Goal: Information Seeking & Learning: Compare options

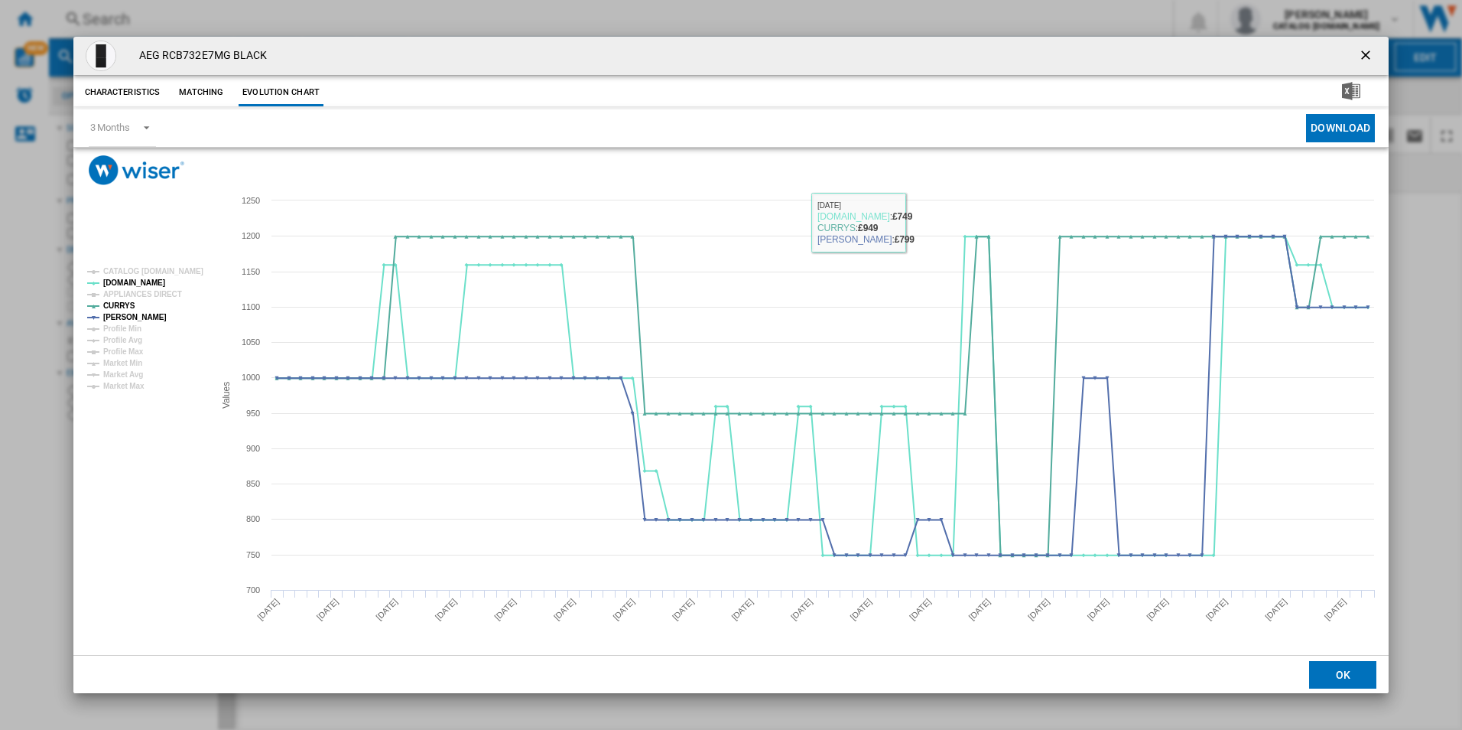
drag, startPoint x: 1368, startPoint y: 59, endPoint x: 1212, endPoint y: 74, distance: 156.8
click at [1368, 59] on ng-md-icon "getI18NText('BUTTONS.CLOSE_DIALOG')" at bounding box center [1367, 56] width 18 height 18
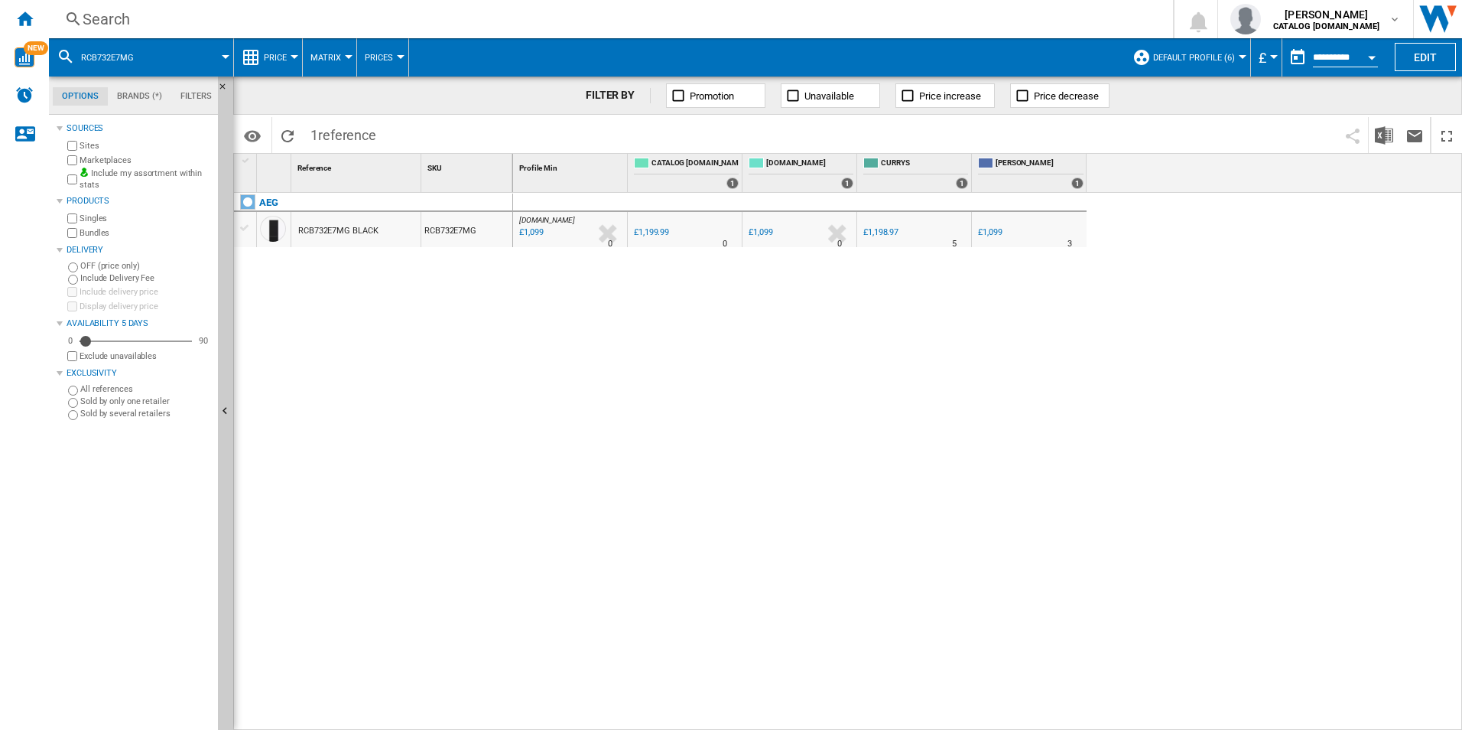
click at [755, 10] on div "Search" at bounding box center [608, 18] width 1051 height 21
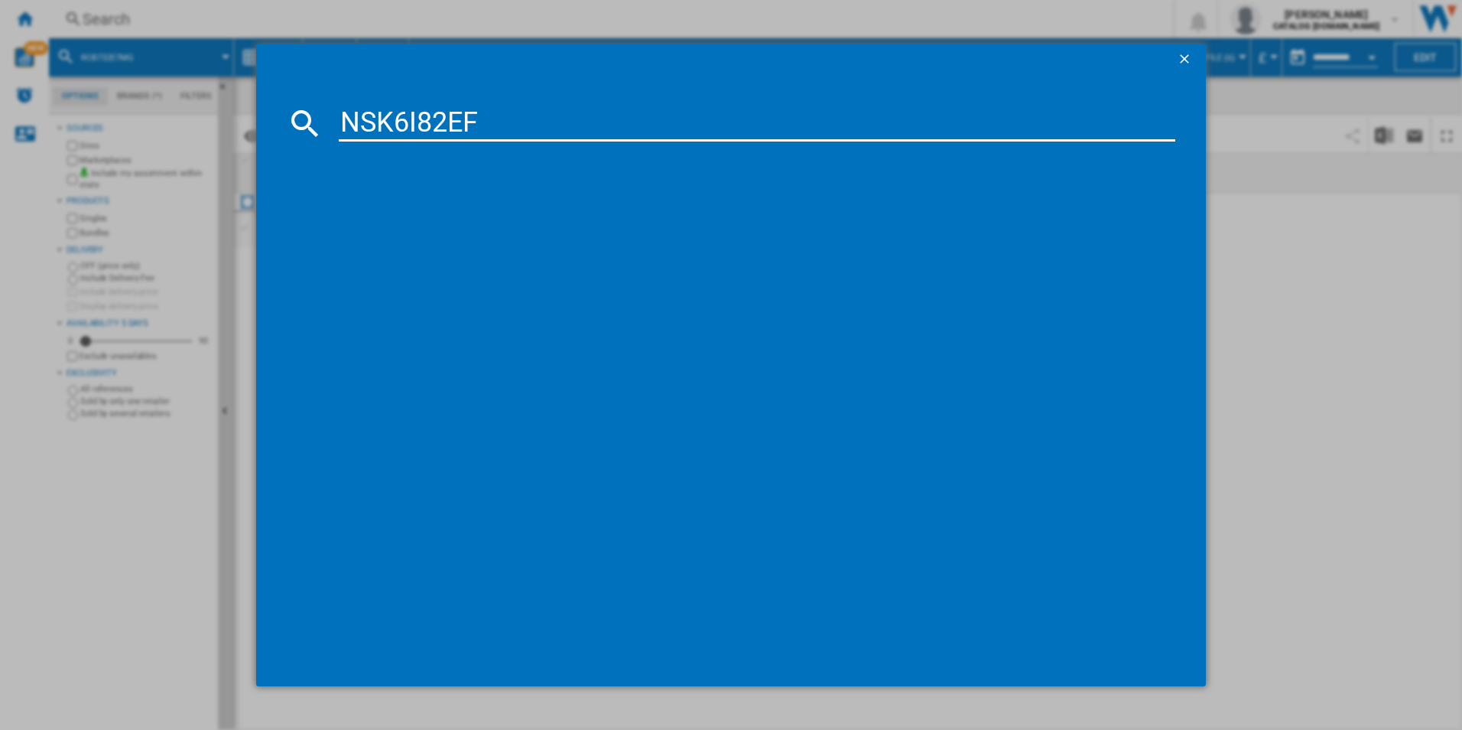
type input "NSK6I82EF"
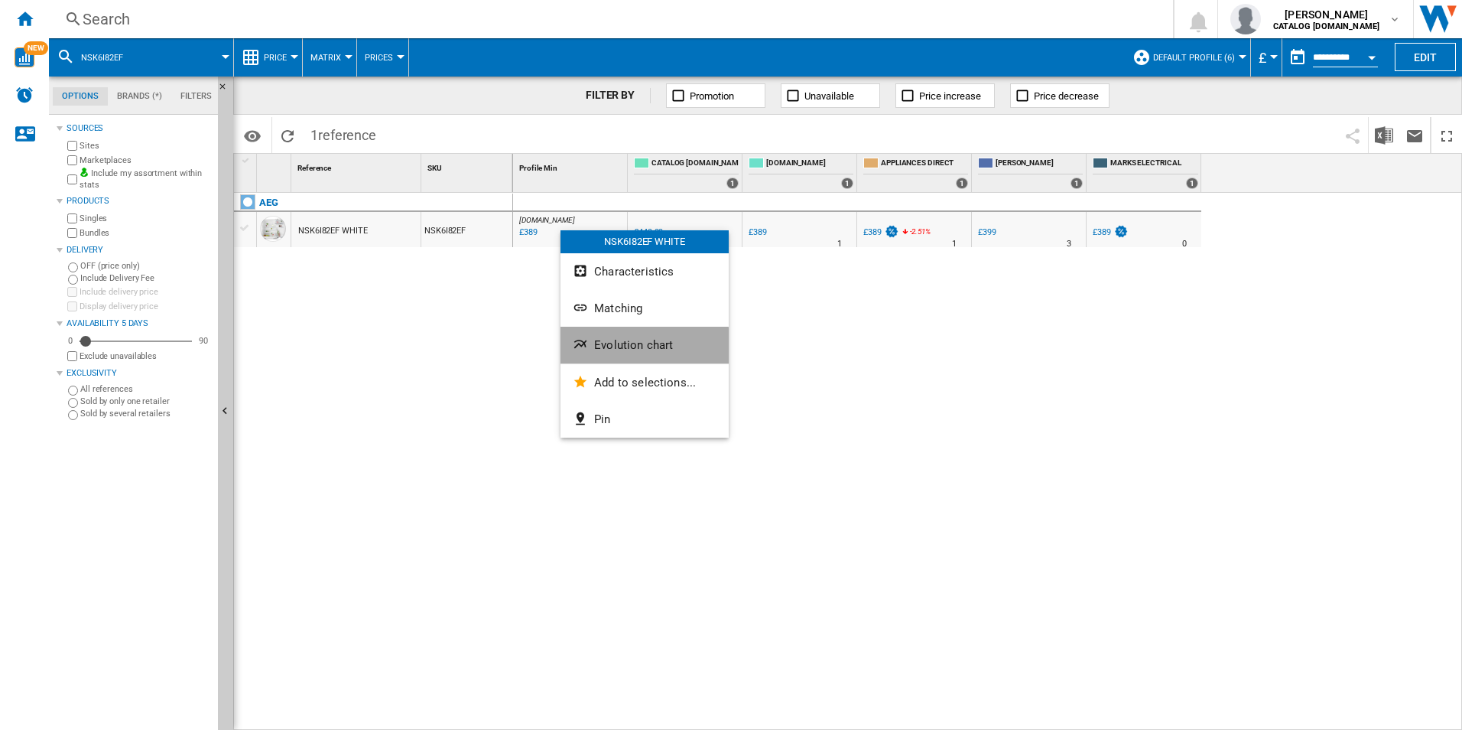
click at [635, 356] on button "Evolution chart" at bounding box center [645, 345] width 168 height 37
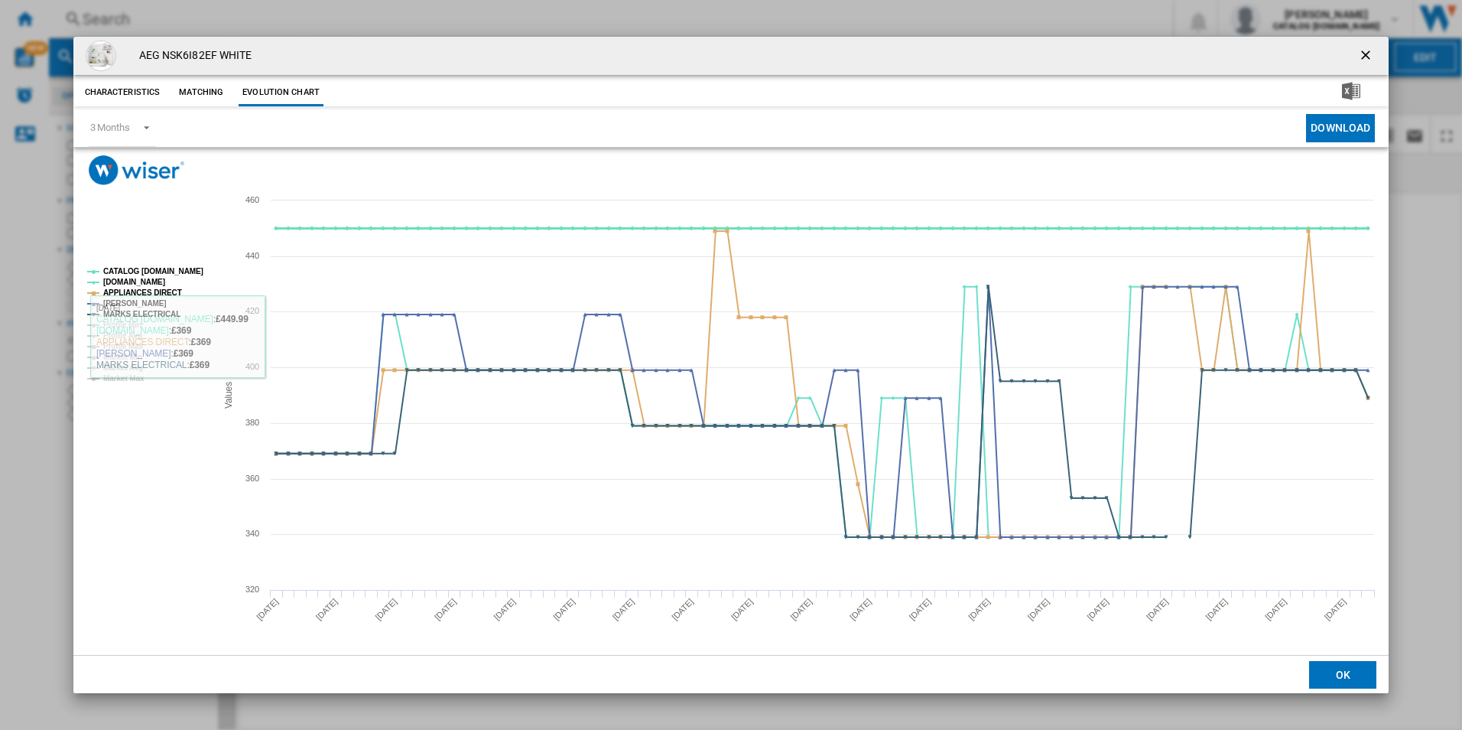
click at [191, 273] on tspan "CATALOG [DOMAIN_NAME]" at bounding box center [153, 271] width 100 height 8
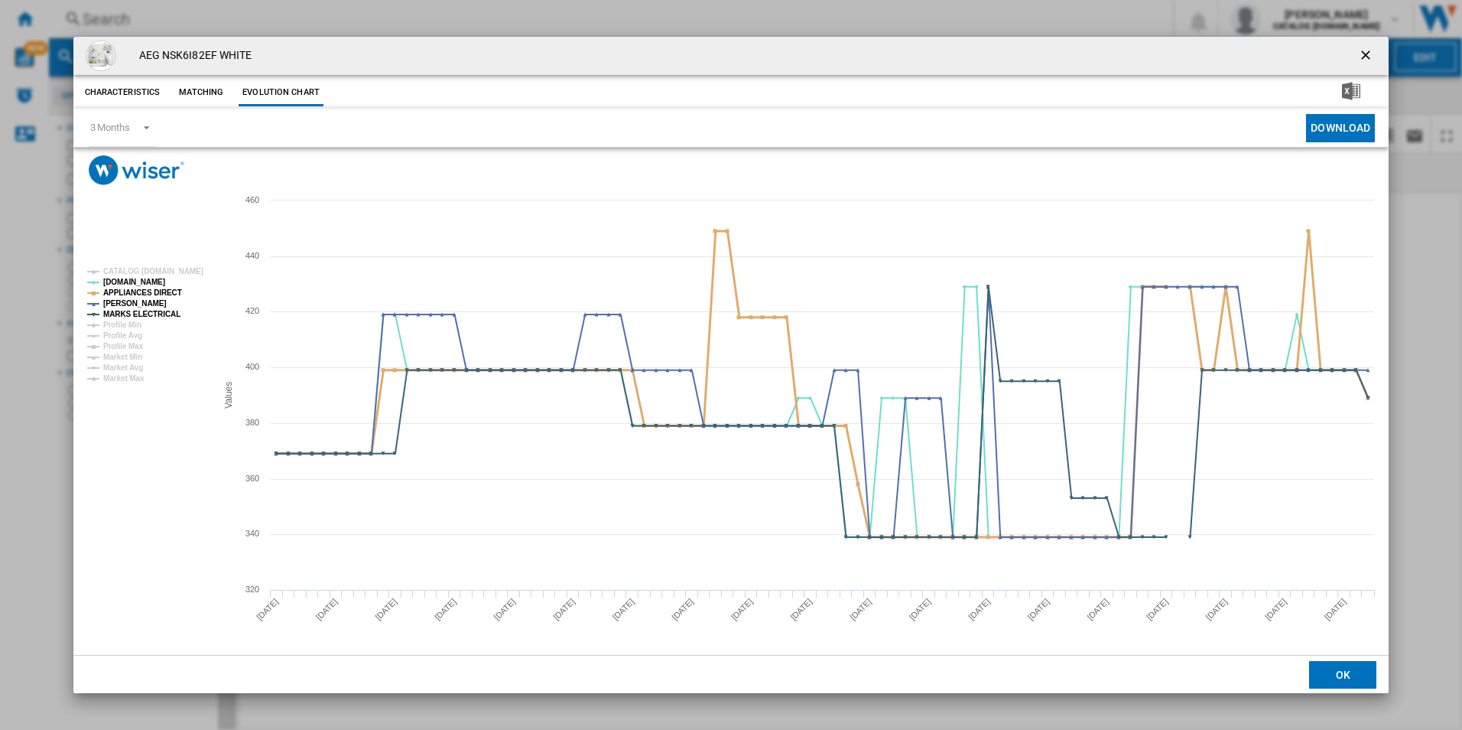
click at [151, 290] on tspan "APPLIANCES DIRECT" at bounding box center [142, 292] width 79 height 8
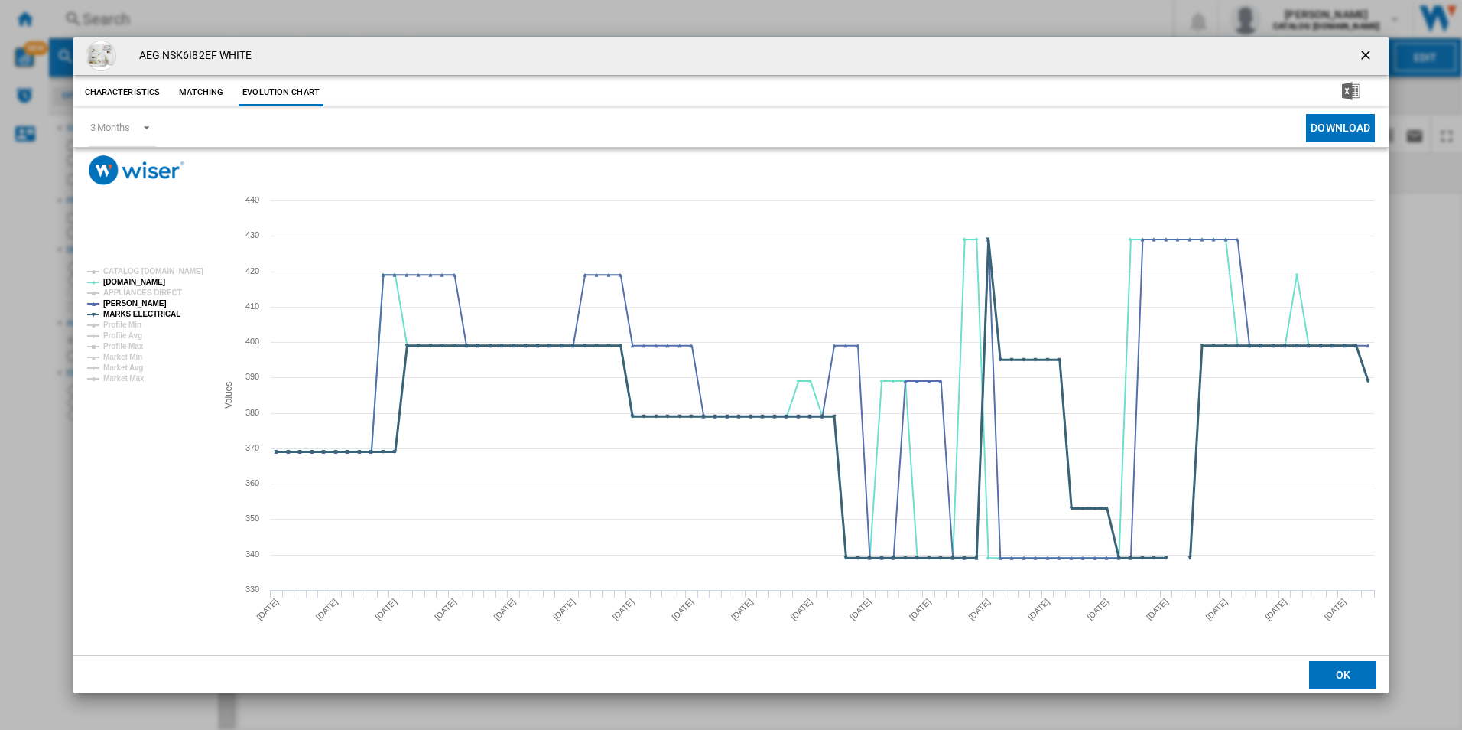
click at [157, 314] on tspan "MARKS ELECTRICAL" at bounding box center [141, 314] width 77 height 8
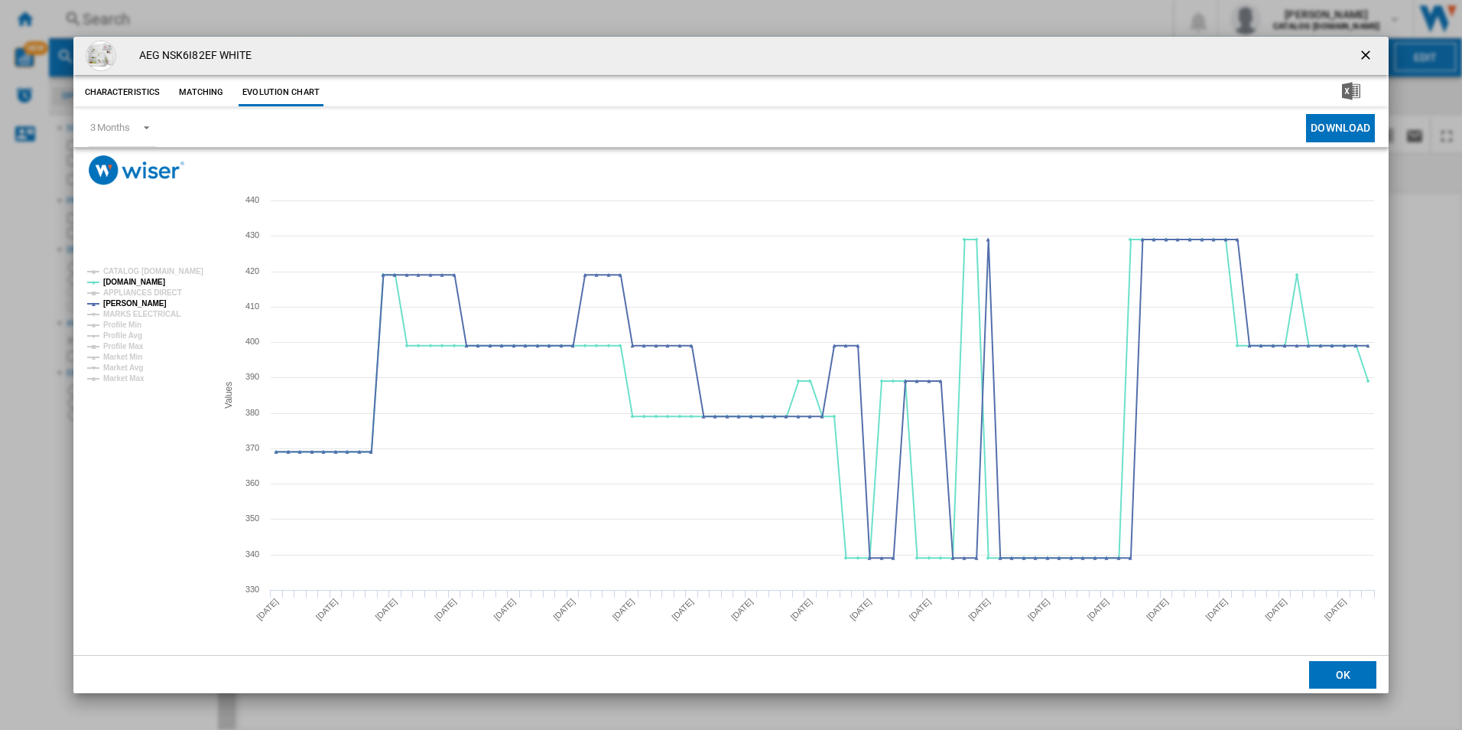
drag, startPoint x: 1367, startPoint y: 55, endPoint x: 1224, endPoint y: 55, distance: 142.3
click at [1367, 55] on ng-md-icon "getI18NText('BUTTONS.CLOSE_DIALOG')" at bounding box center [1367, 56] width 18 height 18
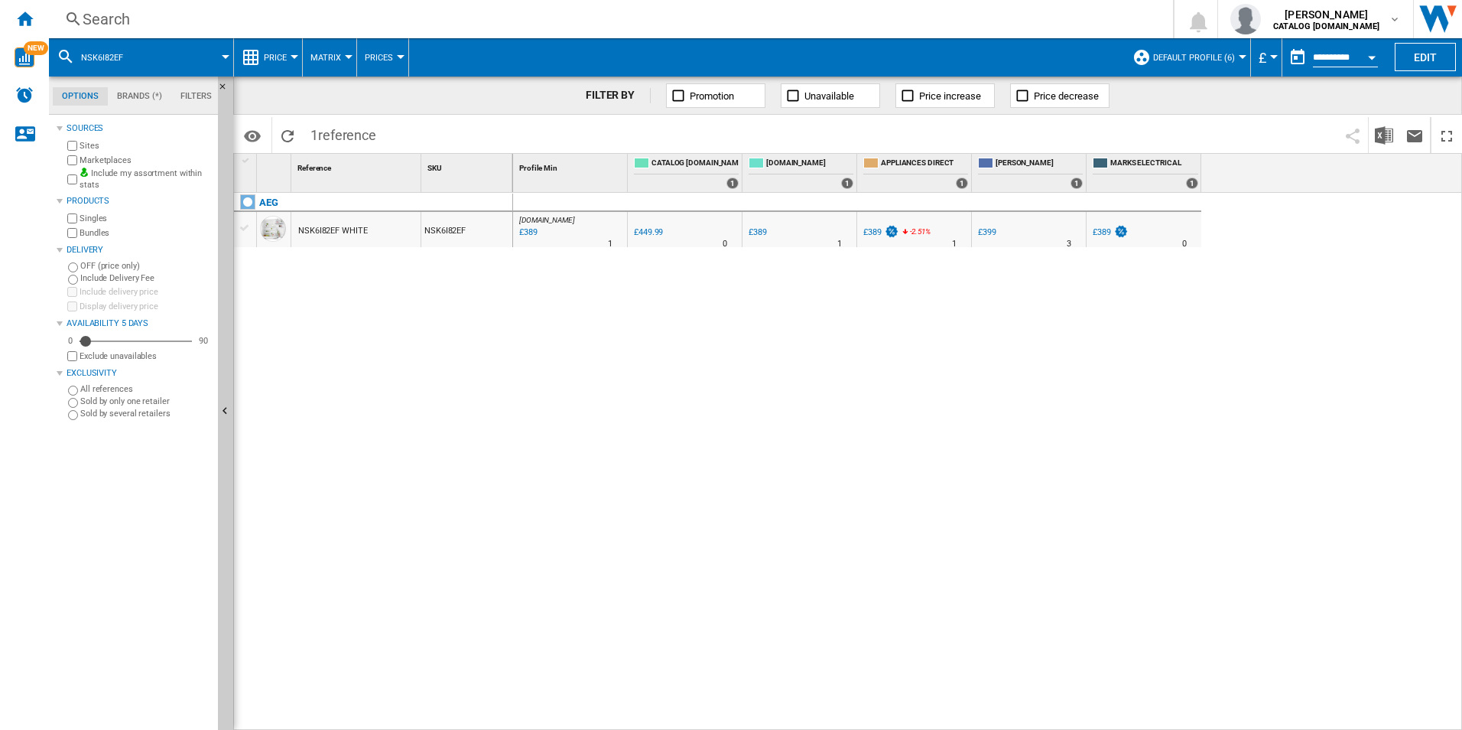
click at [1030, 28] on div "Search" at bounding box center [608, 18] width 1051 height 21
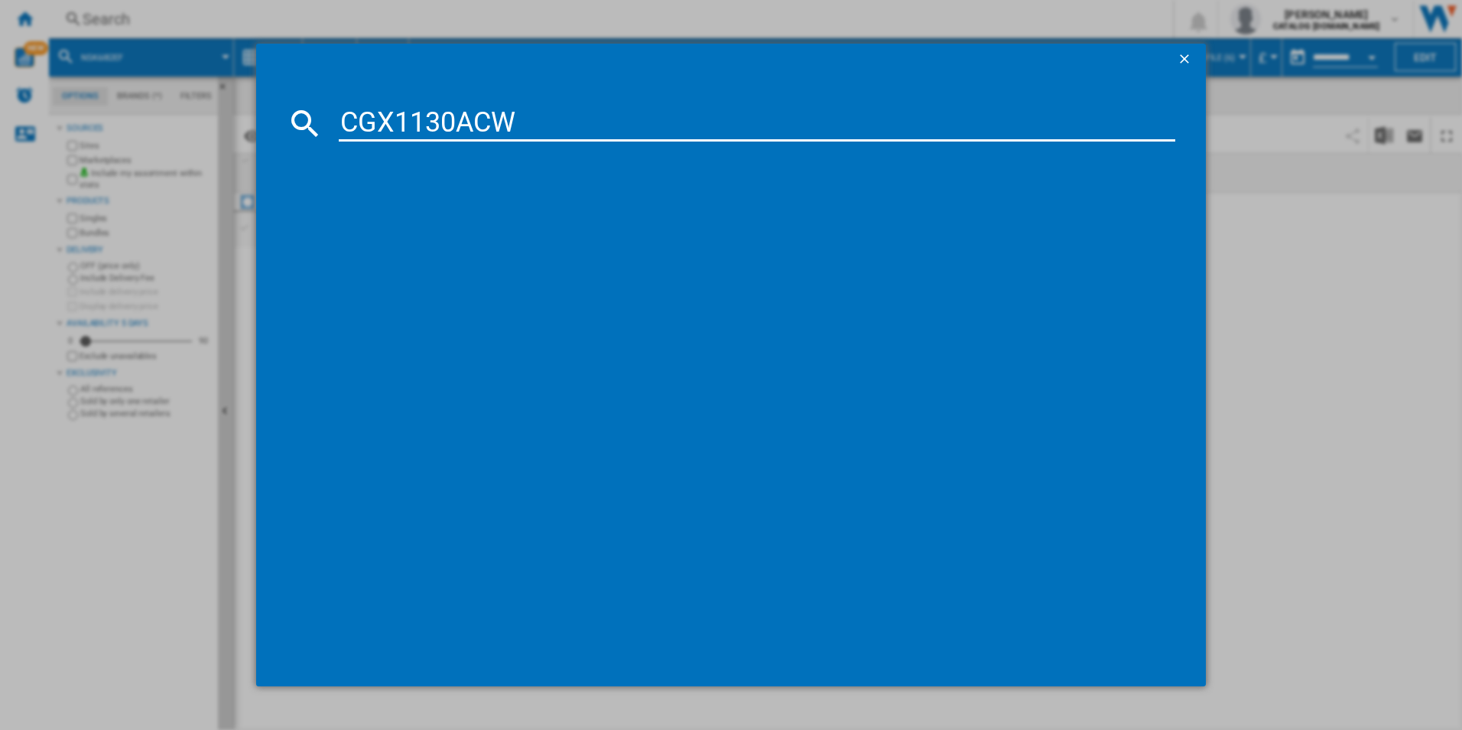
type input "CGX1130ACW"
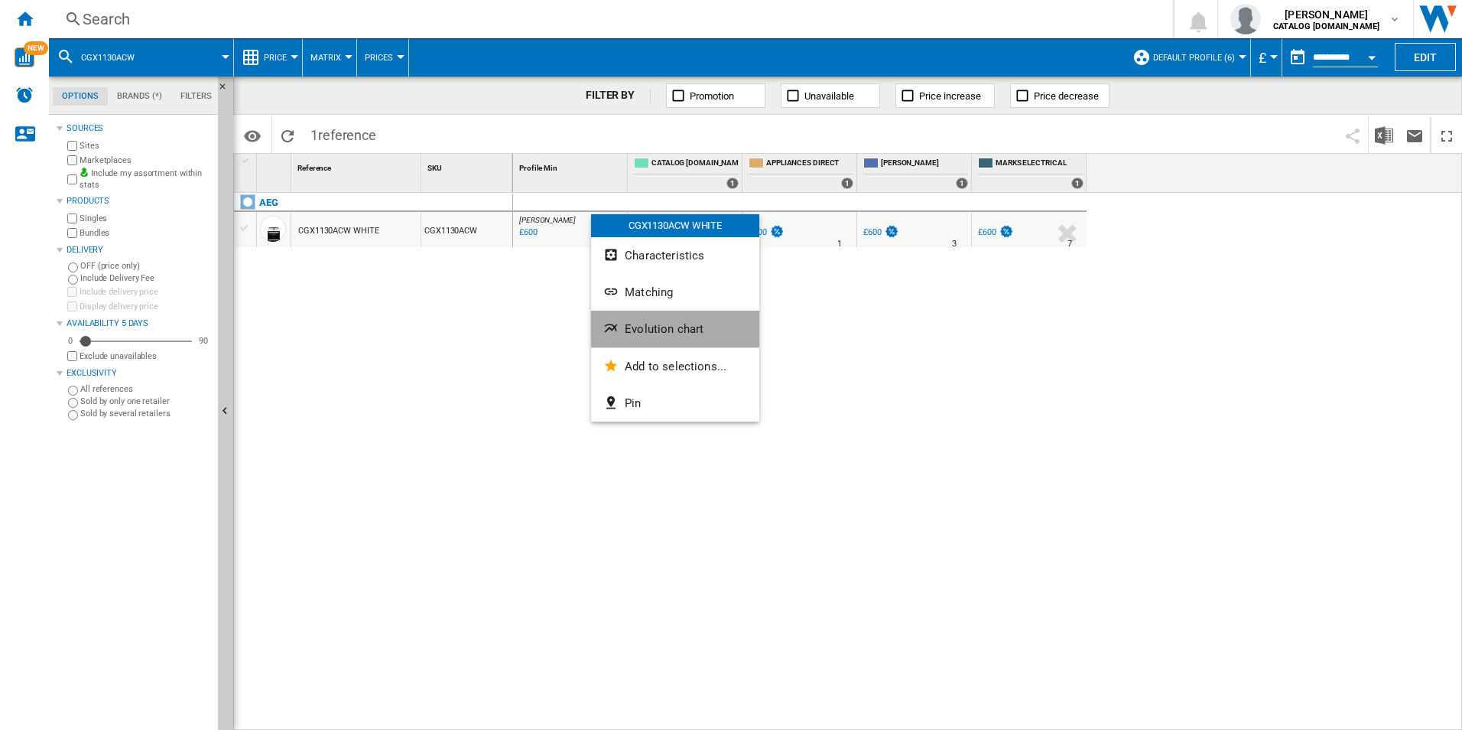
click at [653, 328] on span "Evolution chart" at bounding box center [664, 329] width 79 height 14
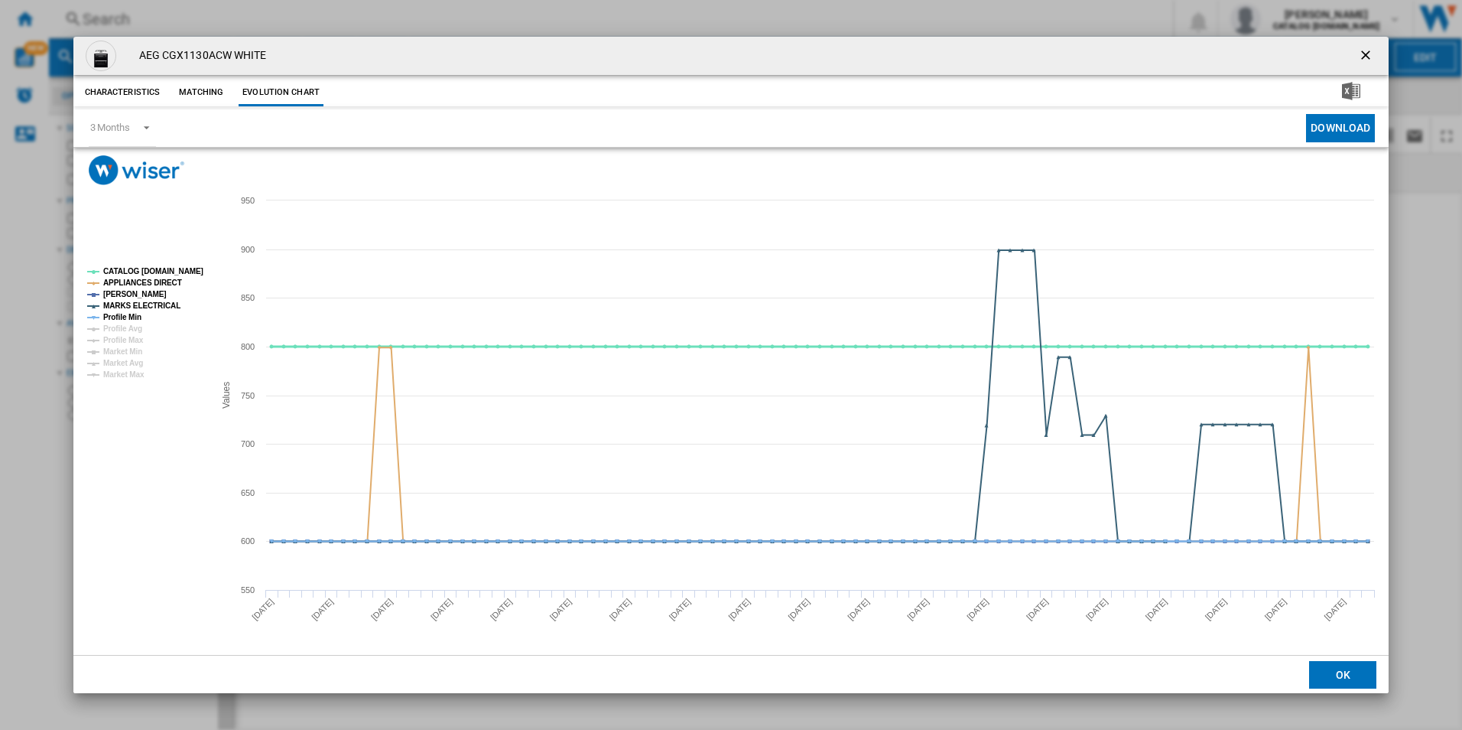
click at [151, 268] on tspan "CATALOG [DOMAIN_NAME]" at bounding box center [153, 271] width 100 height 8
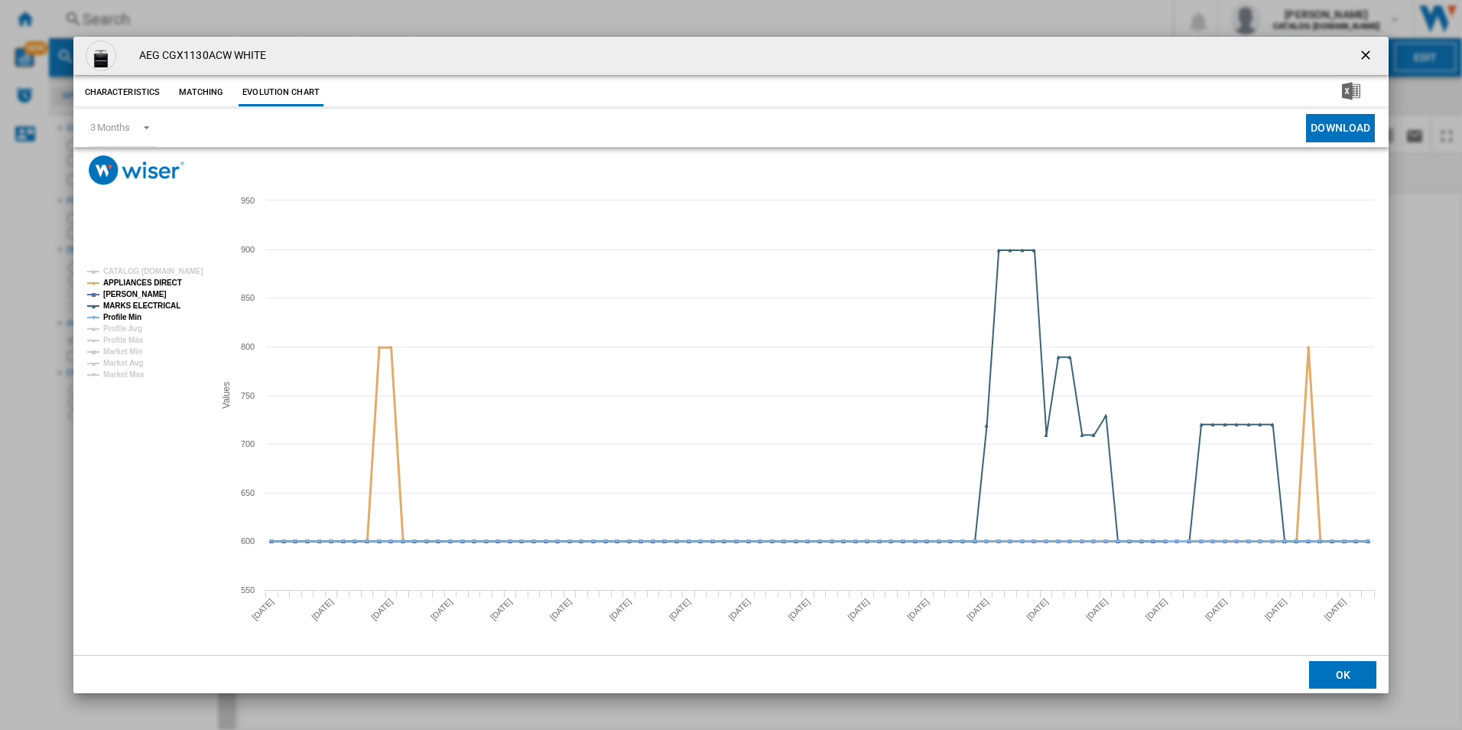
click at [162, 285] on tspan "APPLIANCES DIRECT" at bounding box center [142, 282] width 79 height 8
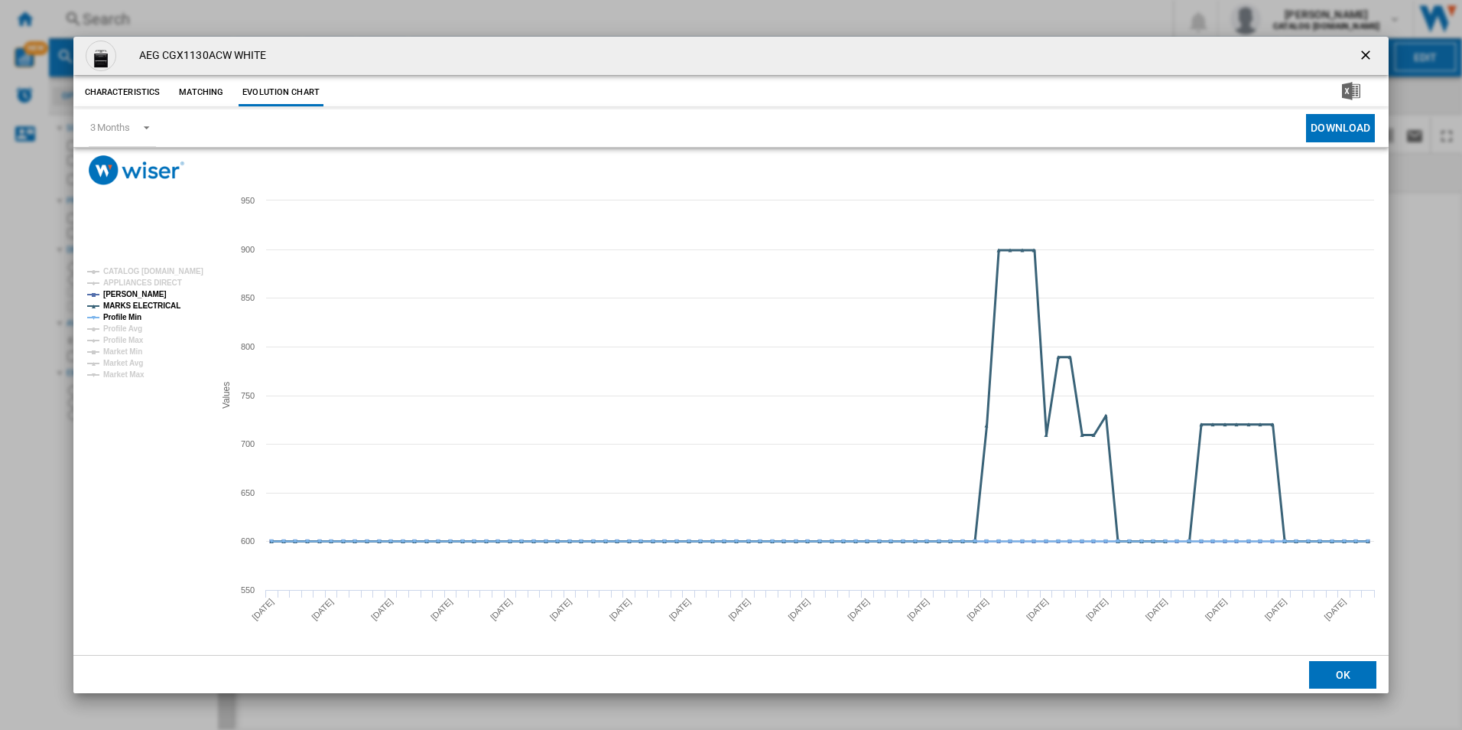
click at [161, 302] on tspan "MARKS ELECTRICAL" at bounding box center [141, 305] width 77 height 8
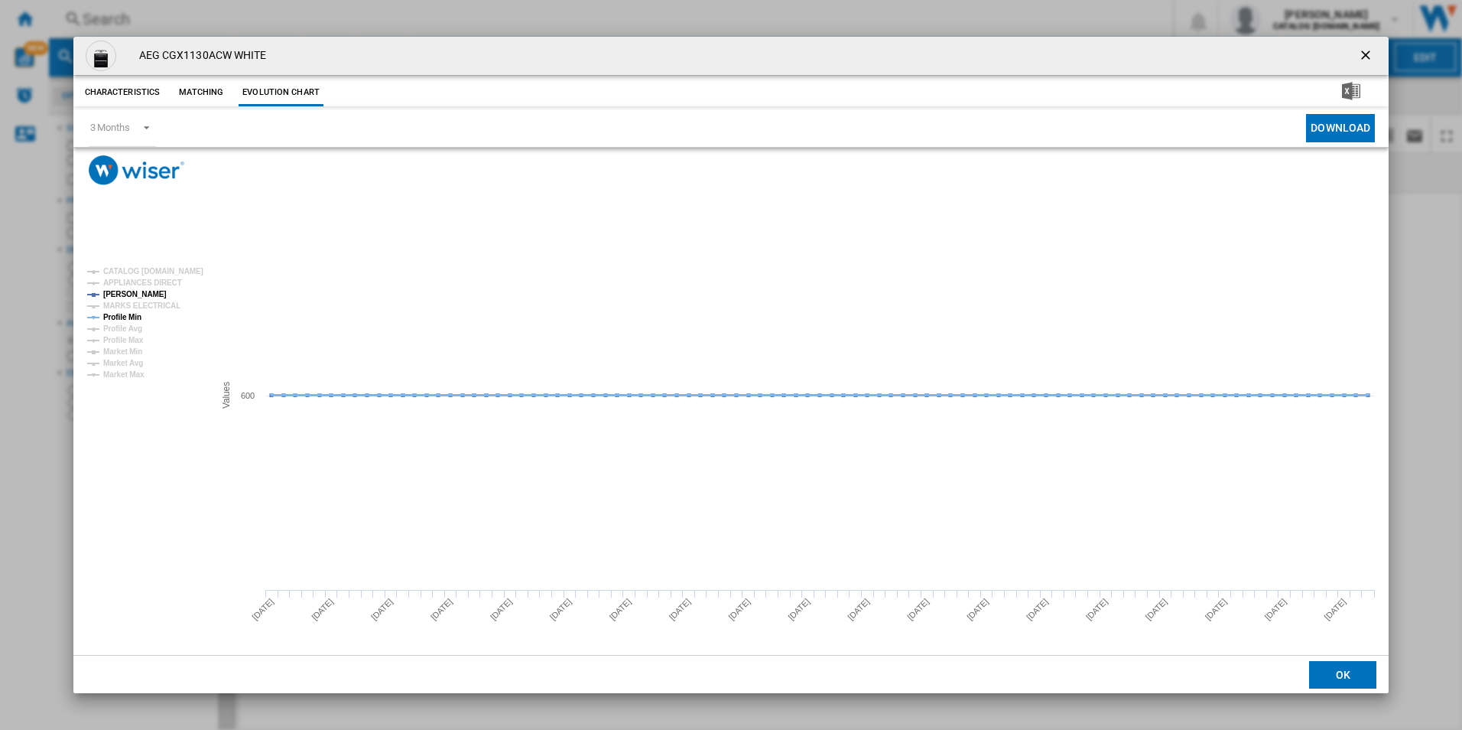
click at [129, 313] on tspan "Profile Min" at bounding box center [122, 317] width 38 height 8
click at [1368, 44] on button "Product popup" at bounding box center [1367, 56] width 31 height 31
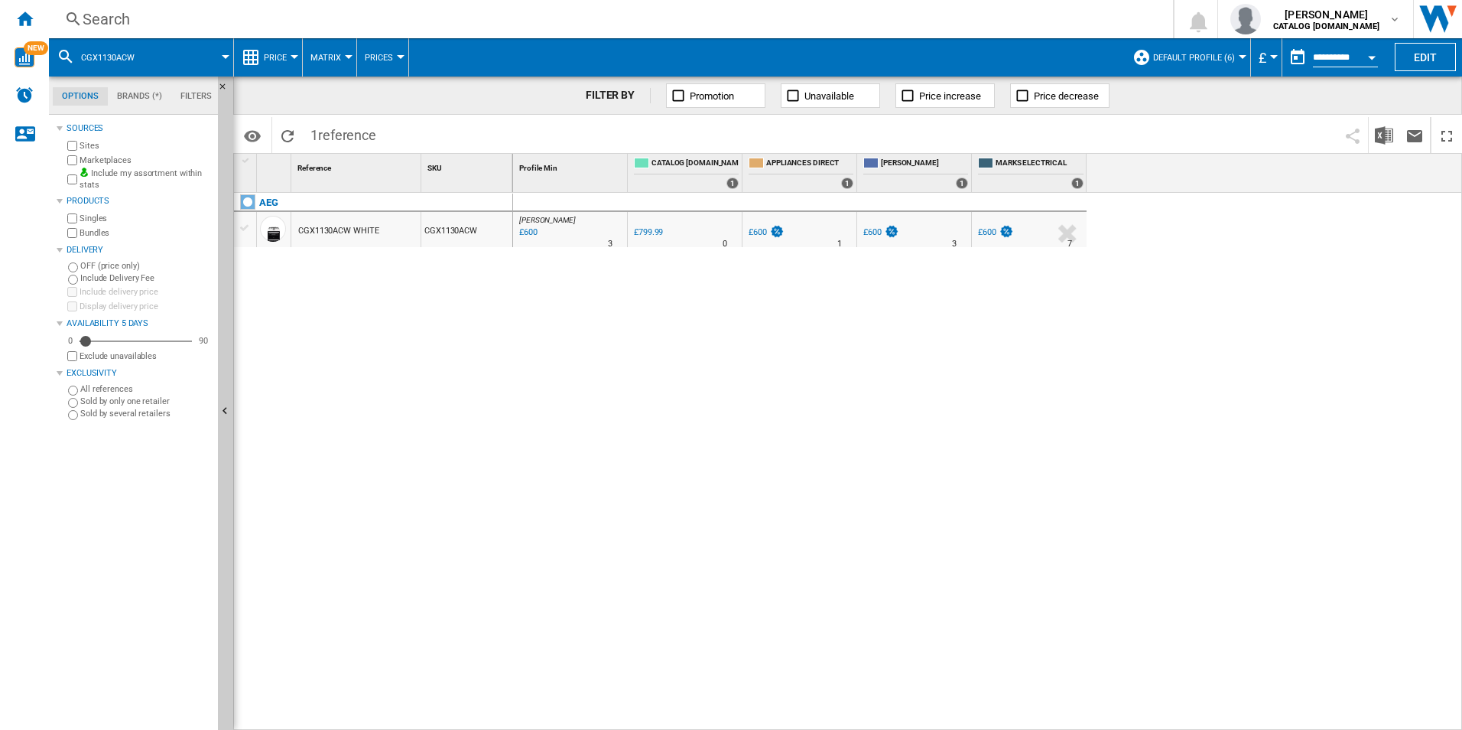
click at [971, 19] on div "Search" at bounding box center [608, 18] width 1051 height 21
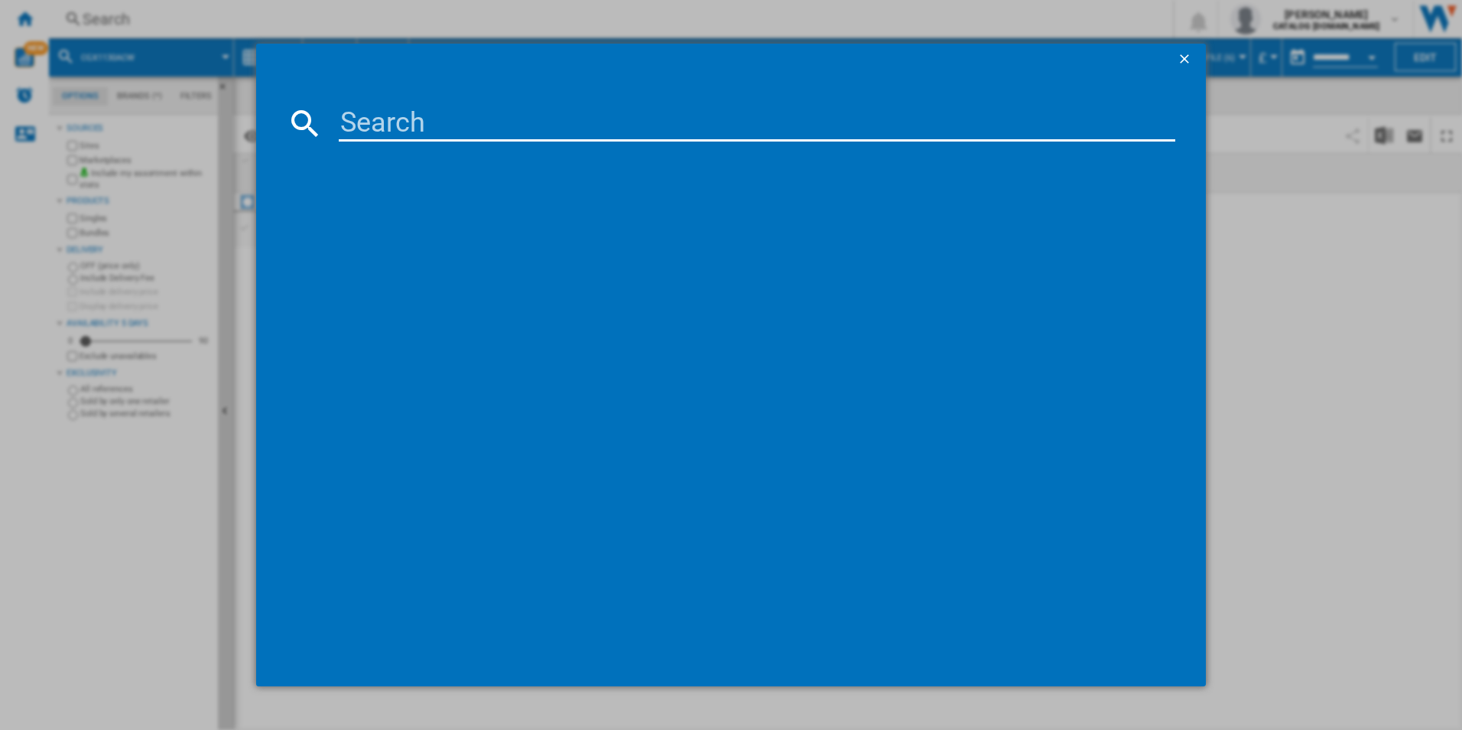
click at [575, 133] on input at bounding box center [757, 123] width 837 height 37
paste input "CGX6130ACM"
type input "CGX6130ACM"
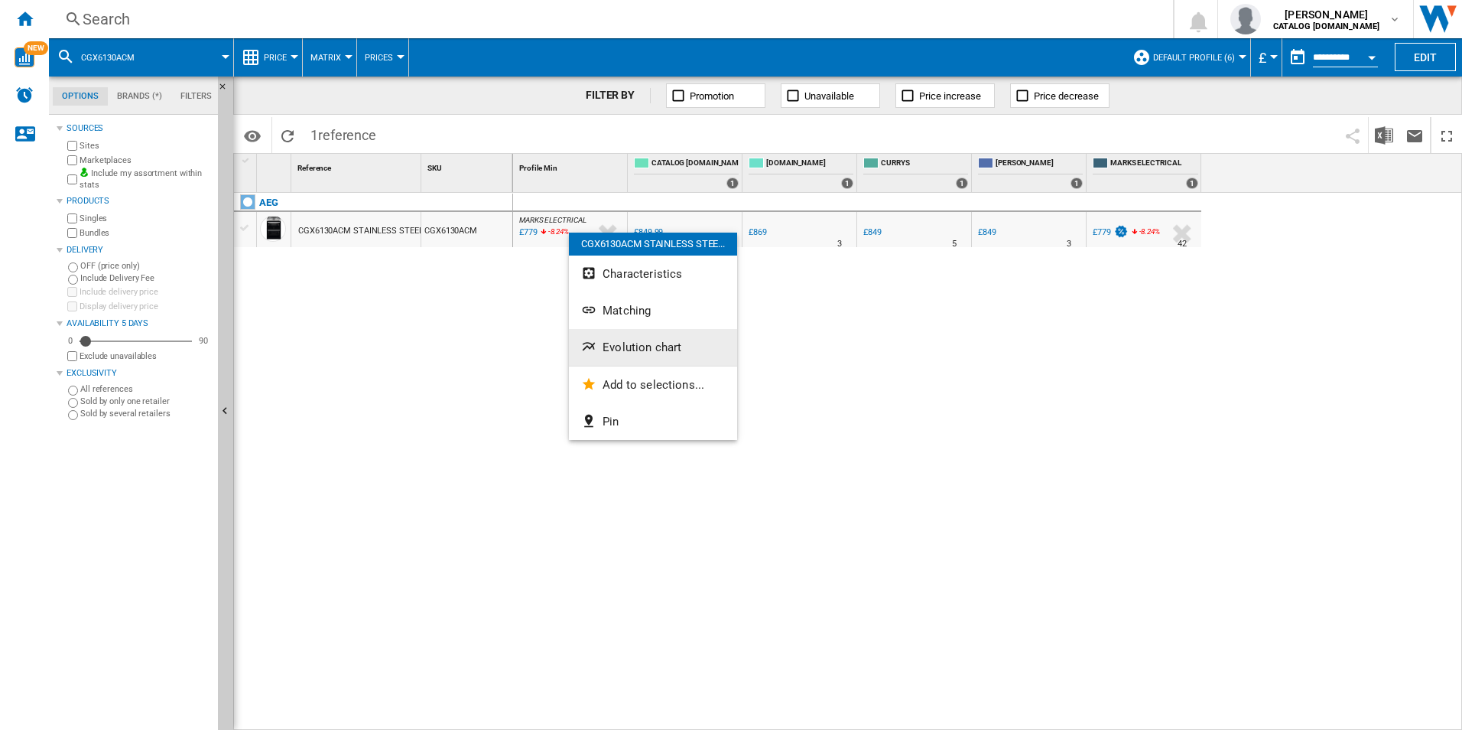
click at [629, 358] on button "Evolution chart" at bounding box center [653, 347] width 168 height 37
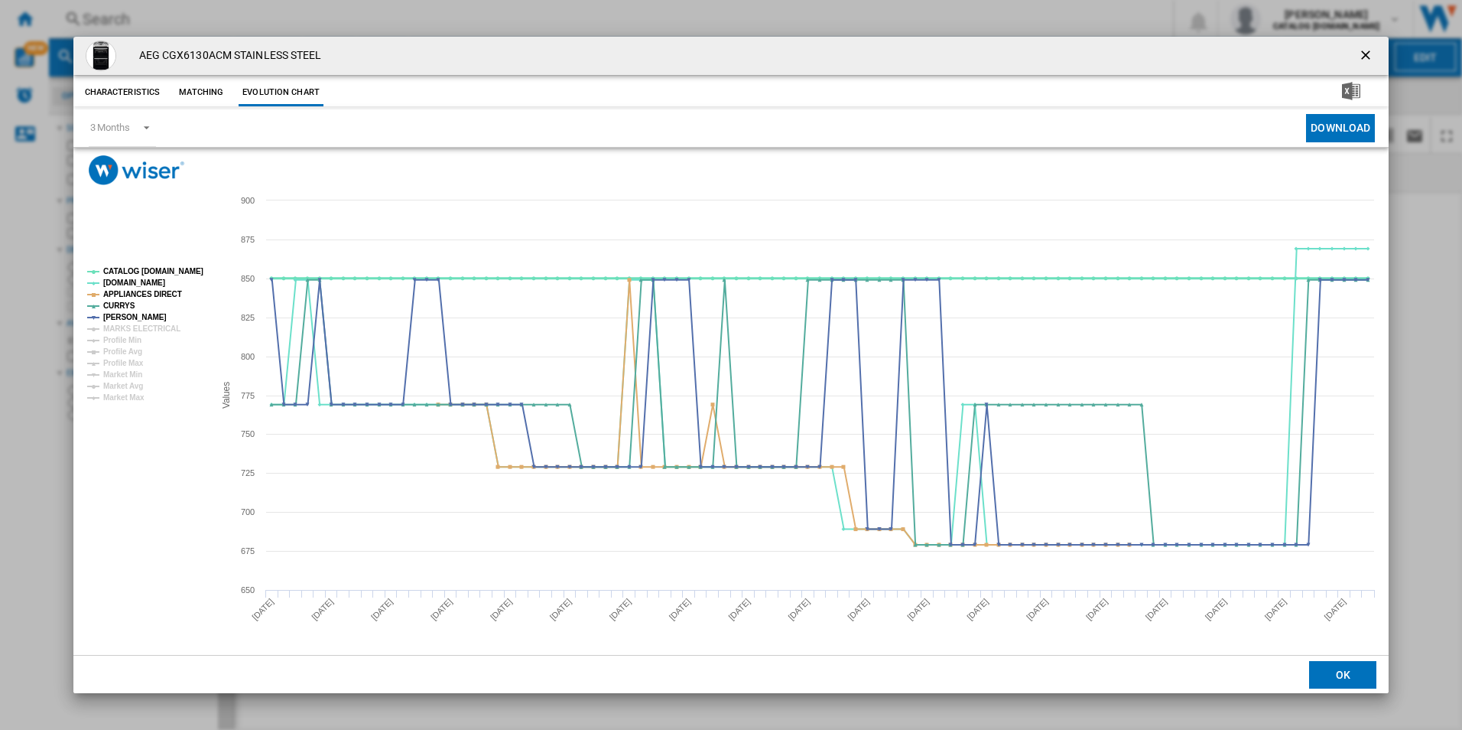
click at [174, 270] on tspan "CATALOG [DOMAIN_NAME]" at bounding box center [153, 271] width 100 height 8
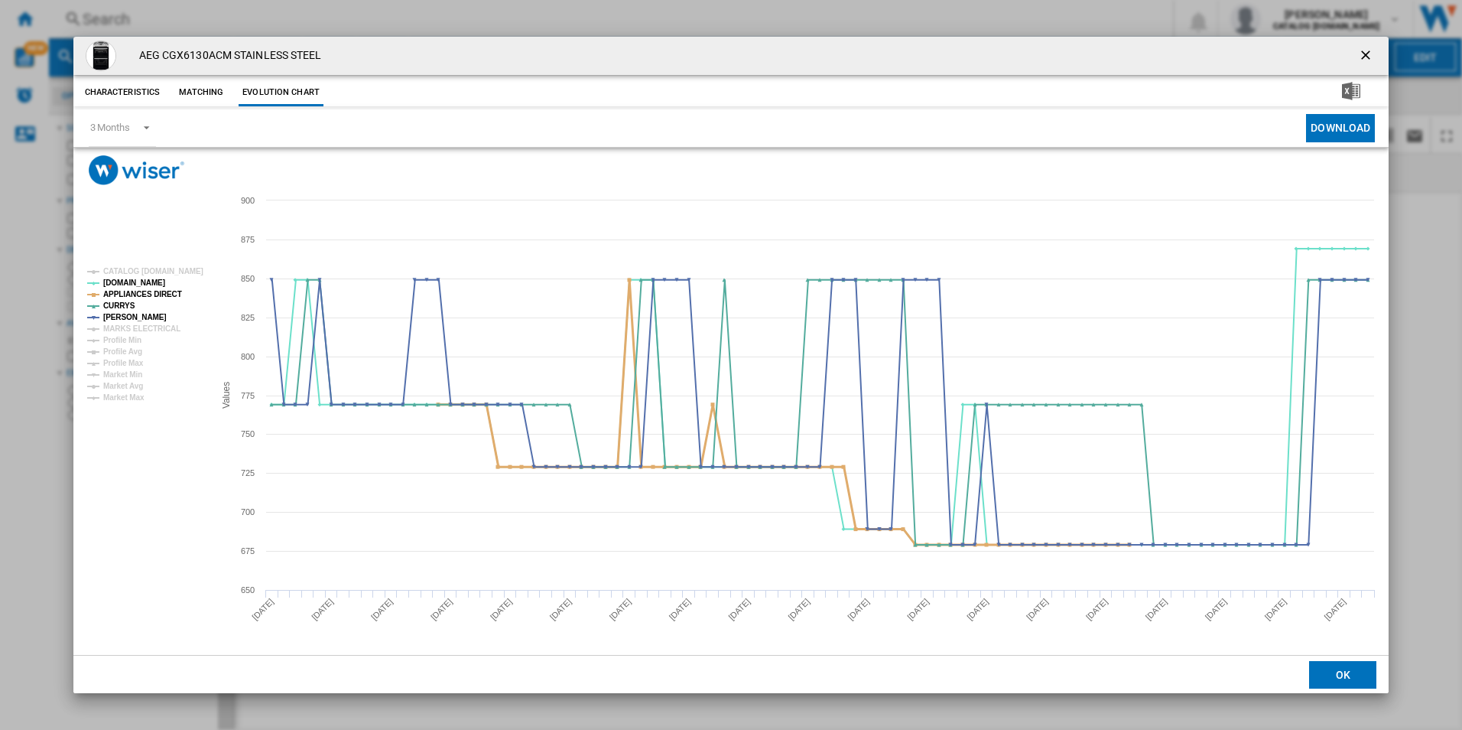
click at [158, 291] on tspan "APPLIANCES DIRECT" at bounding box center [142, 294] width 79 height 8
click at [1367, 52] on ng-md-icon "getI18NText('BUTTONS.CLOSE_DIALOG')" at bounding box center [1367, 56] width 18 height 18
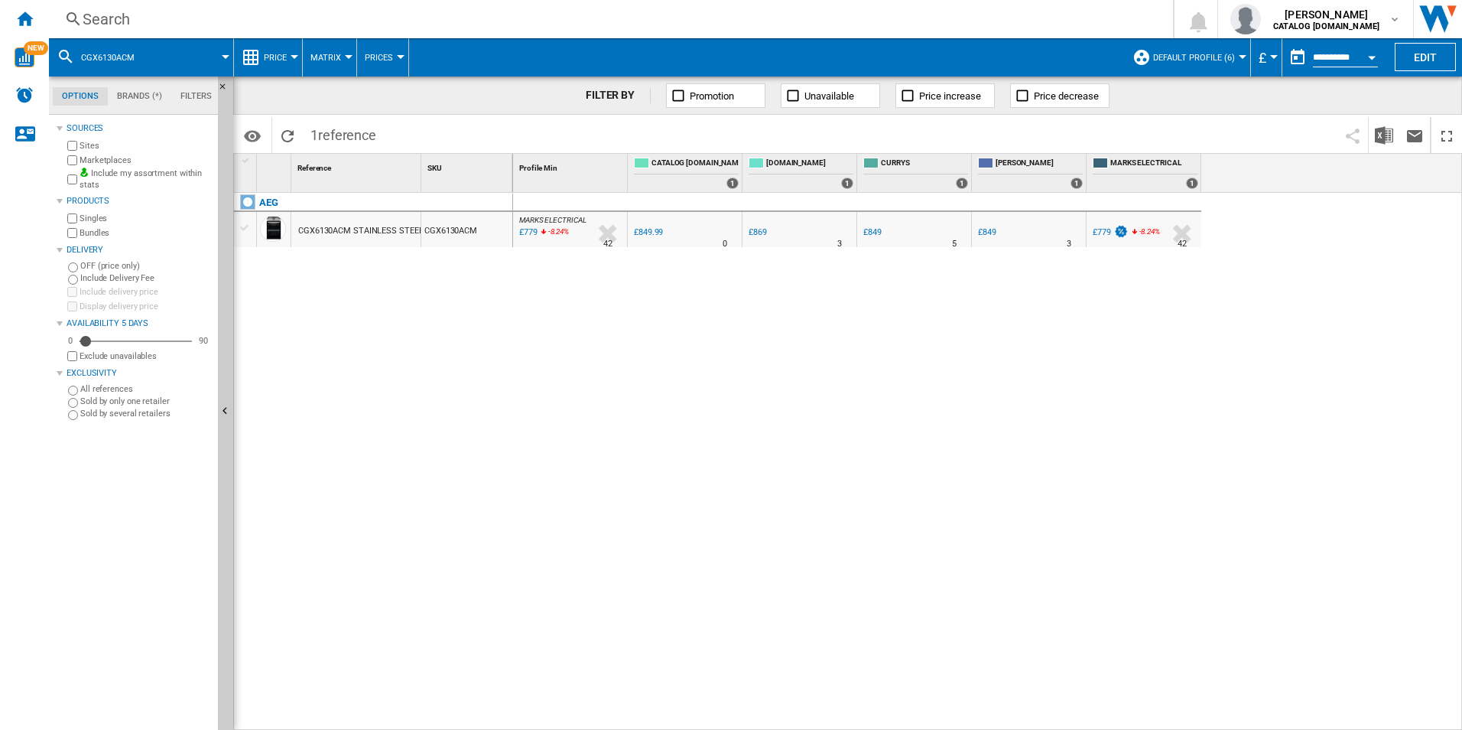
click at [822, 22] on div "Search" at bounding box center [608, 18] width 1051 height 21
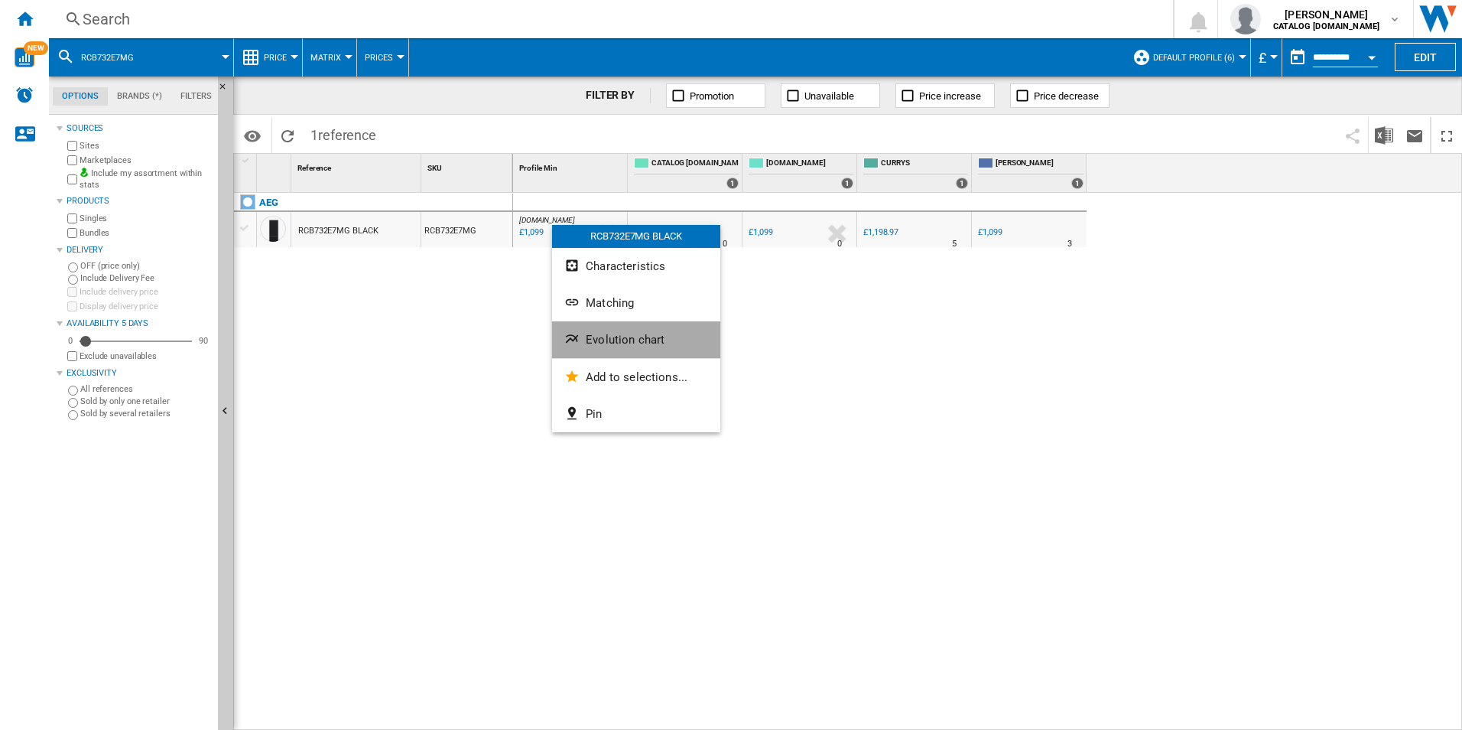
click at [607, 341] on span "Evolution chart" at bounding box center [625, 340] width 79 height 14
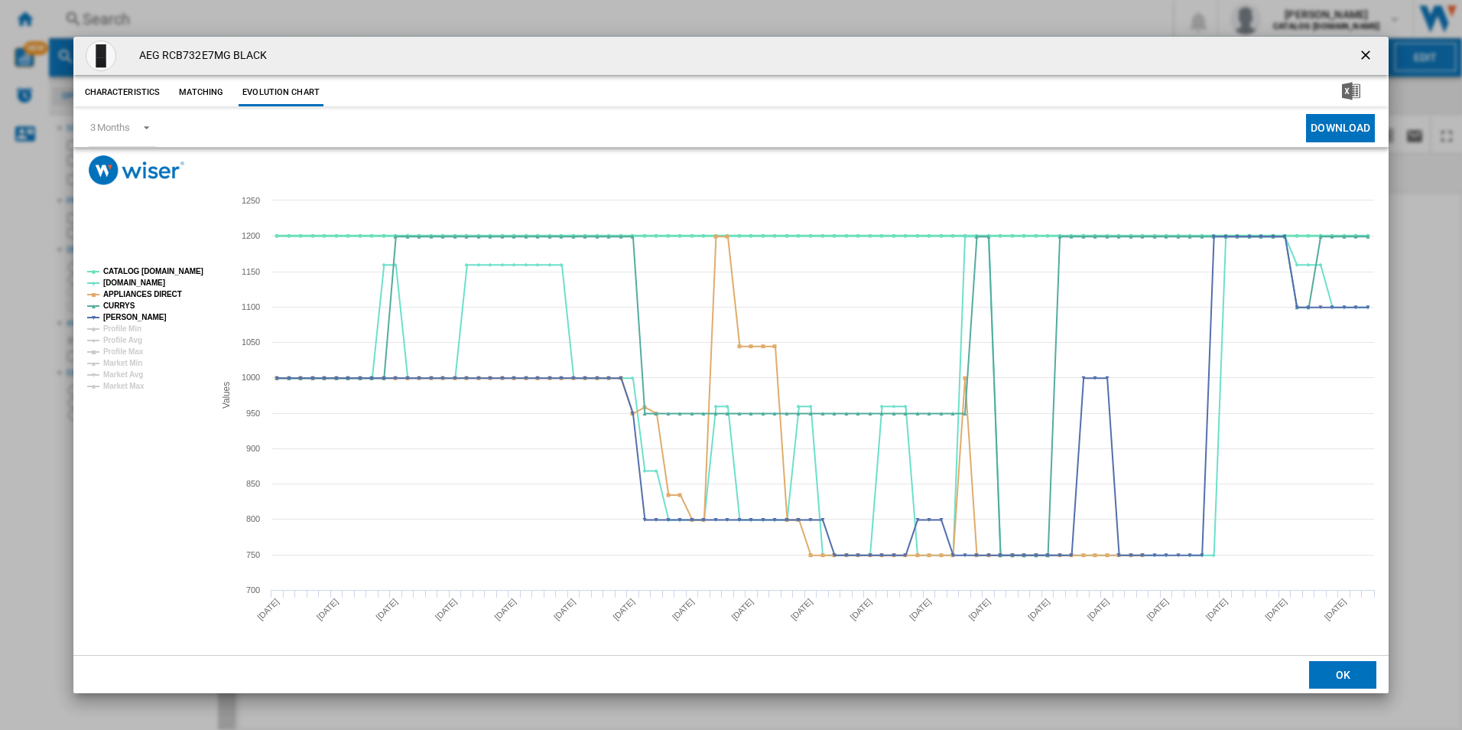
click at [176, 271] on tspan "CATALOG [DOMAIN_NAME]" at bounding box center [153, 271] width 100 height 8
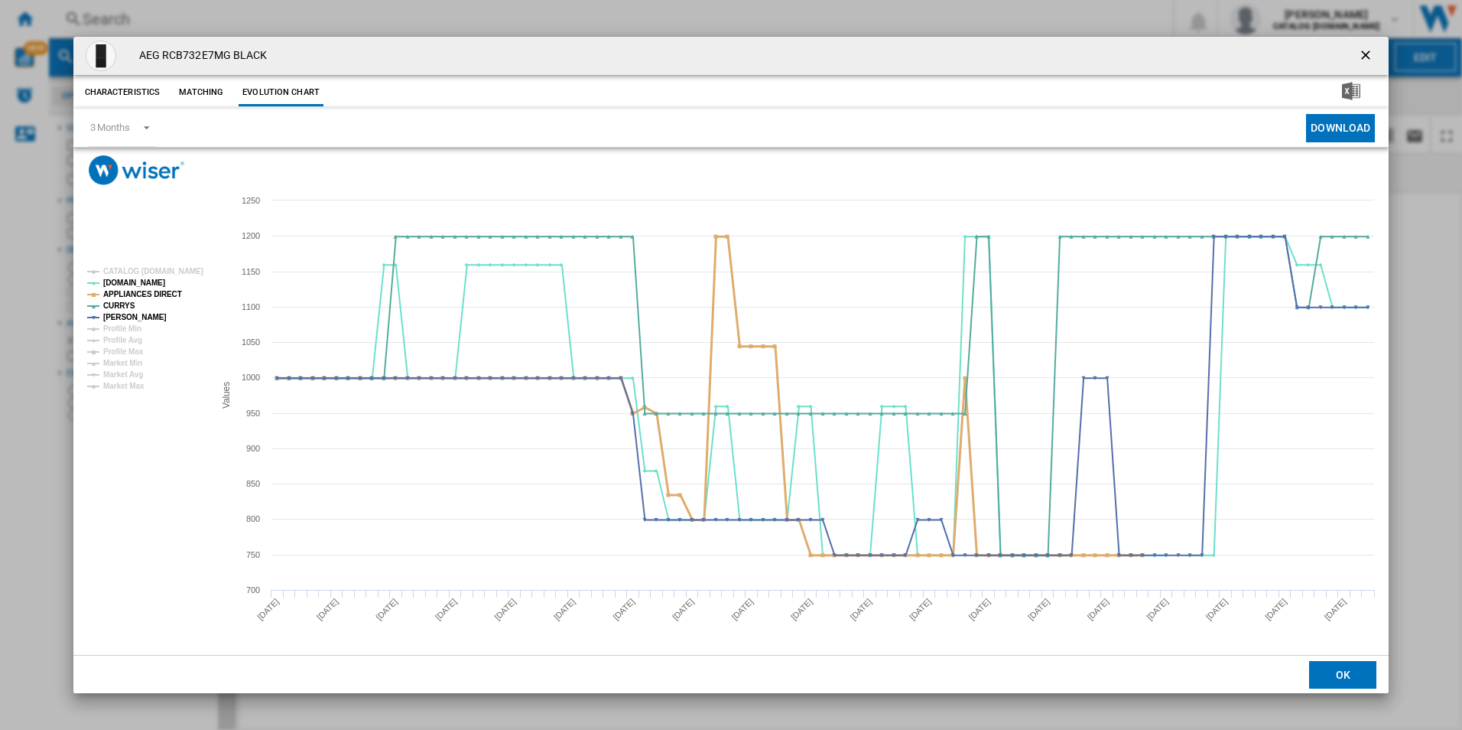
click at [166, 294] on tspan "APPLIANCES DIRECT" at bounding box center [142, 294] width 79 height 8
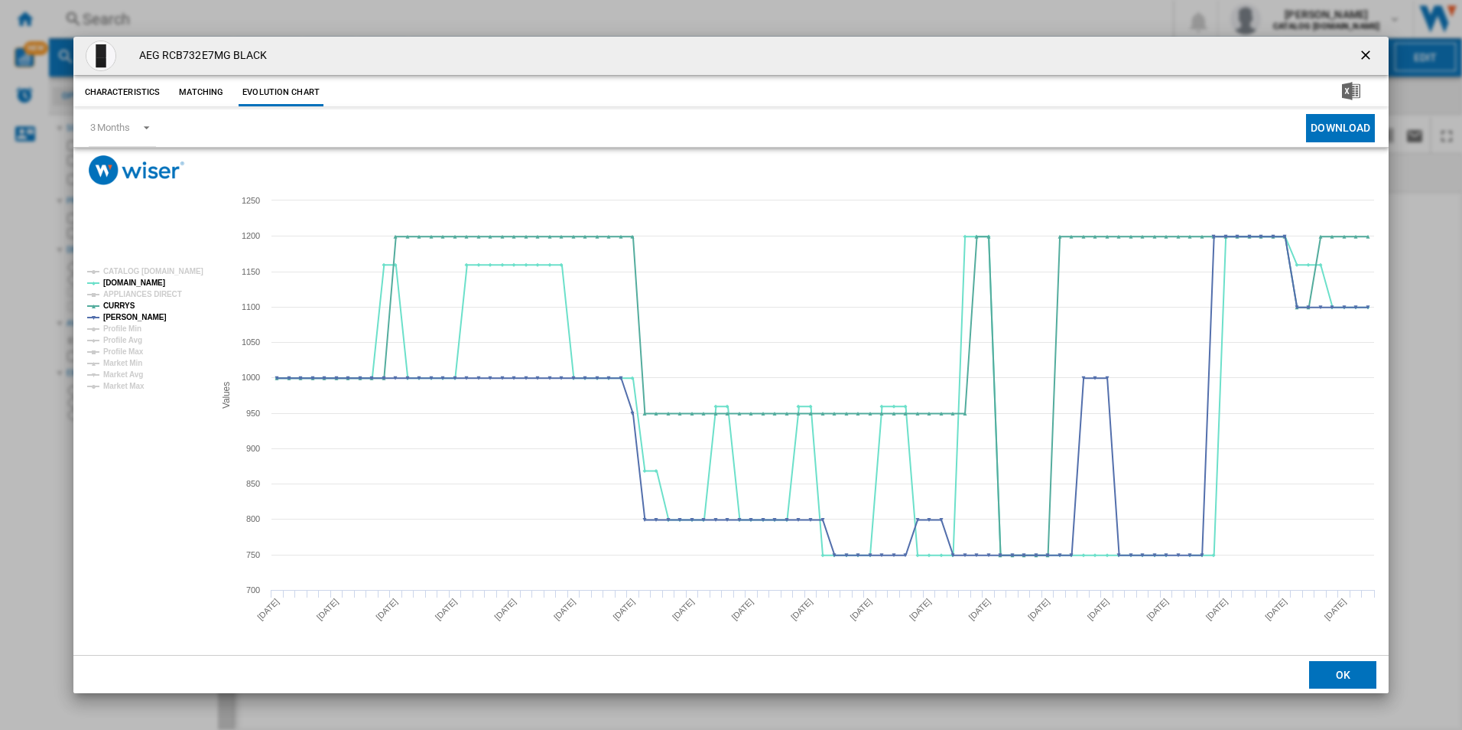
click at [1369, 50] on ng-md-icon "getI18NText('BUTTONS.CLOSE_DIALOG')" at bounding box center [1367, 56] width 18 height 18
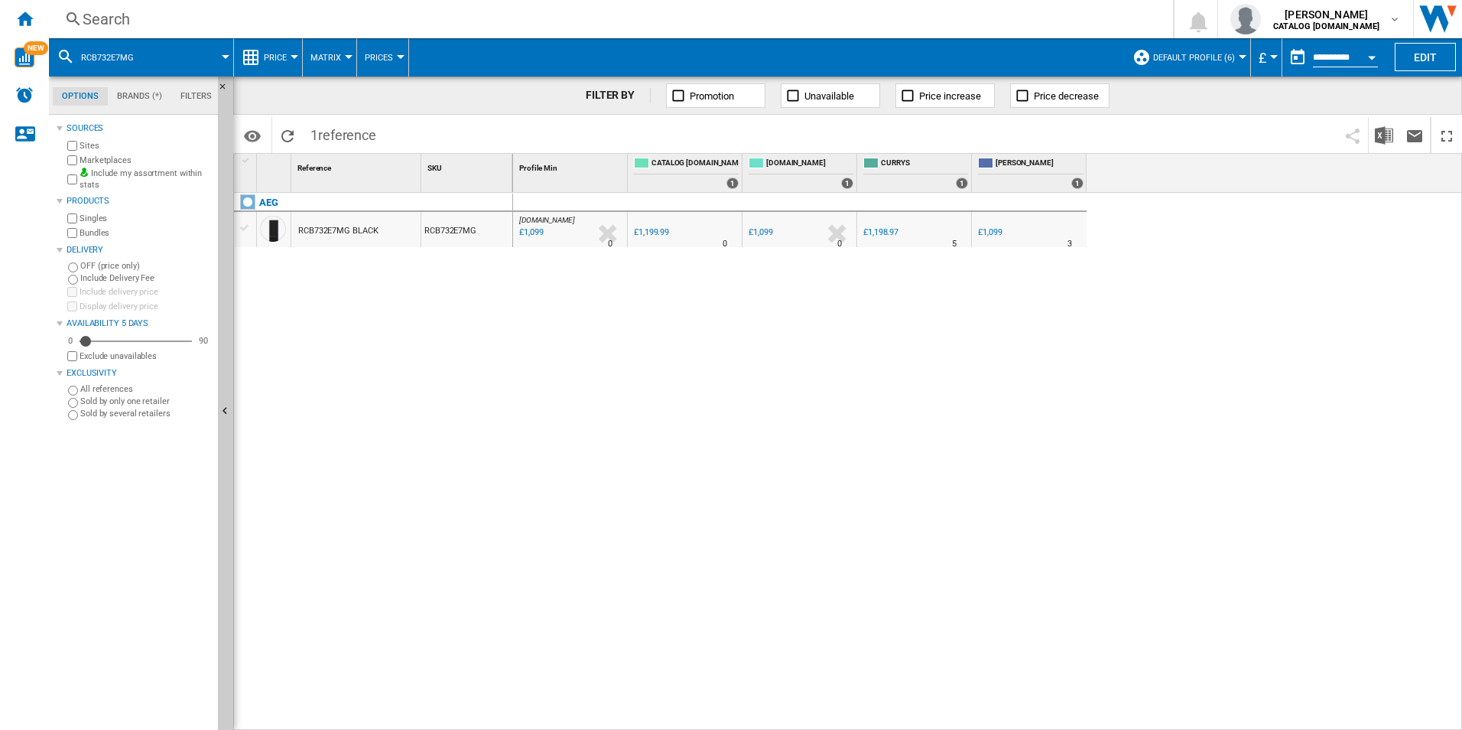
click at [747, 25] on div "Search" at bounding box center [608, 18] width 1051 height 21
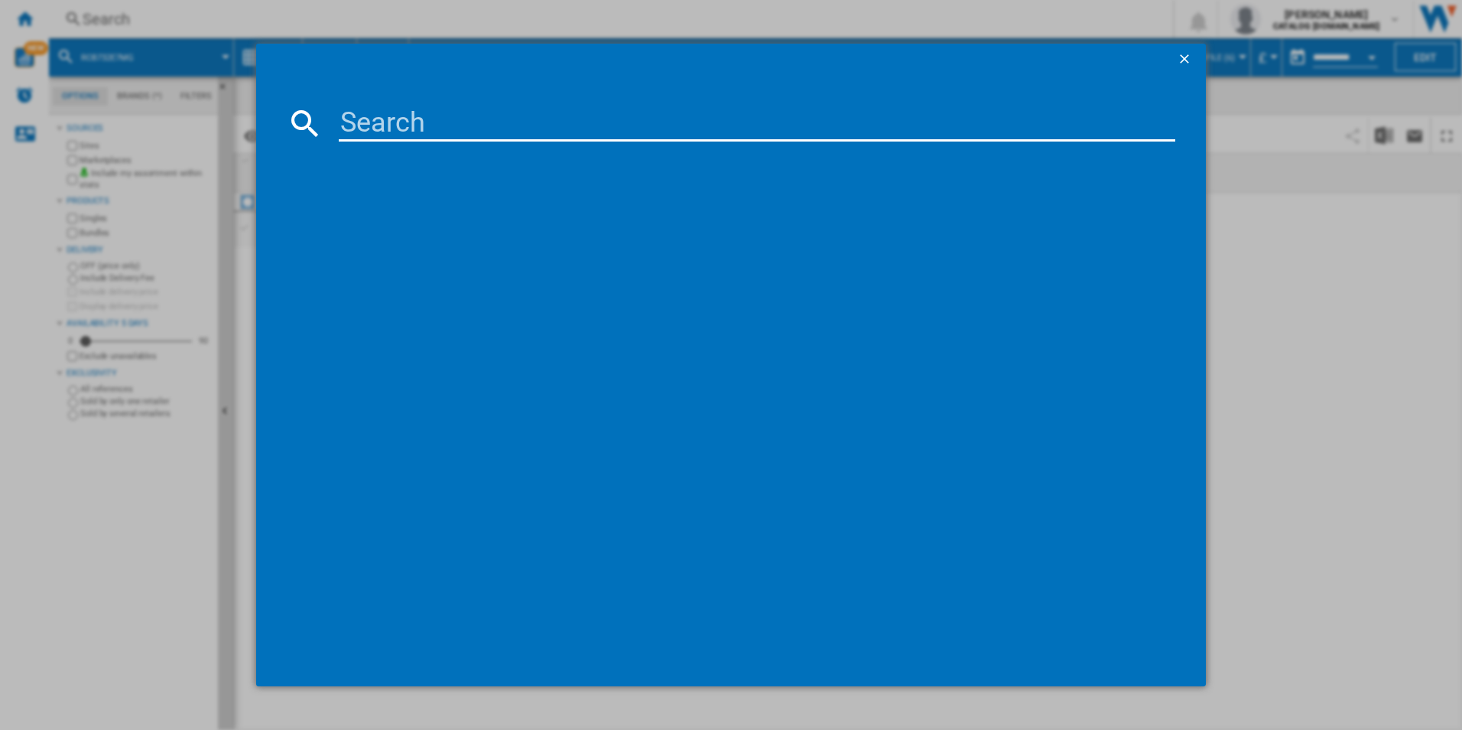
type input "CIX6500ABM"
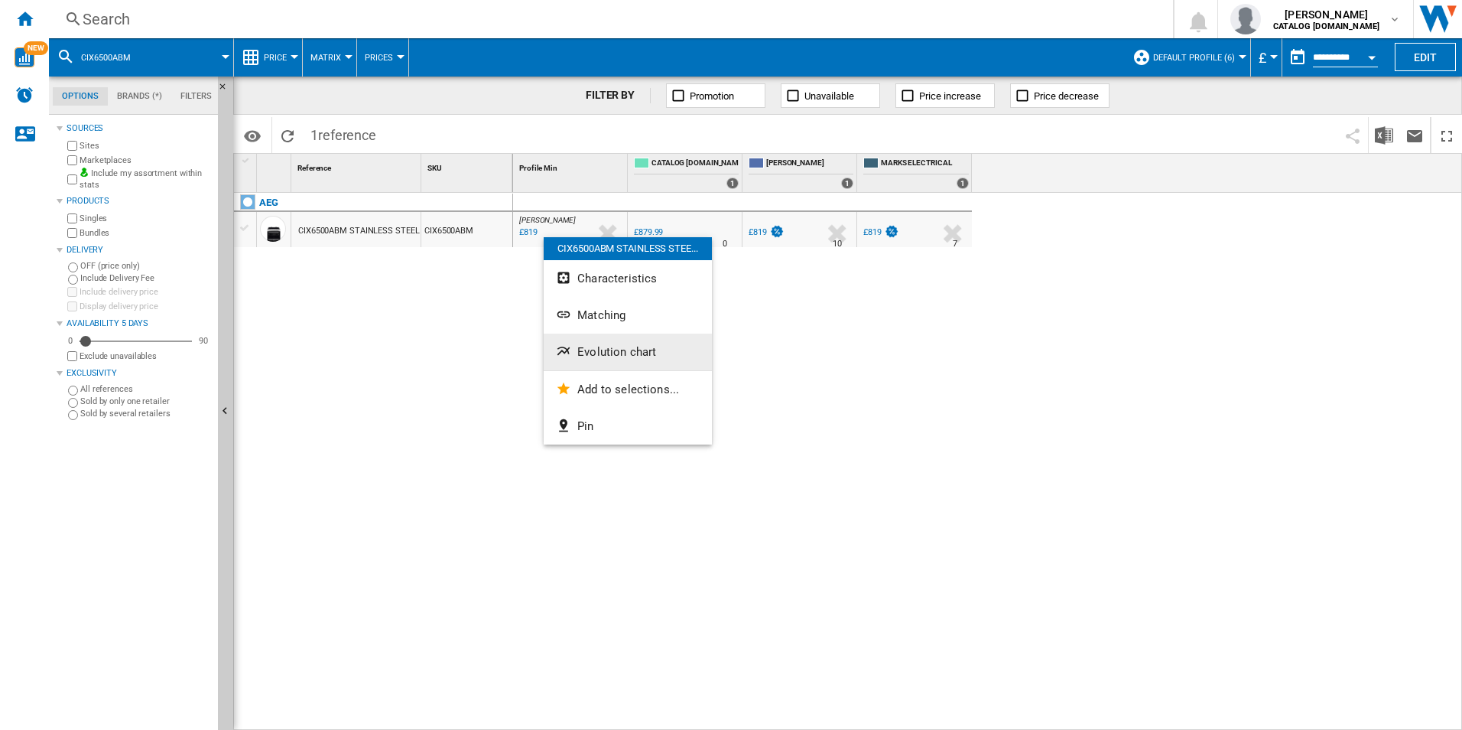
click at [638, 346] on span "Evolution chart" at bounding box center [616, 352] width 79 height 14
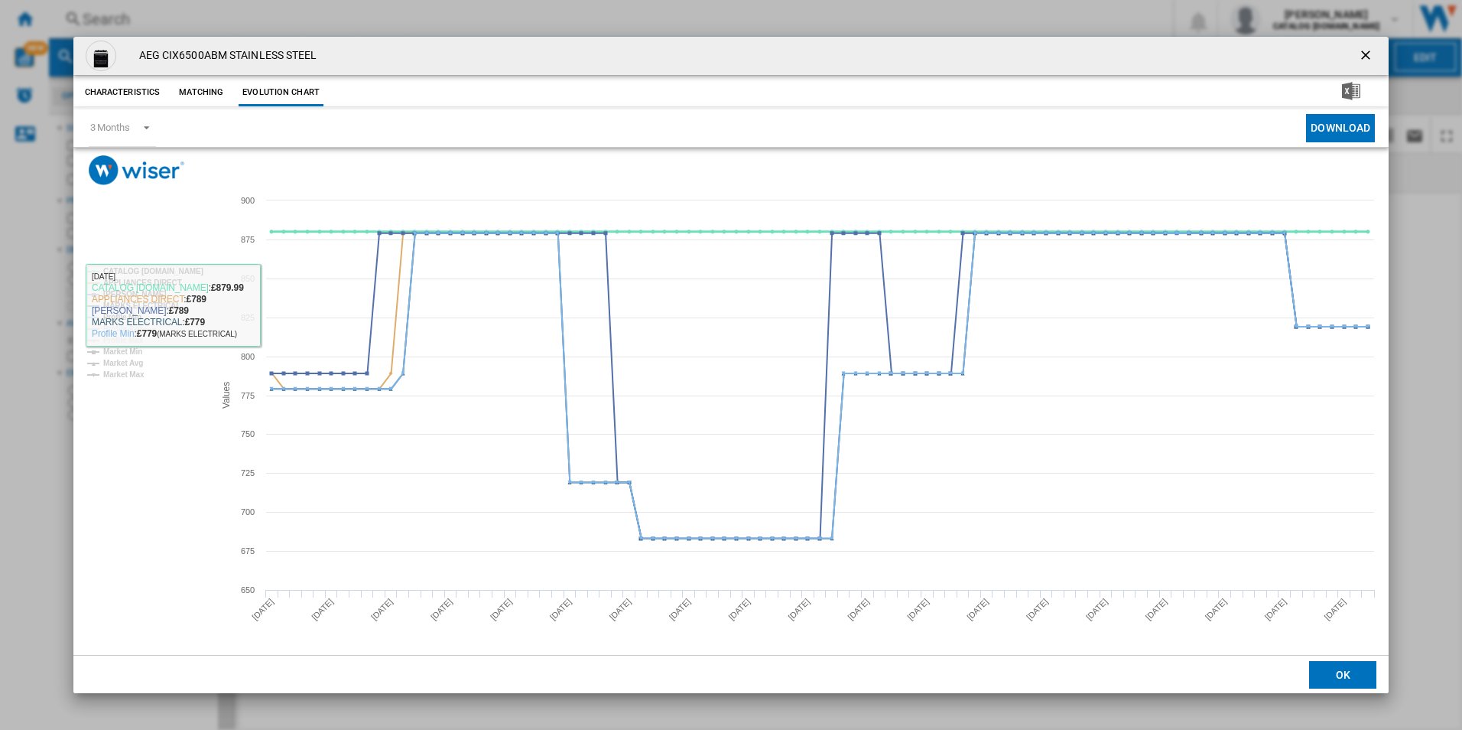
click at [192, 271] on tspan "CATALOG [DOMAIN_NAME]" at bounding box center [153, 271] width 100 height 8
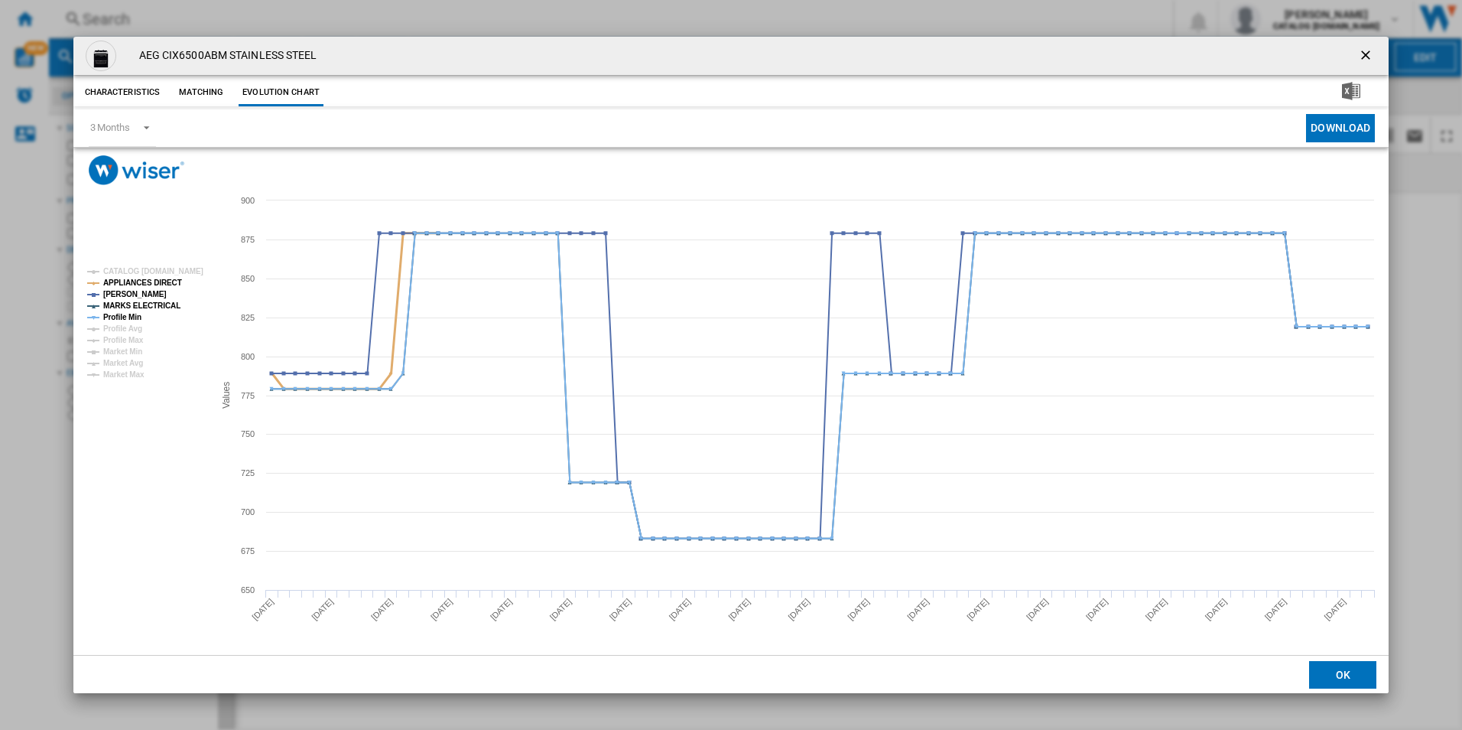
click at [171, 281] on tspan "APPLIANCES DIRECT" at bounding box center [142, 282] width 79 height 8
click at [160, 304] on tspan "MARKS ELECTRICAL" at bounding box center [141, 305] width 77 height 8
click at [134, 317] on tspan "Profile Min" at bounding box center [122, 317] width 38 height 8
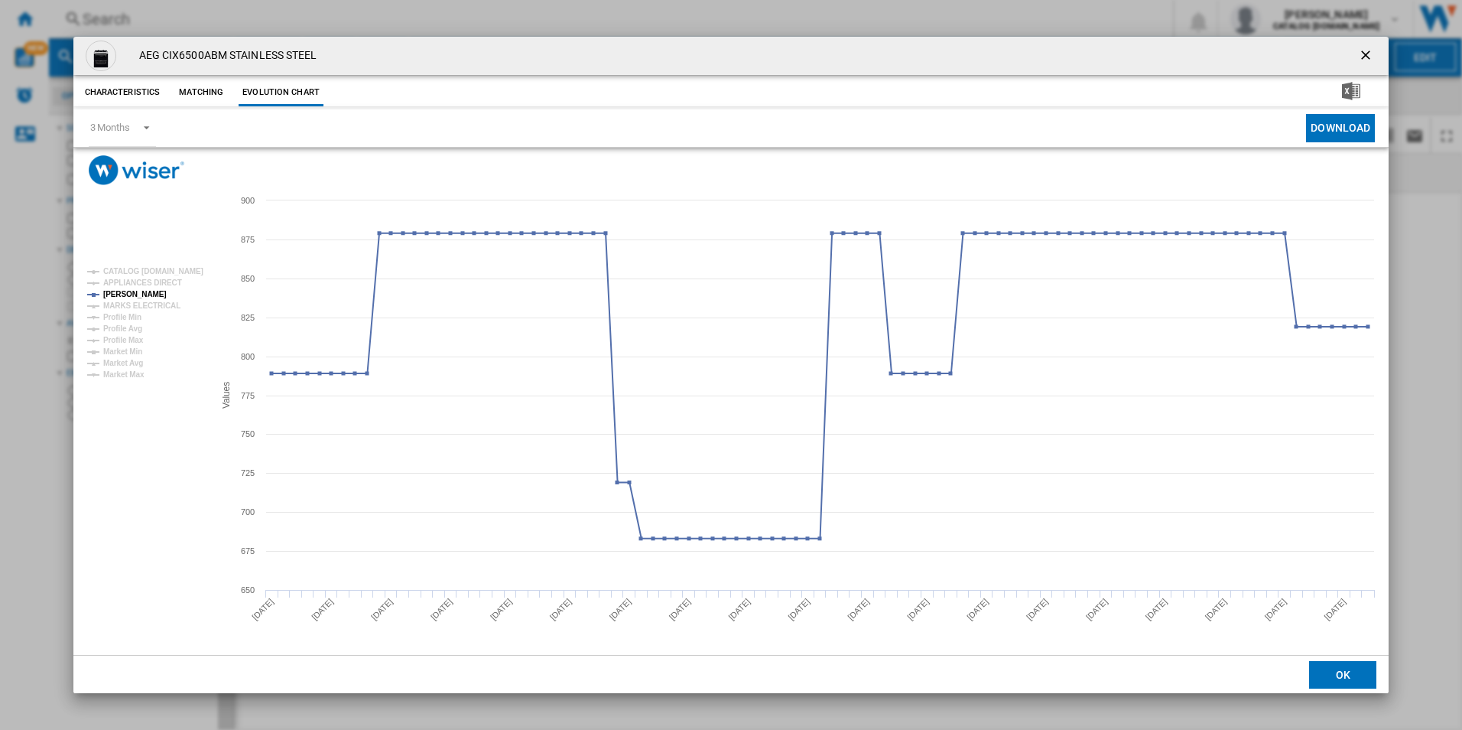
drag, startPoint x: 1369, startPoint y: 55, endPoint x: 1133, endPoint y: 45, distance: 236.5
click at [1369, 55] on ng-md-icon "getI18NText('BUTTONS.CLOSE_DIALOG')" at bounding box center [1367, 56] width 18 height 18
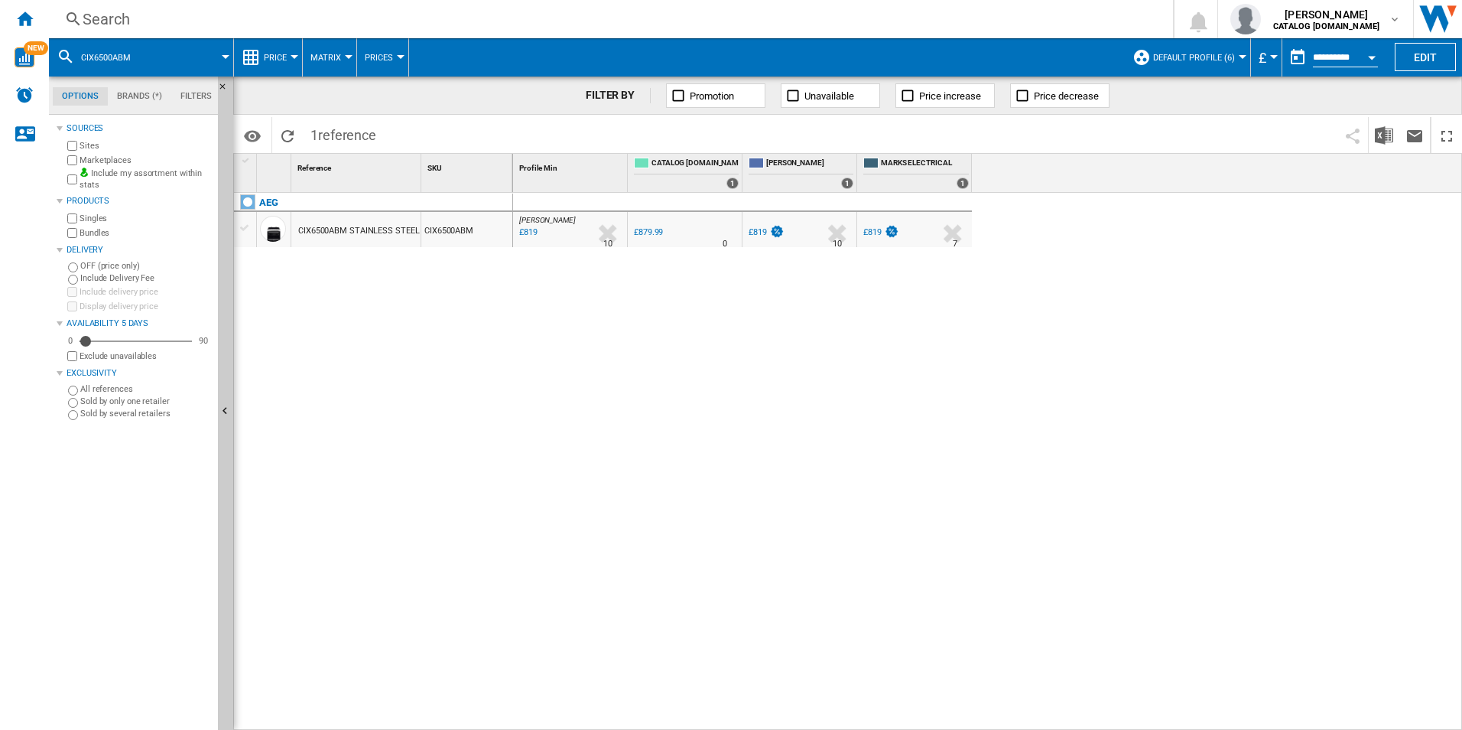
click at [1002, 26] on div "Search" at bounding box center [608, 18] width 1051 height 21
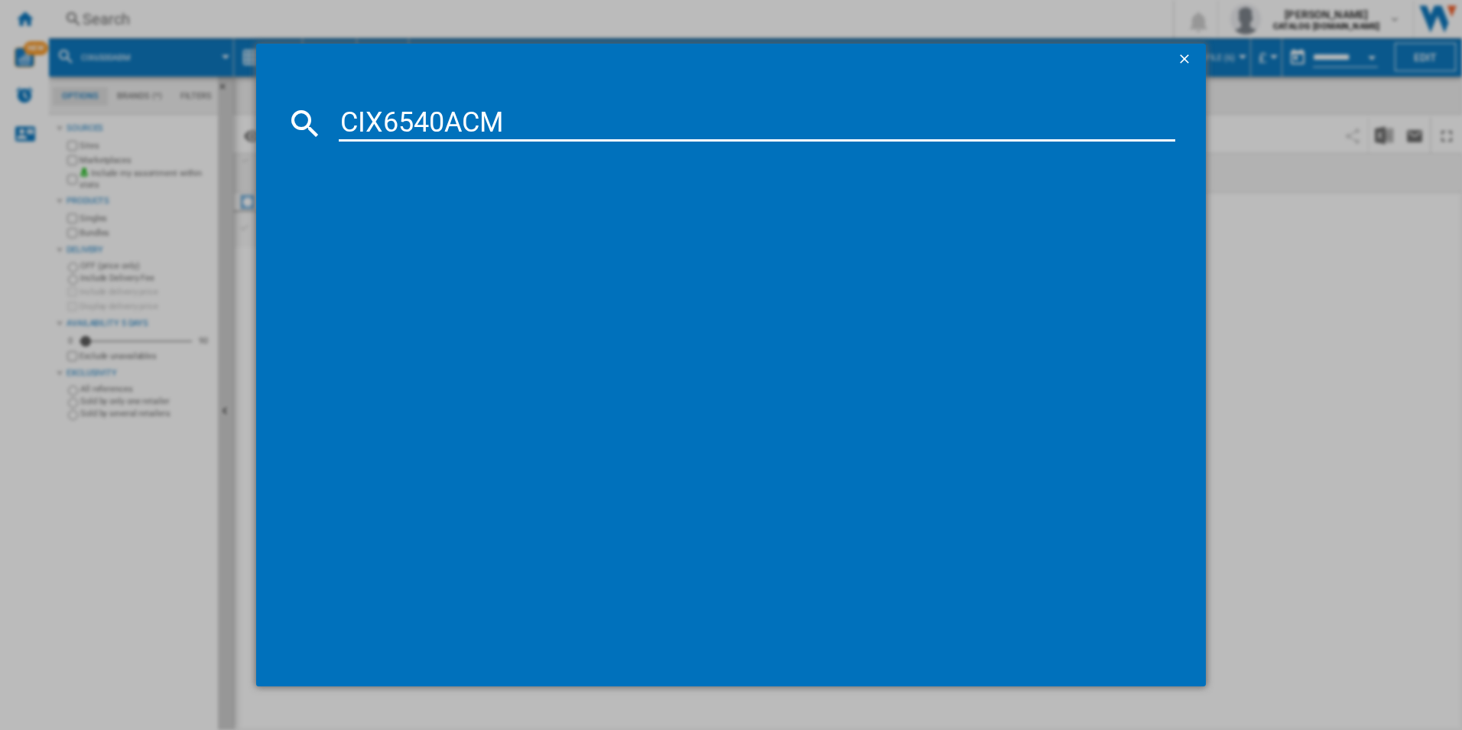
type input "CIX6540ACM"
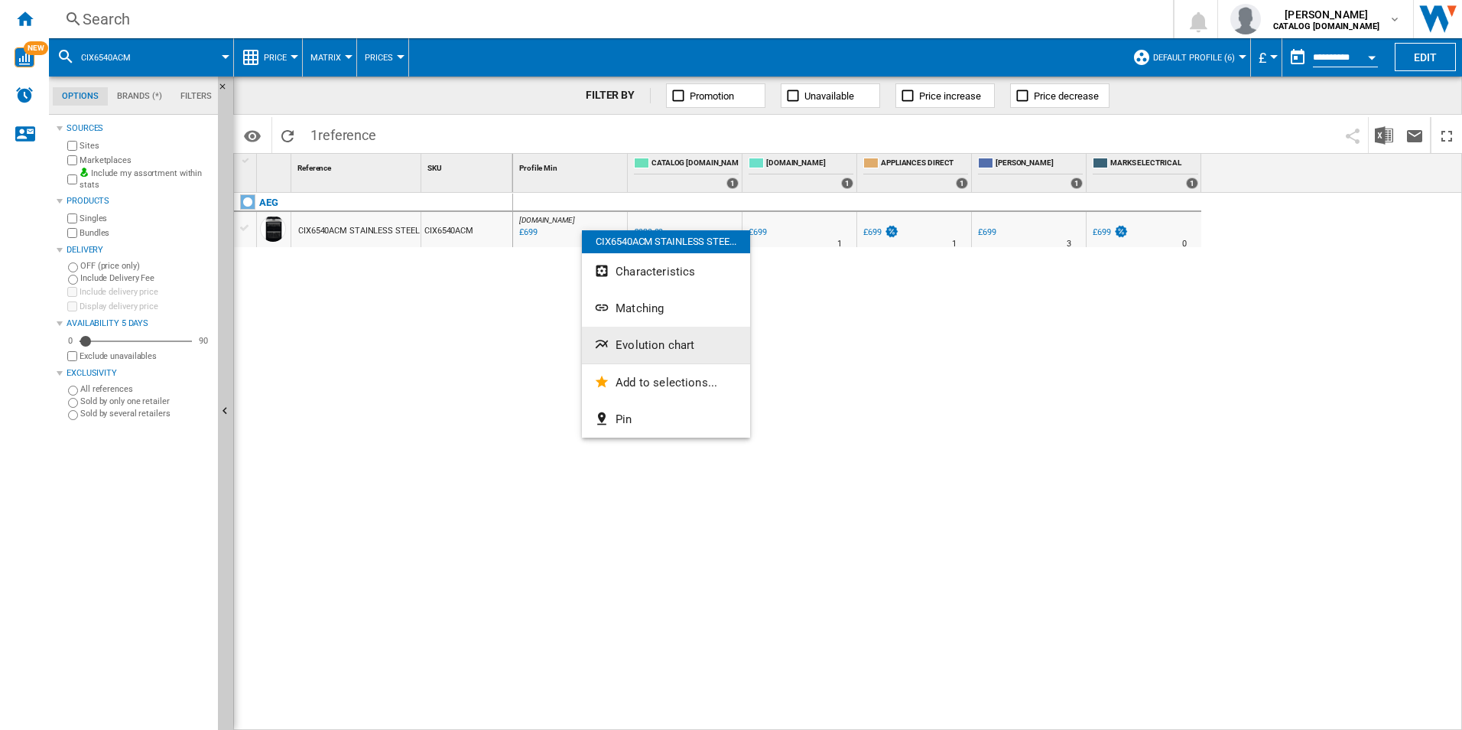
click at [621, 333] on button "Evolution chart" at bounding box center [666, 345] width 168 height 37
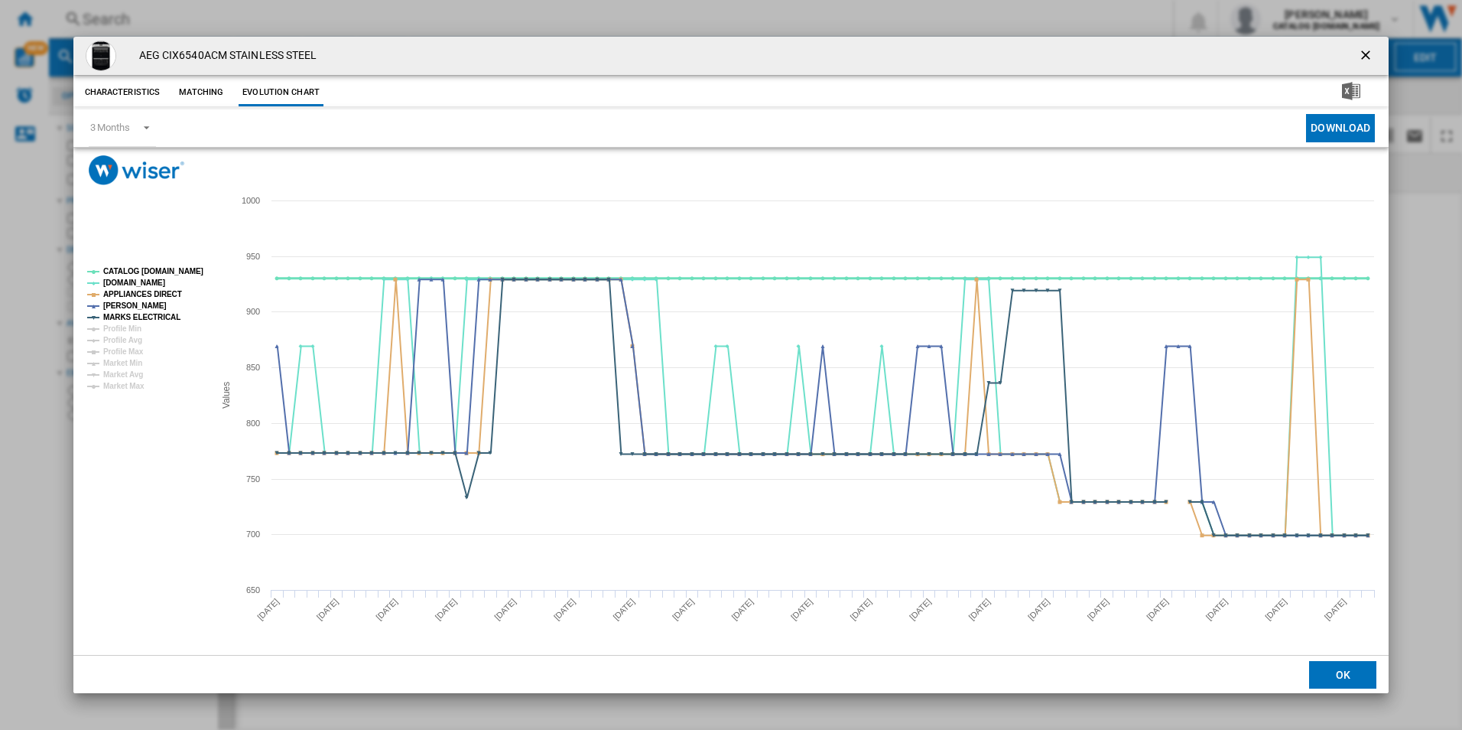
click at [191, 268] on tspan "CATALOG [DOMAIN_NAME]" at bounding box center [153, 271] width 100 height 8
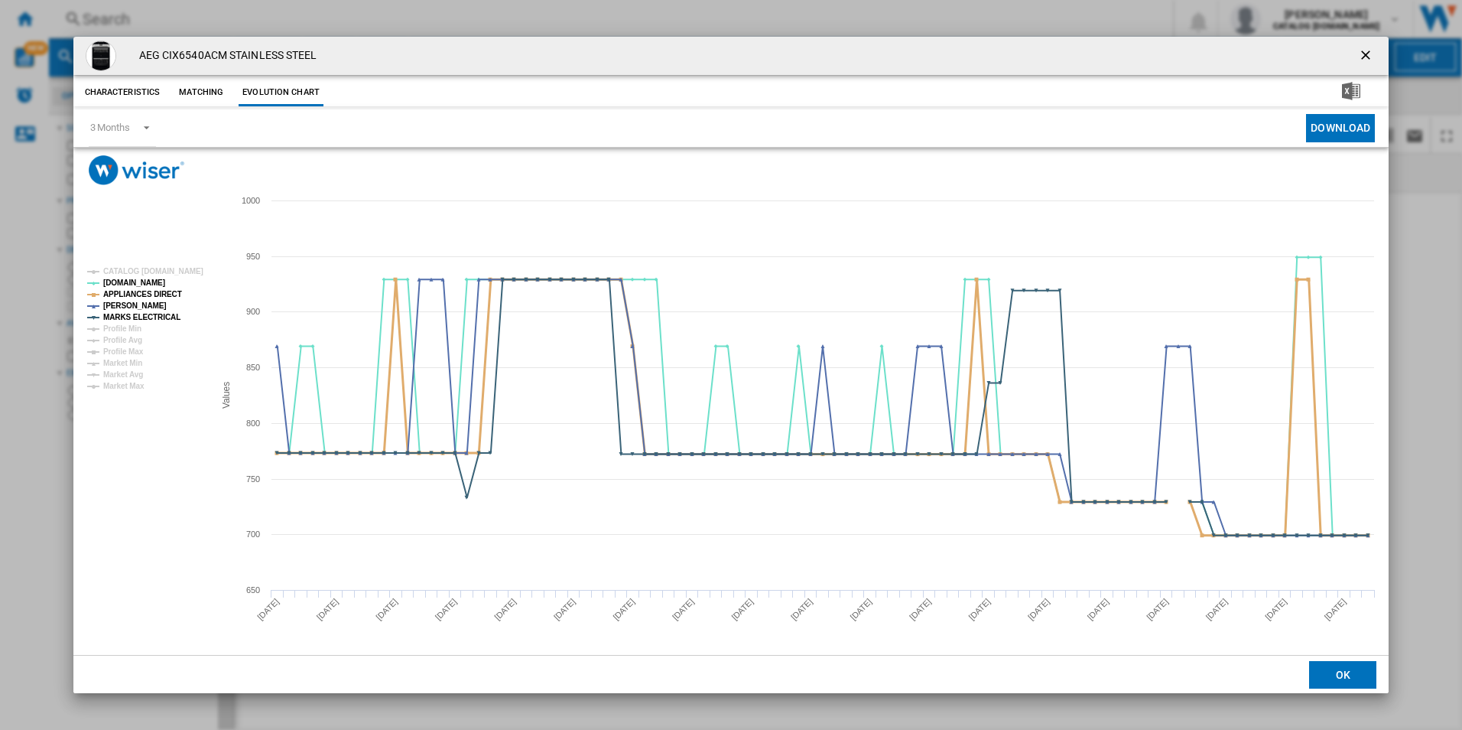
click at [166, 298] on tspan "APPLIANCES DIRECT" at bounding box center [142, 294] width 79 height 8
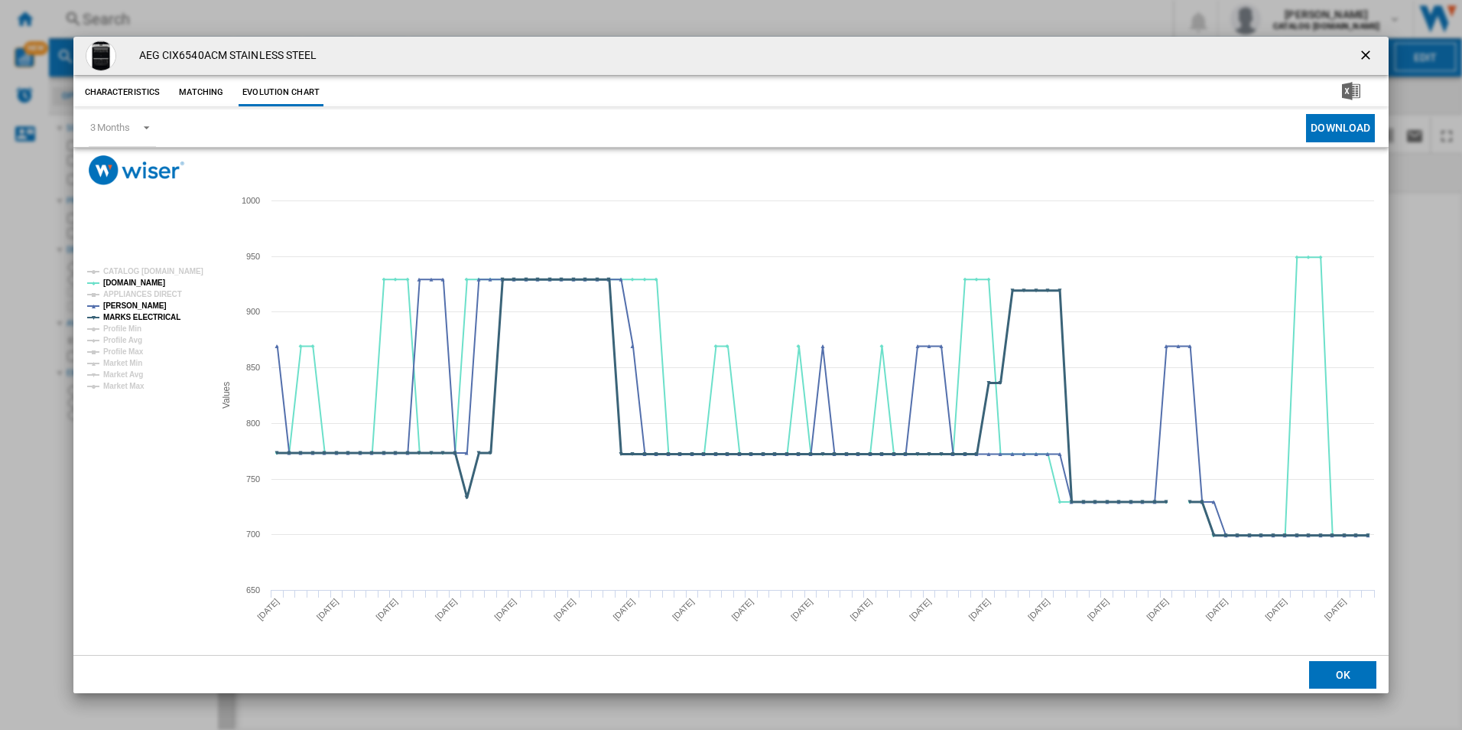
click at [163, 320] on tspan "MARKS ELECTRICAL" at bounding box center [141, 317] width 77 height 8
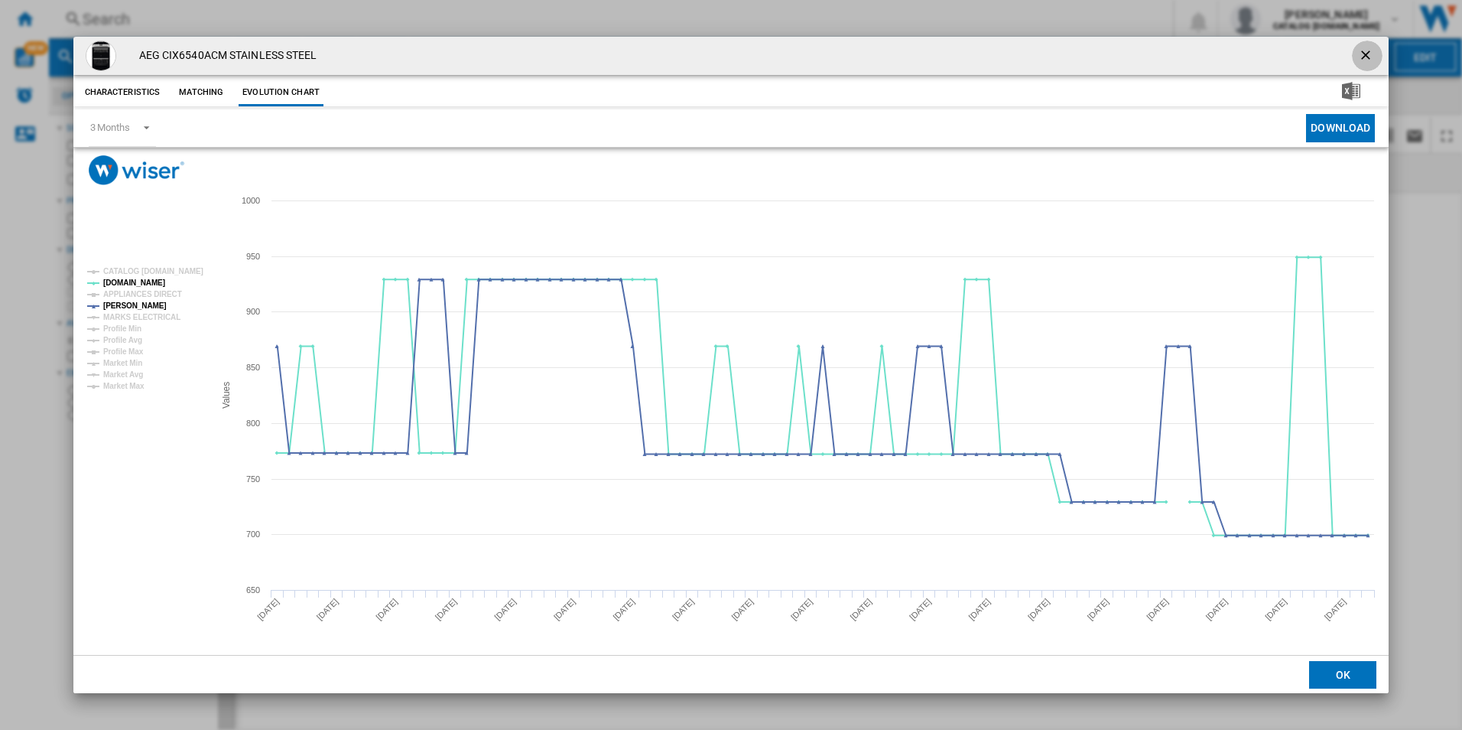
click at [1368, 49] on ng-md-icon "getI18NText('BUTTONS.CLOSE_DIALOG')" at bounding box center [1367, 56] width 18 height 18
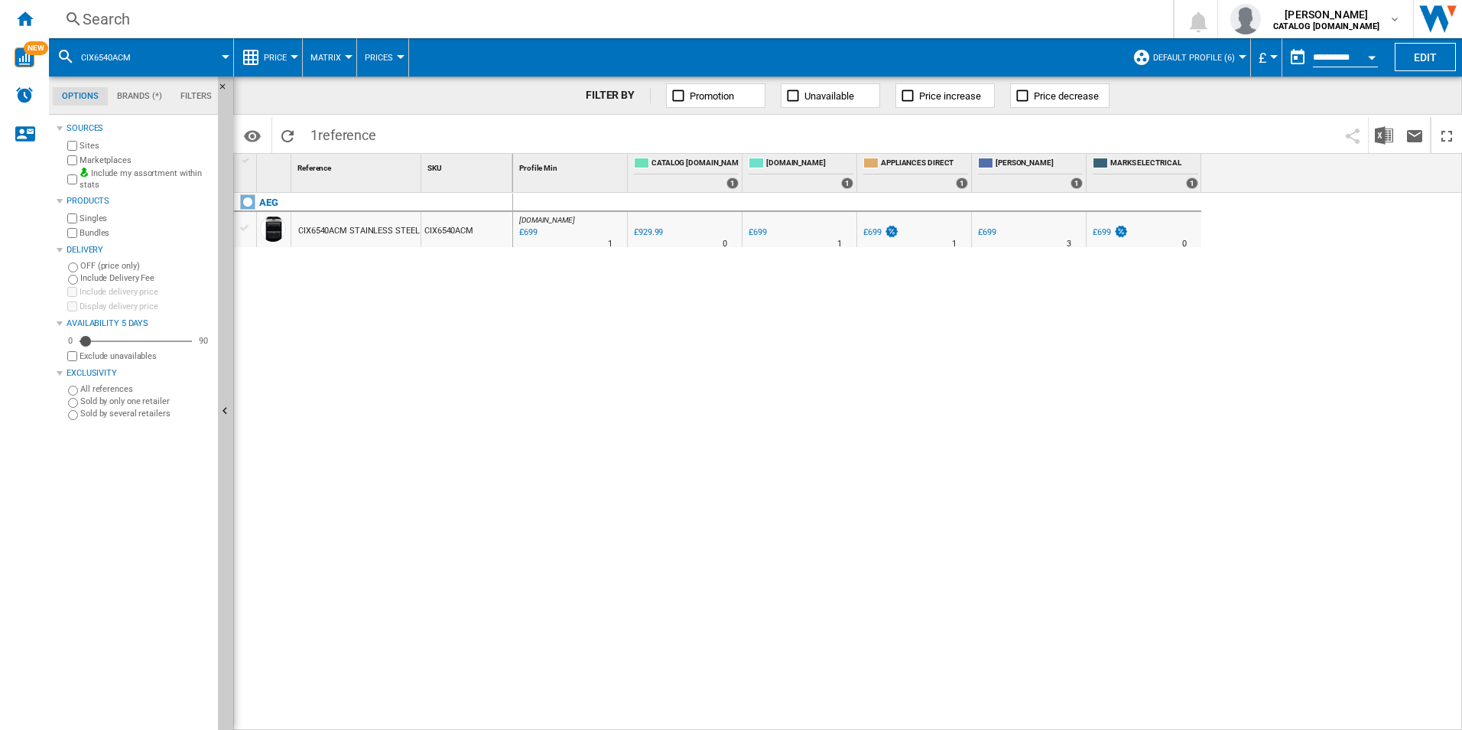
click at [904, 18] on div "Search" at bounding box center [608, 18] width 1051 height 21
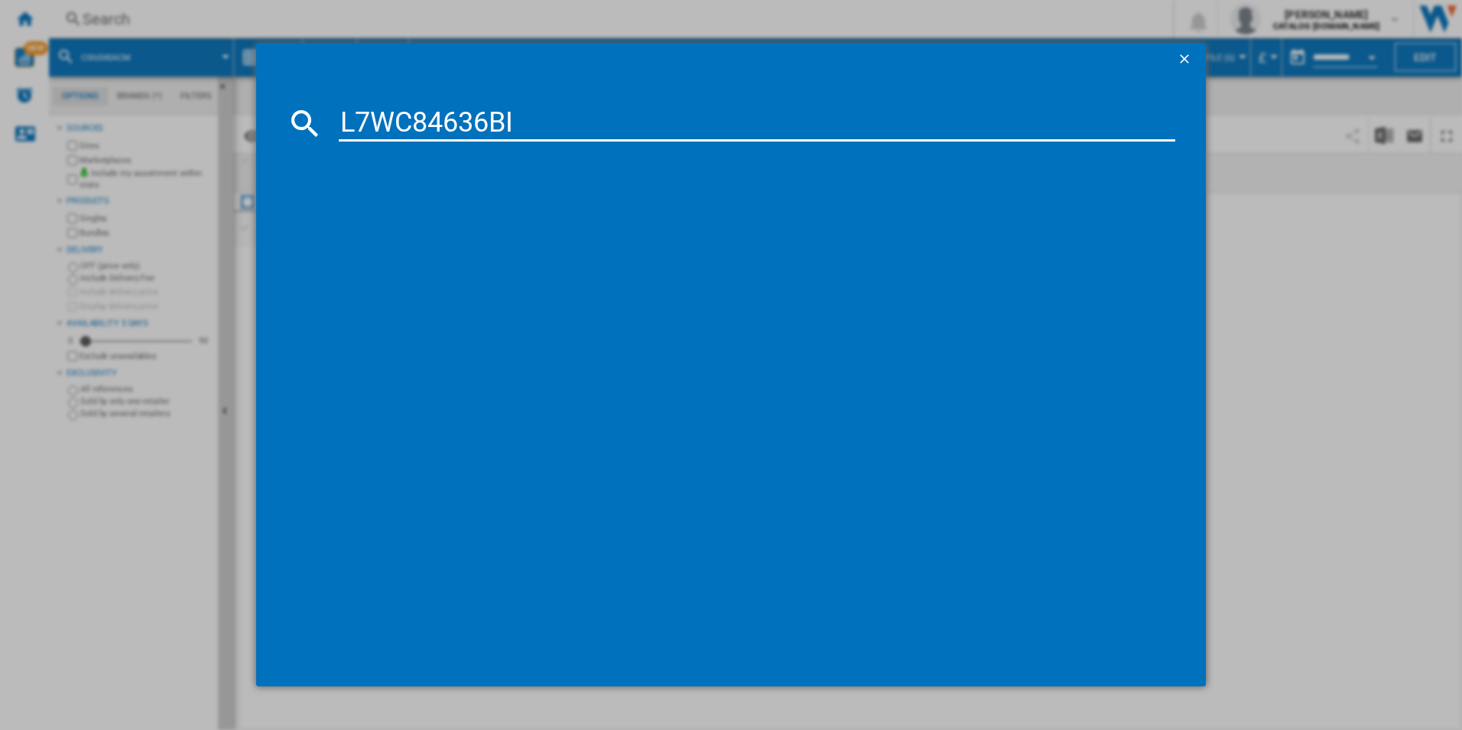
type input "L7WC84636BI"
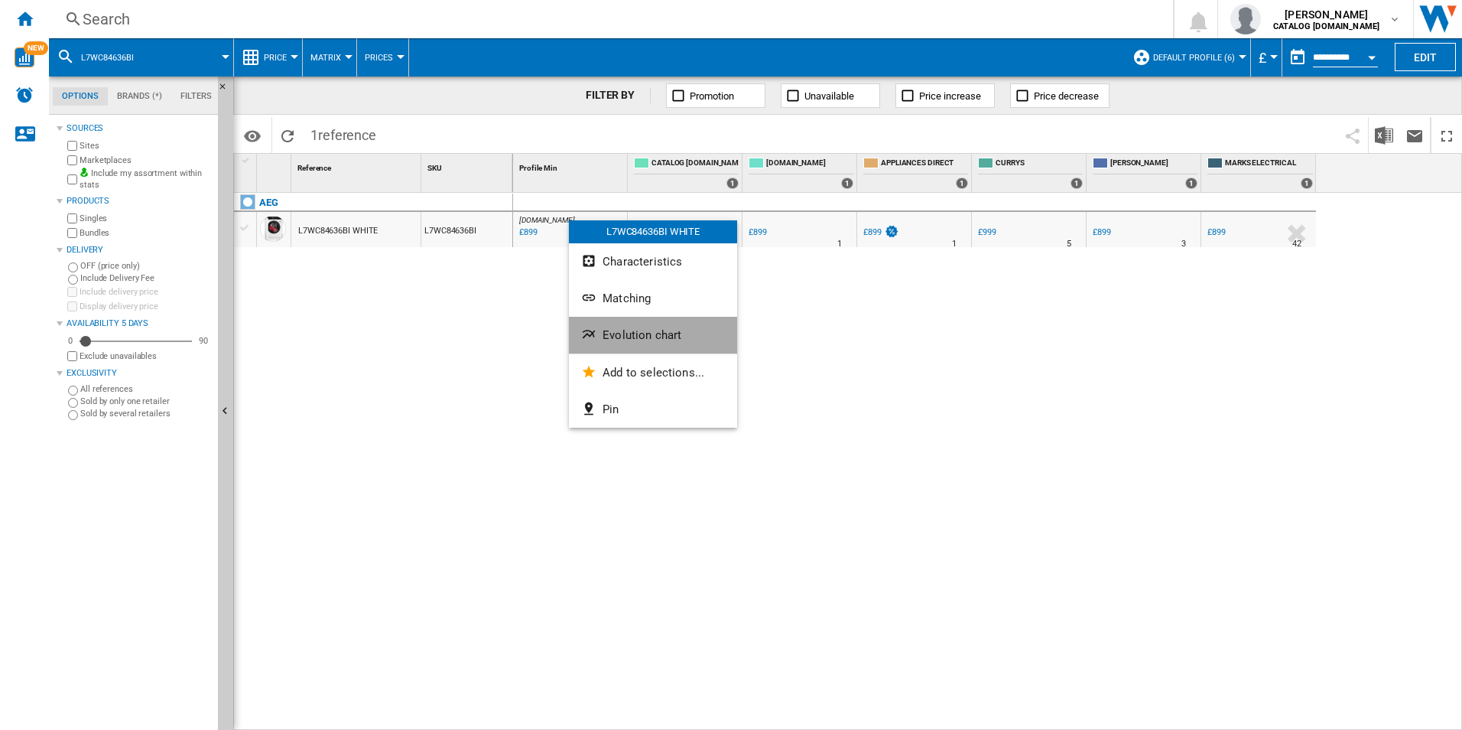
click at [611, 328] on span "Evolution chart" at bounding box center [642, 335] width 79 height 14
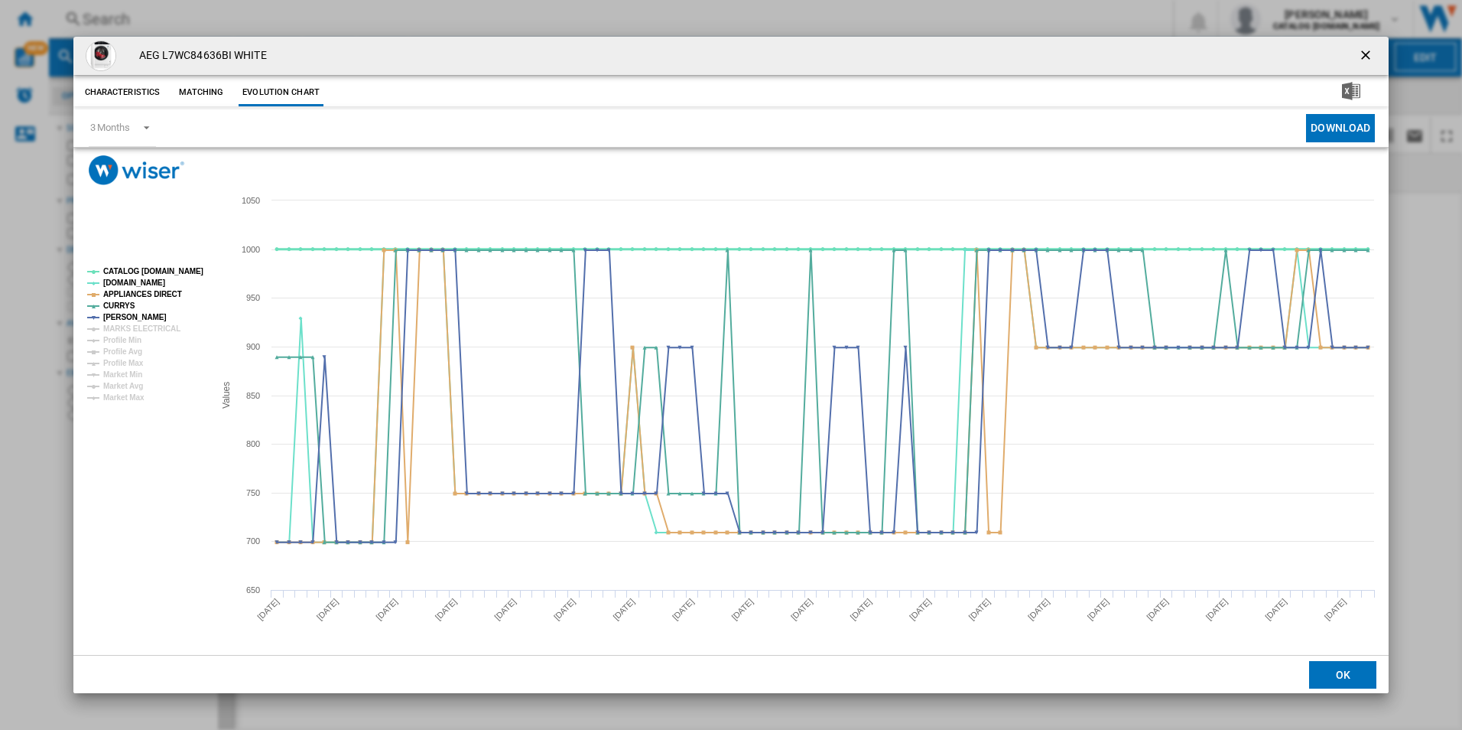
click at [193, 272] on tspan "CATALOG [DOMAIN_NAME]" at bounding box center [153, 271] width 100 height 8
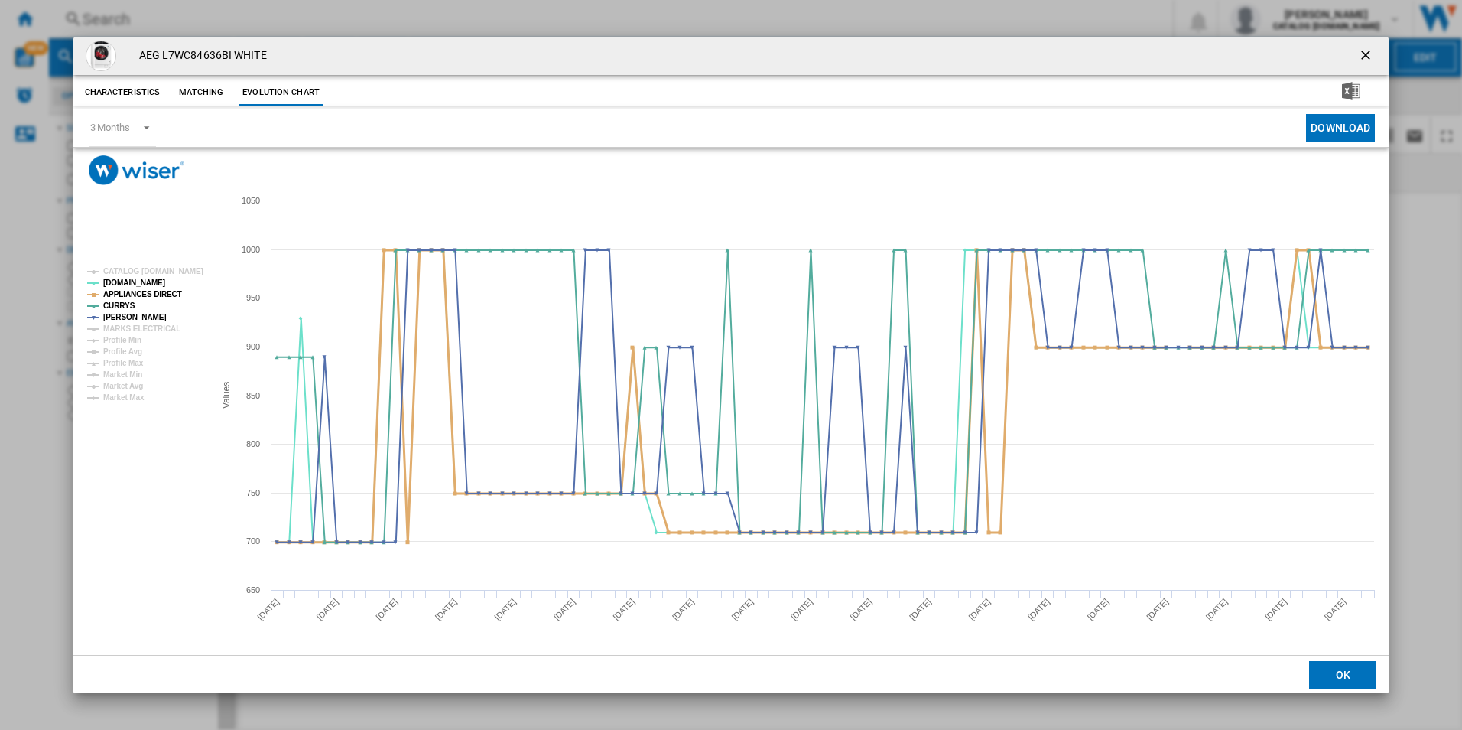
click at [175, 298] on tspan "APPLIANCES DIRECT" at bounding box center [142, 294] width 79 height 8
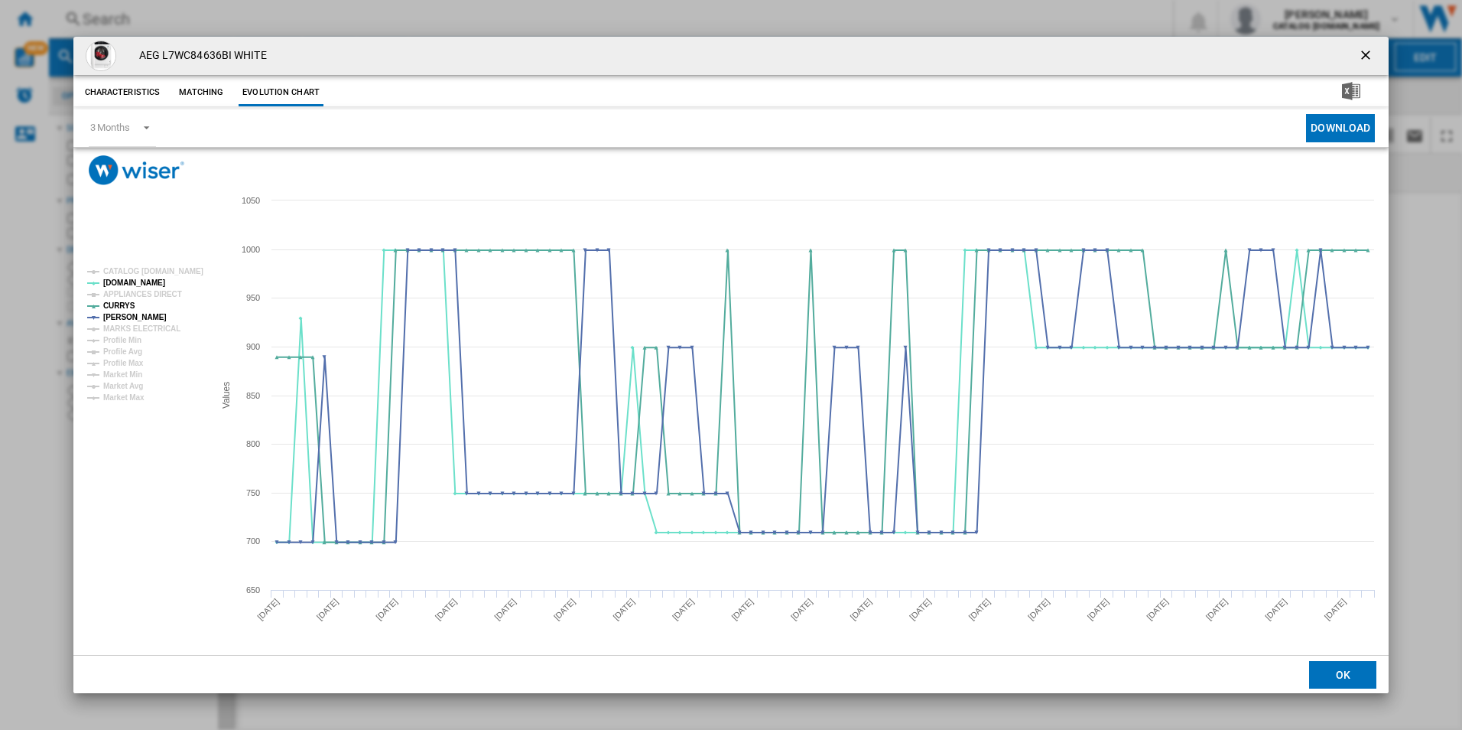
drag, startPoint x: 1366, startPoint y: 46, endPoint x: 1024, endPoint y: 106, distance: 347.0
click at [1366, 46] on button "Product popup" at bounding box center [1367, 56] width 31 height 31
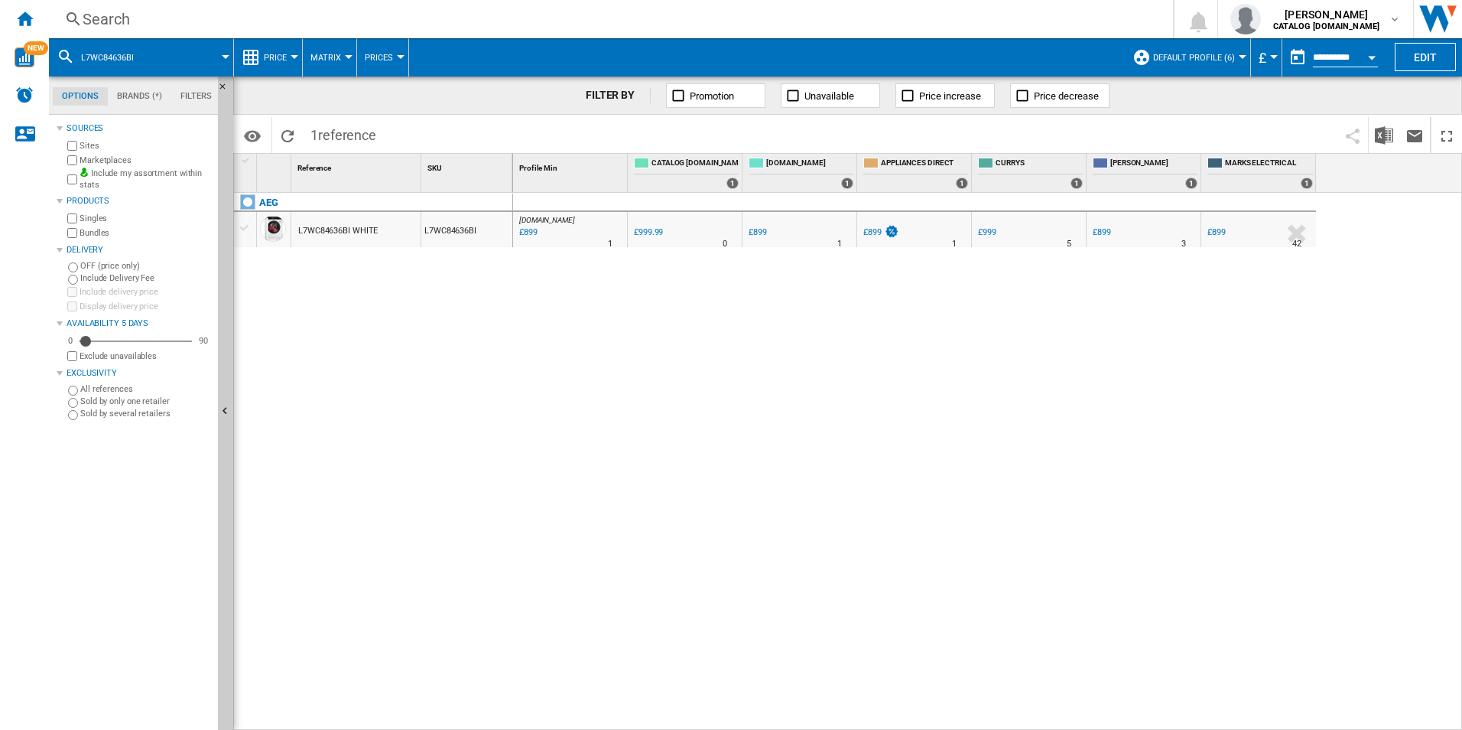
click at [852, 17] on div "Search" at bounding box center [608, 18] width 1051 height 21
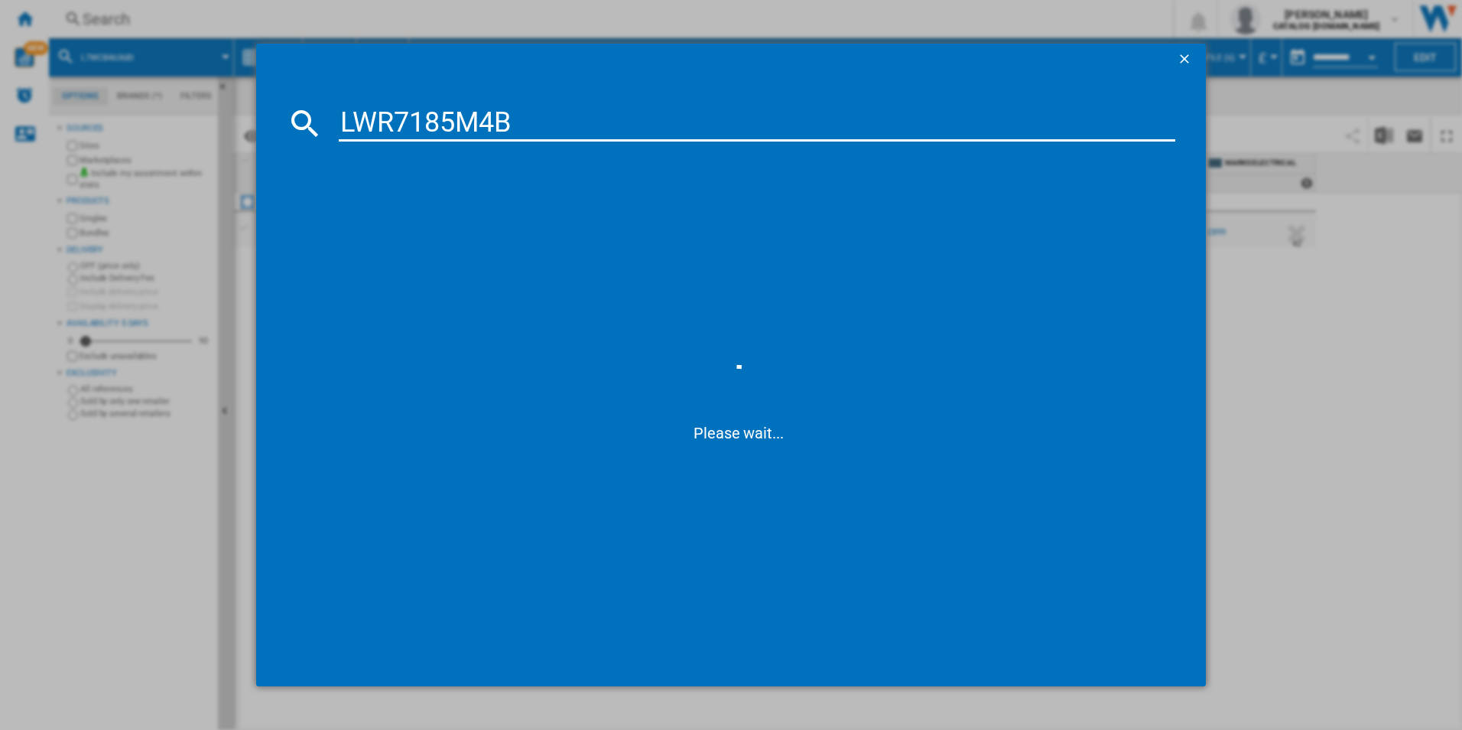
type input "LWR7185M4B"
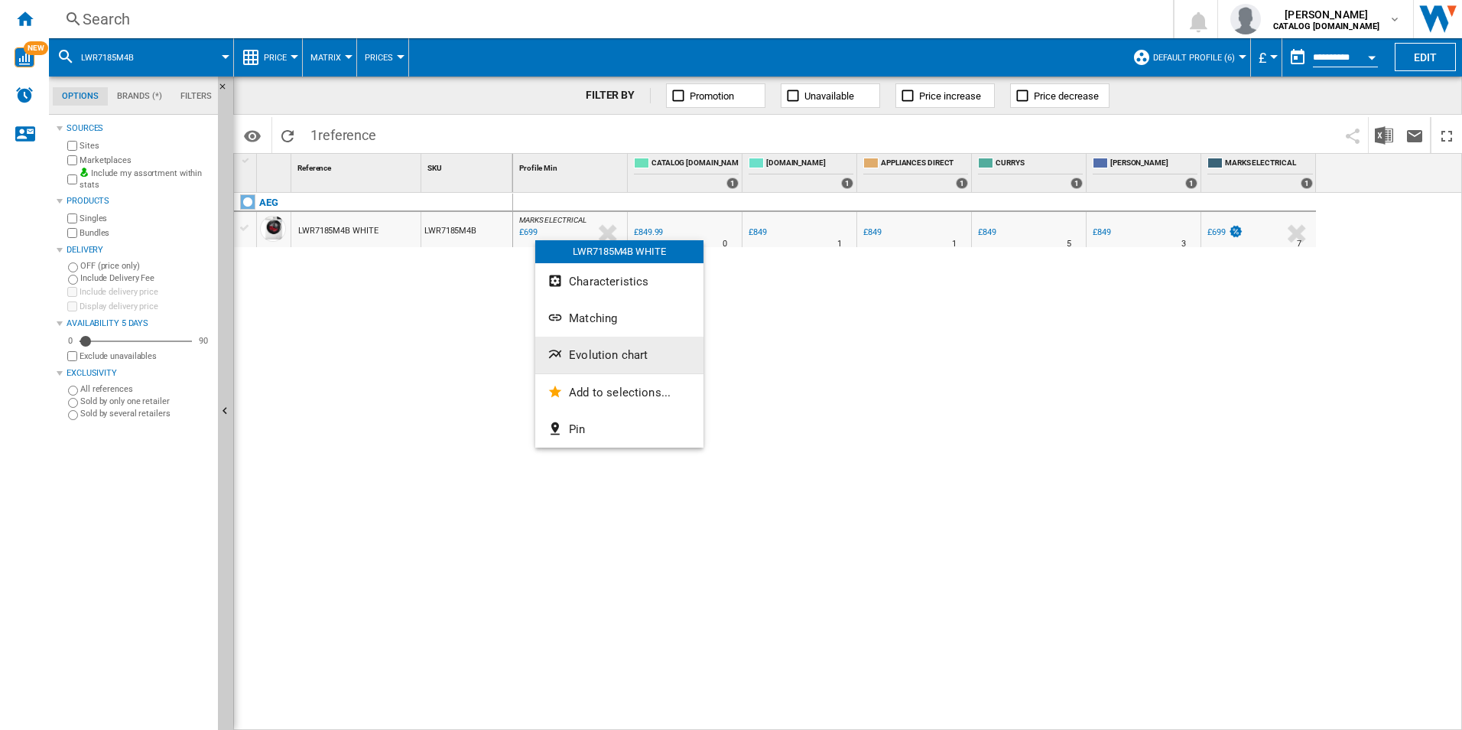
click at [597, 346] on button "Evolution chart" at bounding box center [619, 355] width 168 height 37
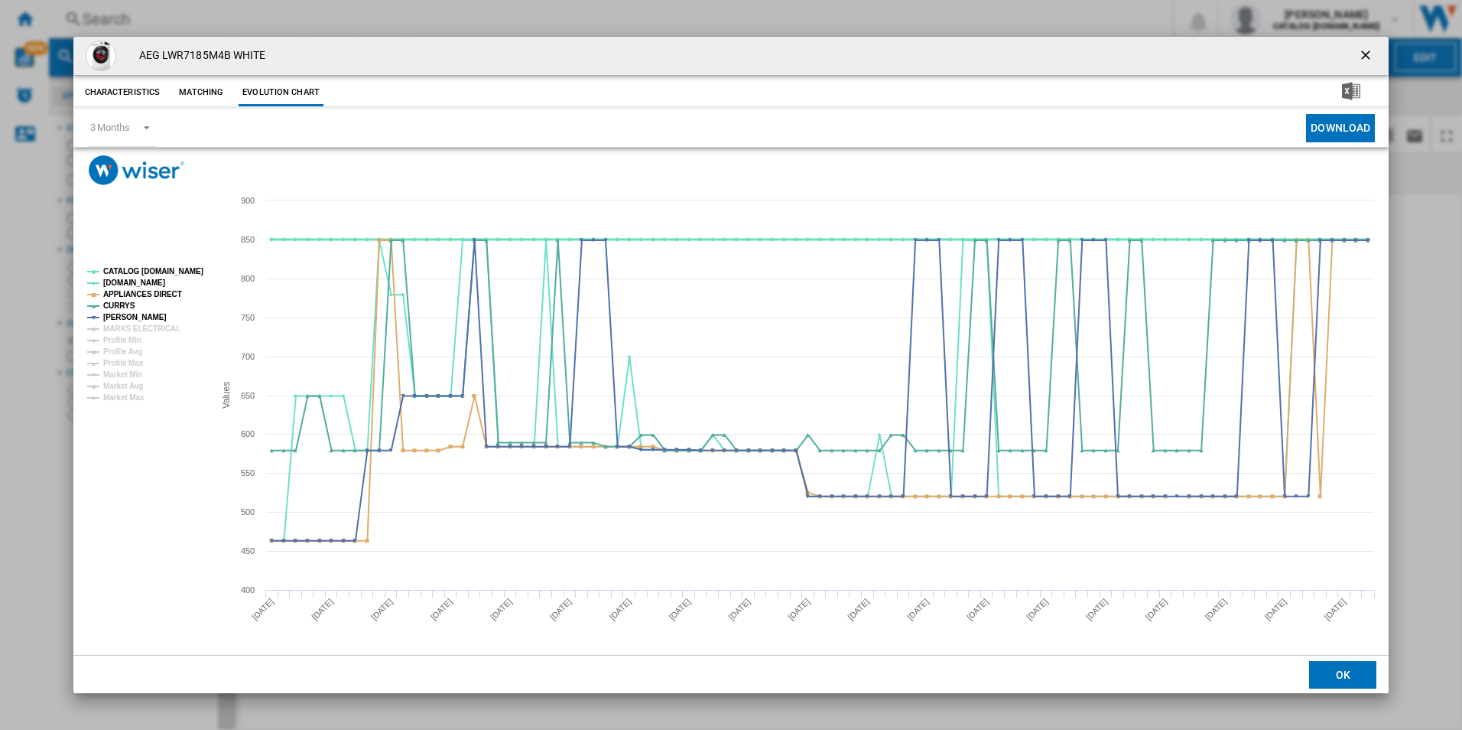
click at [151, 267] on tspan "CATALOG [DOMAIN_NAME]" at bounding box center [153, 271] width 100 height 8
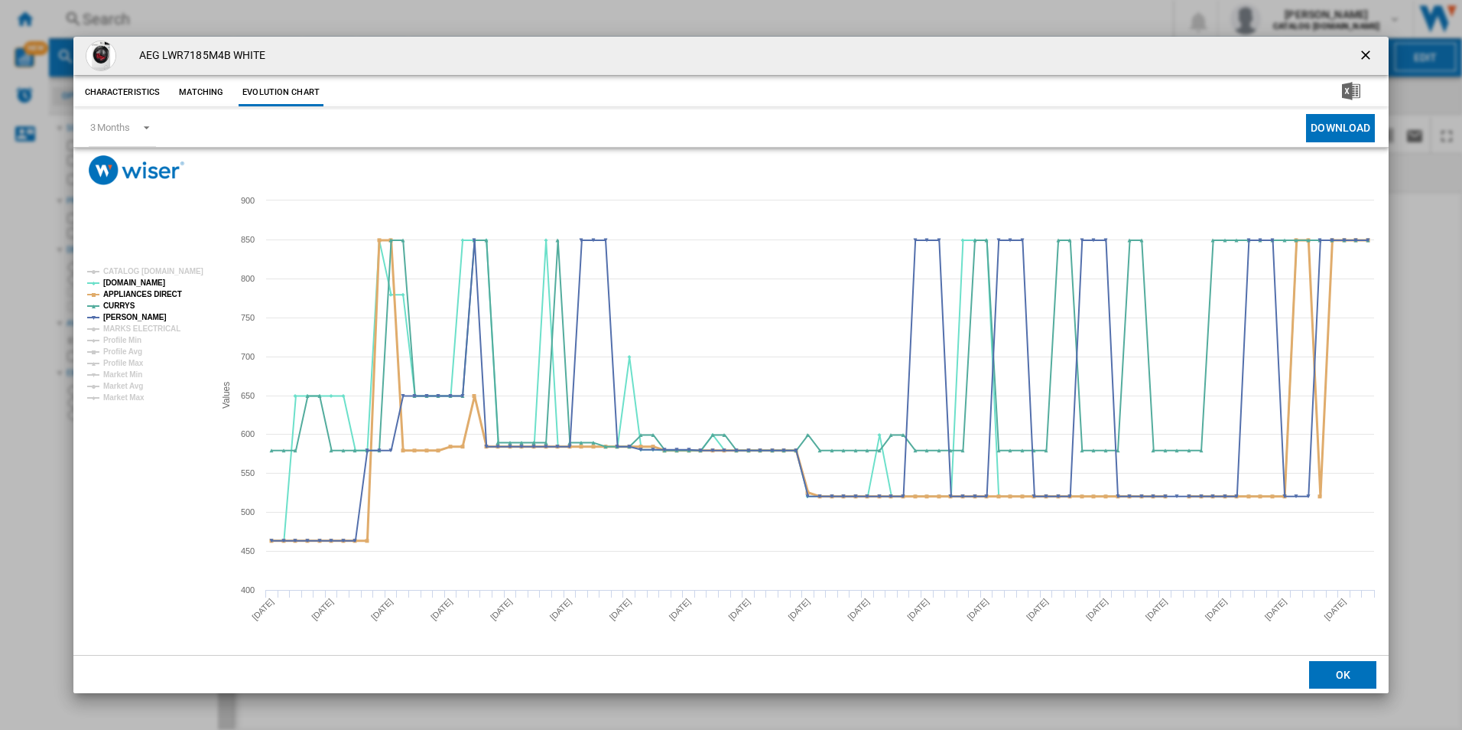
click at [166, 290] on tspan "APPLIANCES DIRECT" at bounding box center [142, 294] width 79 height 8
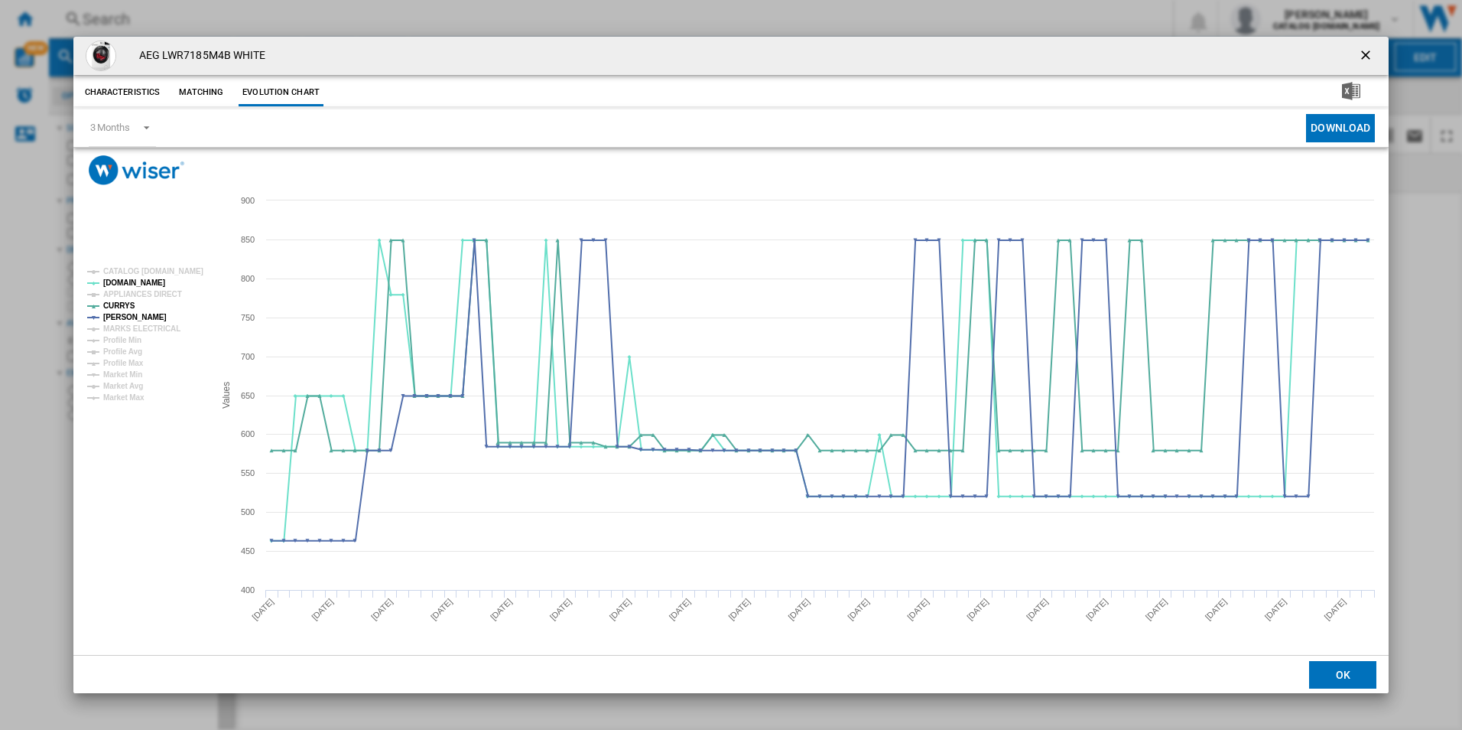
drag, startPoint x: 1366, startPoint y: 46, endPoint x: 1085, endPoint y: 88, distance: 283.8
click at [1366, 46] on button "Product popup" at bounding box center [1367, 56] width 31 height 31
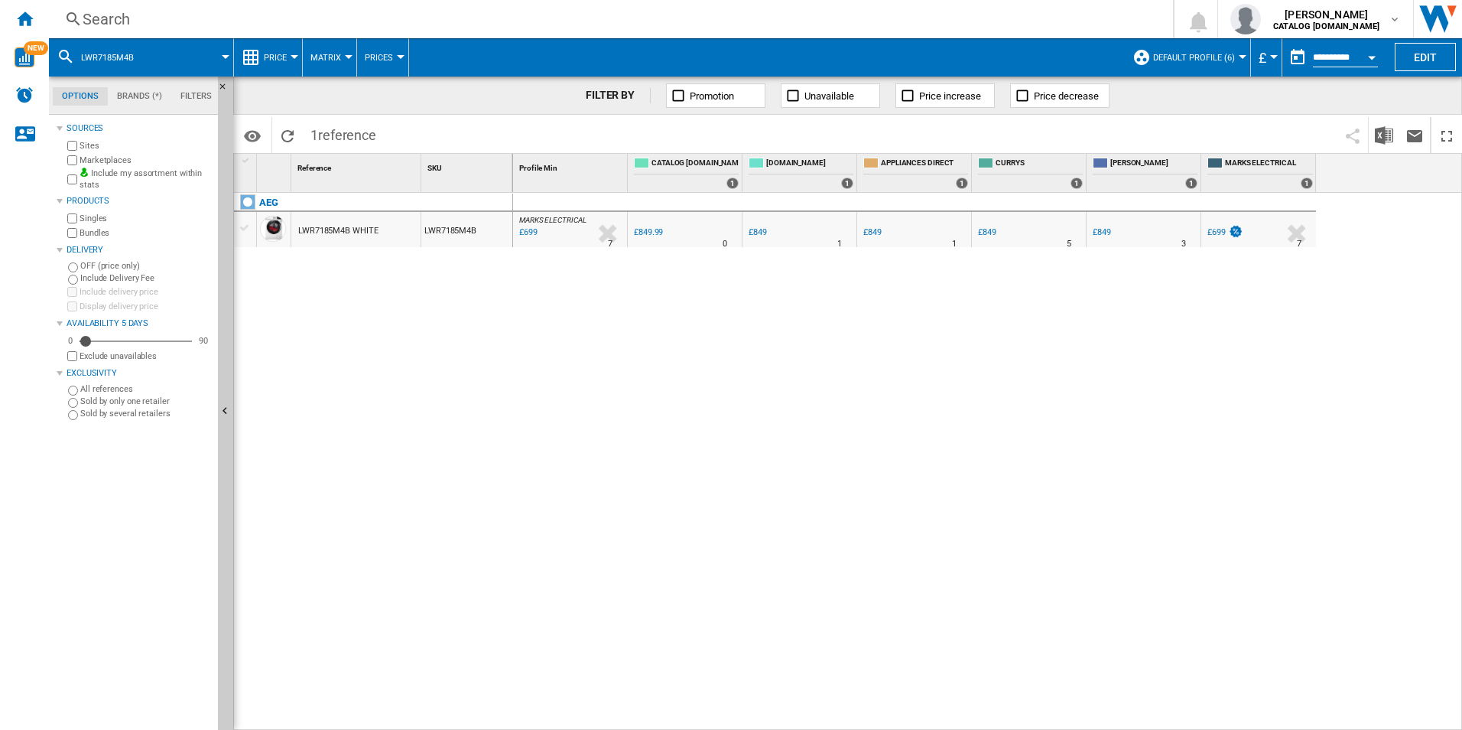
click at [900, 8] on div "Search" at bounding box center [608, 18] width 1051 height 21
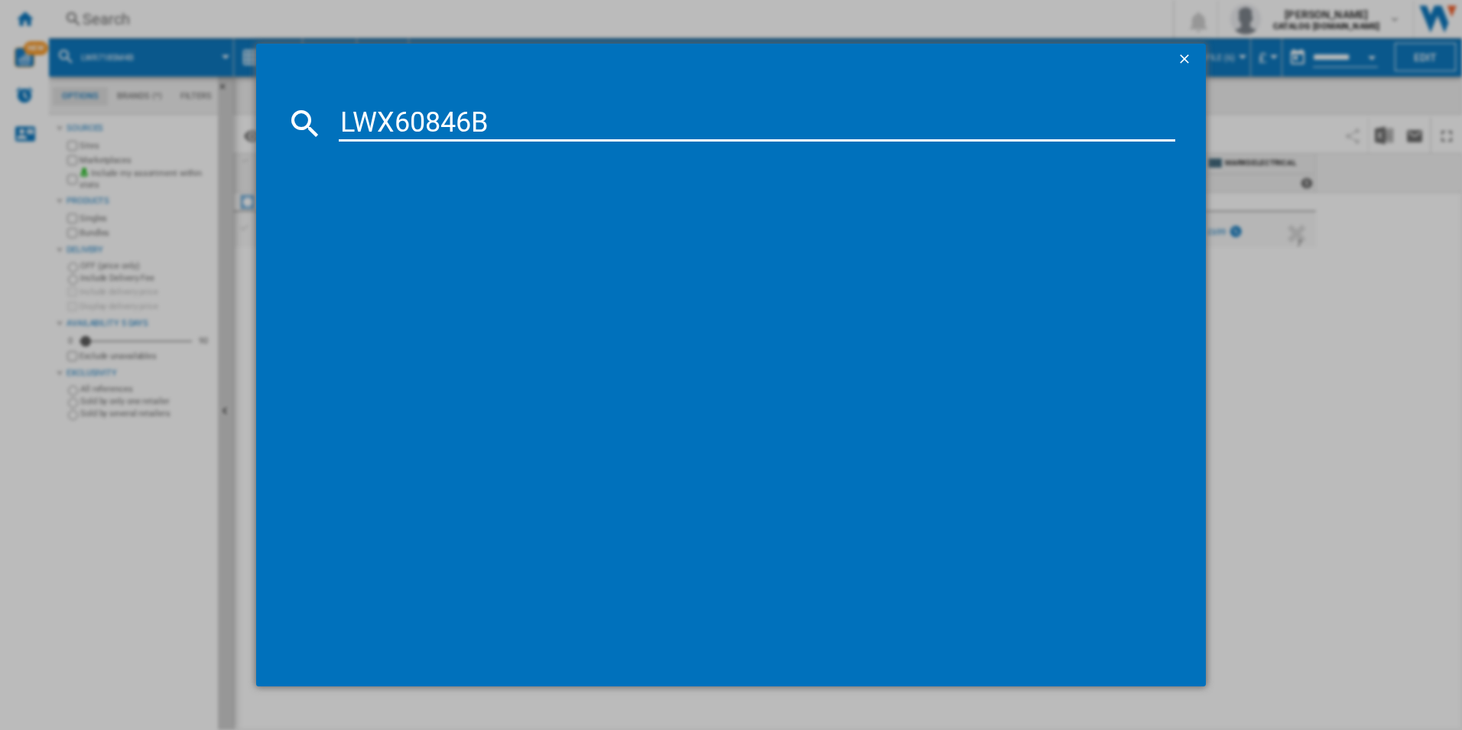
type input "LWX60846B"
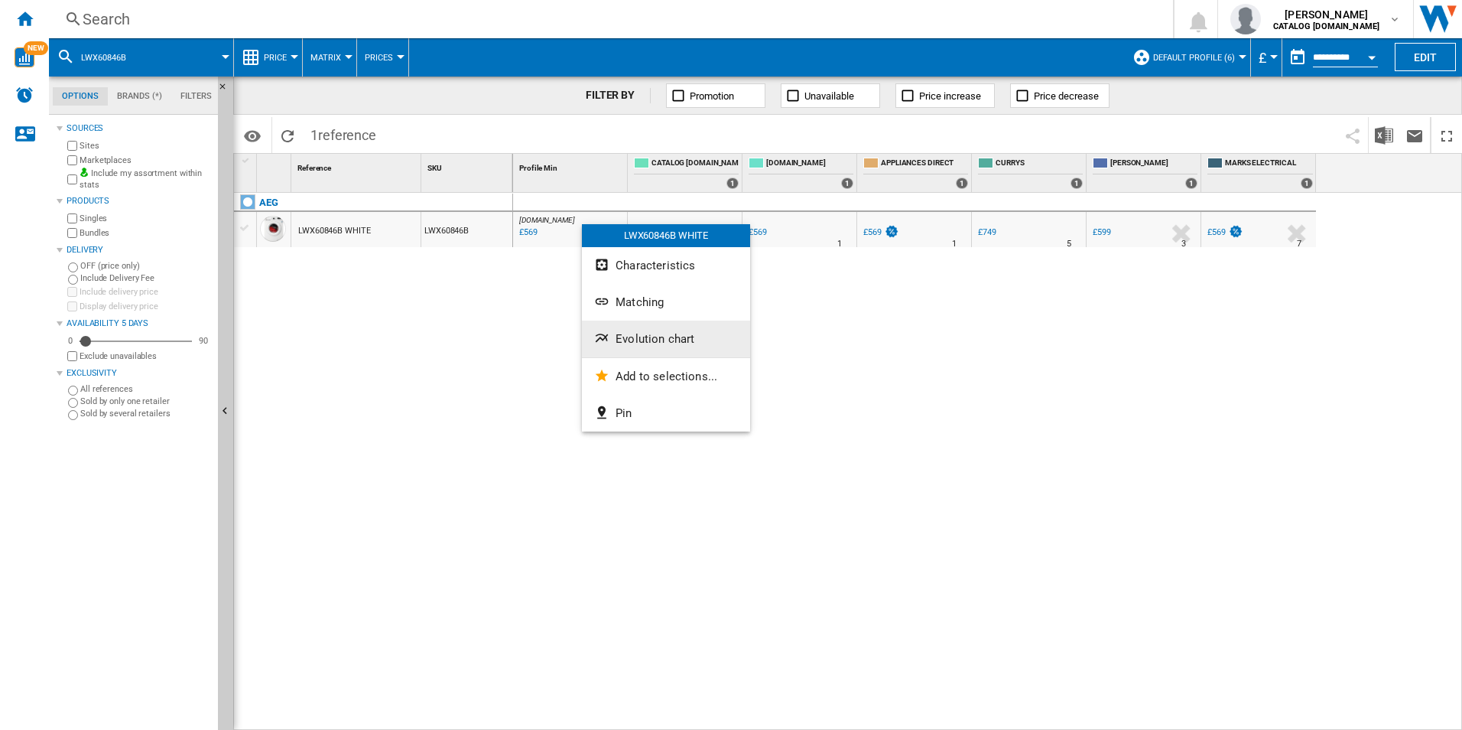
click at [696, 338] on button "Evolution chart" at bounding box center [666, 338] width 168 height 37
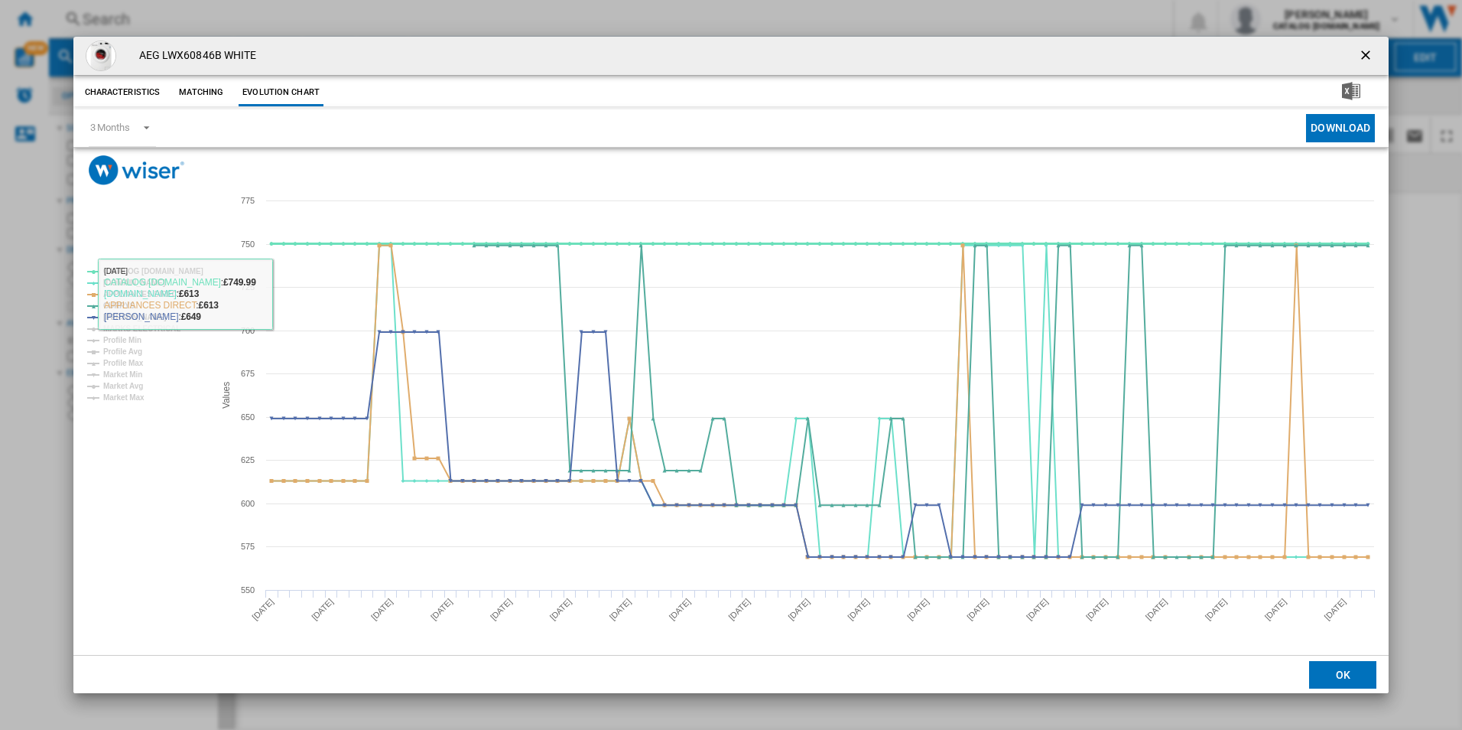
click at [145, 267] on tspan "CATALOG [DOMAIN_NAME]" at bounding box center [153, 271] width 100 height 8
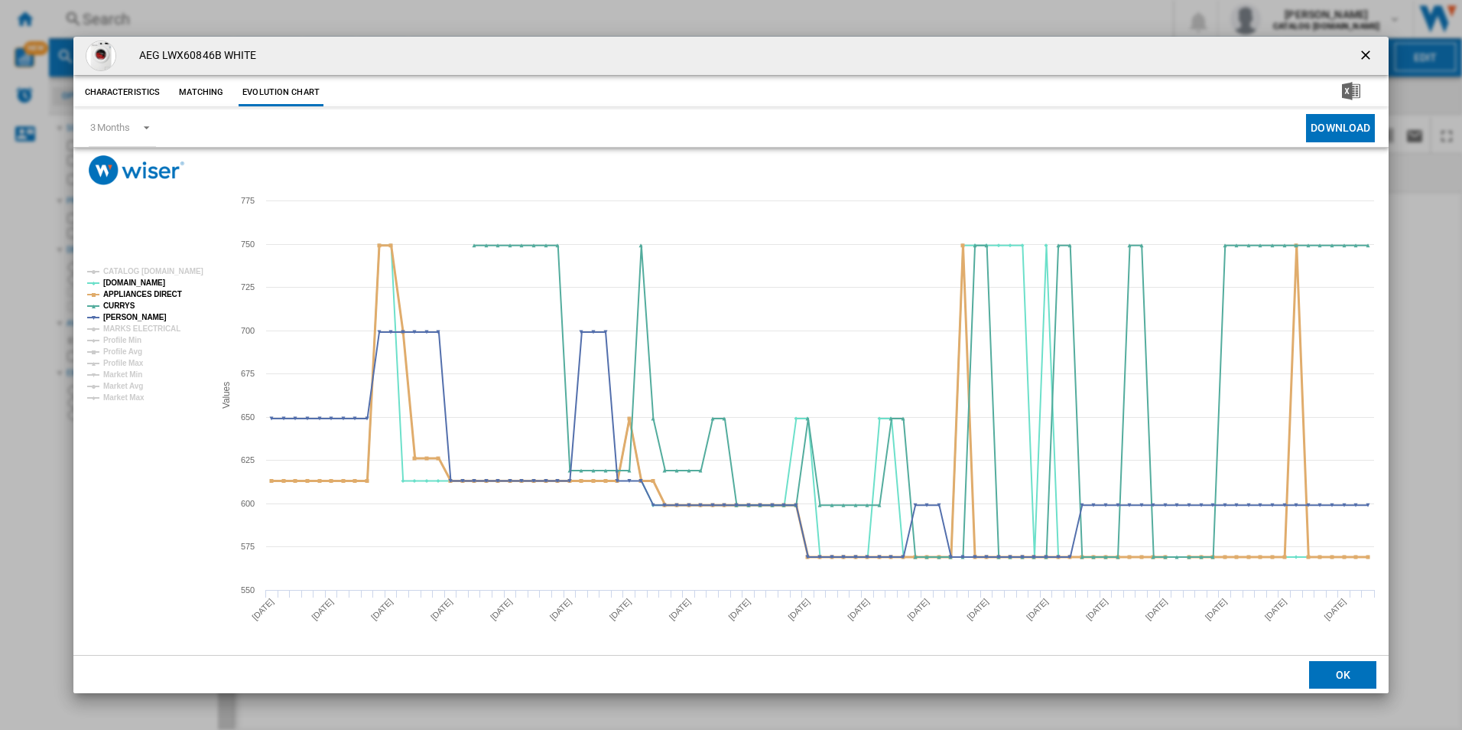
click at [155, 294] on tspan "APPLIANCES DIRECT" at bounding box center [142, 294] width 79 height 8
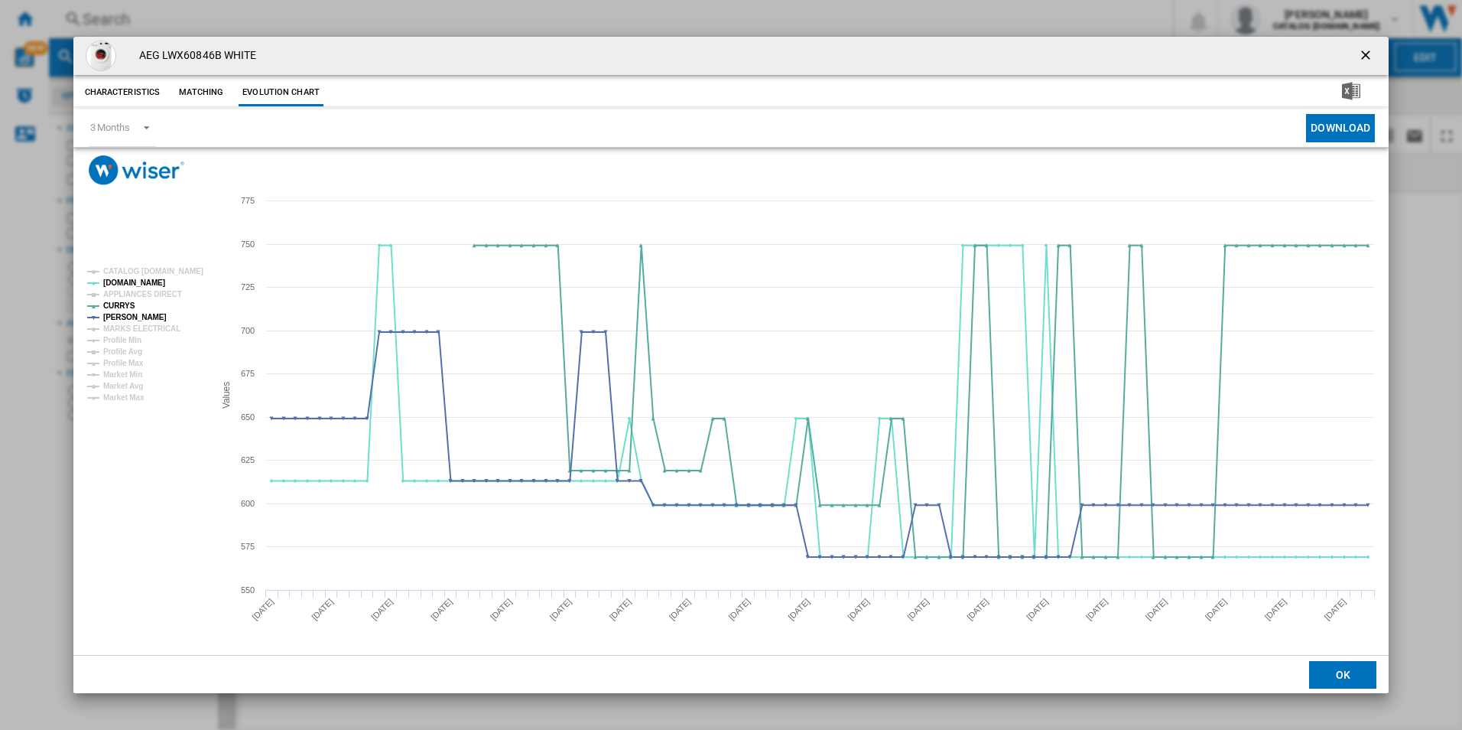
drag, startPoint x: 1366, startPoint y: 55, endPoint x: 1326, endPoint y: 52, distance: 39.9
click at [1366, 55] on ng-md-icon "getI18NText('BUTTONS.CLOSE_DIALOG')" at bounding box center [1367, 56] width 18 height 18
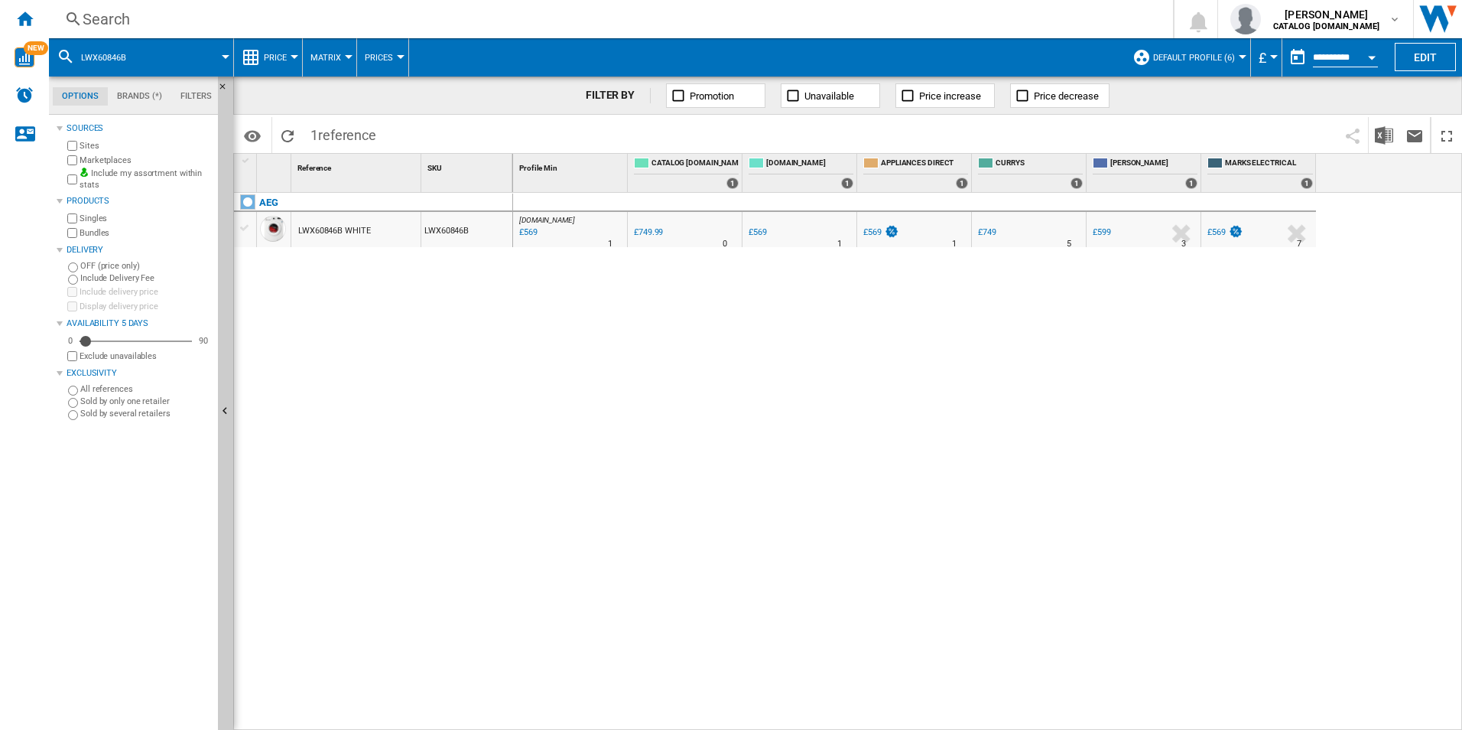
click at [1020, 14] on div "Search" at bounding box center [608, 18] width 1051 height 21
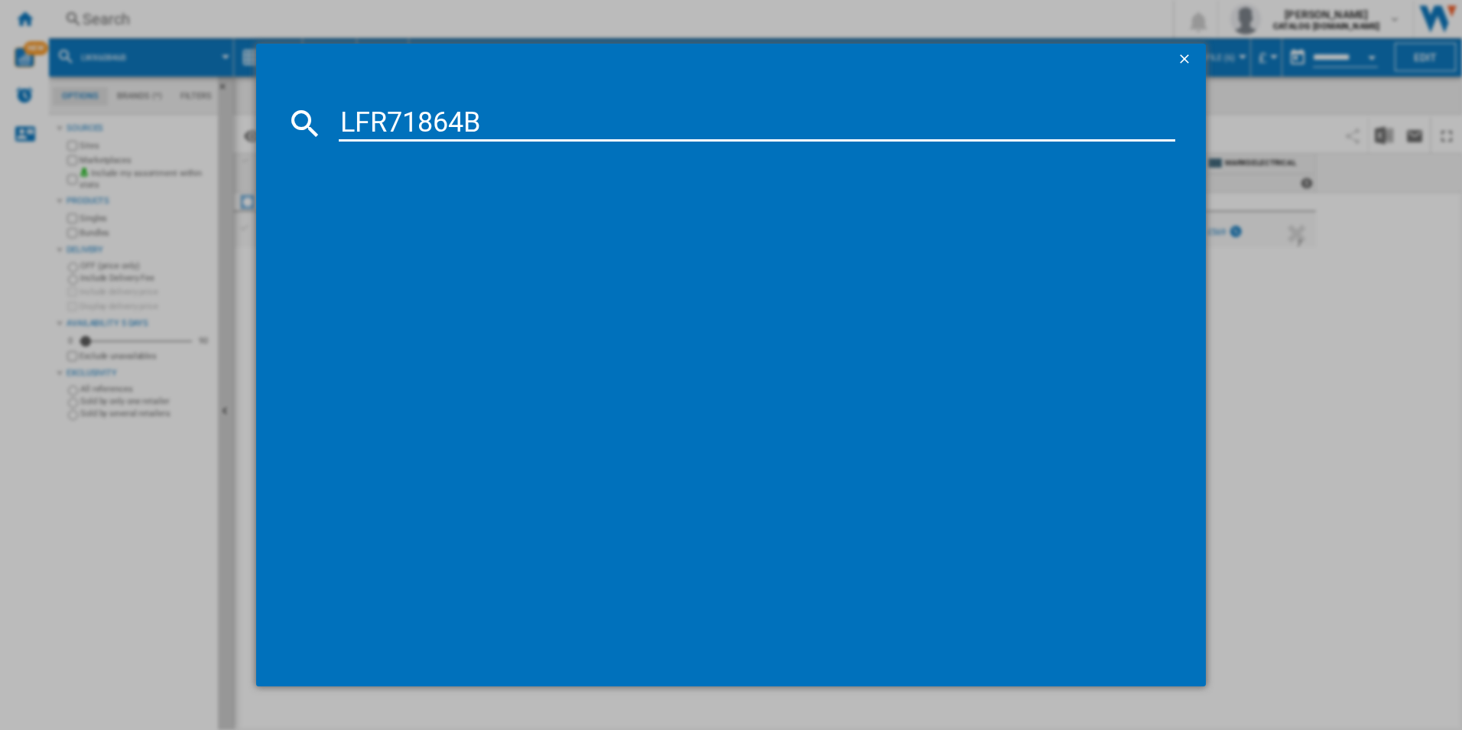
type input "LFR71864B"
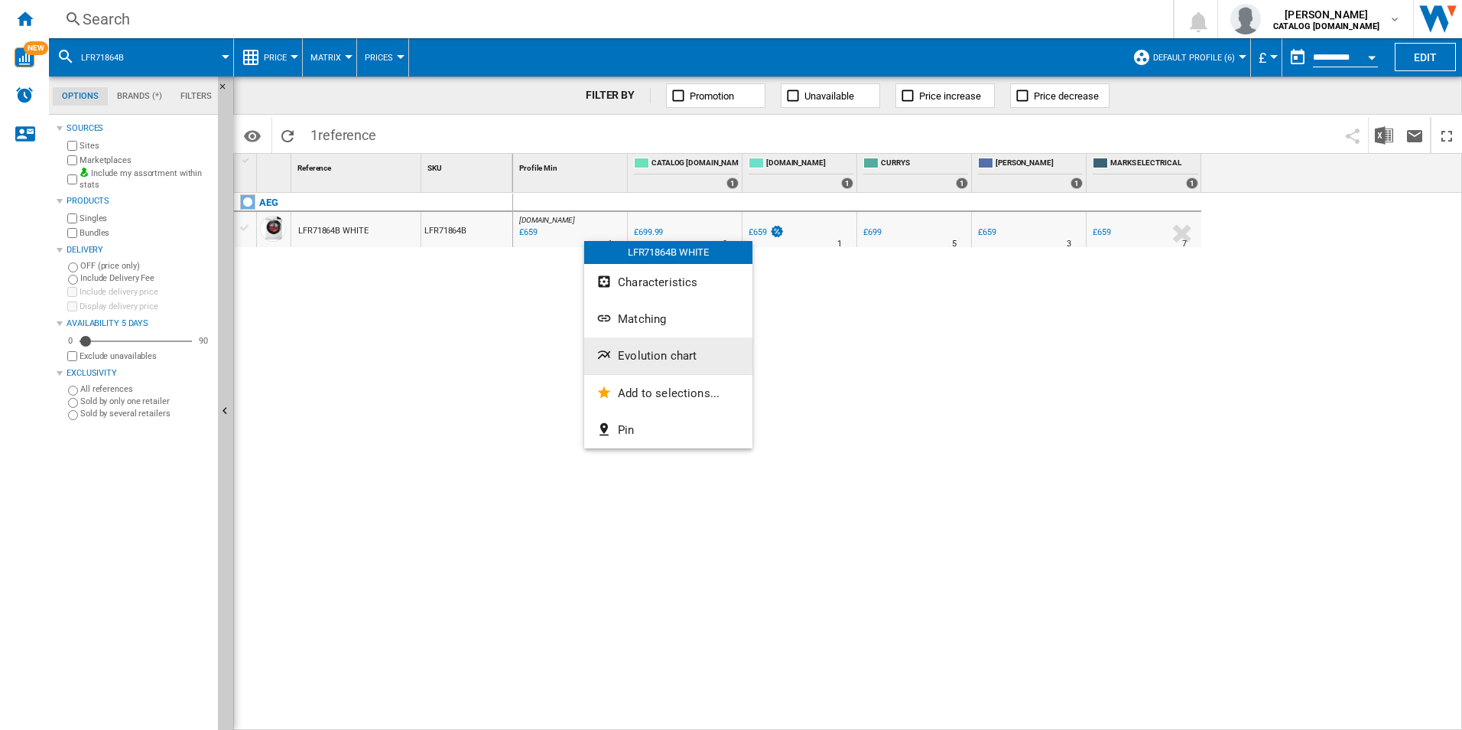
click at [640, 350] on span "Evolution chart" at bounding box center [657, 356] width 79 height 14
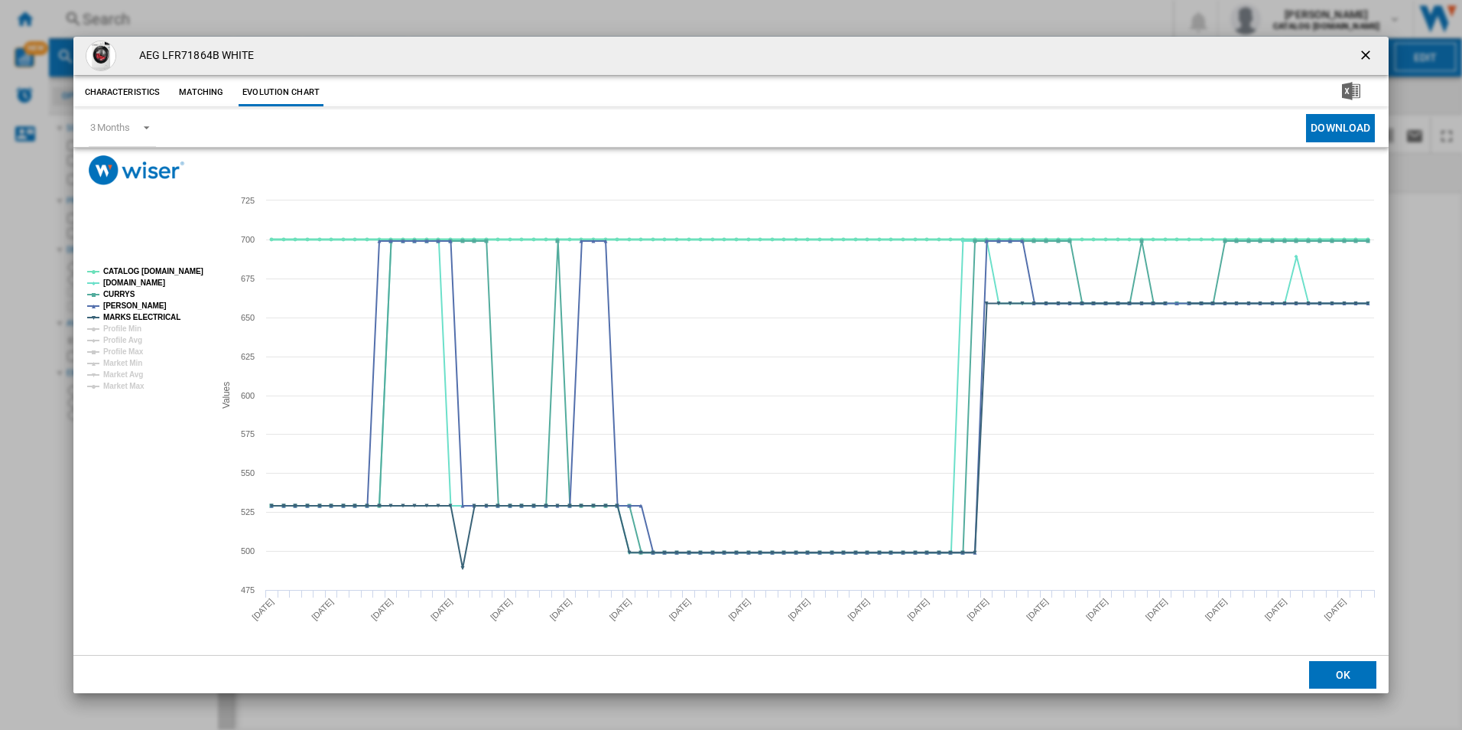
click at [194, 270] on tspan "CATALOG [DOMAIN_NAME]" at bounding box center [153, 271] width 100 height 8
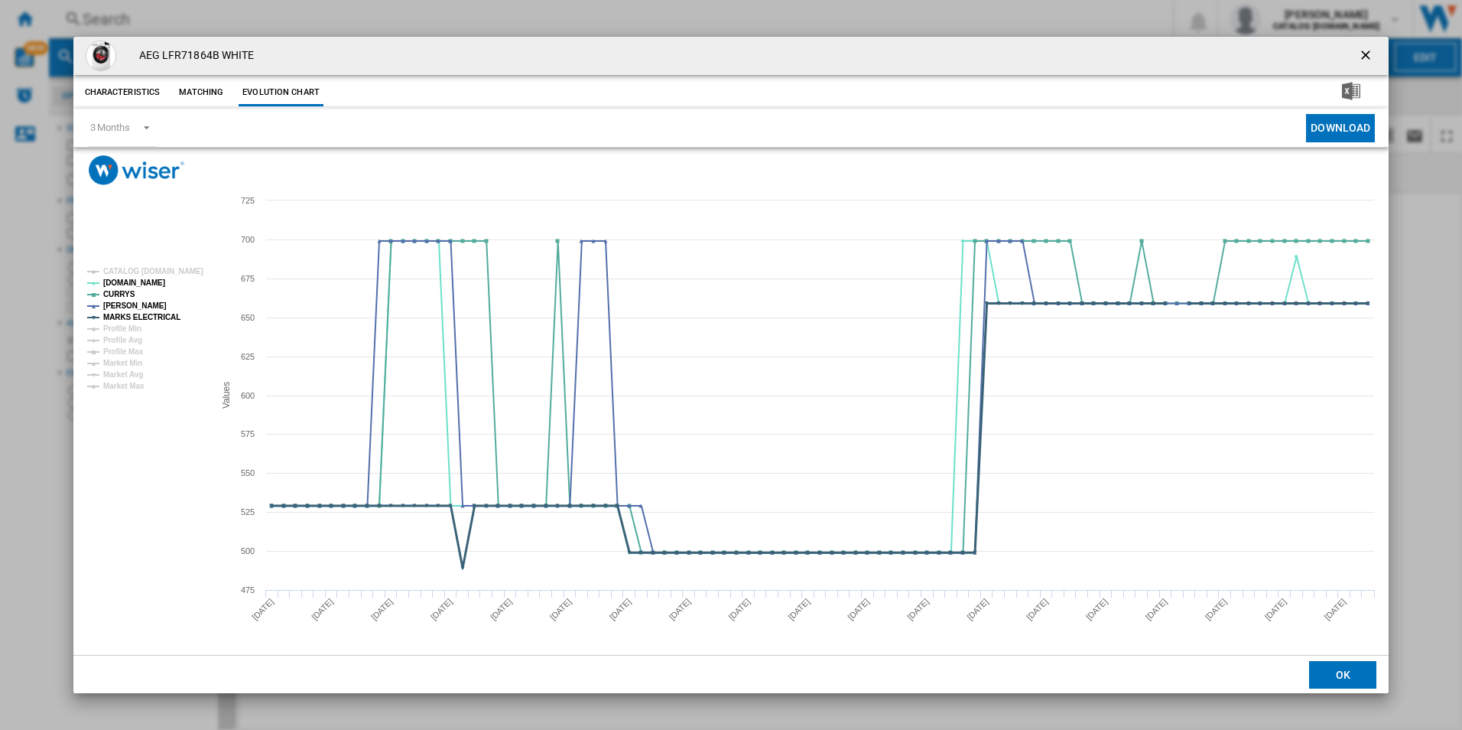
click at [161, 317] on tspan "MARKS ELECTRICAL" at bounding box center [141, 317] width 77 height 8
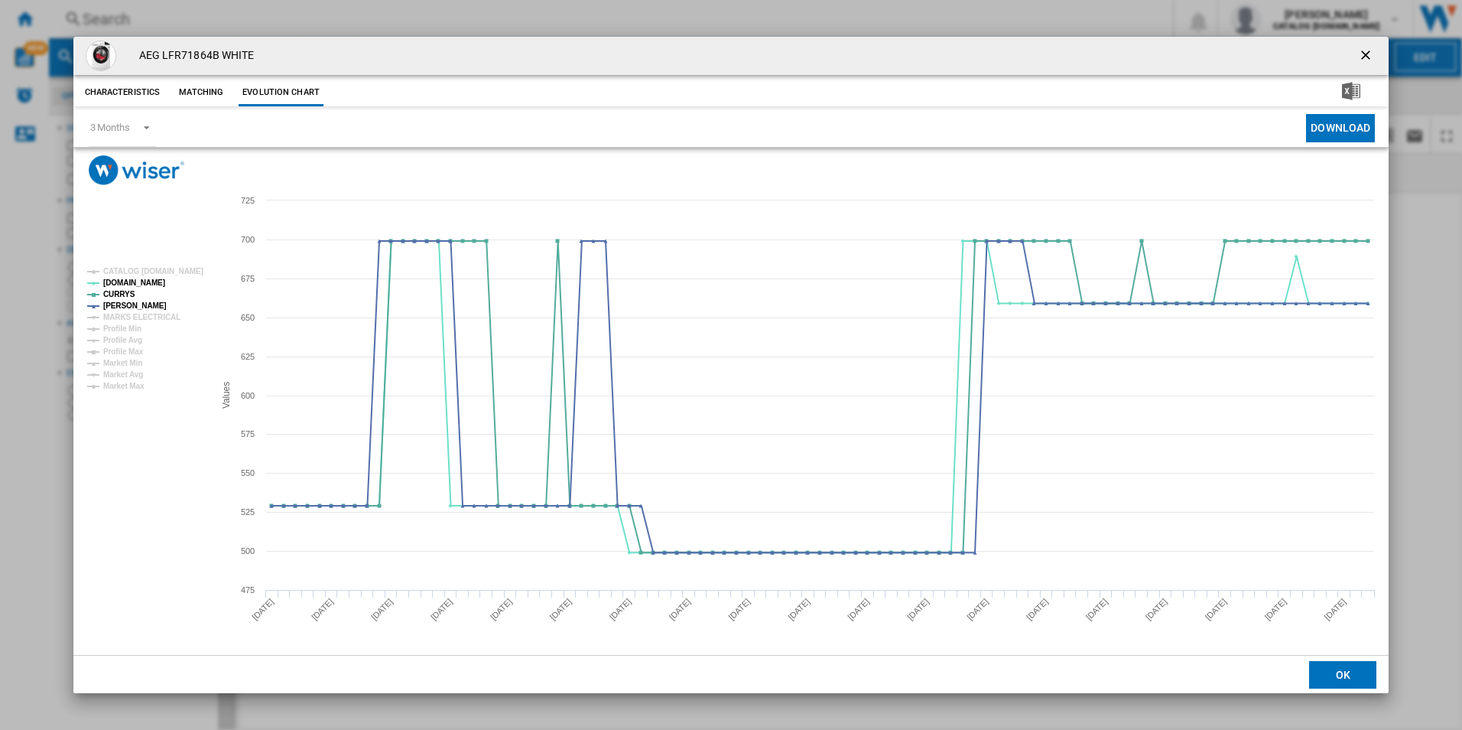
click at [1368, 52] on ng-md-icon "getI18NText('BUTTONS.CLOSE_DIALOG')" at bounding box center [1367, 56] width 18 height 18
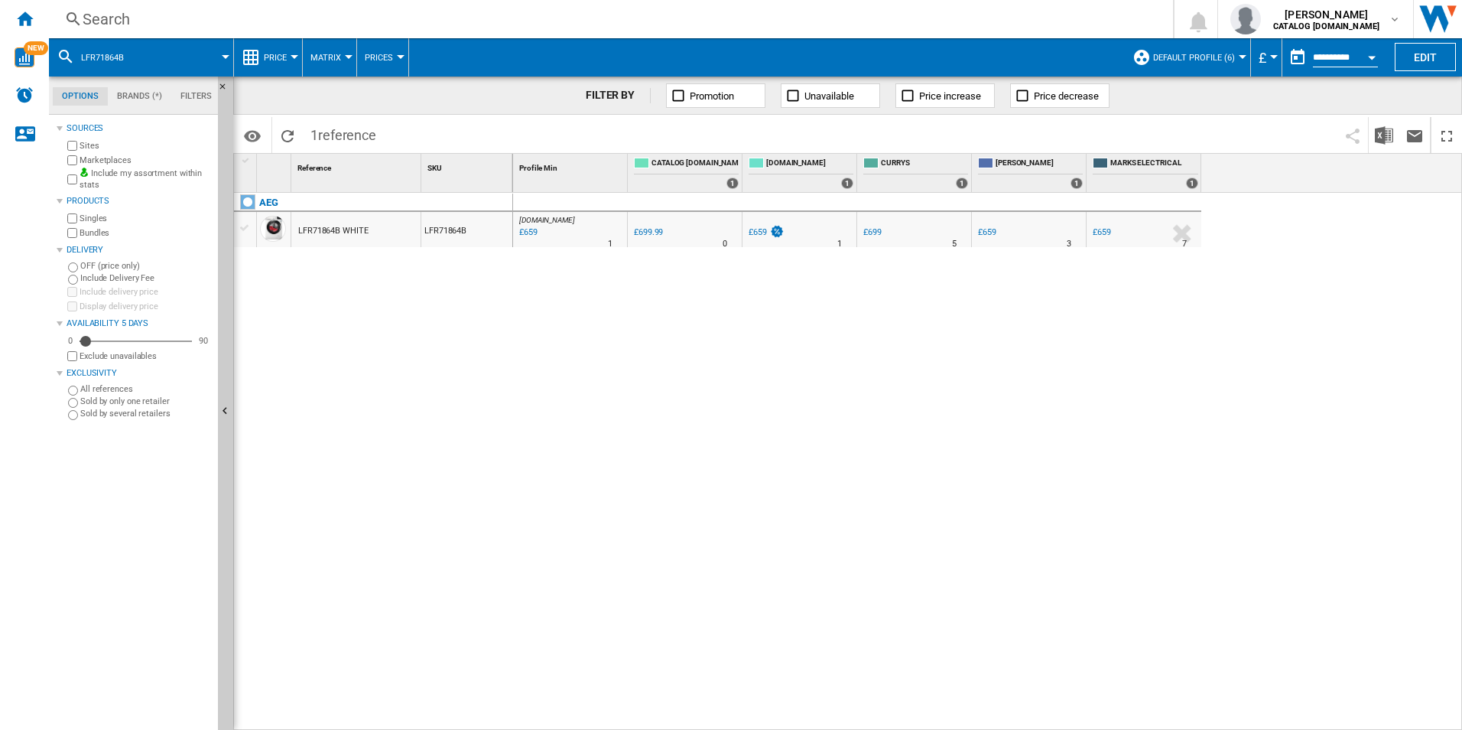
click at [1031, 23] on div "Search" at bounding box center [608, 18] width 1051 height 21
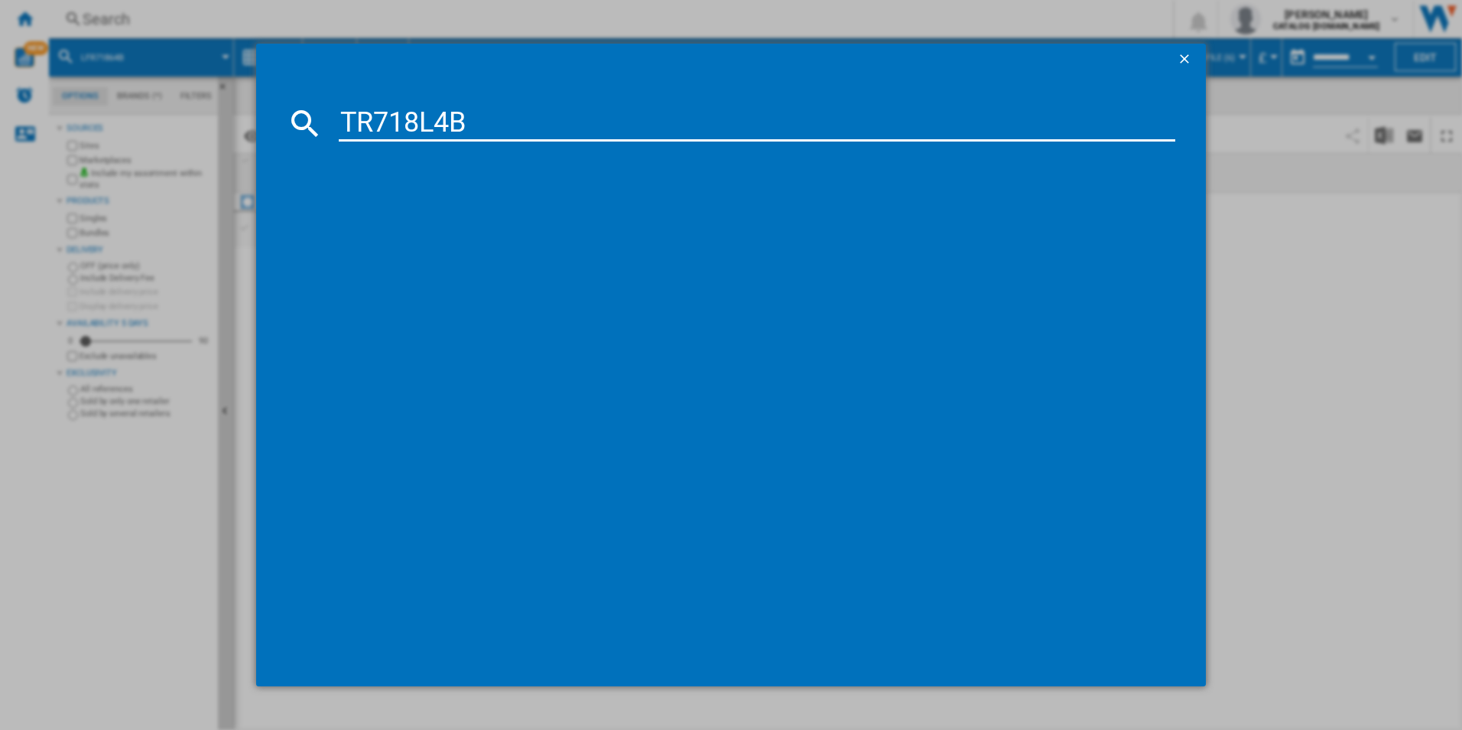
type input "TR718L4B"
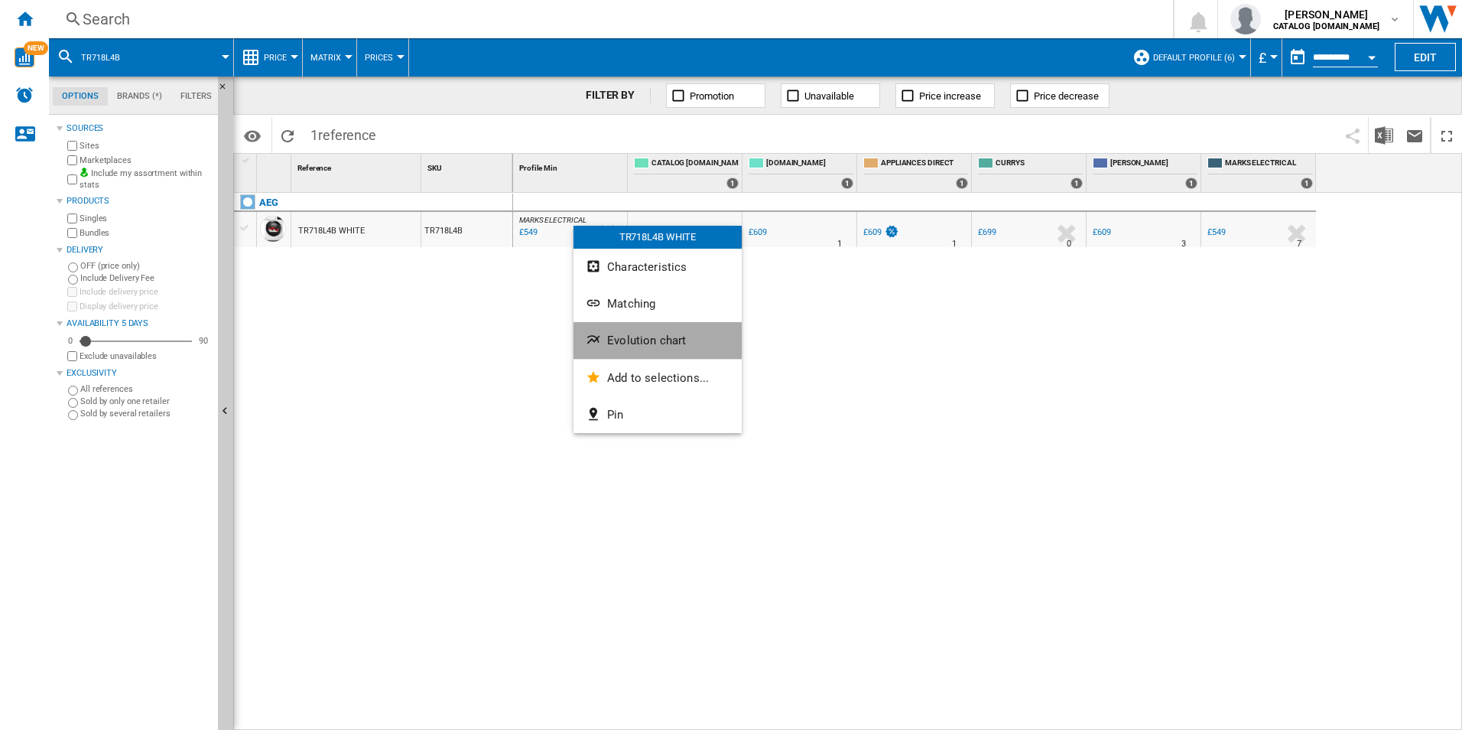
click at [623, 330] on button "Evolution chart" at bounding box center [658, 340] width 168 height 37
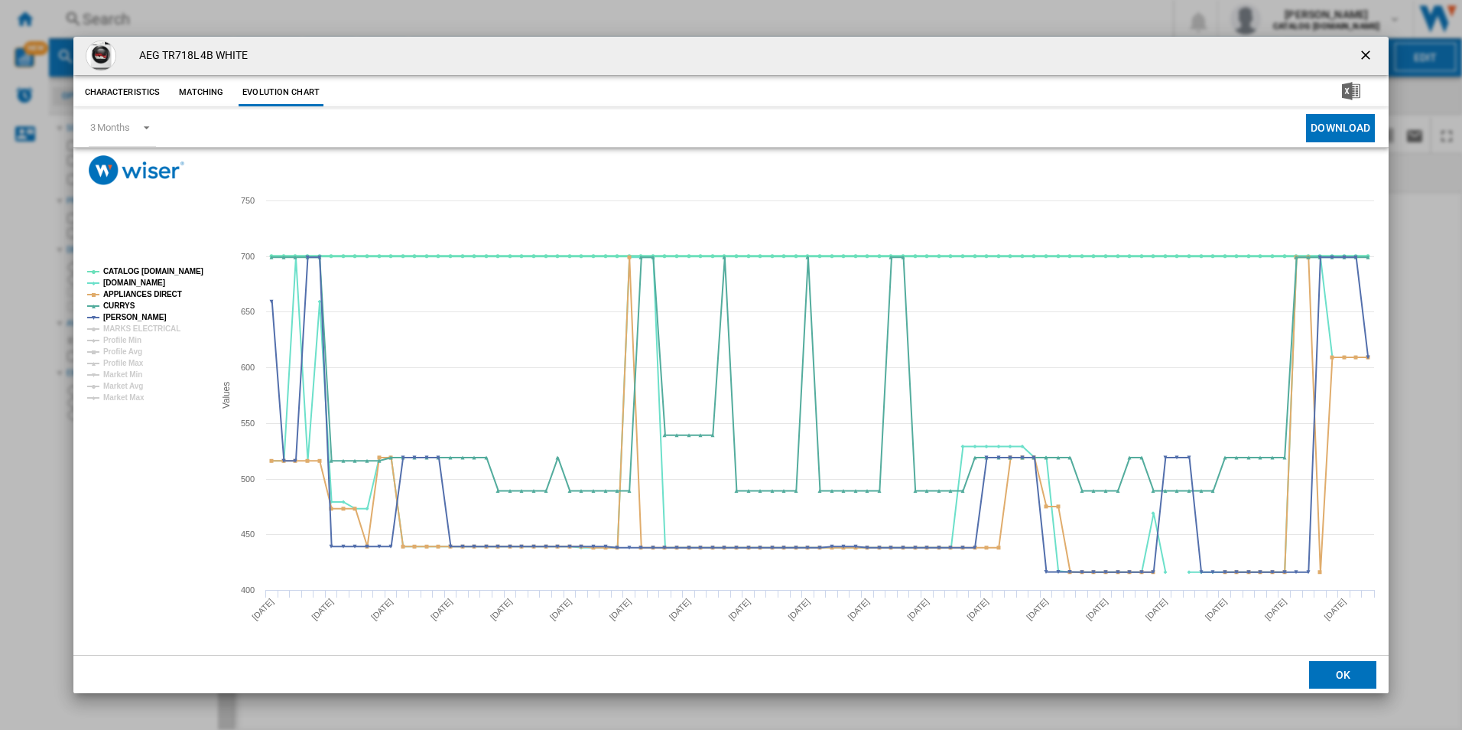
click at [189, 268] on tspan "CATALOG [DOMAIN_NAME]" at bounding box center [153, 271] width 100 height 8
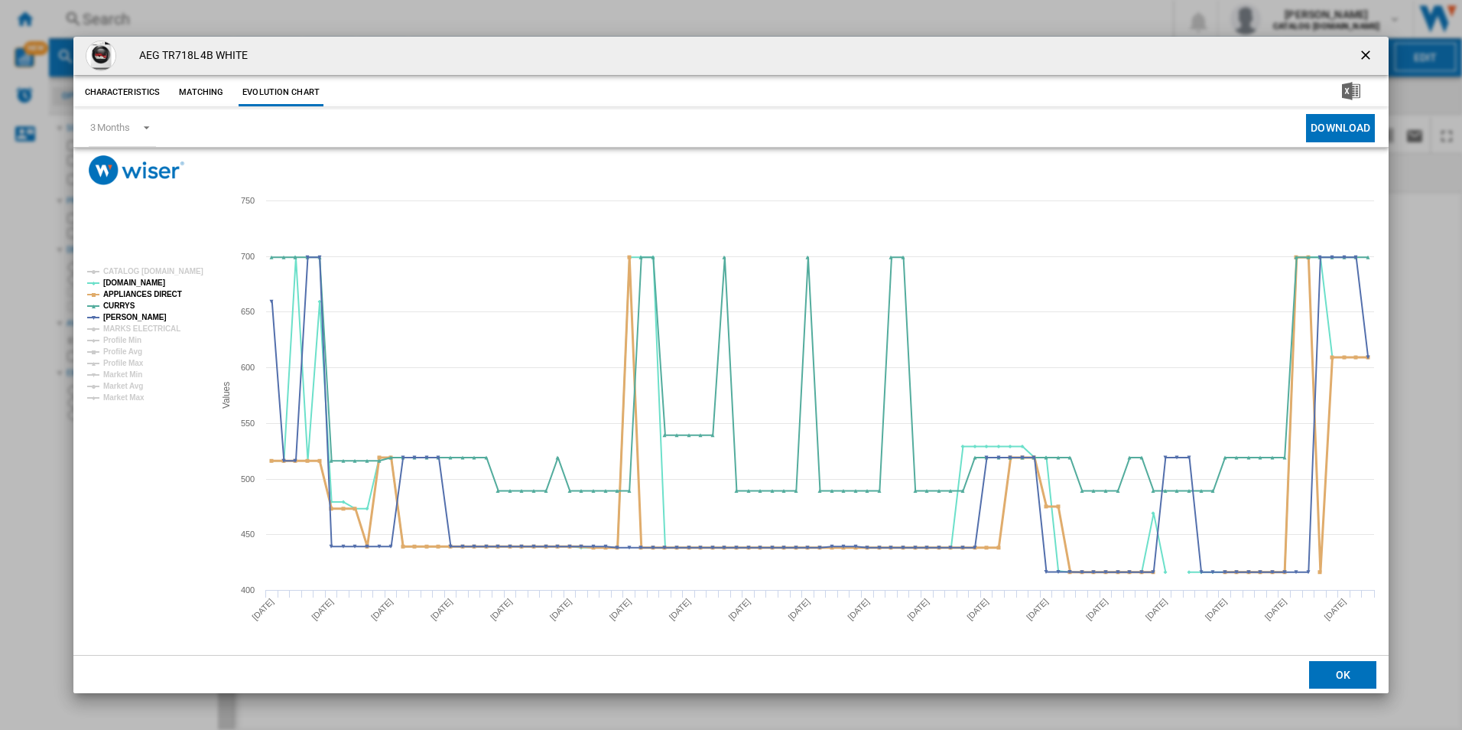
click at [171, 296] on tspan "APPLIANCES DIRECT" at bounding box center [142, 294] width 79 height 8
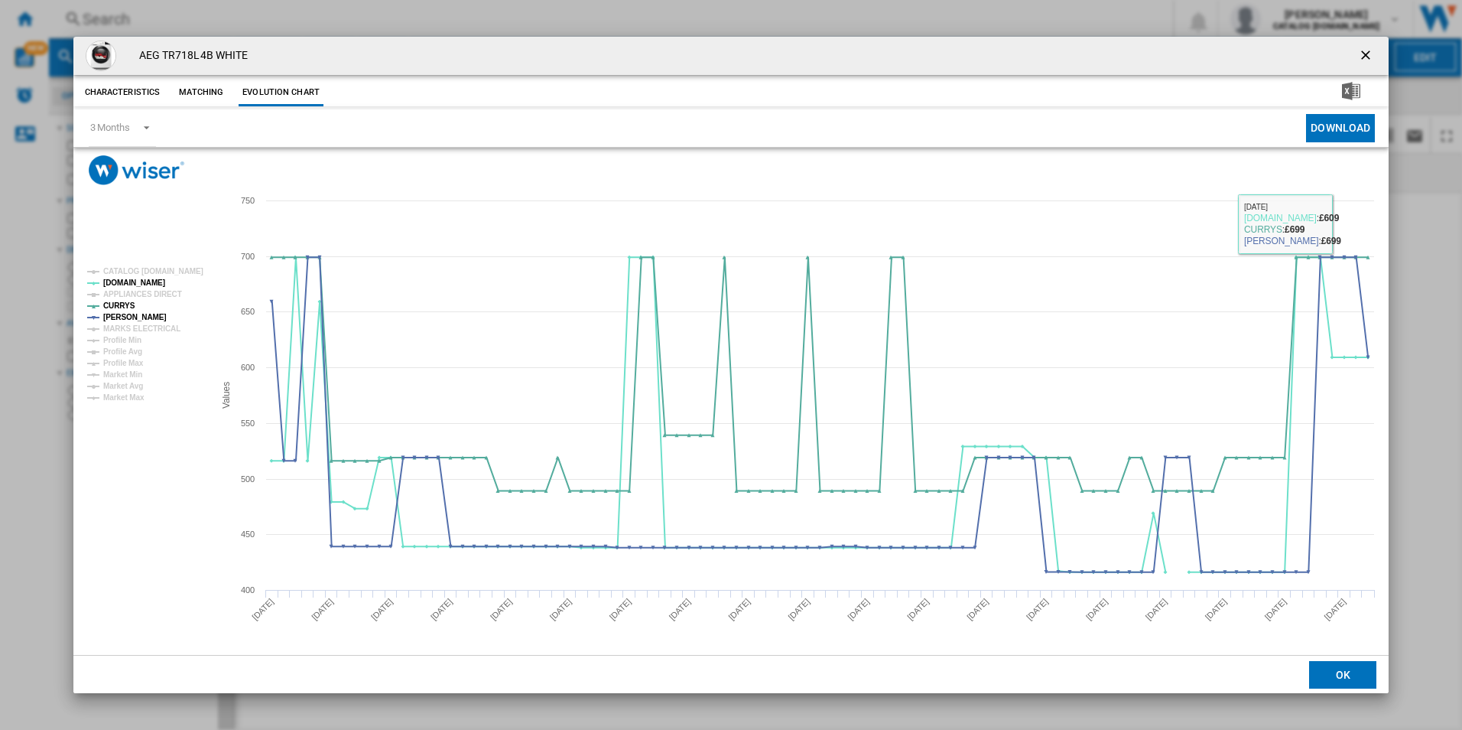
drag, startPoint x: 1362, startPoint y: 58, endPoint x: 1354, endPoint y: 57, distance: 8.4
click at [1362, 58] on ng-md-icon "getI18NText('BUTTONS.CLOSE_DIALOG')" at bounding box center [1367, 56] width 18 height 18
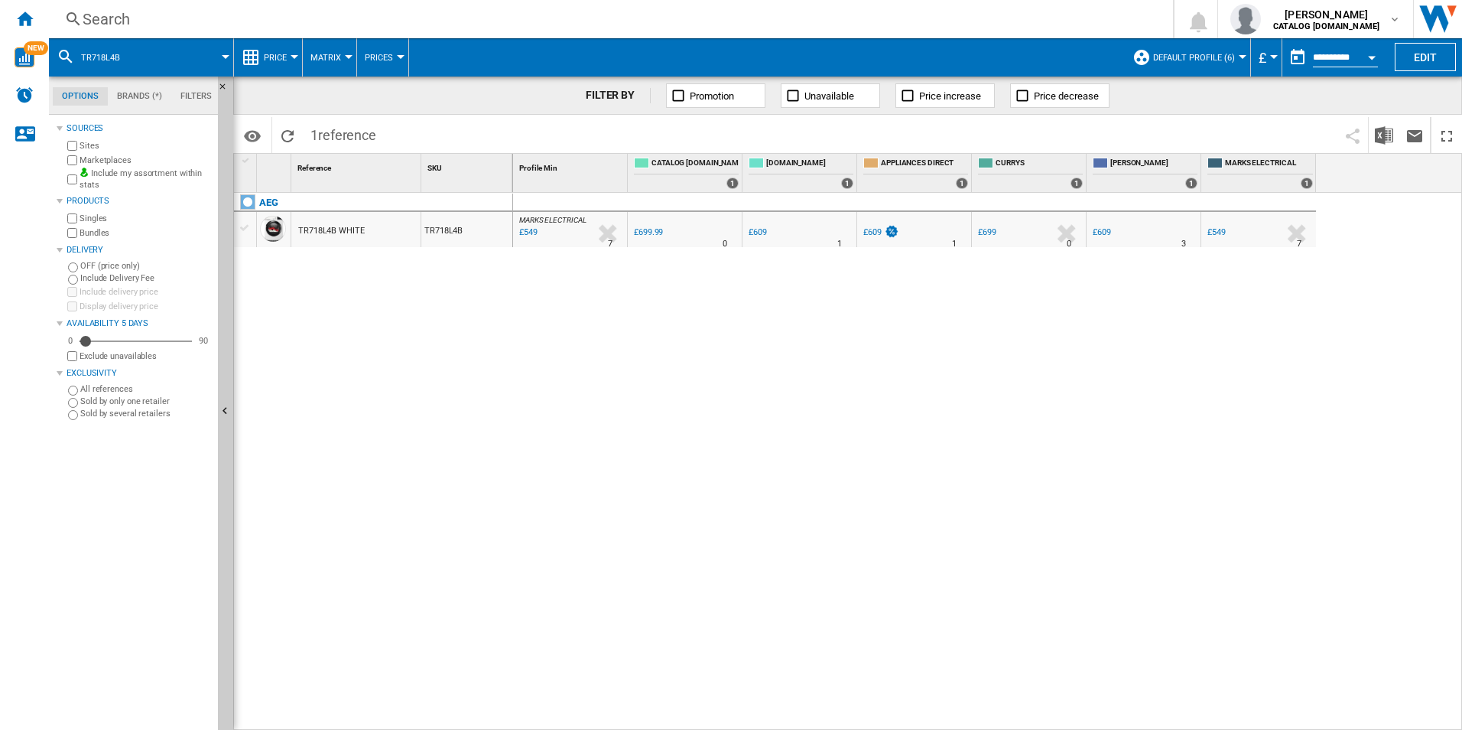
click at [1045, 23] on div "Search" at bounding box center [608, 18] width 1051 height 21
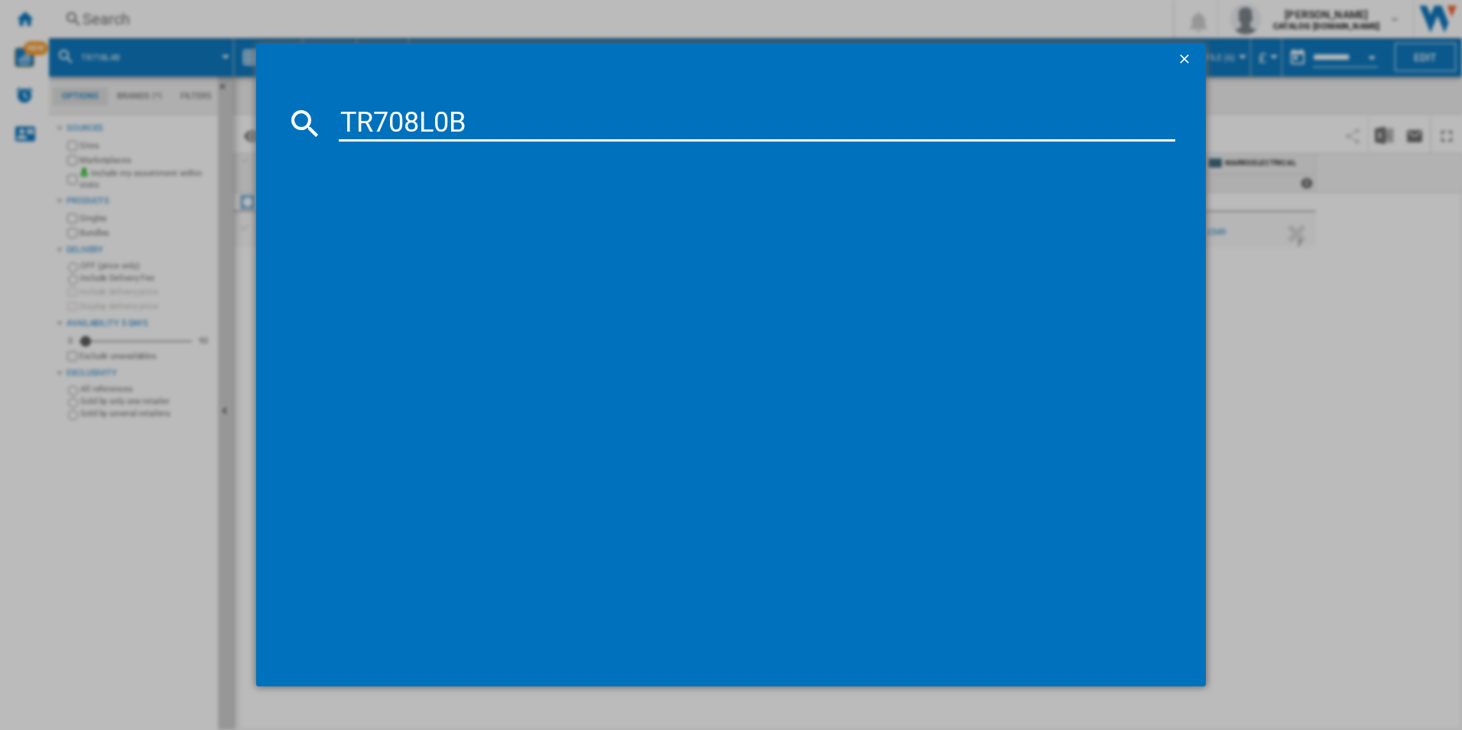
type input "TR708L0B"
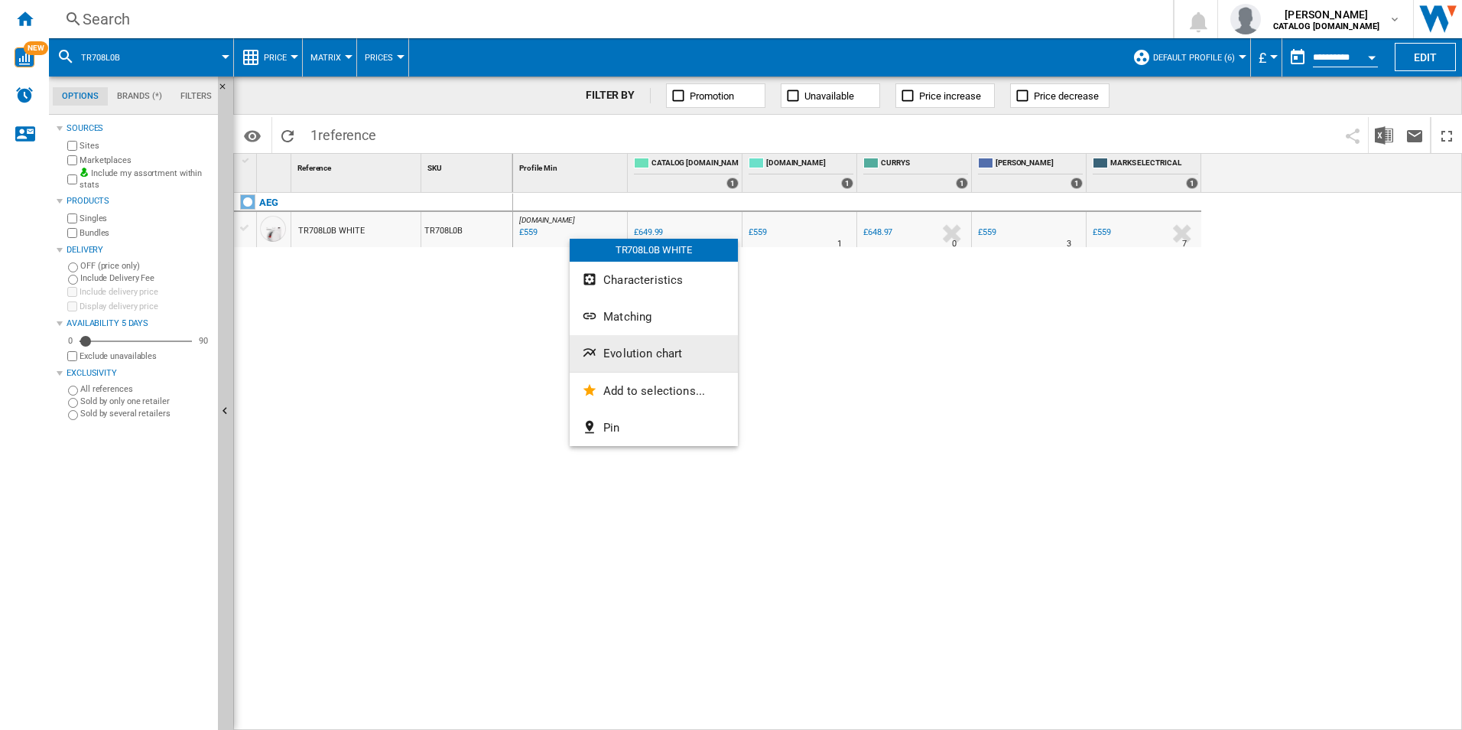
click at [658, 353] on span "Evolution chart" at bounding box center [642, 353] width 79 height 14
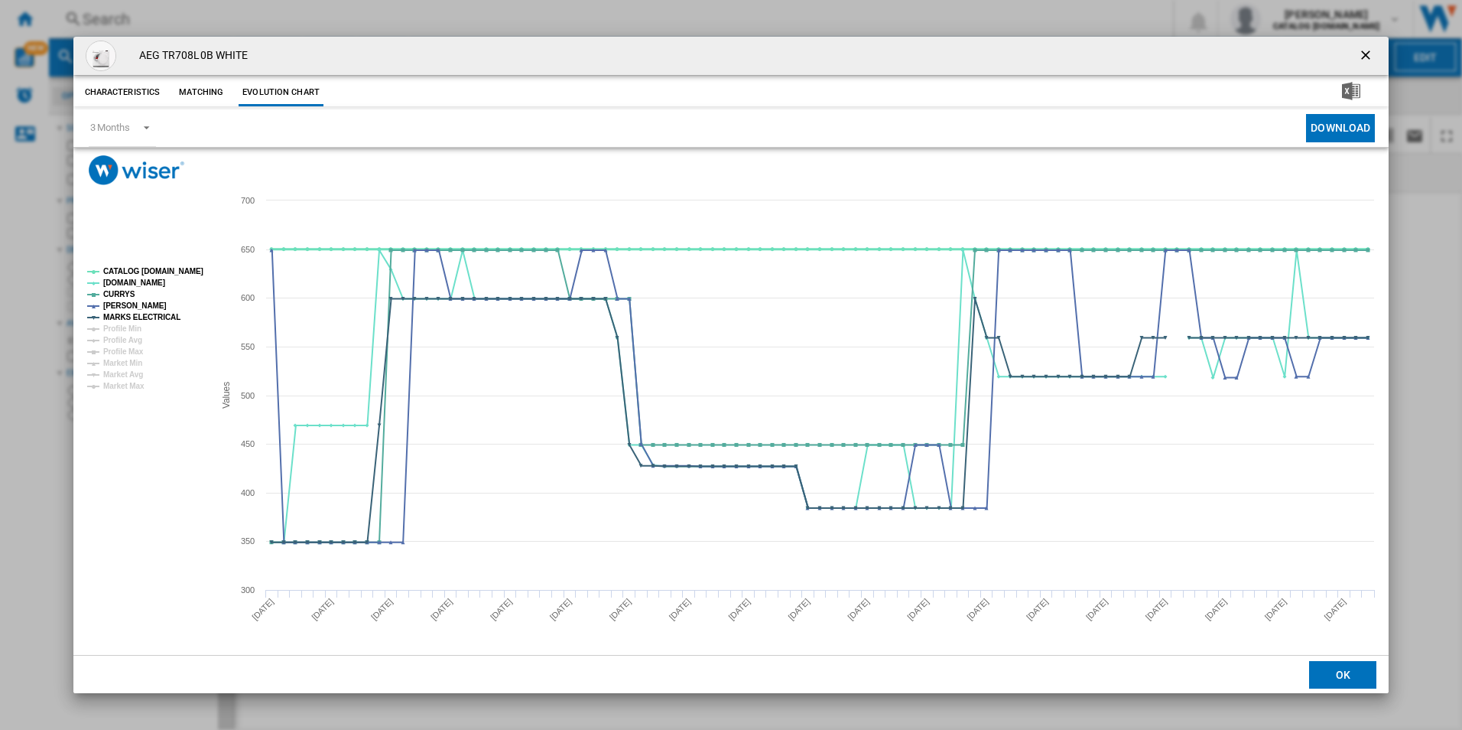
click at [178, 273] on tspan "CATALOG [DOMAIN_NAME]" at bounding box center [153, 271] width 100 height 8
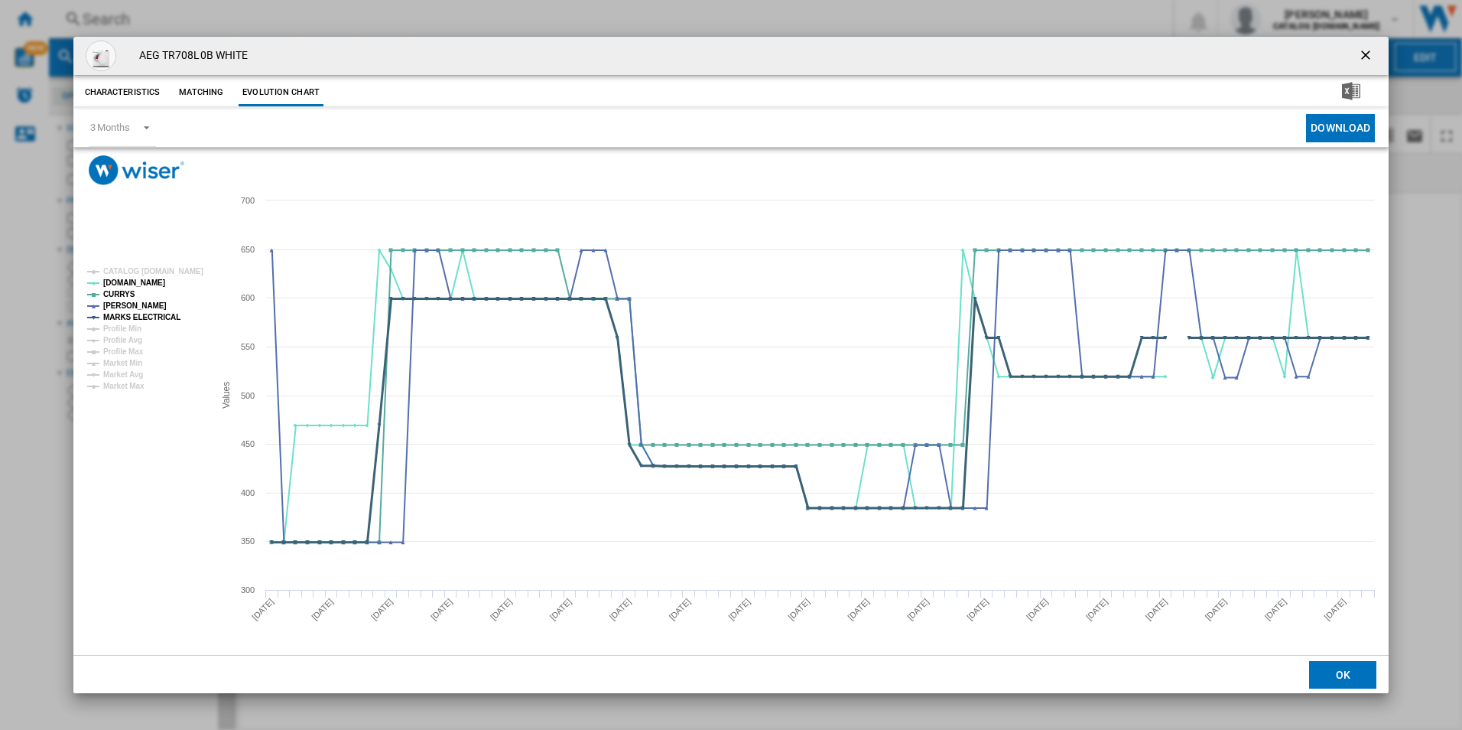
click at [162, 313] on tspan "MARKS ELECTRICAL" at bounding box center [141, 317] width 77 height 8
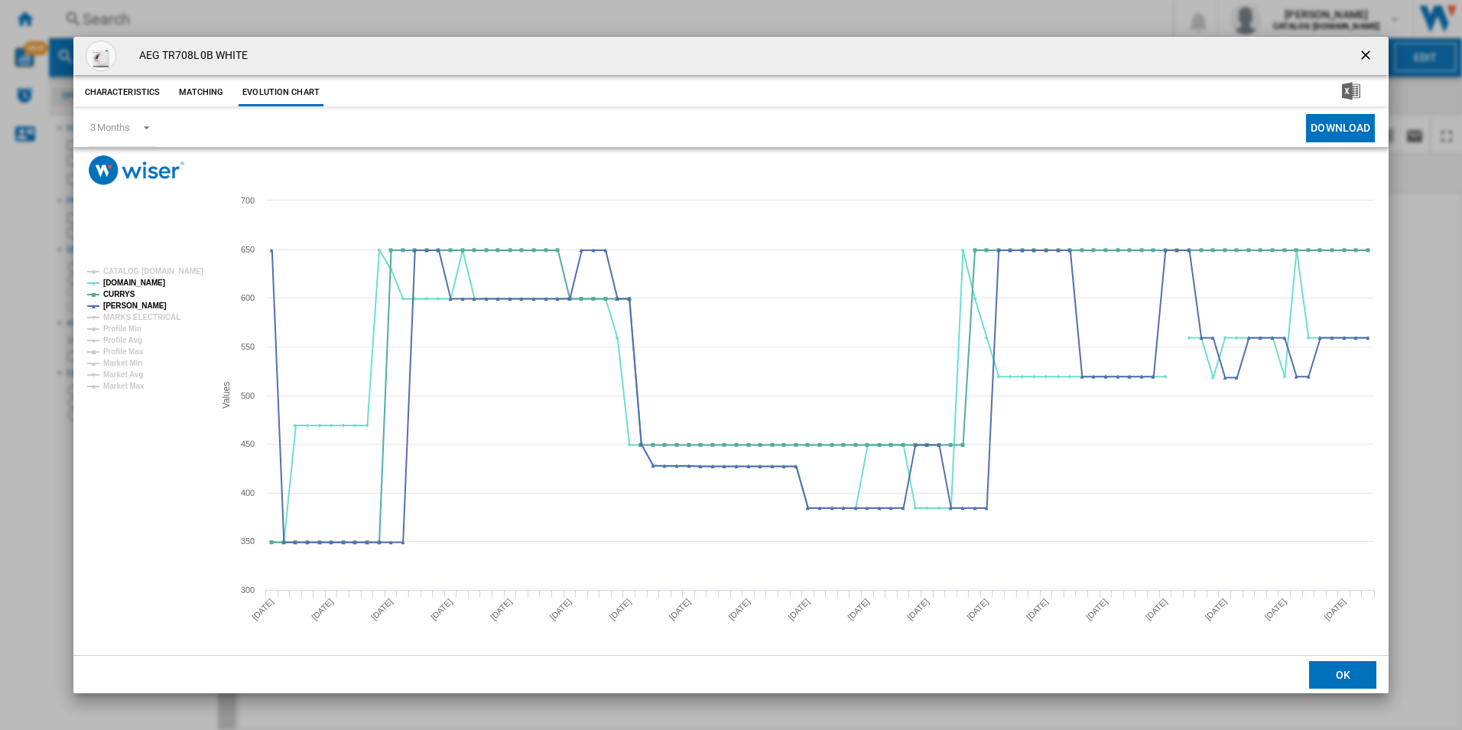
drag, startPoint x: 1362, startPoint y: 48, endPoint x: 1355, endPoint y: 56, distance: 10.8
click at [1362, 48] on ng-md-icon "getI18NText('BUTTONS.CLOSE_DIALOG')" at bounding box center [1367, 56] width 18 height 18
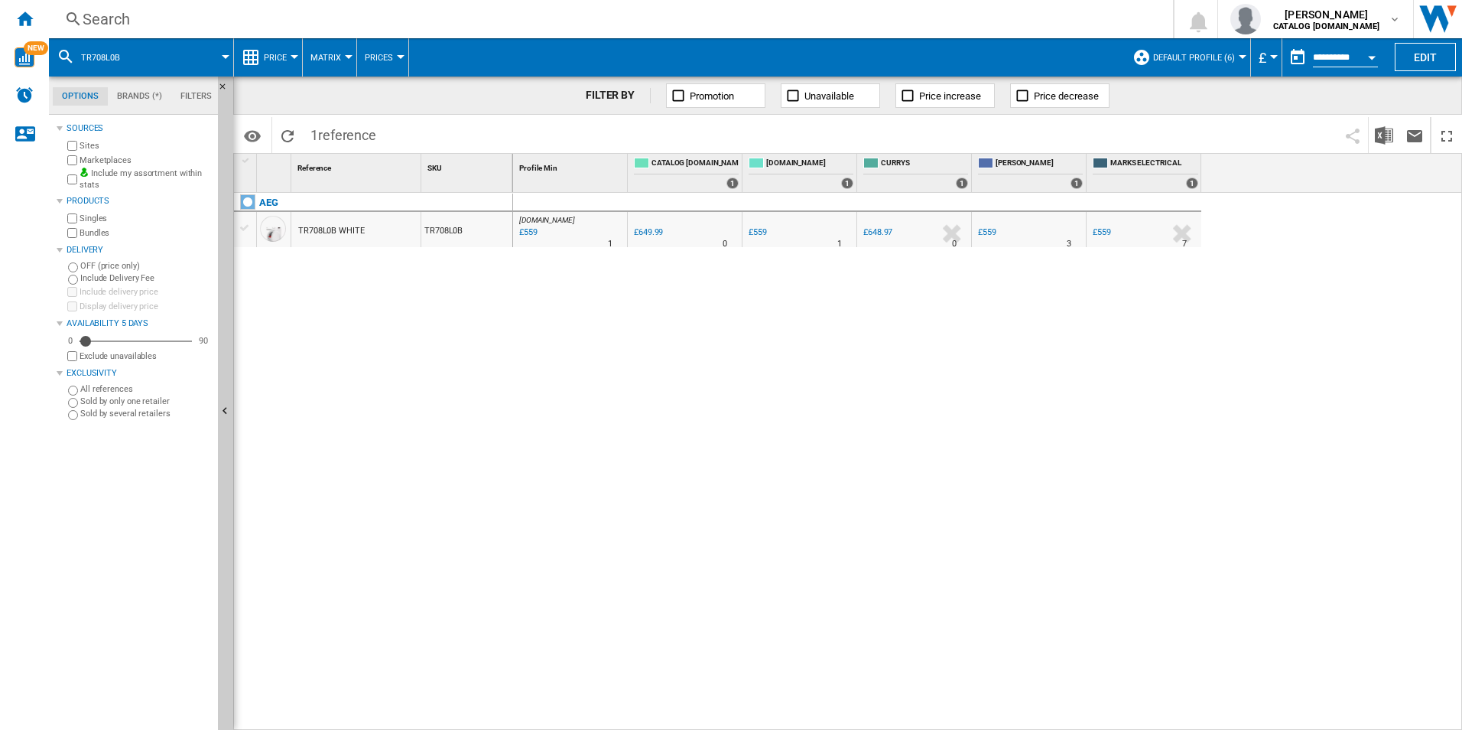
click at [1014, 14] on div "Search" at bounding box center [608, 18] width 1051 height 21
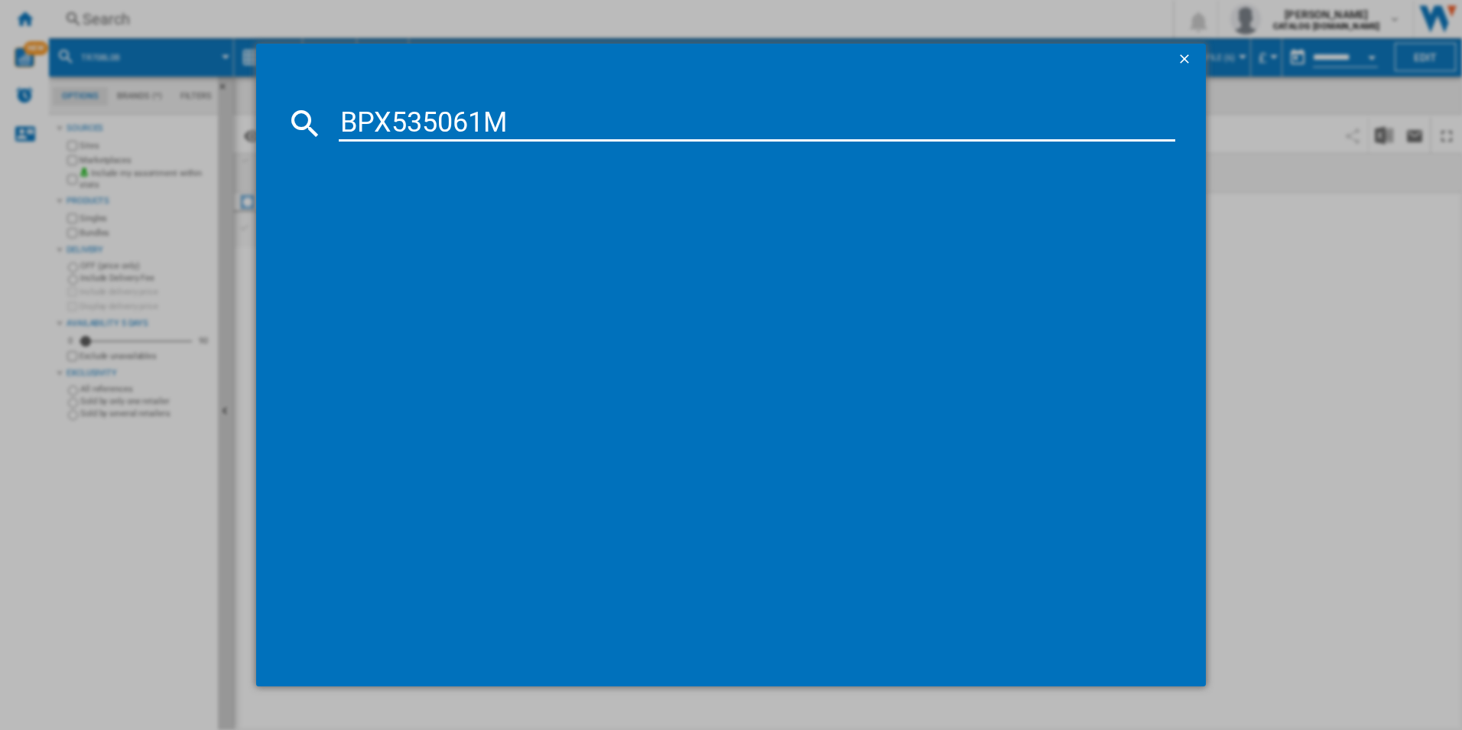
type input "BPX535061M"
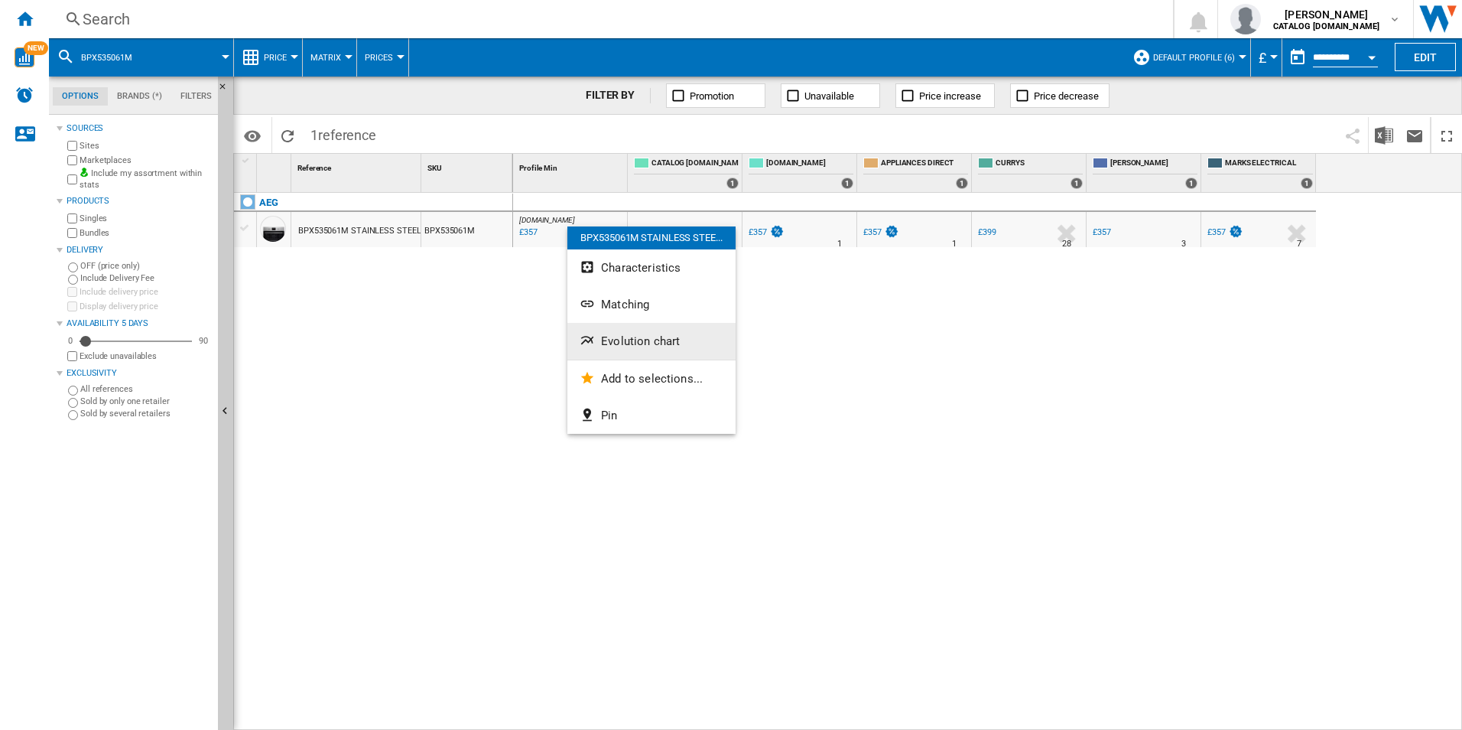
click at [631, 347] on span "Evolution chart" at bounding box center [640, 341] width 79 height 14
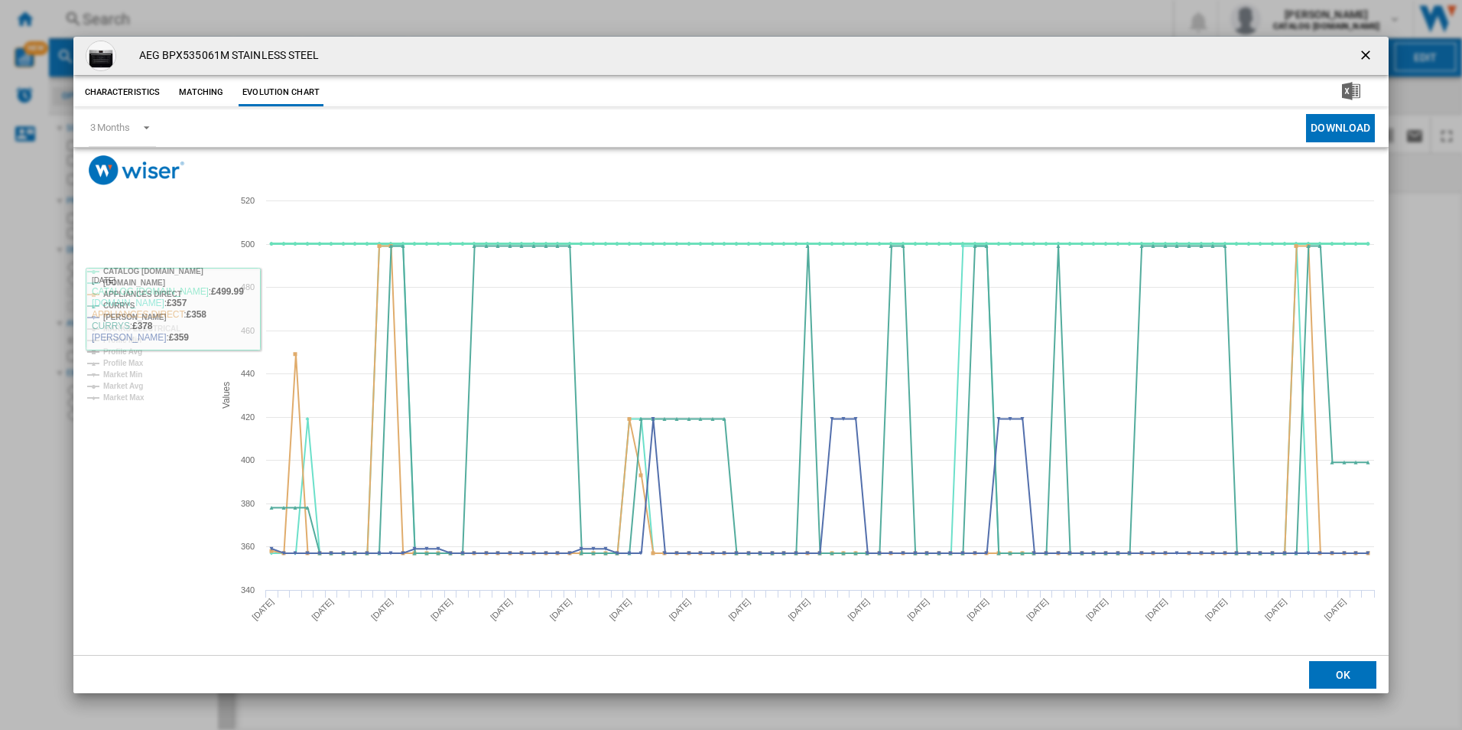
click at [185, 272] on tspan "CATALOG [DOMAIN_NAME]" at bounding box center [153, 271] width 100 height 8
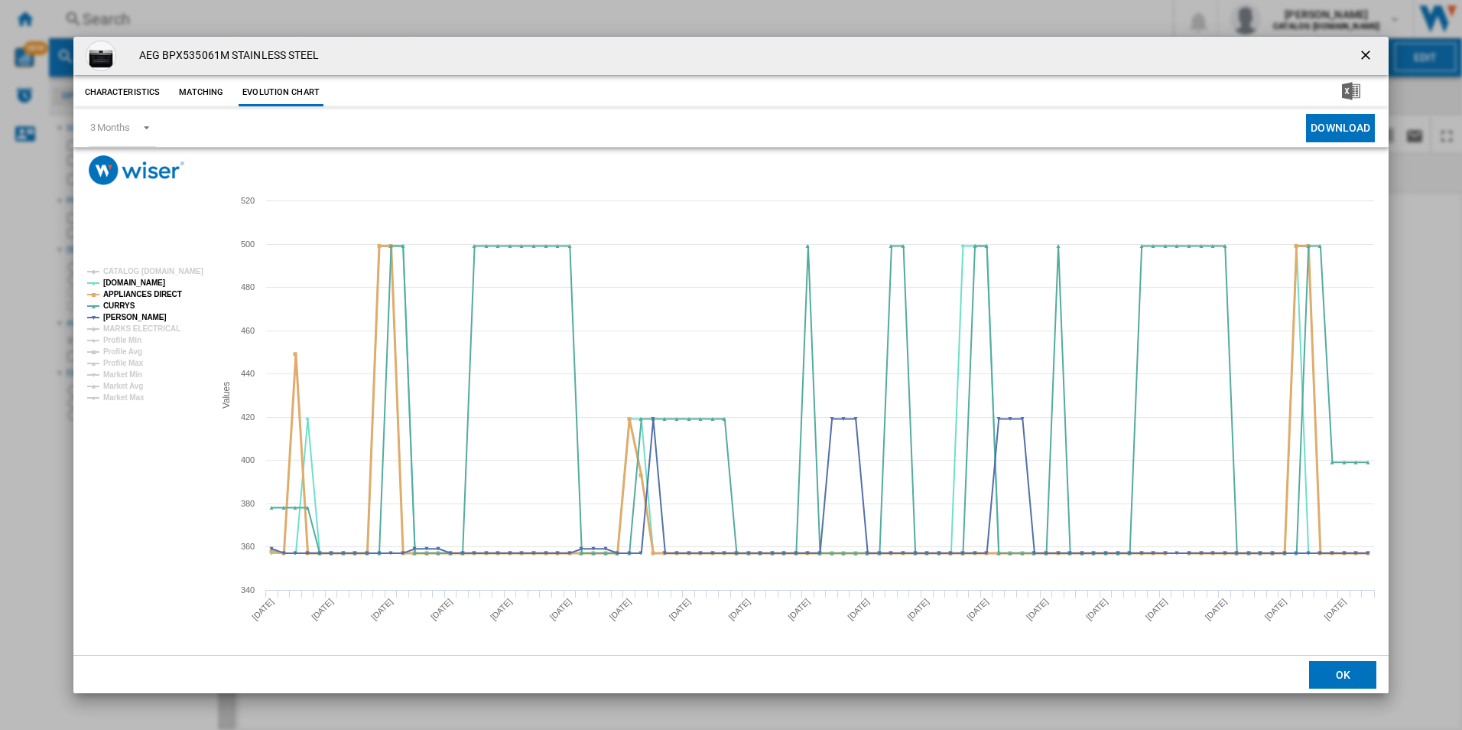
click at [154, 294] on tspan "APPLIANCES DIRECT" at bounding box center [142, 294] width 79 height 8
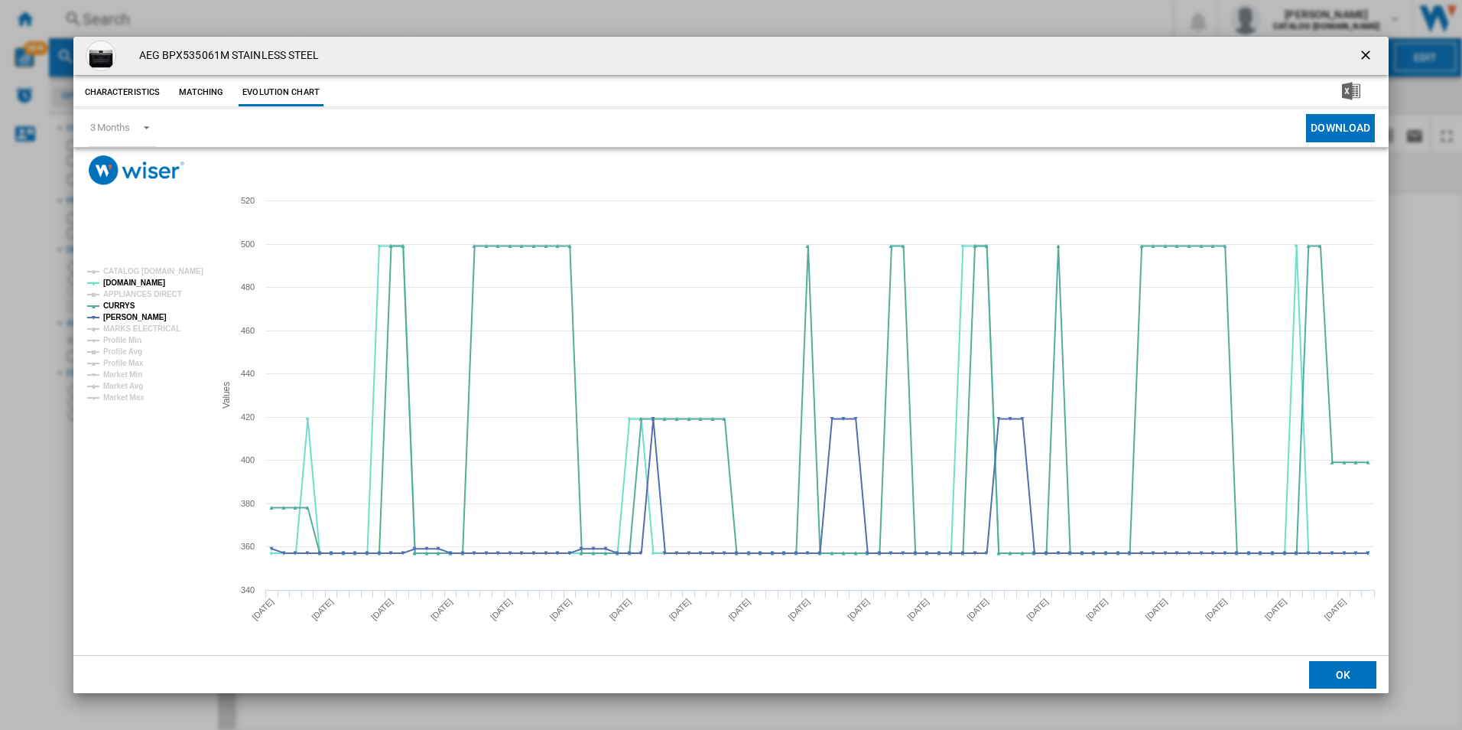
click at [1365, 54] on ng-md-icon "getI18NText('BUTTONS.CLOSE_DIALOG')" at bounding box center [1367, 56] width 18 height 18
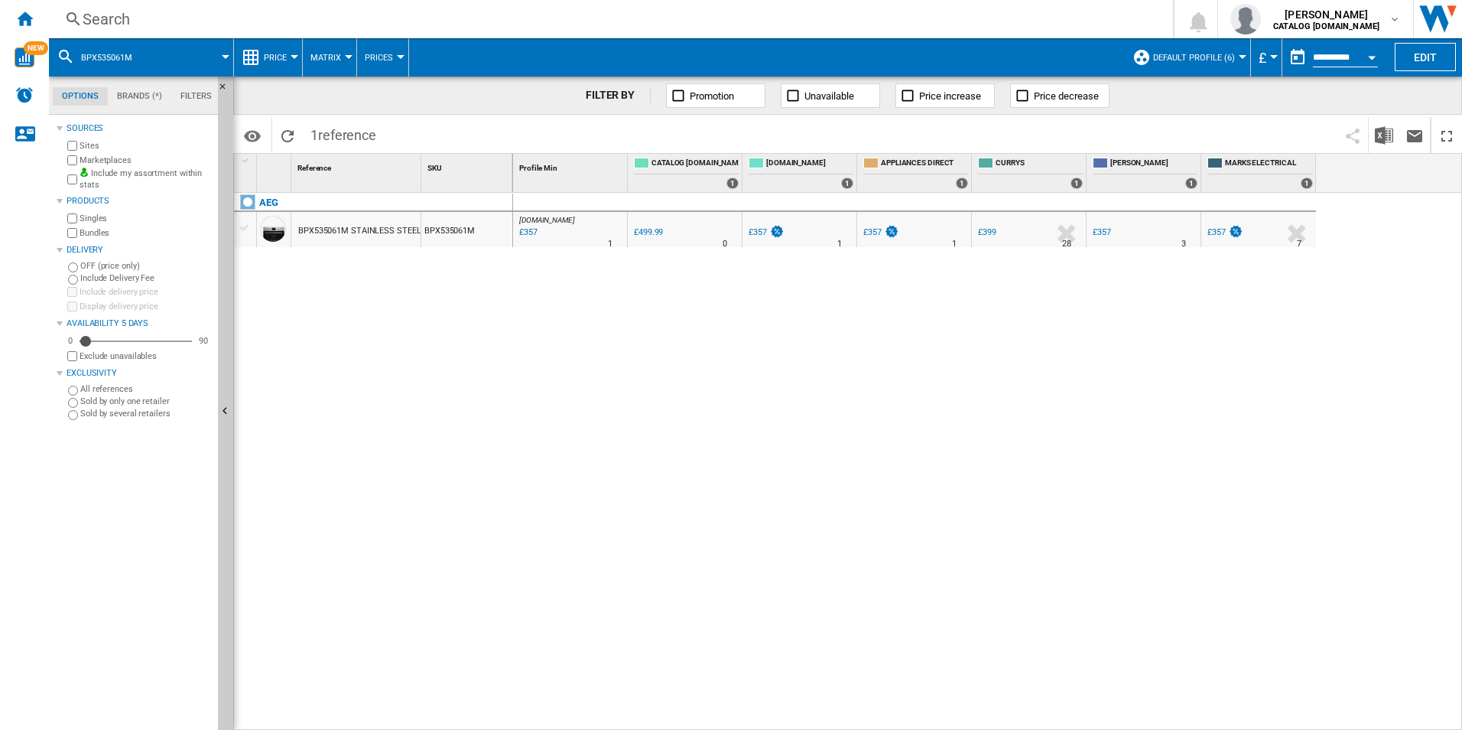
click at [857, 21] on div "Search" at bounding box center [608, 18] width 1051 height 21
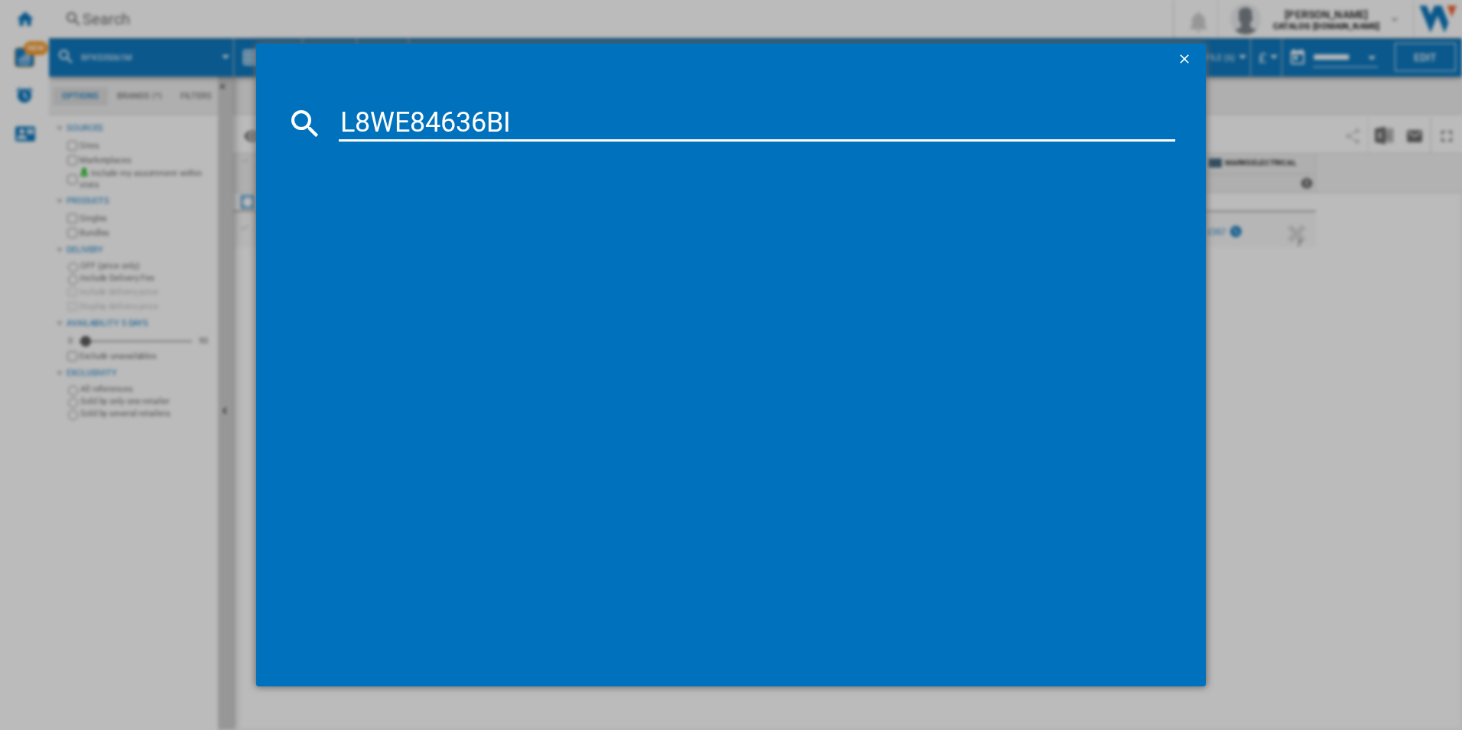
type input "L8WE84636BI"
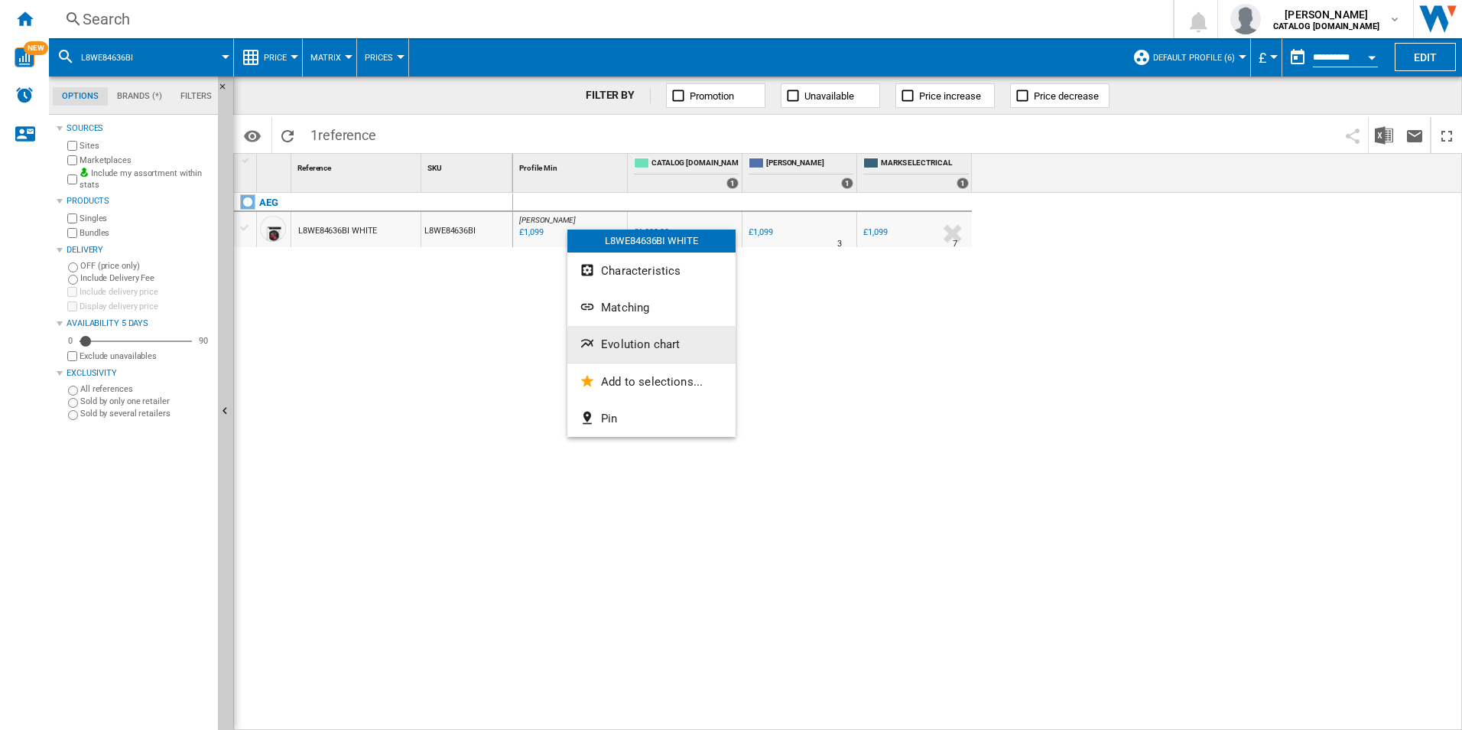
click at [640, 338] on span "Evolution chart" at bounding box center [640, 344] width 79 height 14
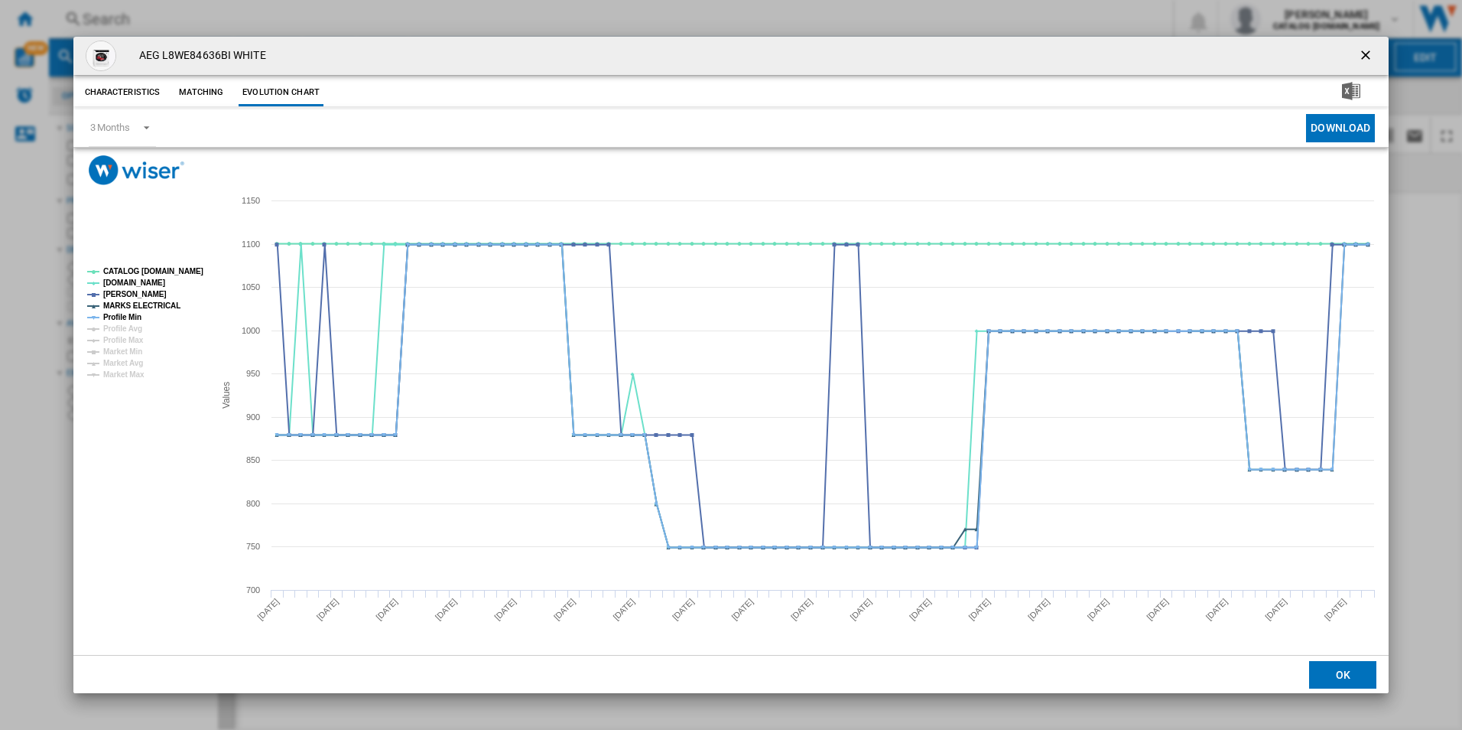
click at [184, 262] on rect "Product popup" at bounding box center [144, 323] width 127 height 123
click at [176, 281] on rect "Product popup" at bounding box center [144, 323] width 127 height 123
click at [180, 272] on tspan "CATALOG [DOMAIN_NAME]" at bounding box center [153, 271] width 100 height 8
click at [163, 303] on tspan "MARKS ELECTRICAL" at bounding box center [141, 305] width 77 height 8
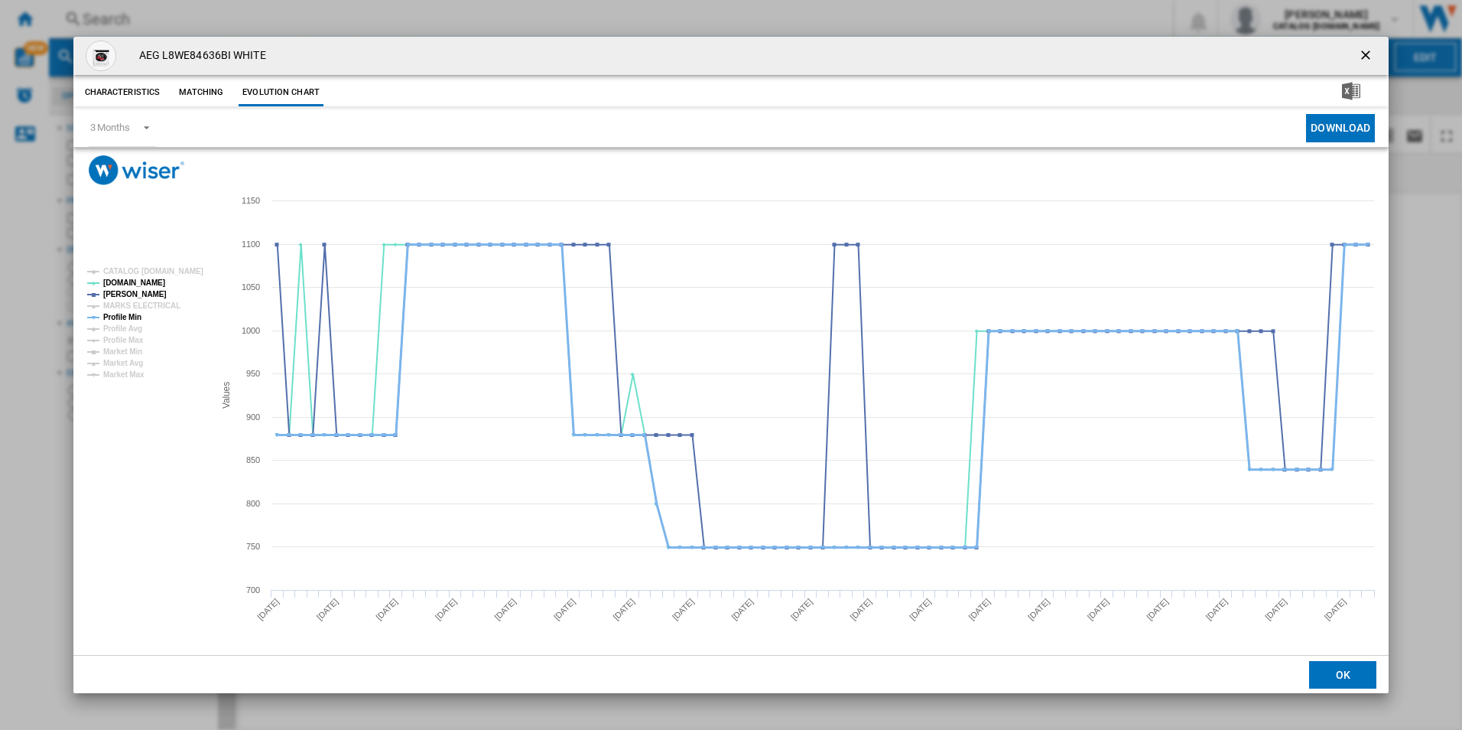
click at [122, 315] on tspan "Profile Min" at bounding box center [122, 317] width 38 height 8
click at [1361, 54] on ng-md-icon "getI18NText('BUTTONS.CLOSE_DIALOG')" at bounding box center [1367, 56] width 18 height 18
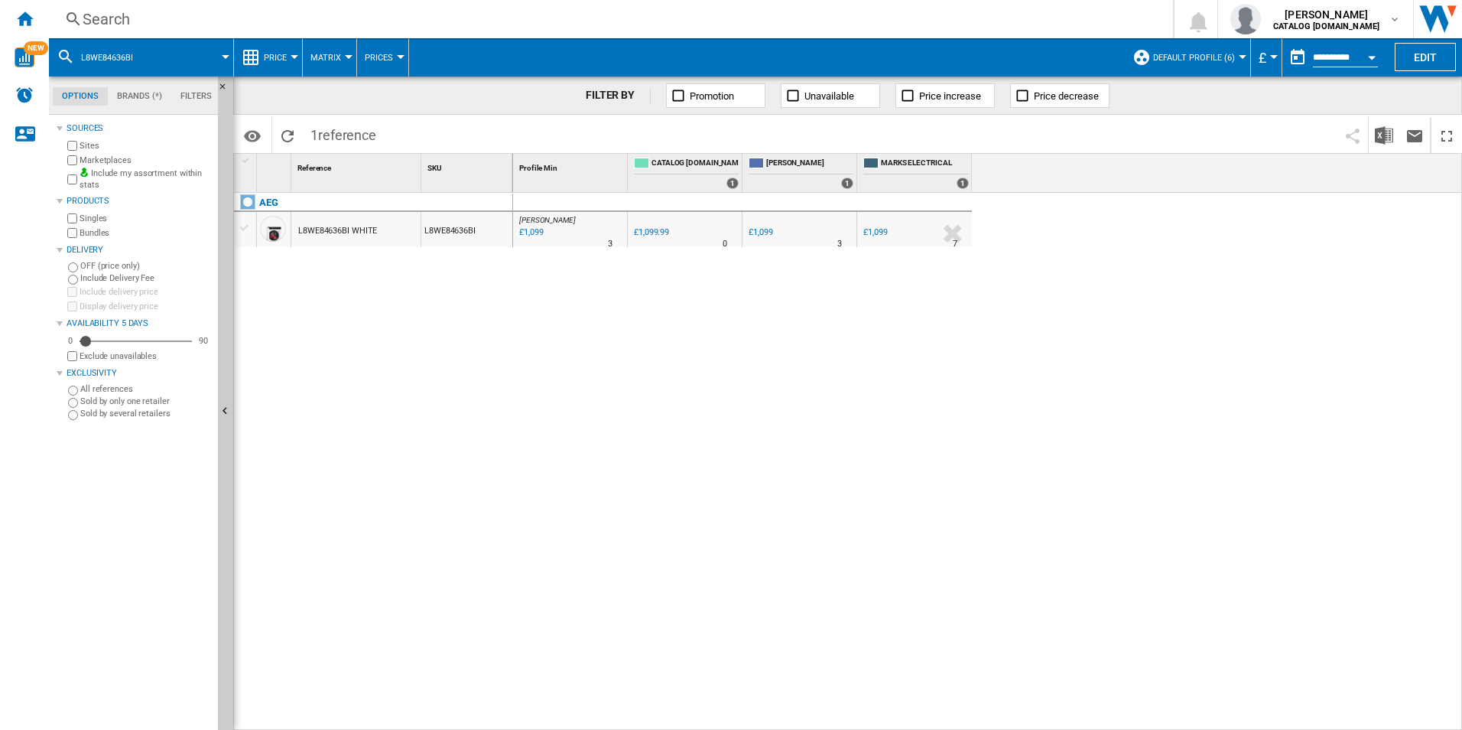
drag, startPoint x: 1179, startPoint y: 479, endPoint x: 1075, endPoint y: 555, distance: 128.7
click at [1179, 479] on div "JOHN LEWIS : UK JOHN LEWIS -0.1 % £1,099 % N/A 3 JOHN LEWIS : UK JOHN LEWIS 0.0…" at bounding box center [988, 462] width 950 height 538
click at [525, 21] on div "Search" at bounding box center [608, 18] width 1051 height 21
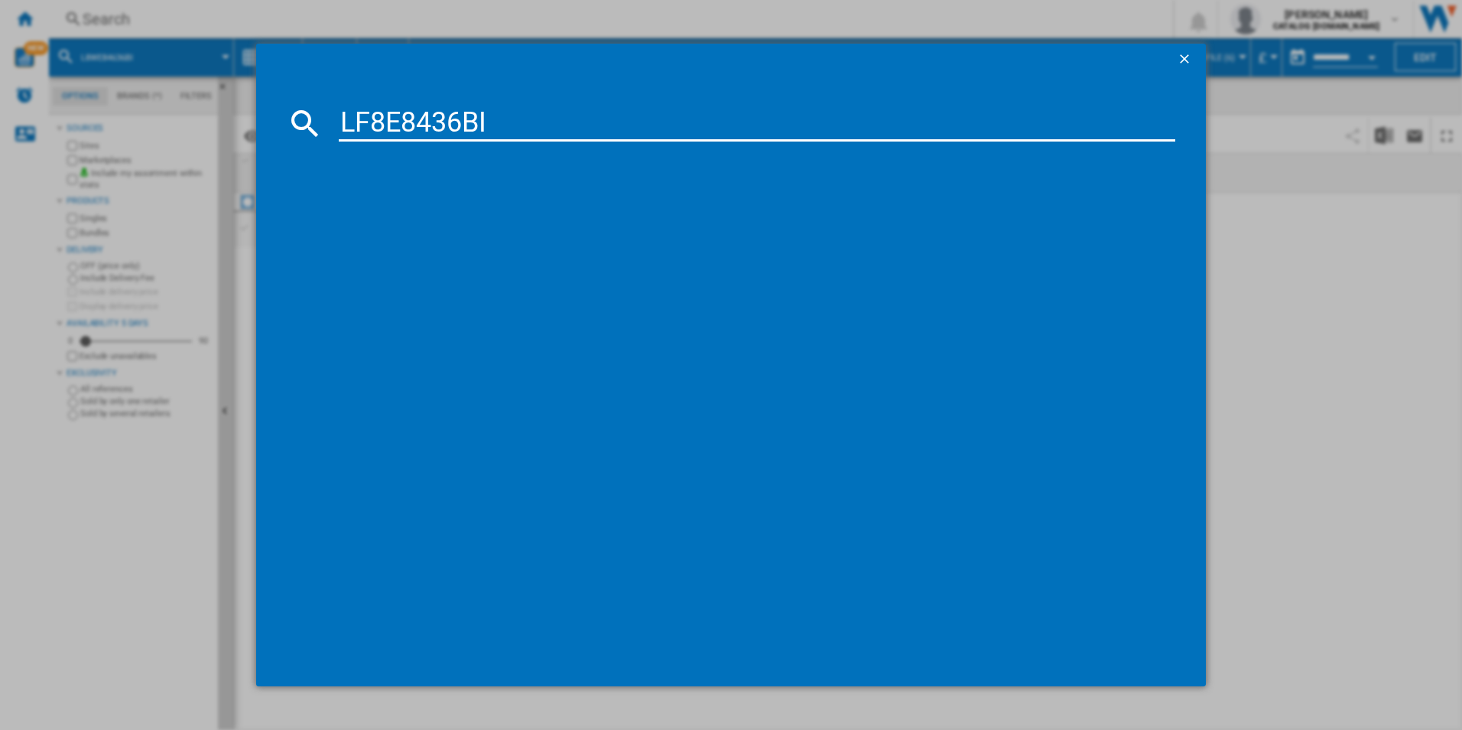
type input "LF8E8436BI"
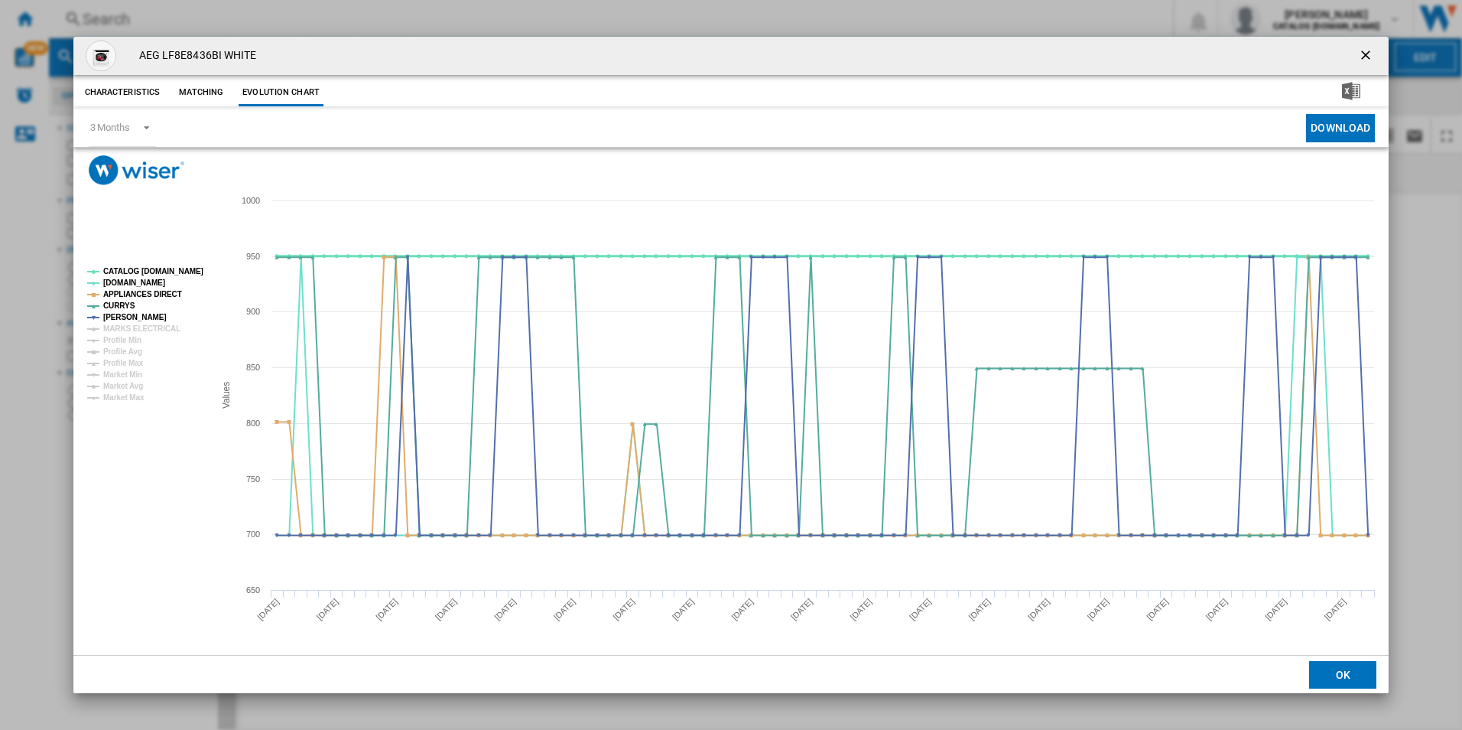
click at [171, 272] on tspan "CATALOG [DOMAIN_NAME]" at bounding box center [153, 271] width 100 height 8
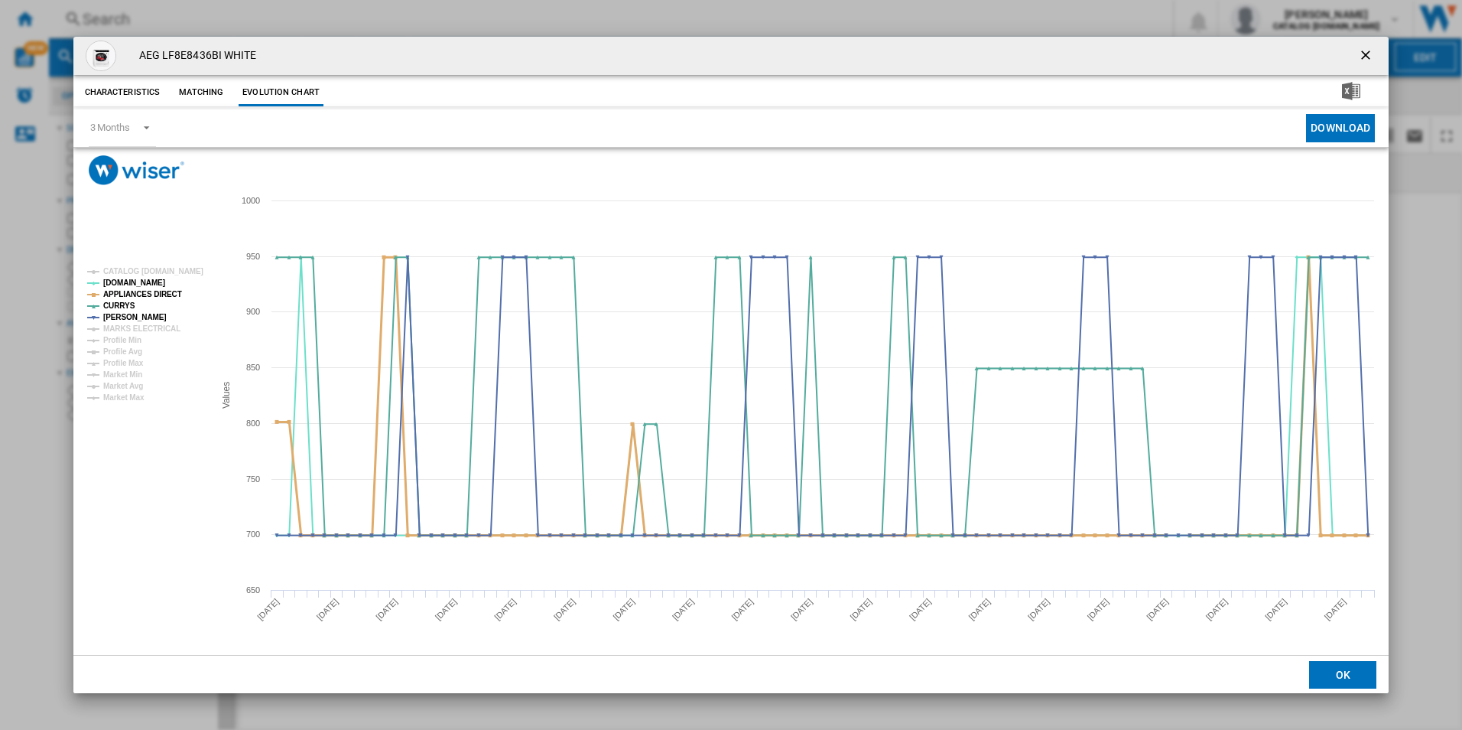
click at [161, 290] on tspan "APPLIANCES DIRECT" at bounding box center [142, 294] width 79 height 8
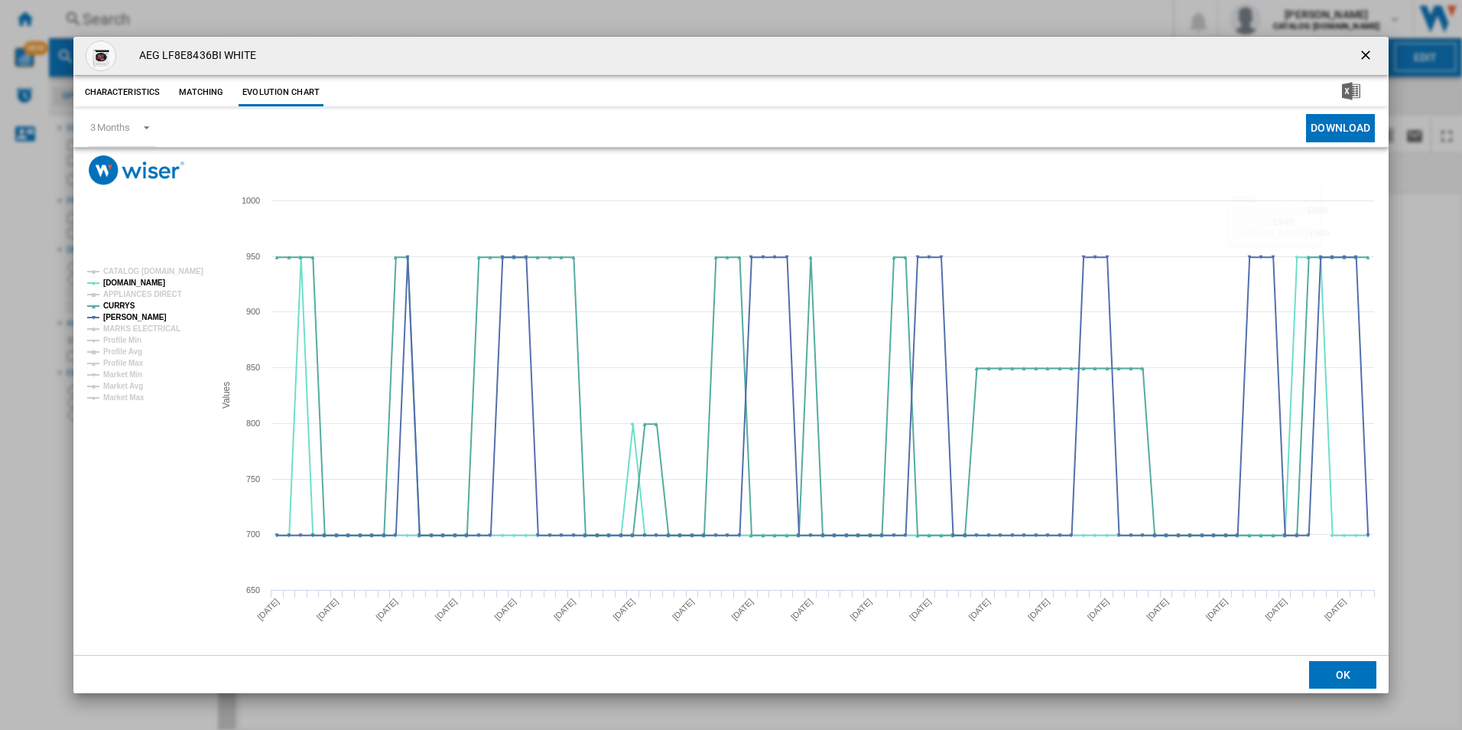
click at [1365, 52] on ng-md-icon "getI18NText('BUTTONS.CLOSE_DIALOG')" at bounding box center [1367, 56] width 18 height 18
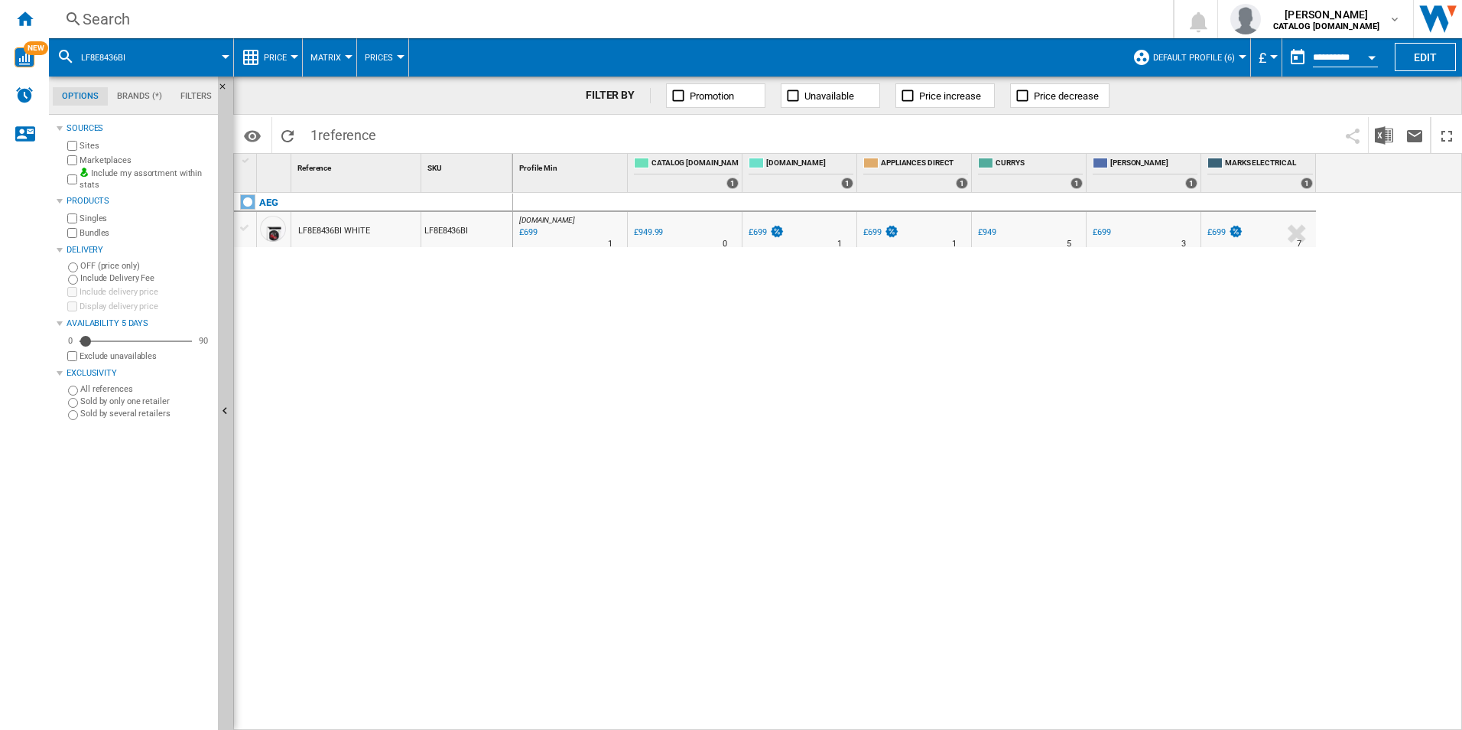
click at [894, 11] on div "Search" at bounding box center [608, 18] width 1051 height 21
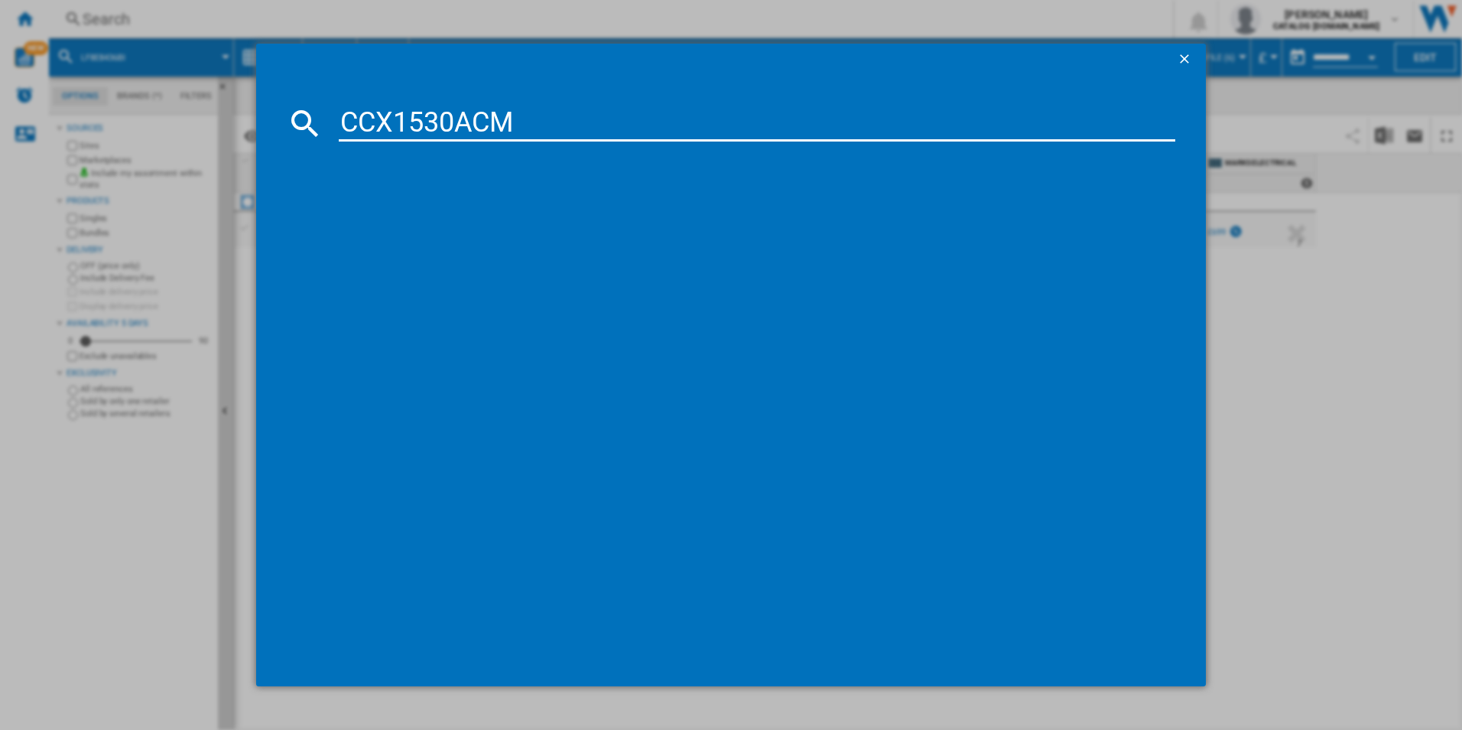
type input "CCX1530ACM"
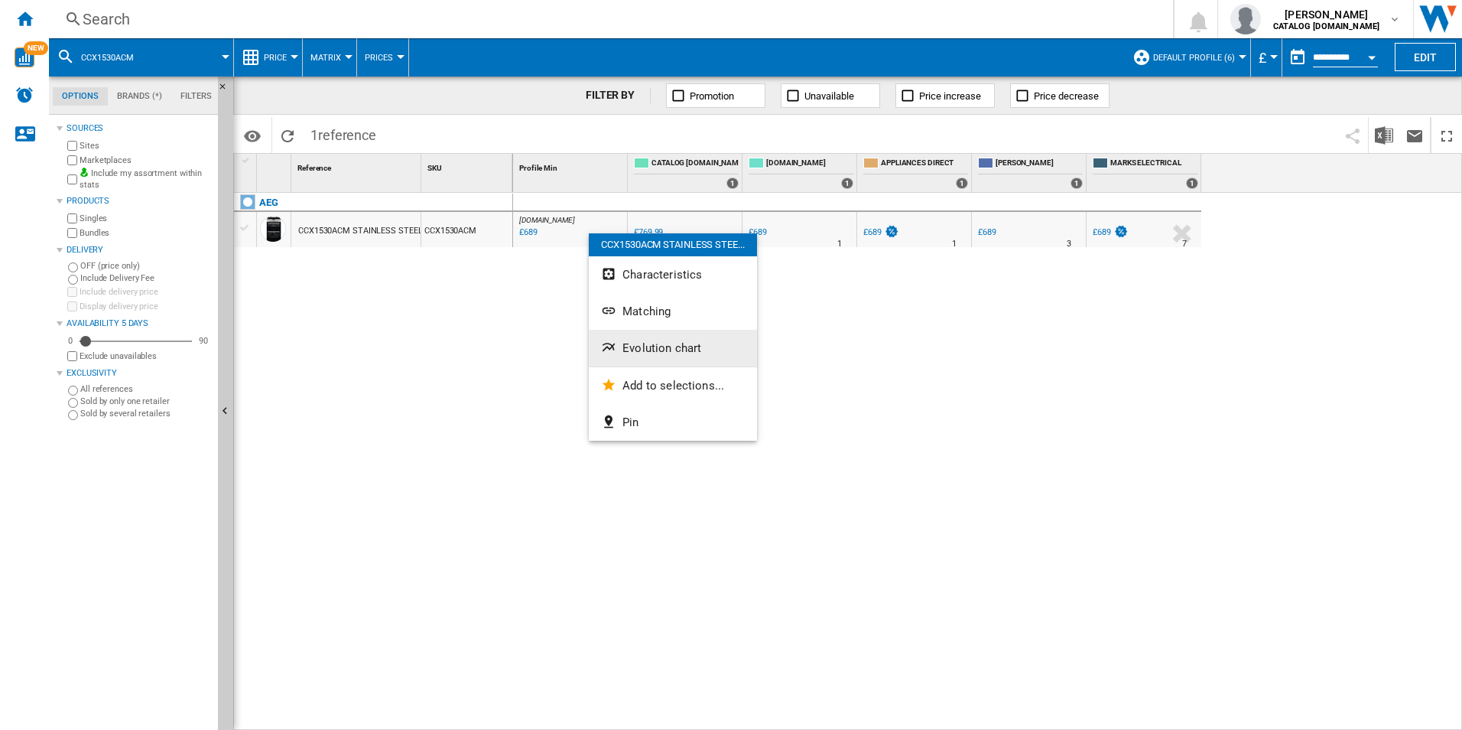
click at [658, 343] on span "Evolution chart" at bounding box center [662, 348] width 79 height 14
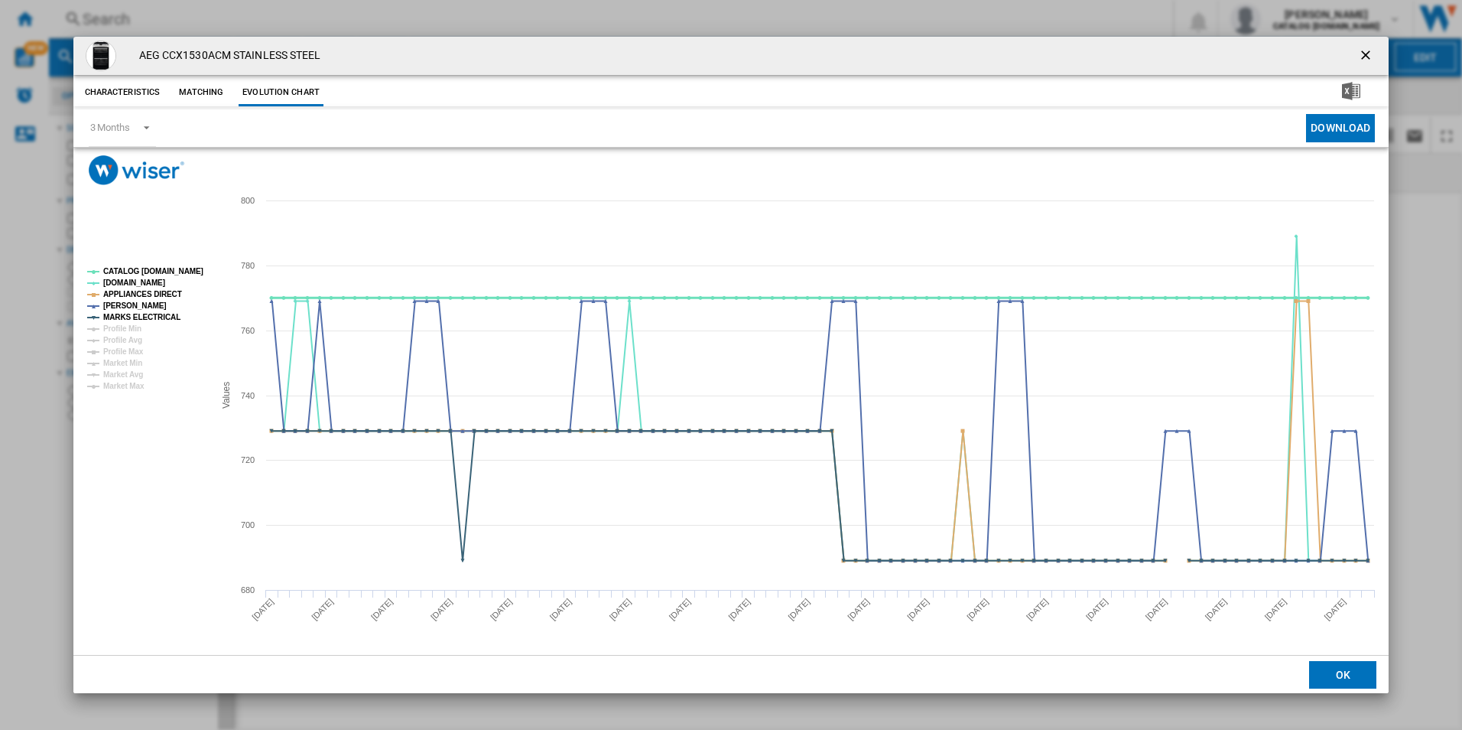
click at [156, 267] on tspan "CATALOG [DOMAIN_NAME]" at bounding box center [153, 271] width 100 height 8
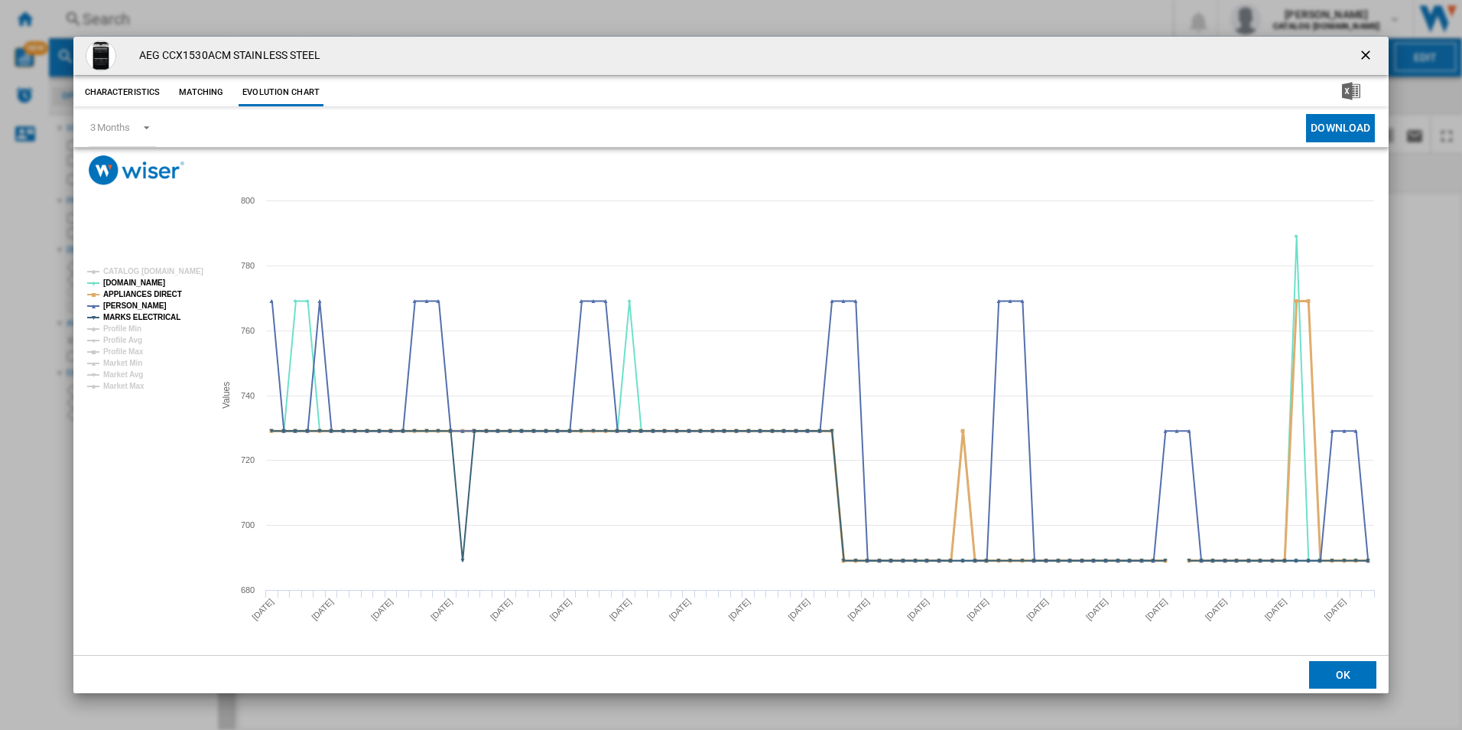
click at [163, 290] on tspan "APPLIANCES DIRECT" at bounding box center [142, 294] width 79 height 8
click at [167, 317] on tspan "MARKS ELECTRICAL" at bounding box center [141, 317] width 77 height 8
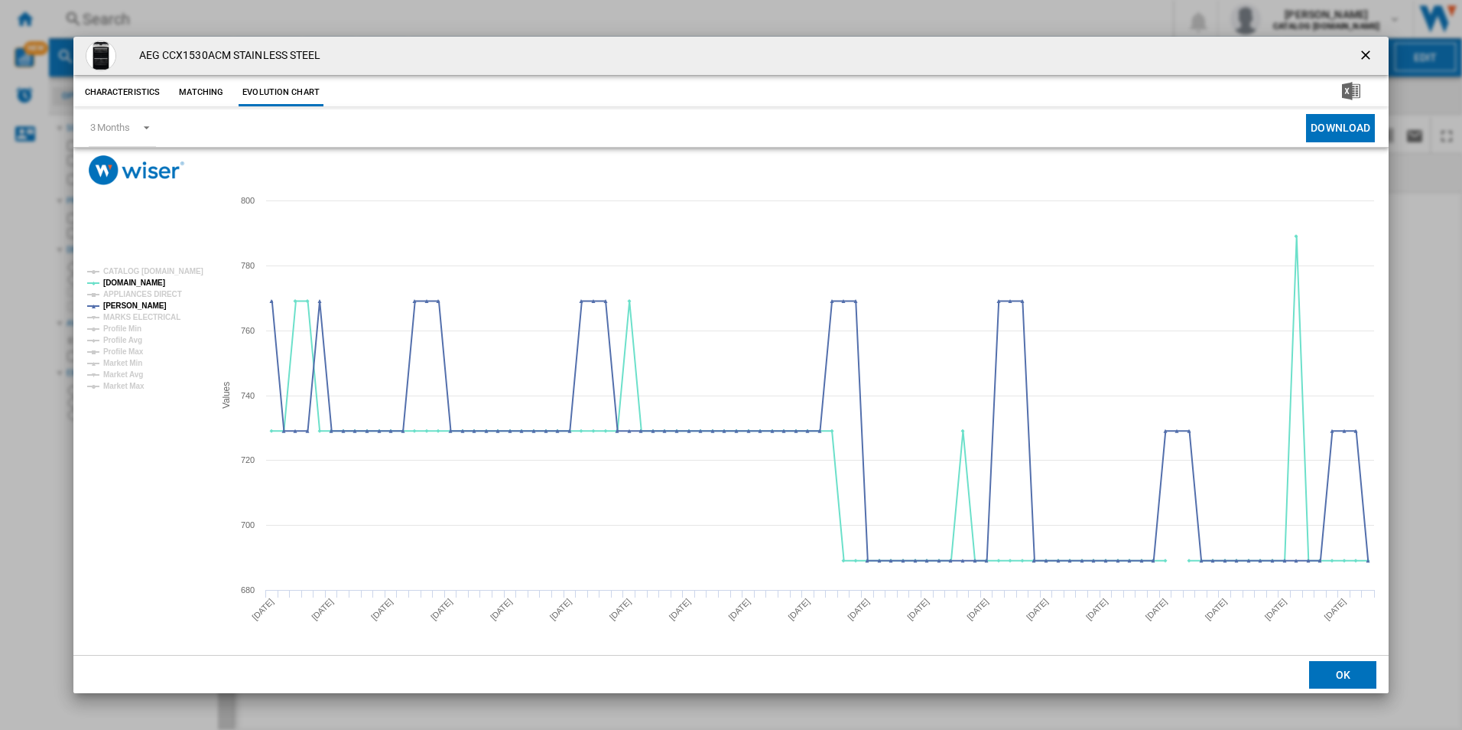
drag, startPoint x: 1366, startPoint y: 52, endPoint x: 1215, endPoint y: 57, distance: 150.7
click at [1366, 52] on ng-md-icon "getI18NText('BUTTONS.CLOSE_DIALOG')" at bounding box center [1367, 56] width 18 height 18
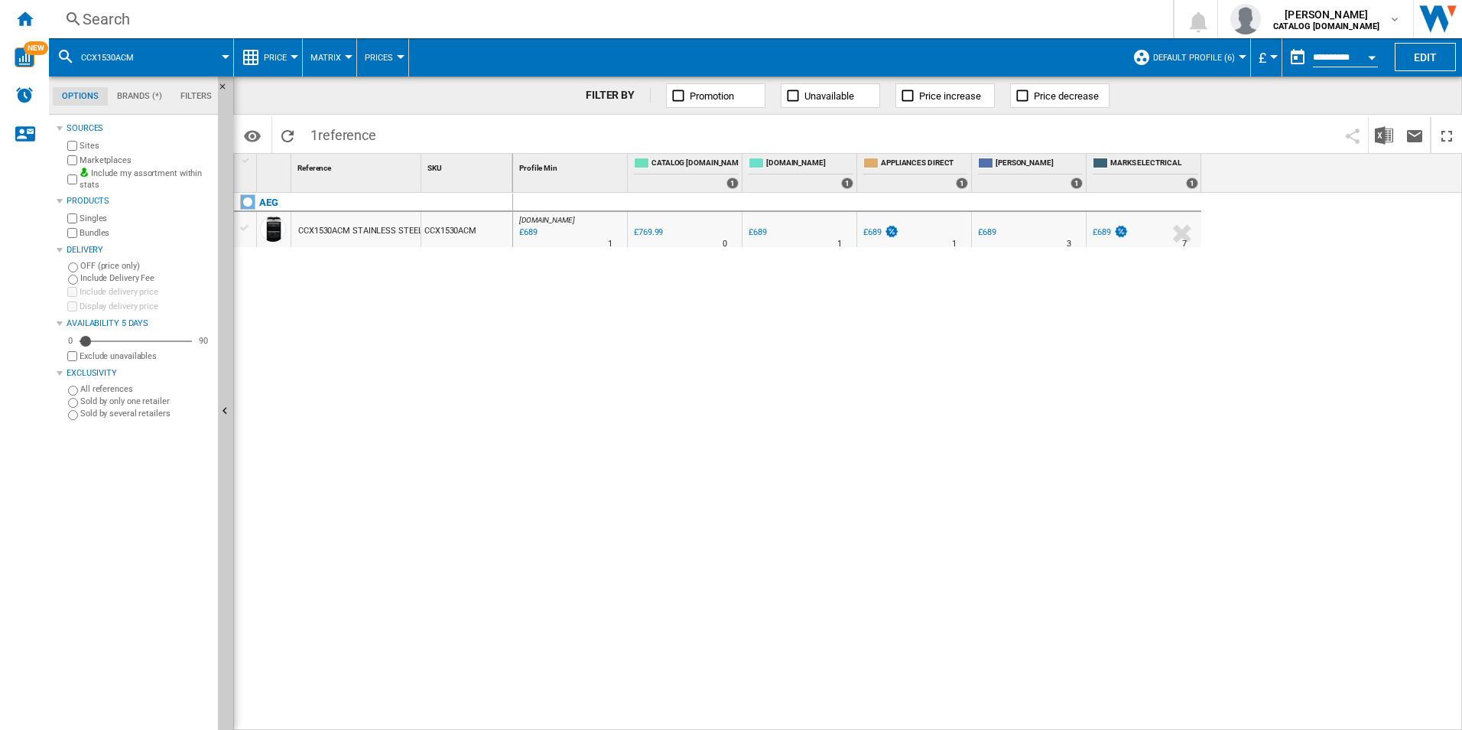
click at [999, 19] on div "Search" at bounding box center [608, 18] width 1051 height 21
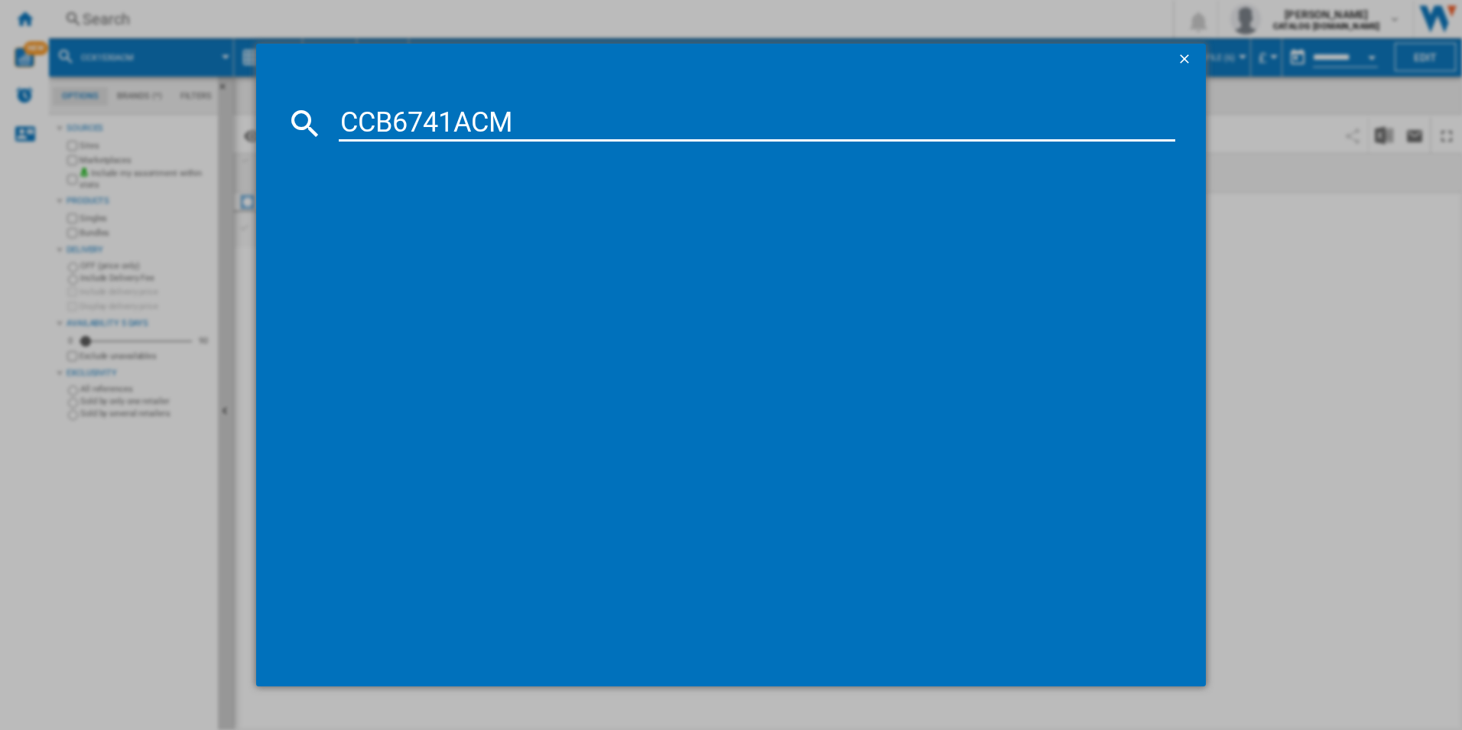
type input "CCB6741ACM"
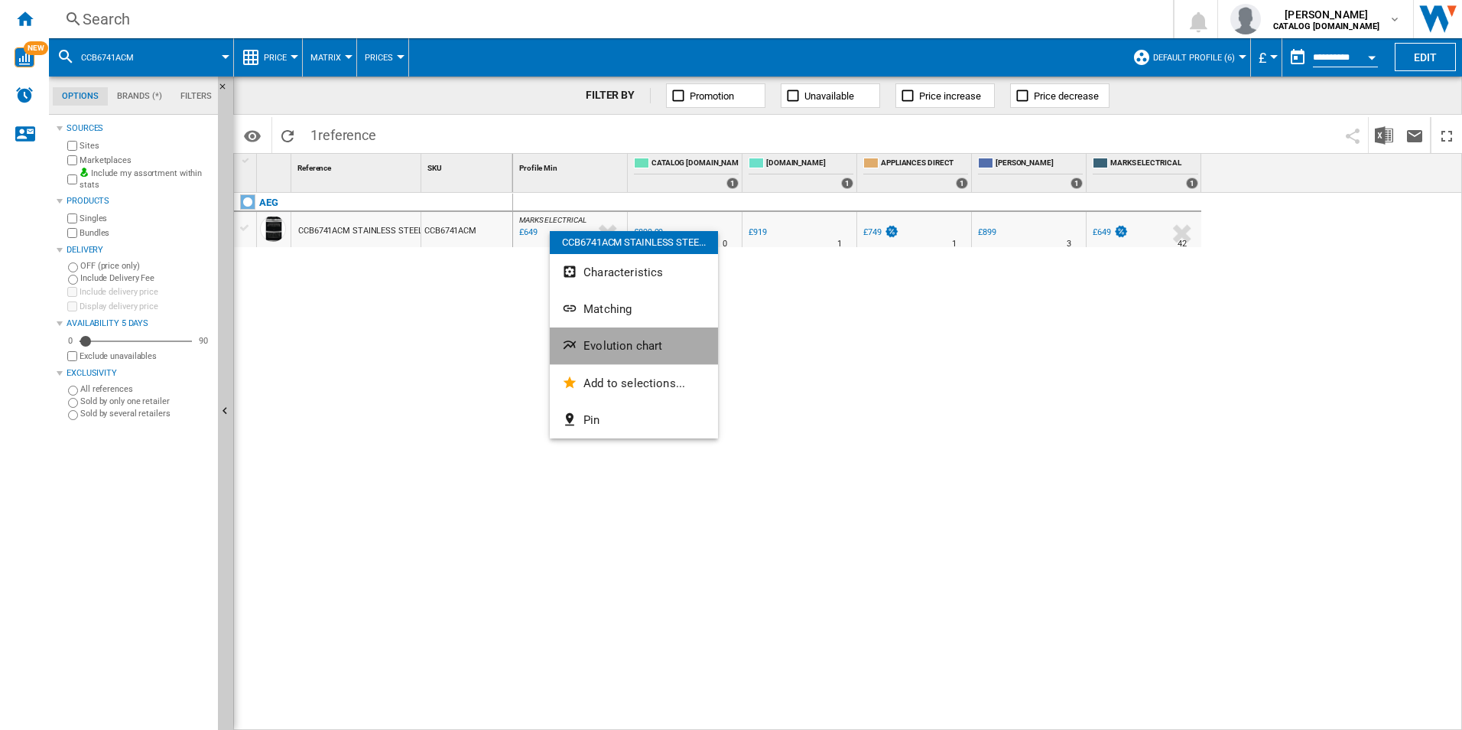
click at [608, 337] on button "Evolution chart" at bounding box center [634, 345] width 168 height 37
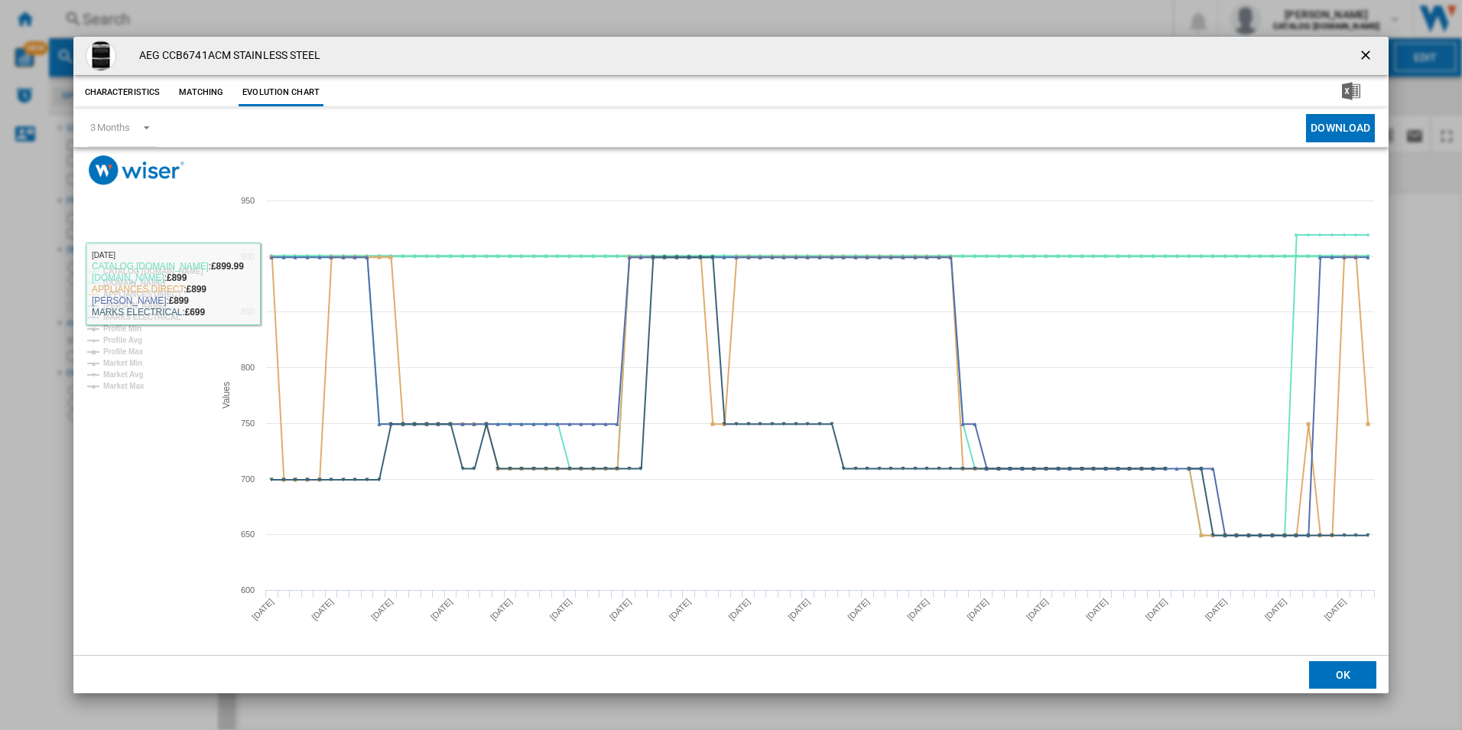
click at [184, 267] on tspan "CATALOG [DOMAIN_NAME]" at bounding box center [153, 271] width 100 height 8
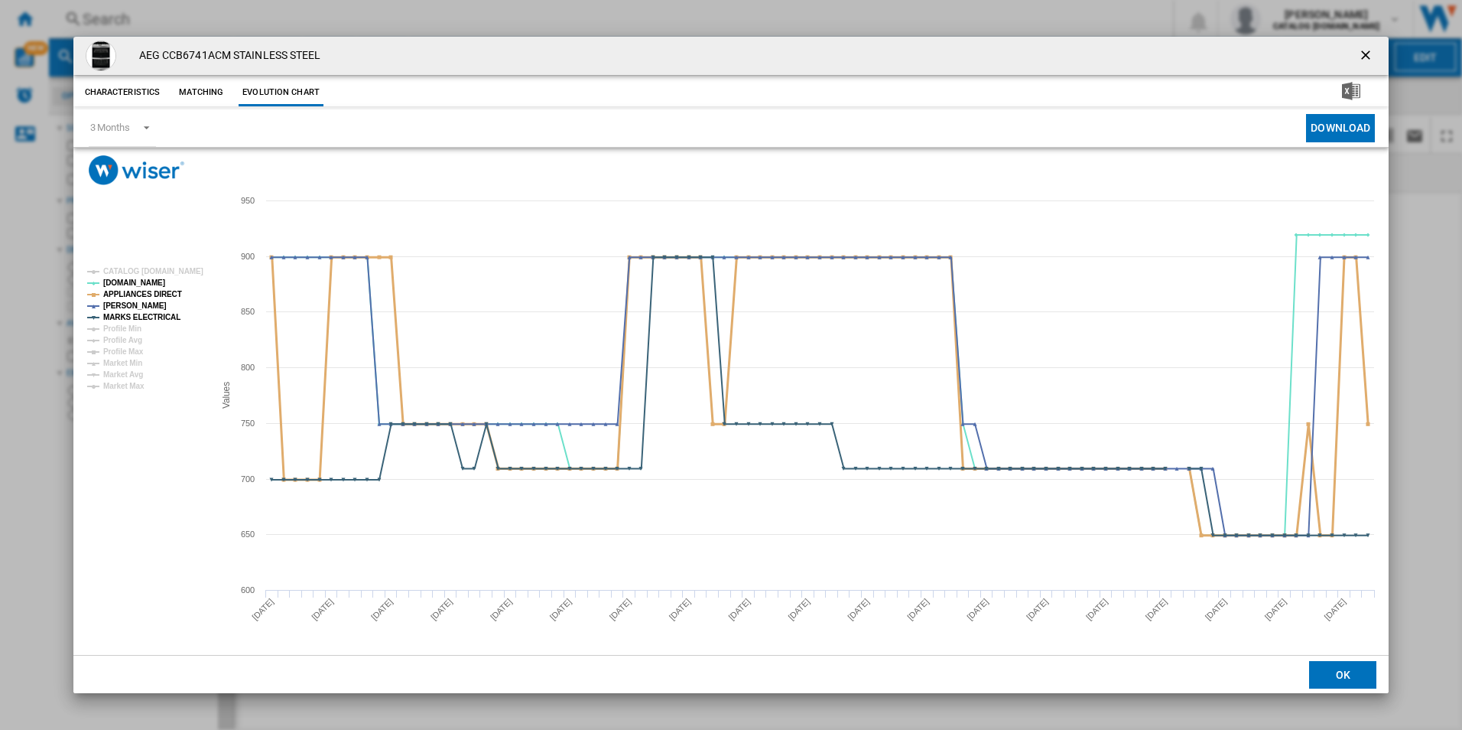
click at [153, 298] on tspan "APPLIANCES DIRECT" at bounding box center [142, 294] width 79 height 8
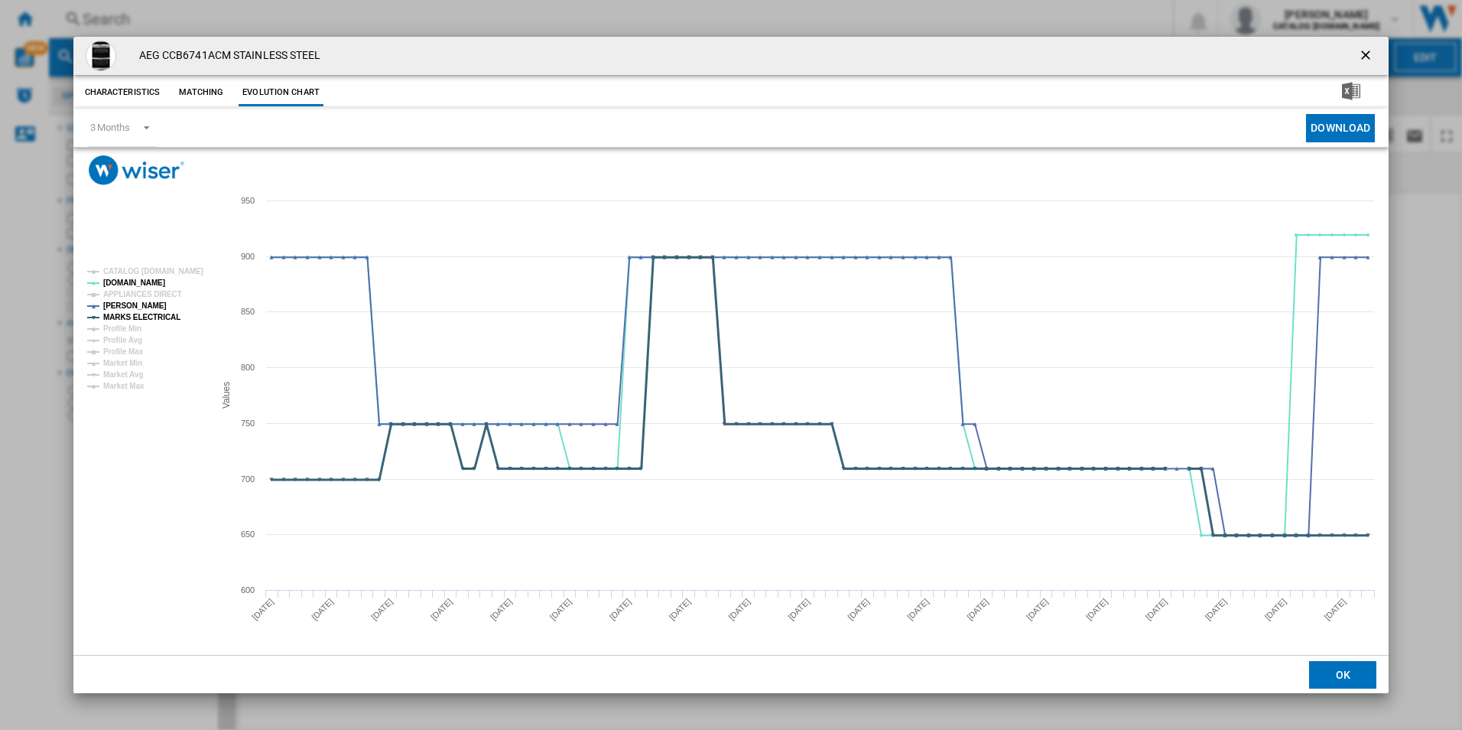
click at [161, 314] on tspan "MARKS ELECTRICAL" at bounding box center [141, 317] width 77 height 8
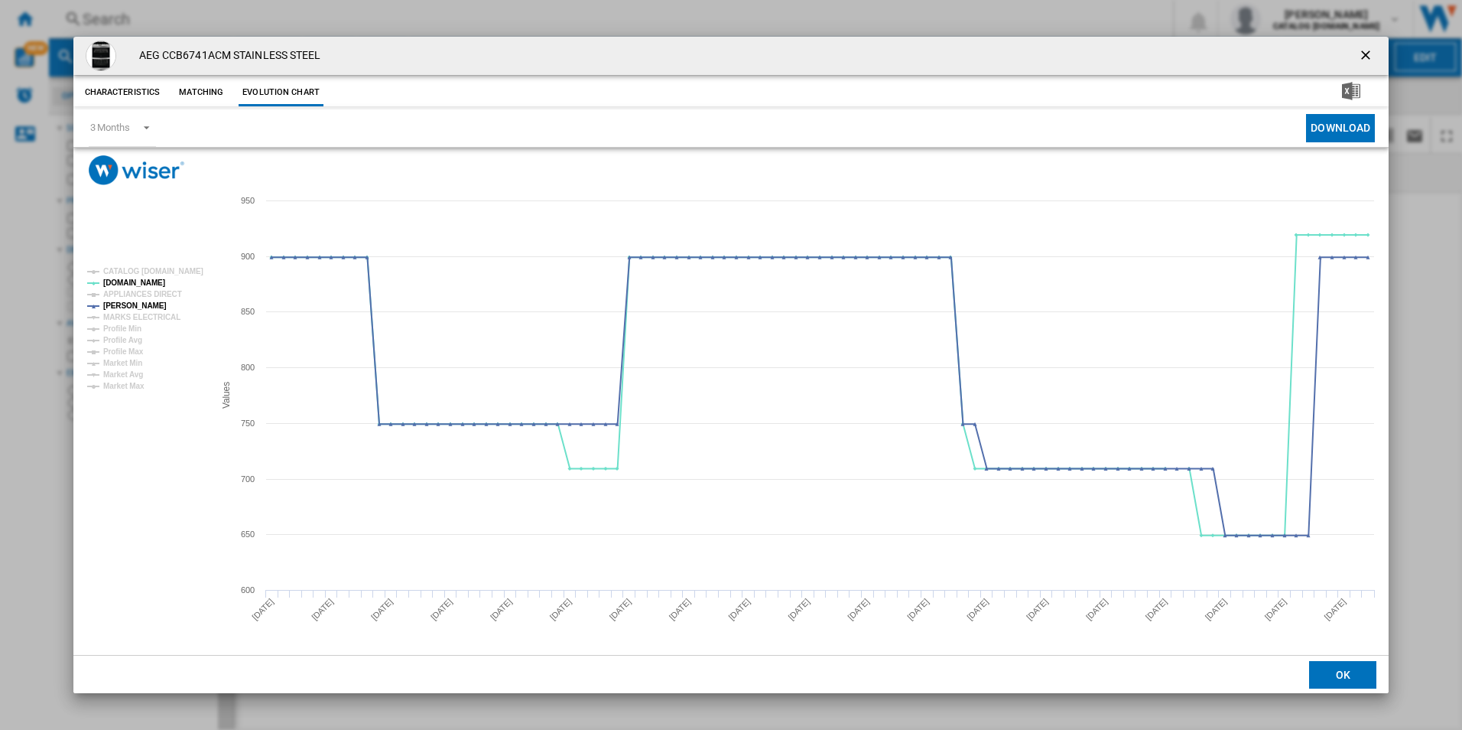
click at [1366, 57] on ng-md-icon "getI18NText('BUTTONS.CLOSE_DIALOG')" at bounding box center [1367, 56] width 18 height 18
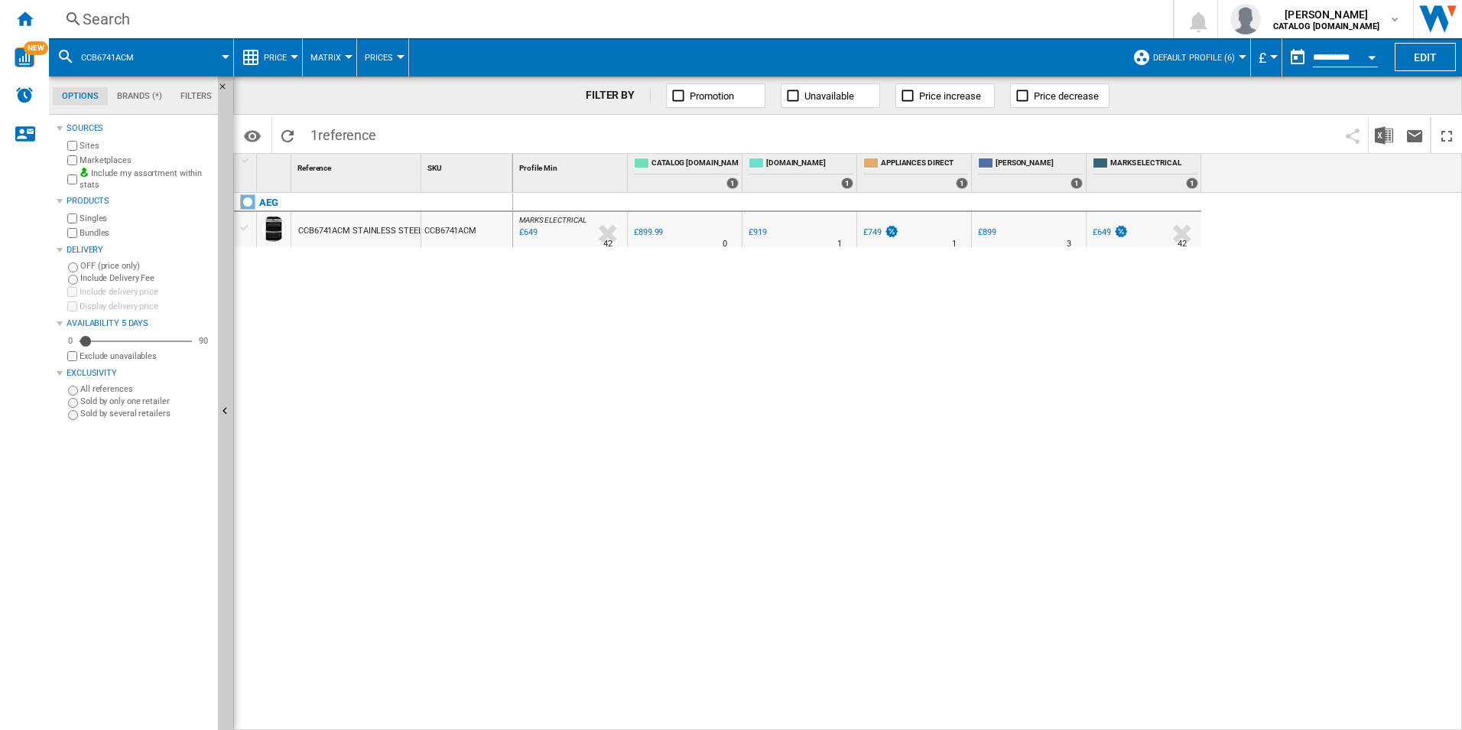
click at [616, 359] on div "MARKS ELECTRICAL : MARKS ELECTRICAL -27.9 % £649 % N/A 42 MARKS ELECTRICAL : MA…" at bounding box center [988, 462] width 950 height 538
click at [330, 11] on div "Search" at bounding box center [608, 18] width 1051 height 21
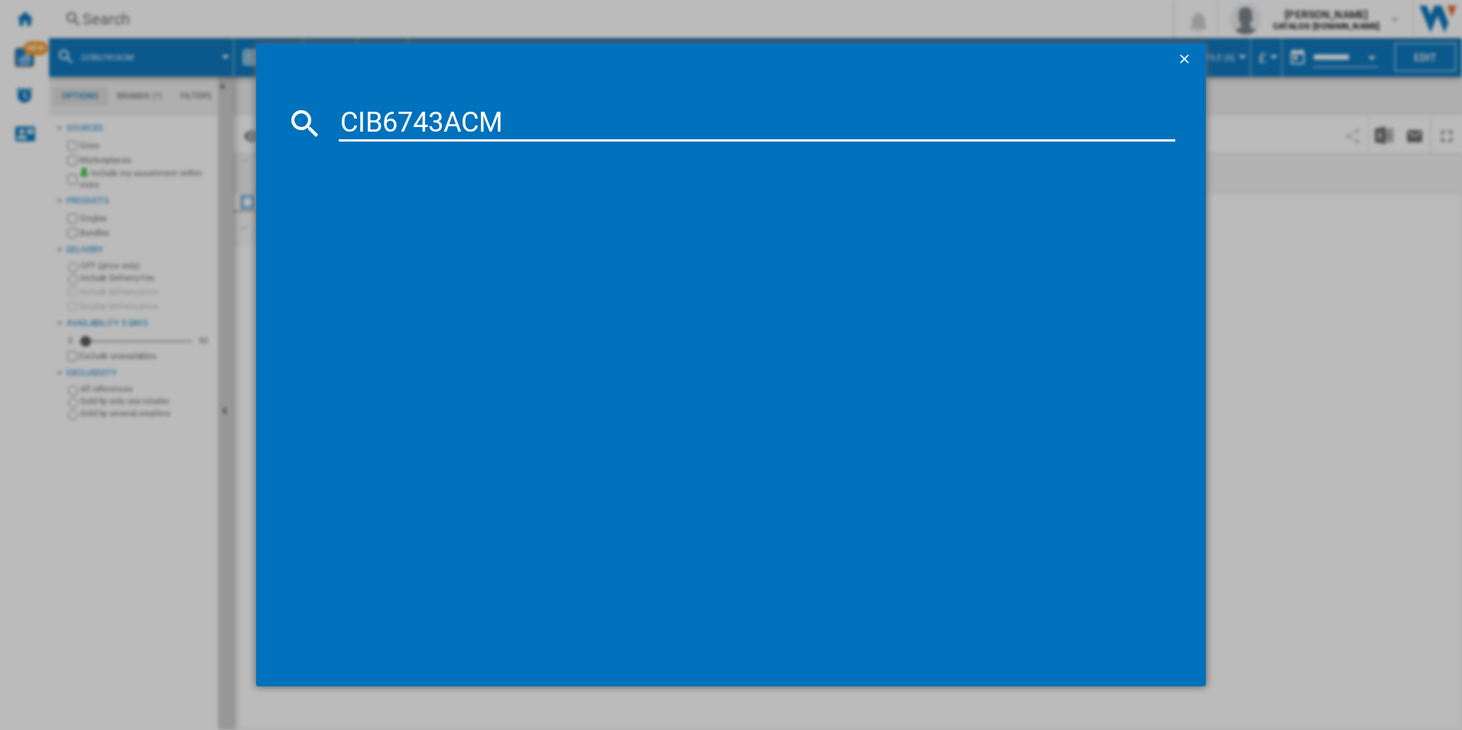
type input "CIB6743ACM"
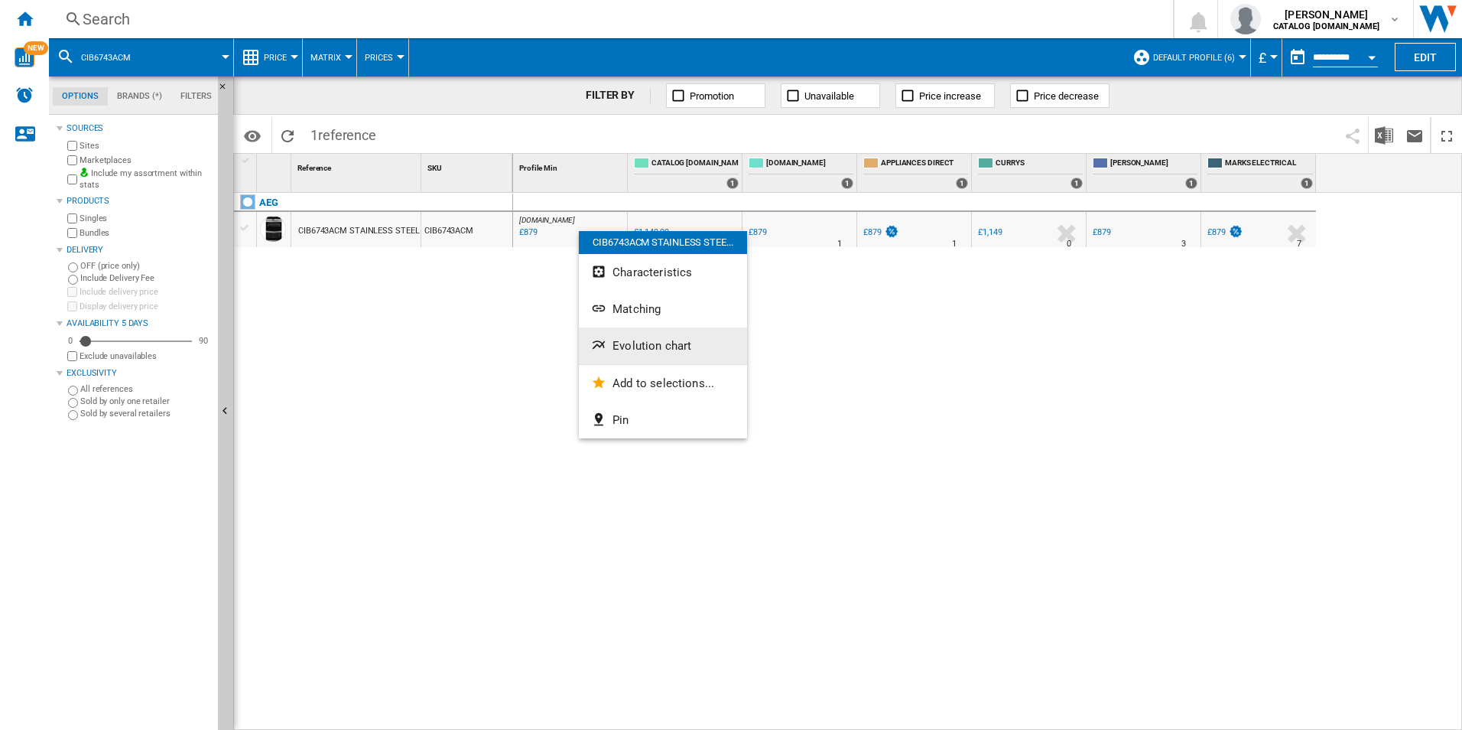
click at [646, 338] on button "Evolution chart" at bounding box center [663, 345] width 168 height 37
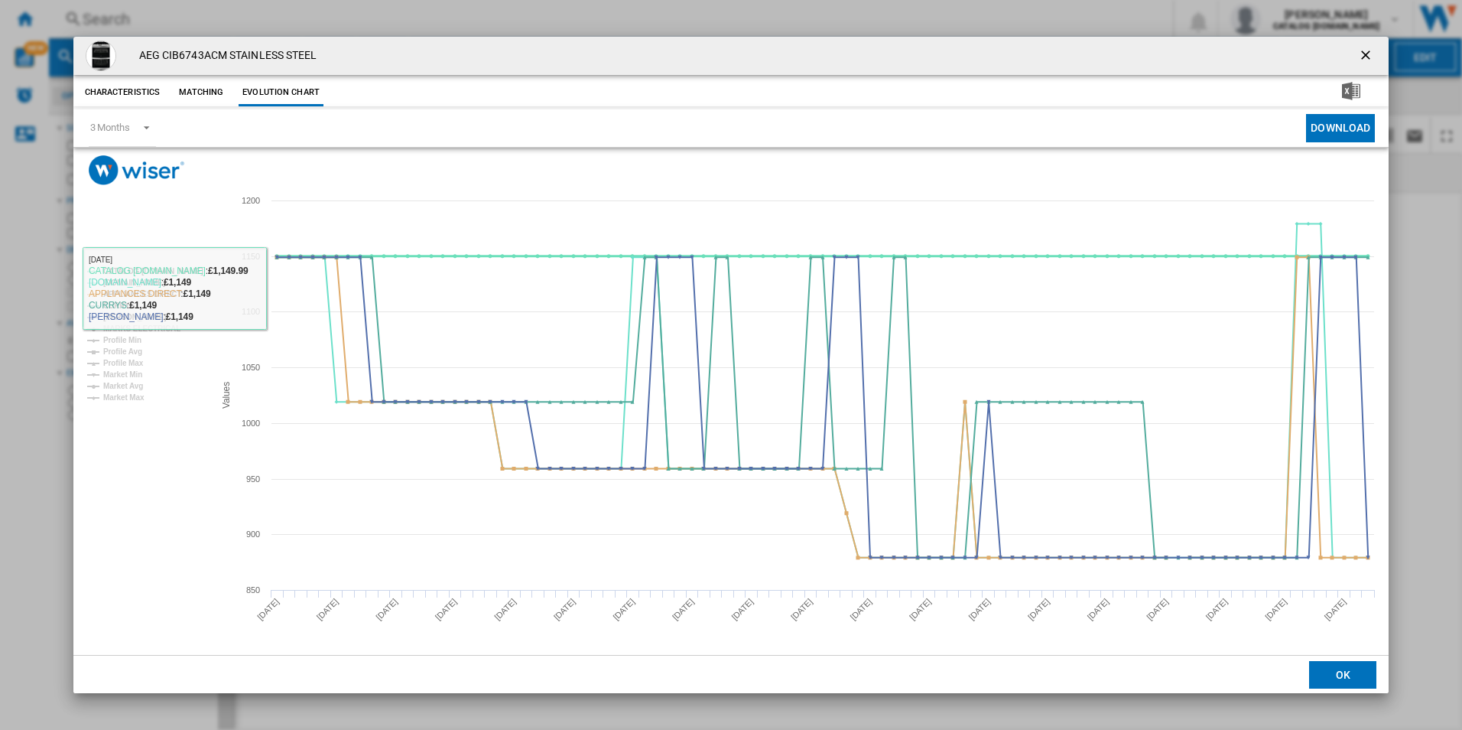
click at [173, 268] on tspan "CATALOG [DOMAIN_NAME]" at bounding box center [153, 271] width 100 height 8
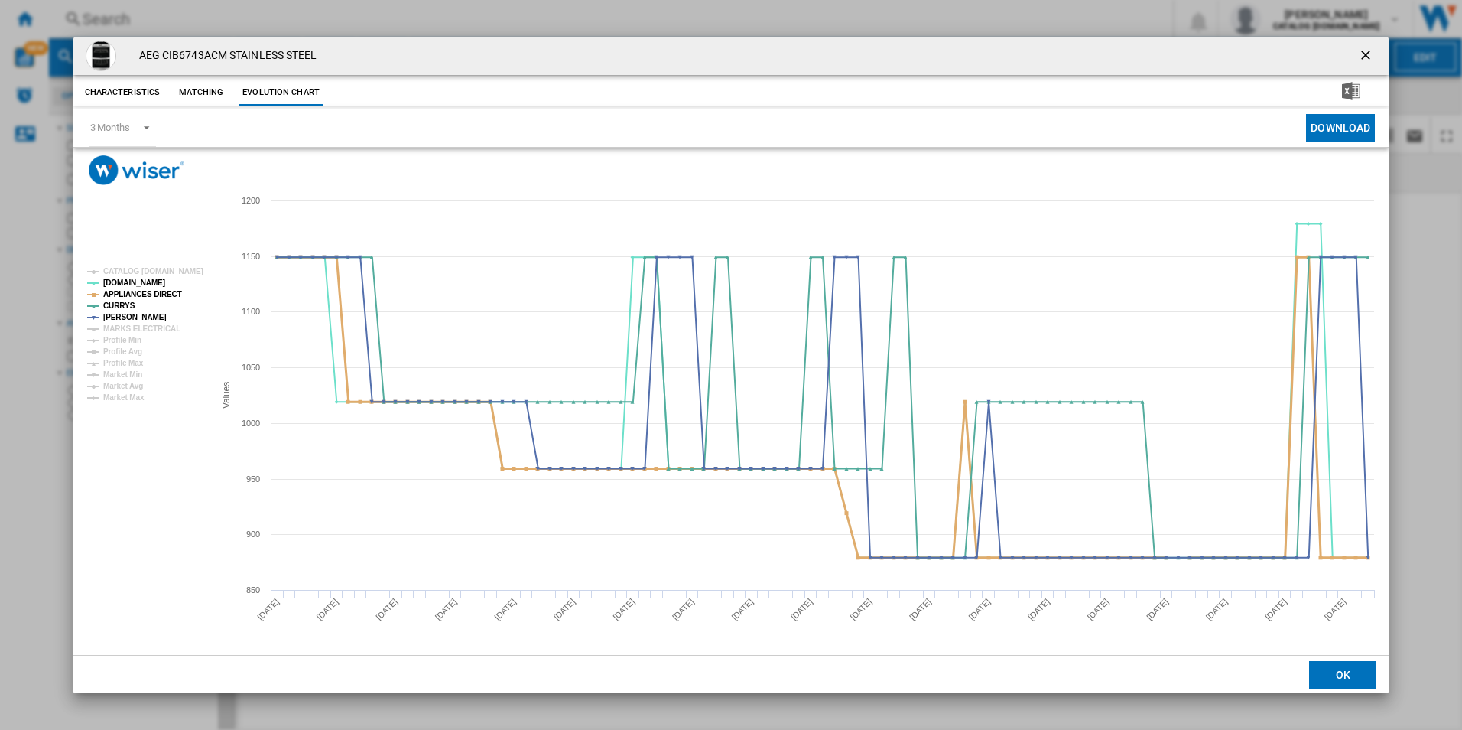
click at [165, 290] on tspan "APPLIANCES DIRECT" at bounding box center [142, 294] width 79 height 8
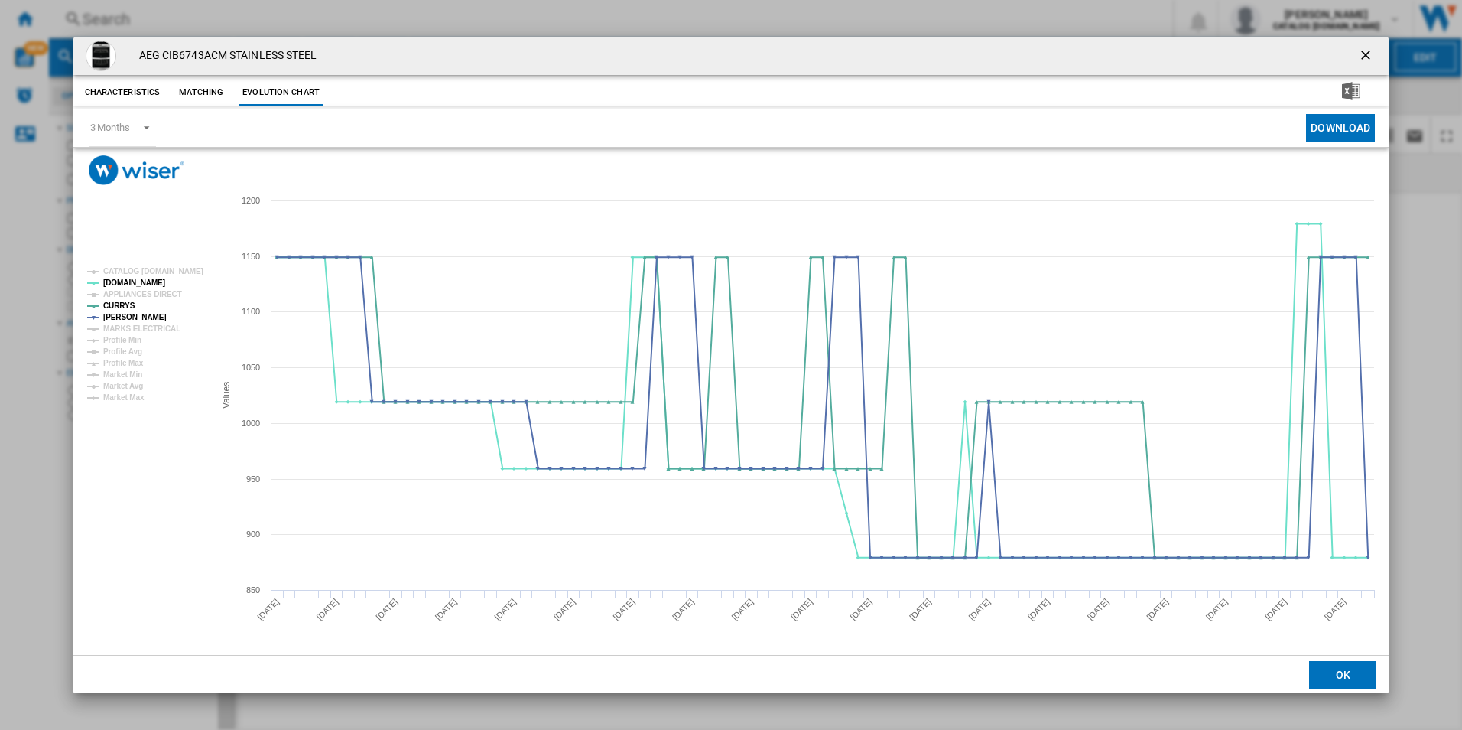
click at [1364, 50] on ng-md-icon "getI18NText('BUTTONS.CLOSE_DIALOG')" at bounding box center [1367, 56] width 18 height 18
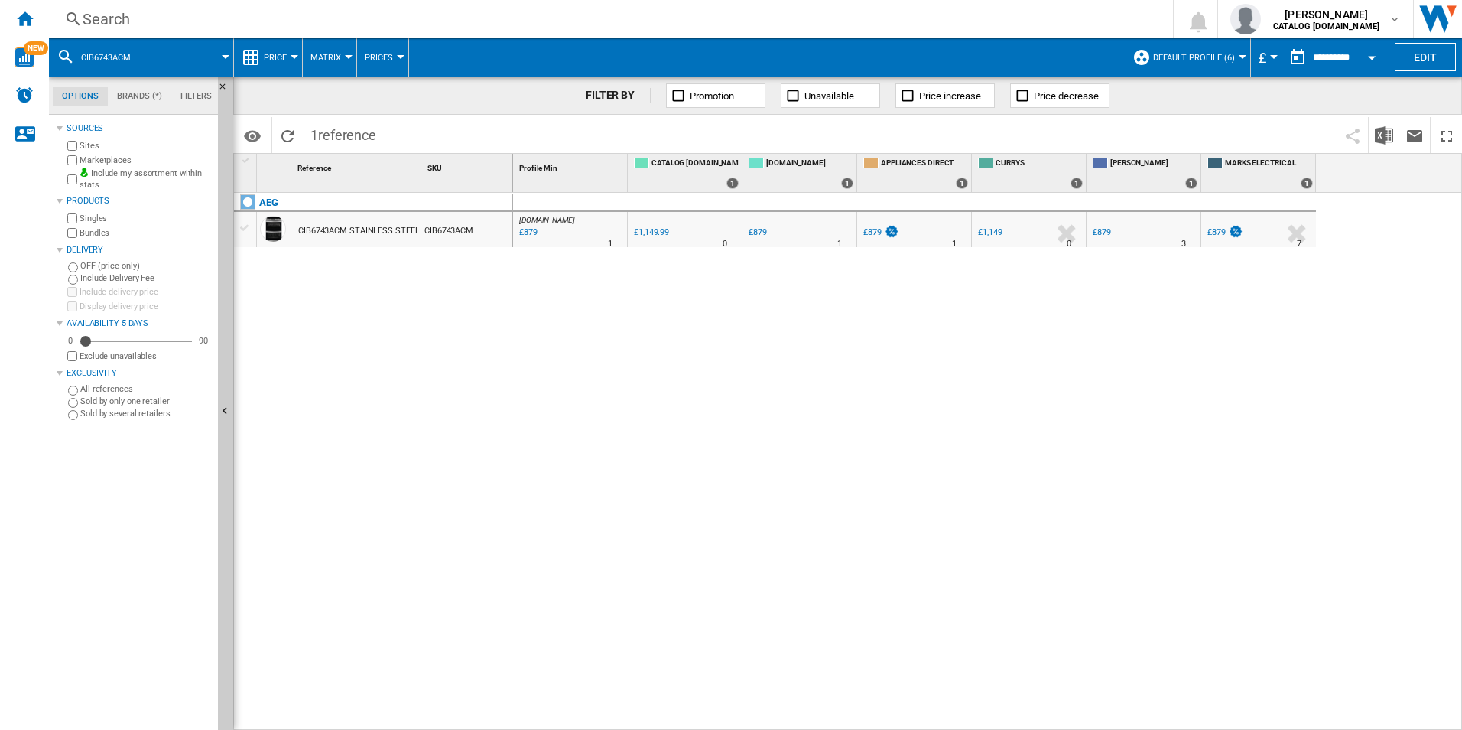
click at [916, 9] on div "Search" at bounding box center [608, 18] width 1051 height 21
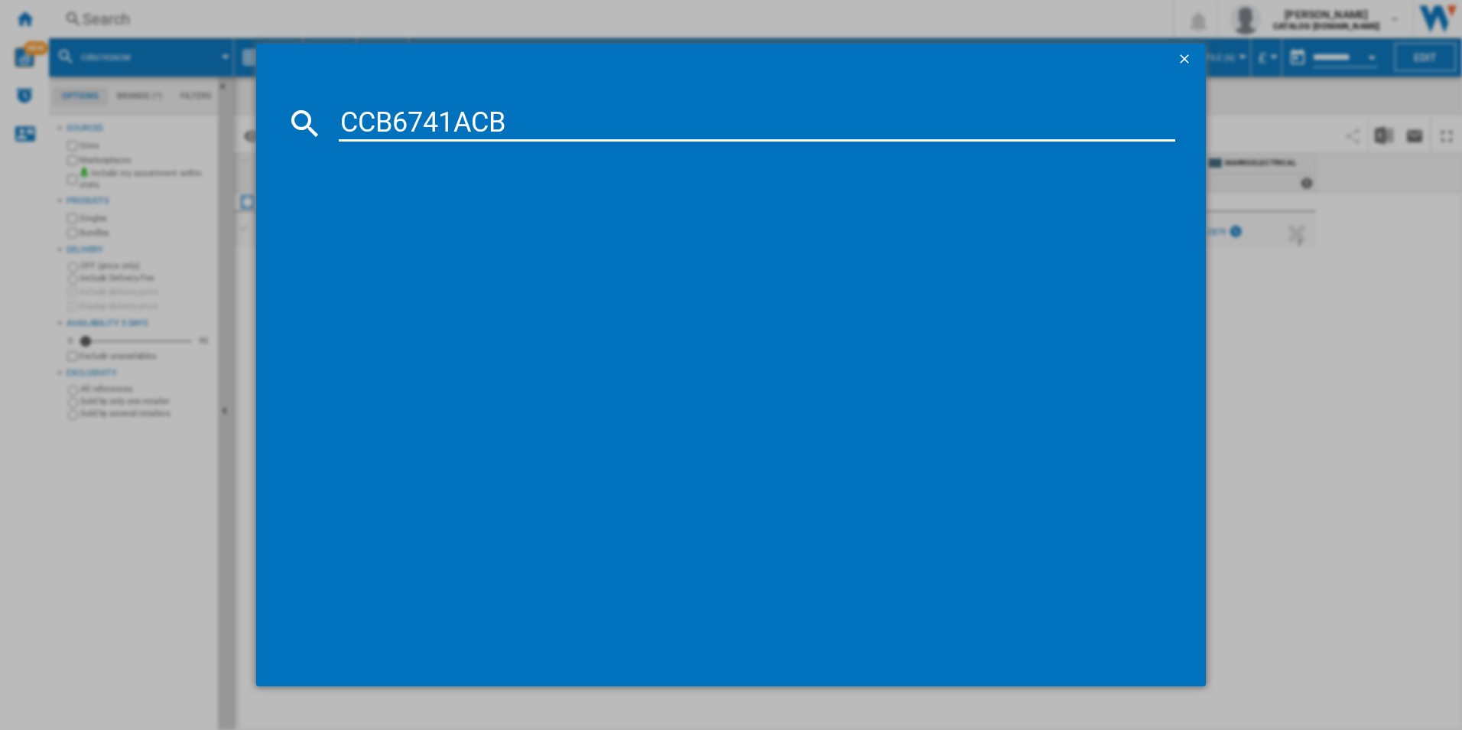
type input "CCB6741ACB"
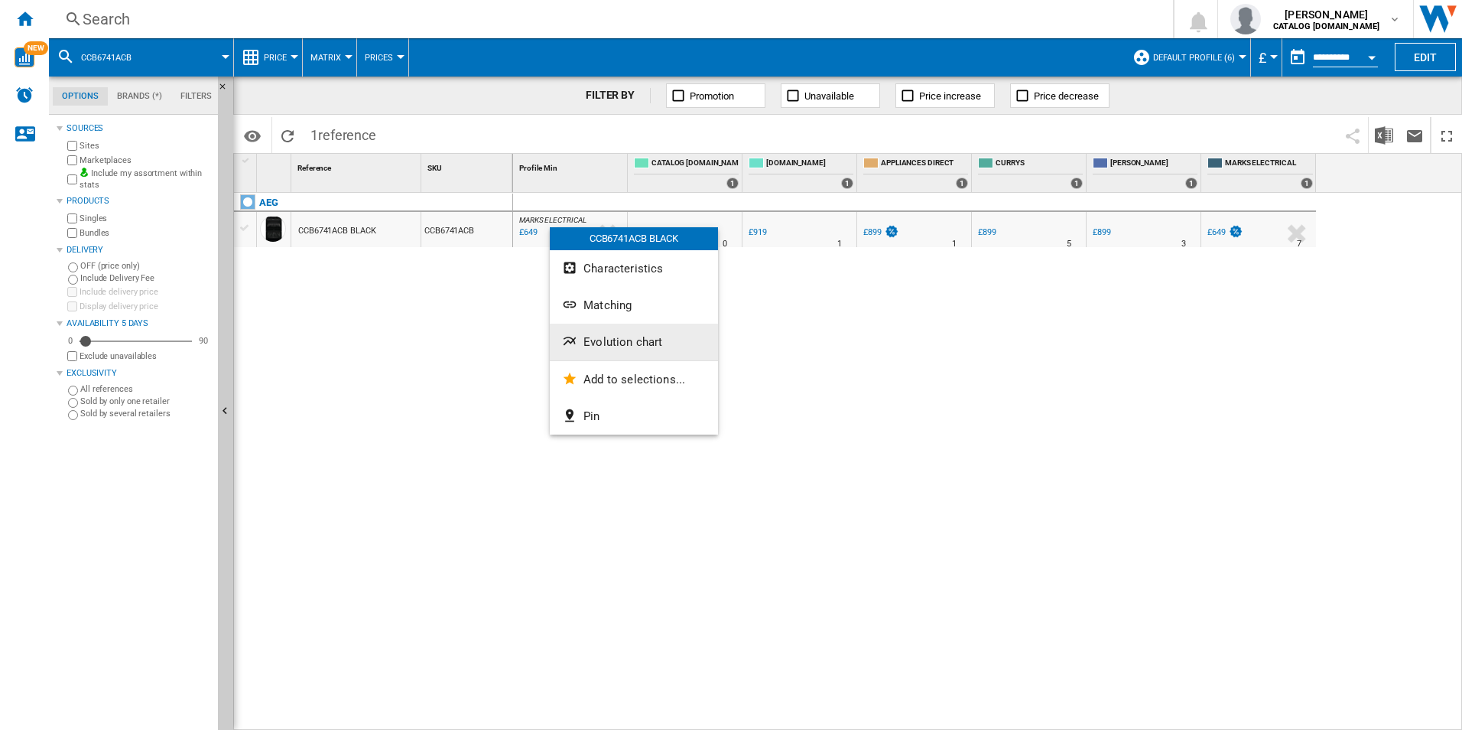
click at [594, 350] on button "Evolution chart" at bounding box center [634, 342] width 168 height 37
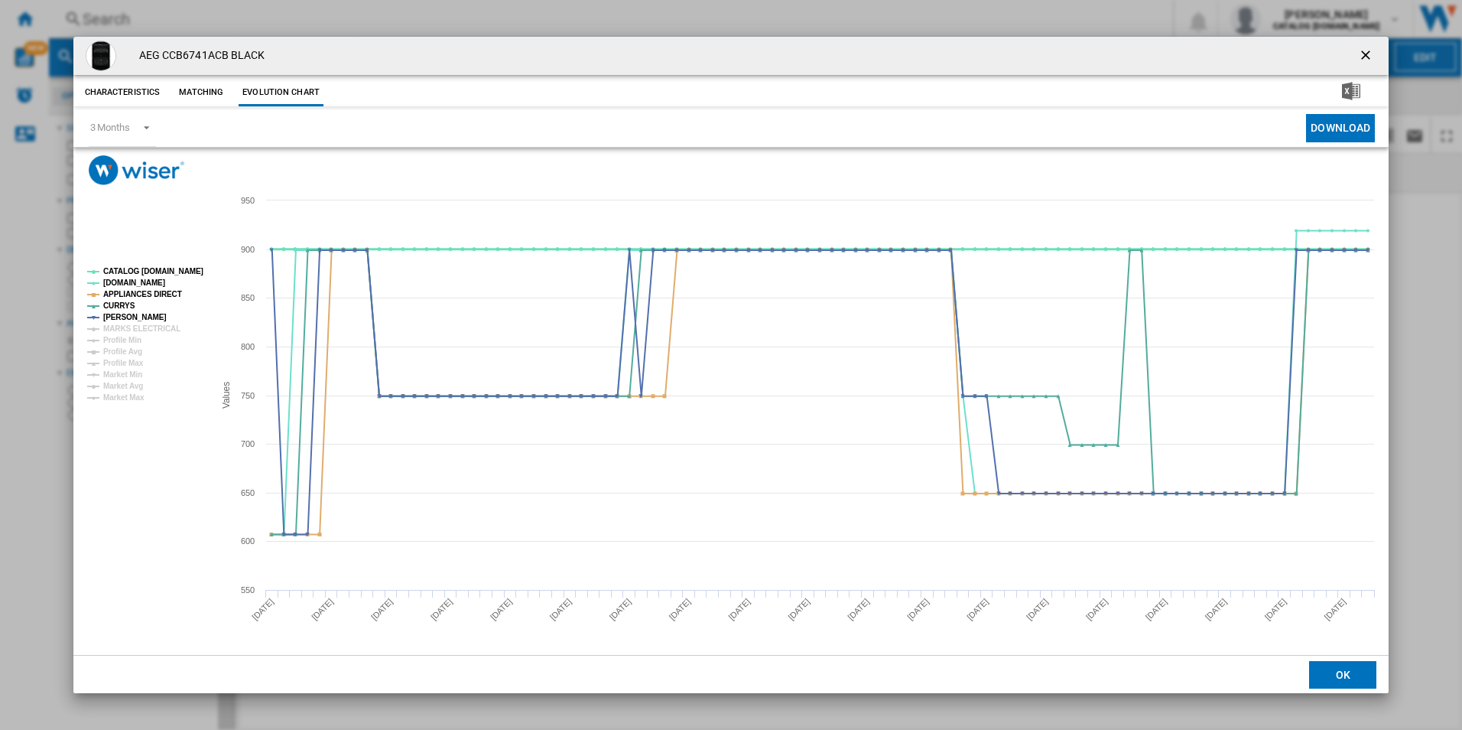
click at [166, 275] on tspan "CATALOG [DOMAIN_NAME]" at bounding box center [153, 271] width 100 height 8
click at [165, 292] on tspan "APPLIANCES DIRECT" at bounding box center [142, 294] width 79 height 8
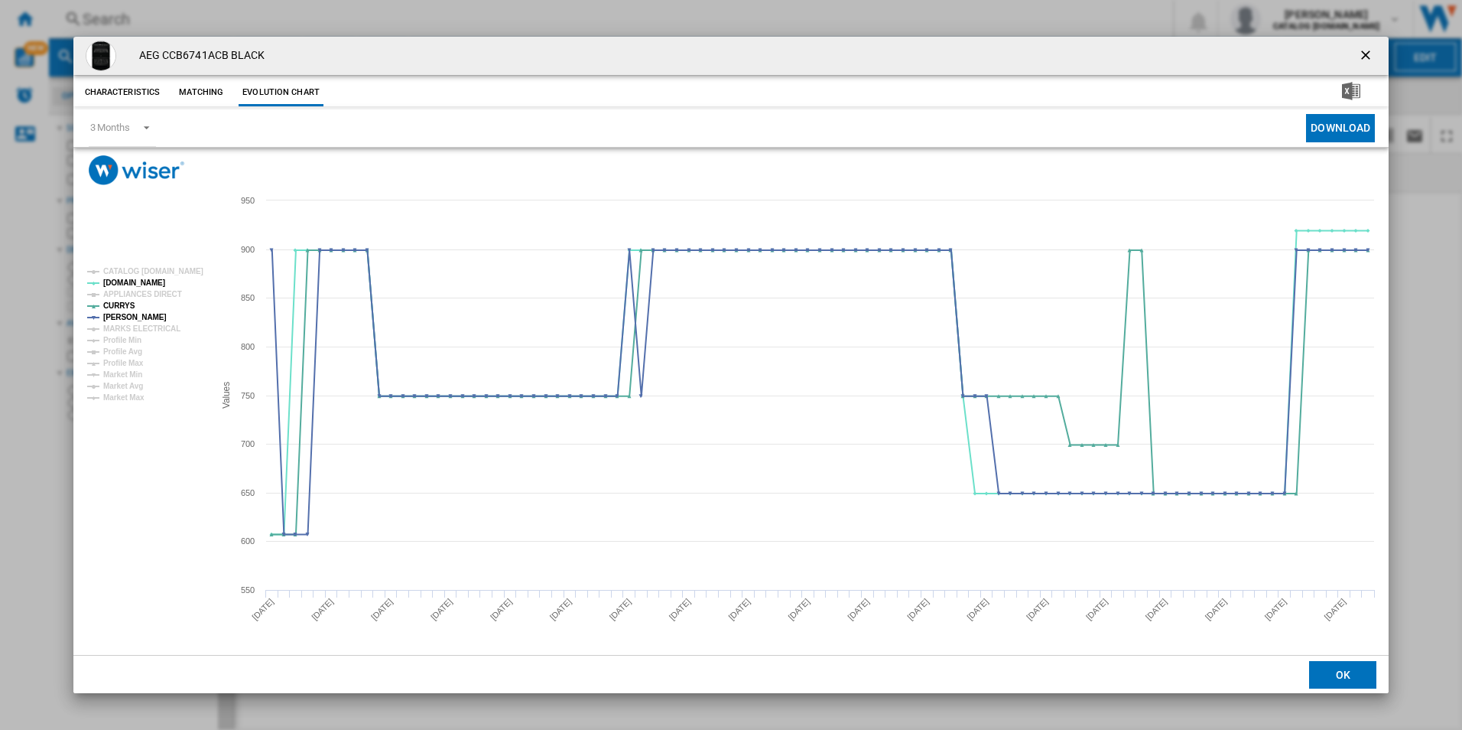
click at [1367, 48] on ng-md-icon "getI18NText('BUTTONS.CLOSE_DIALOG')" at bounding box center [1367, 56] width 18 height 18
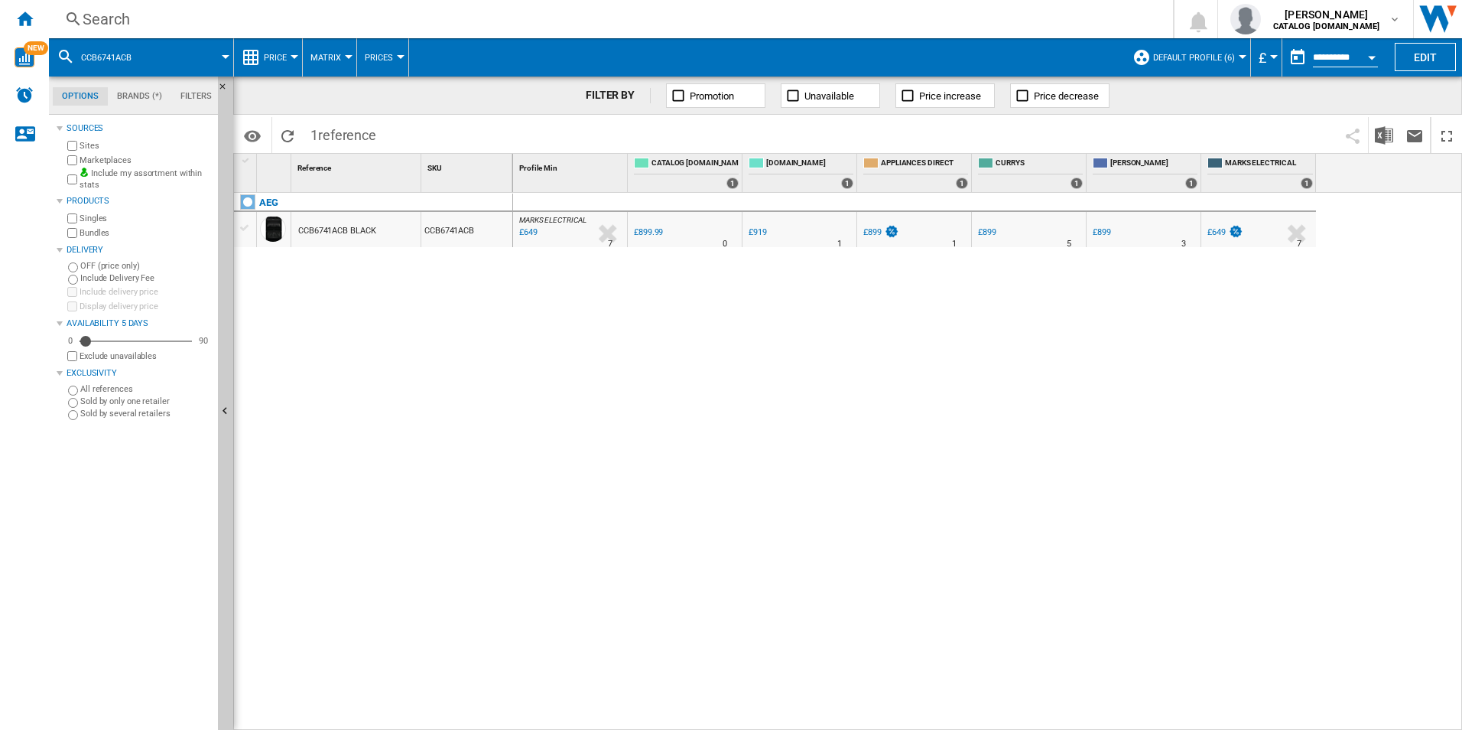
click at [886, 16] on div "Search" at bounding box center [608, 18] width 1051 height 21
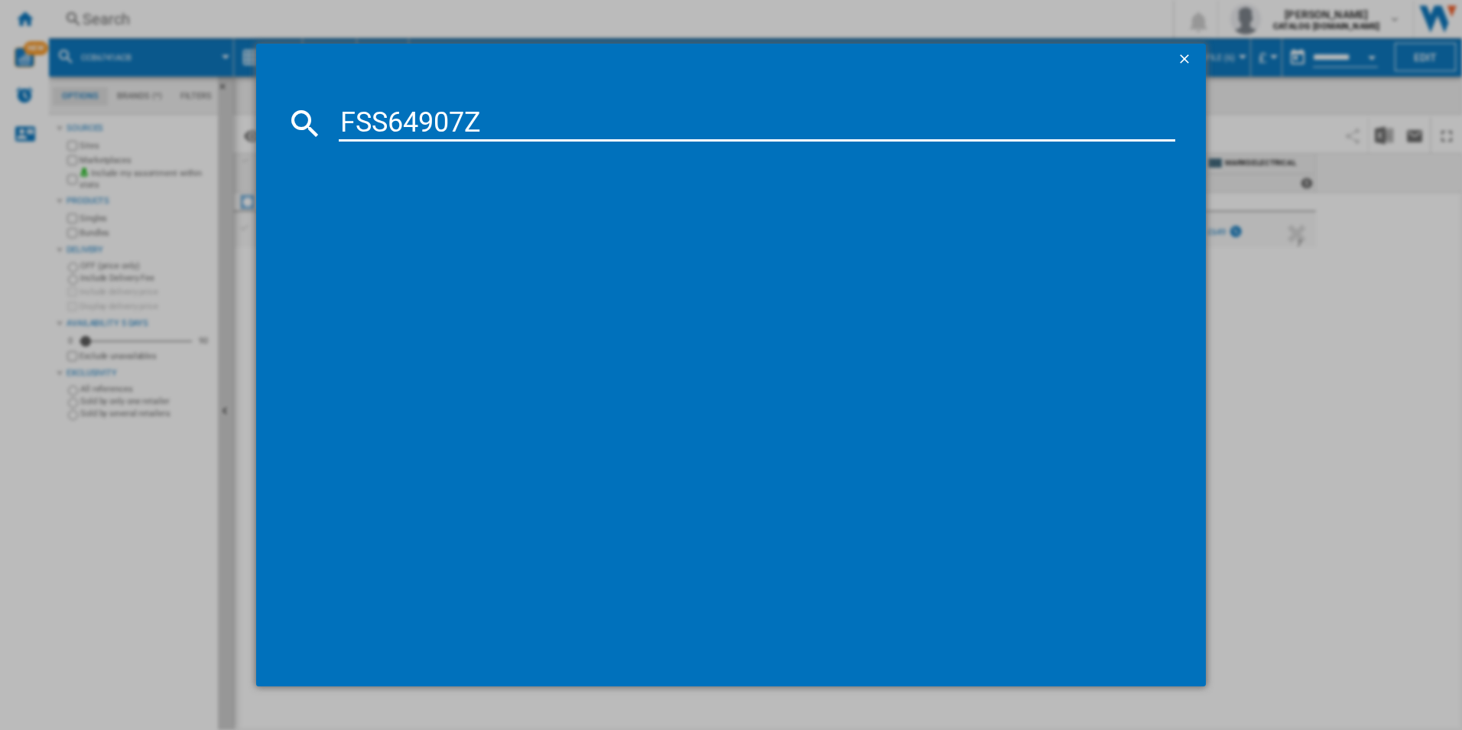
type input "FSS64907Z"
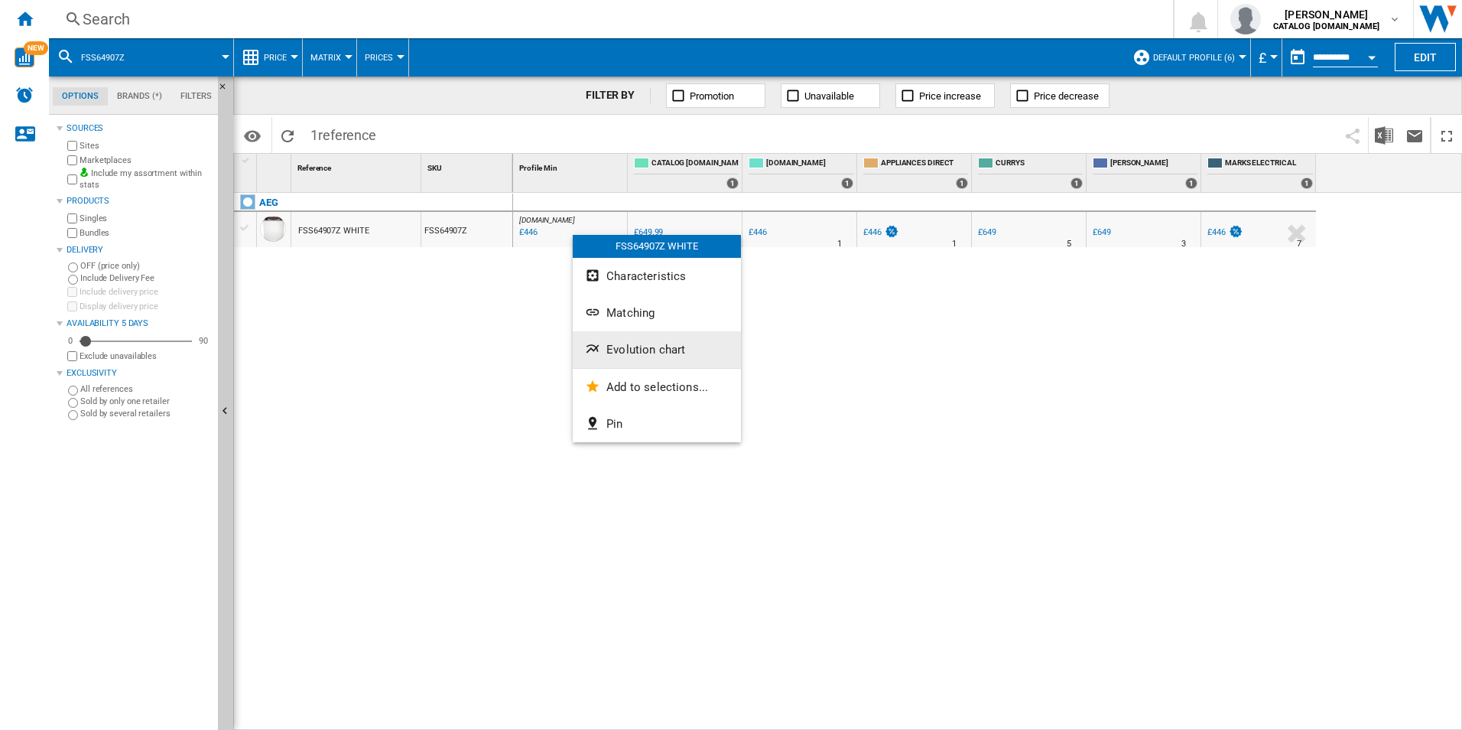
click at [611, 346] on span "Evolution chart" at bounding box center [646, 350] width 79 height 14
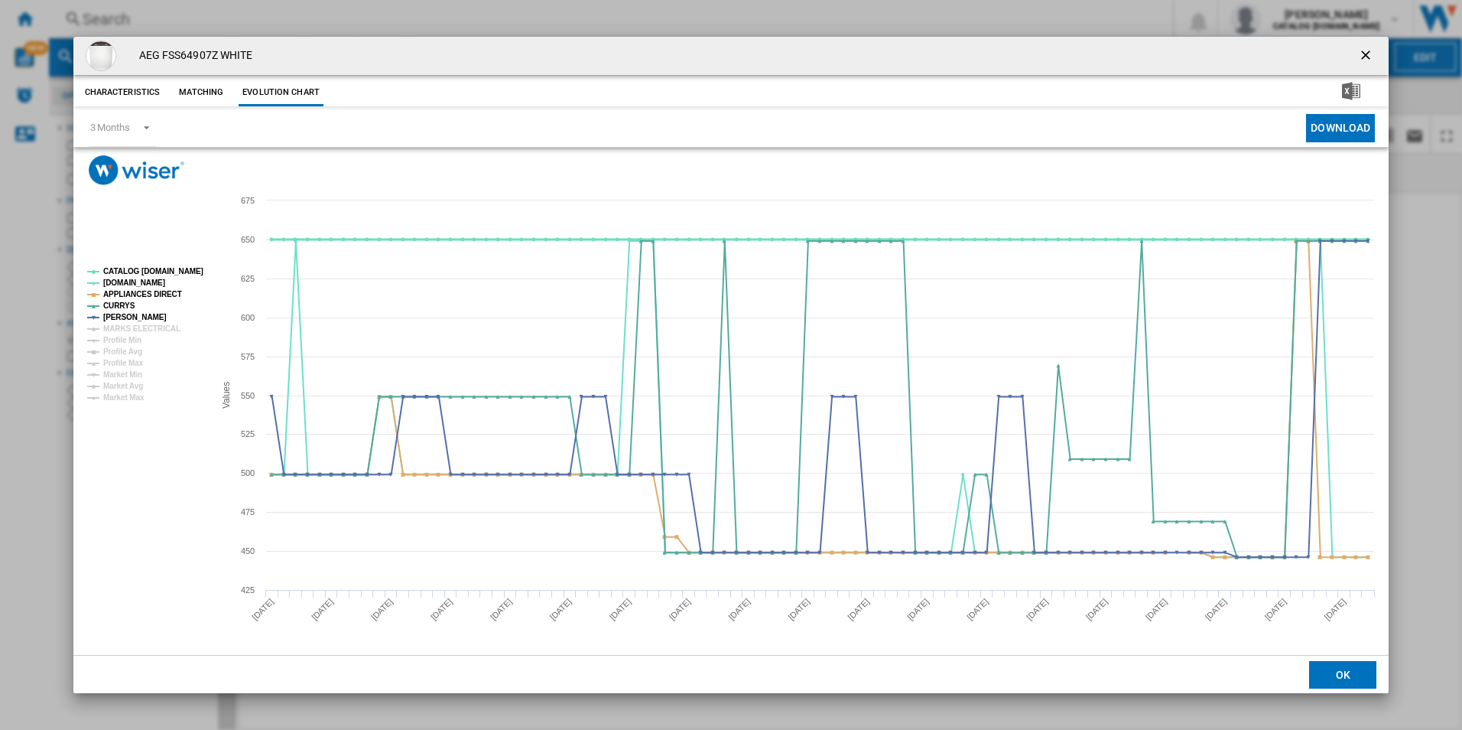
click at [180, 270] on tspan "CATALOG [DOMAIN_NAME]" at bounding box center [153, 271] width 100 height 8
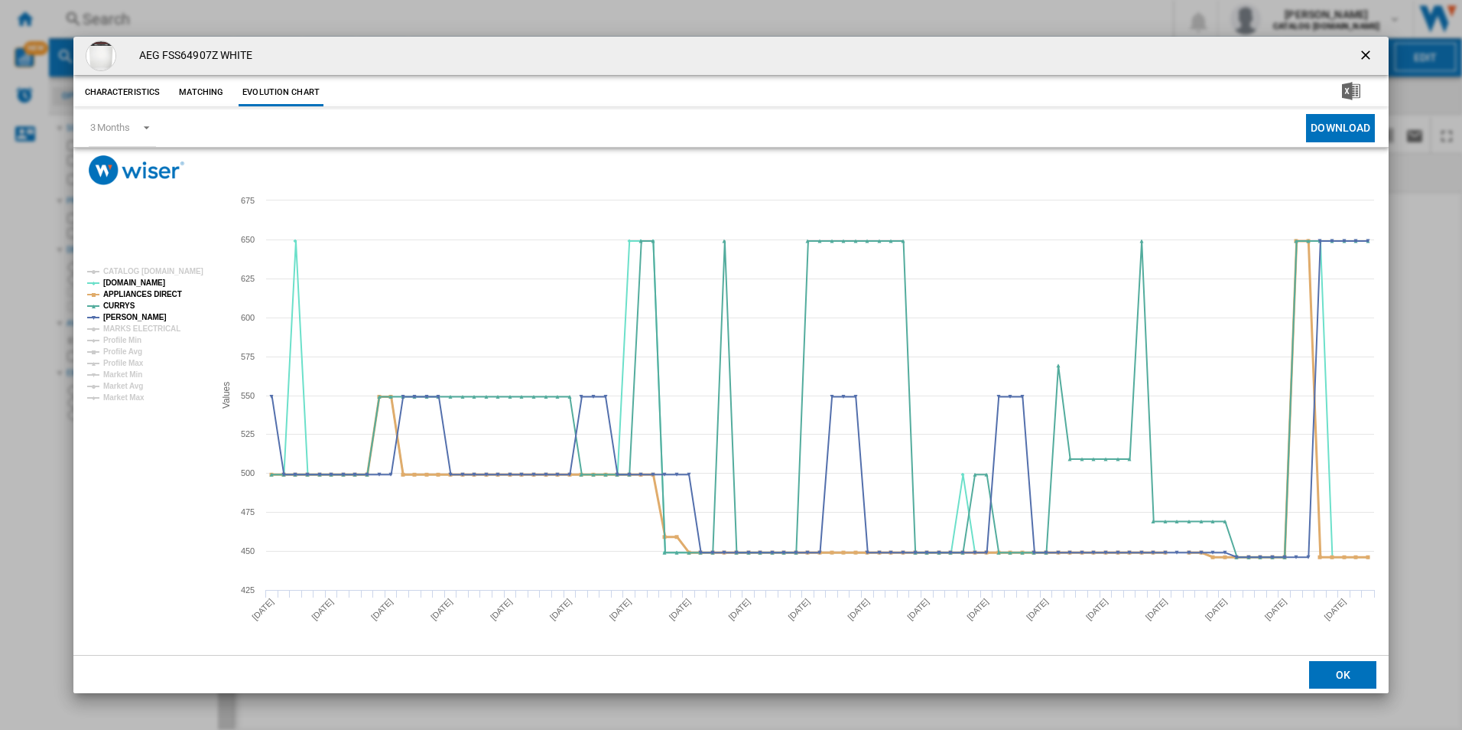
click at [161, 290] on tspan "APPLIANCES DIRECT" at bounding box center [142, 294] width 79 height 8
click at [1364, 55] on ng-md-icon "getI18NText('BUTTONS.CLOSE_DIALOG')" at bounding box center [1367, 56] width 18 height 18
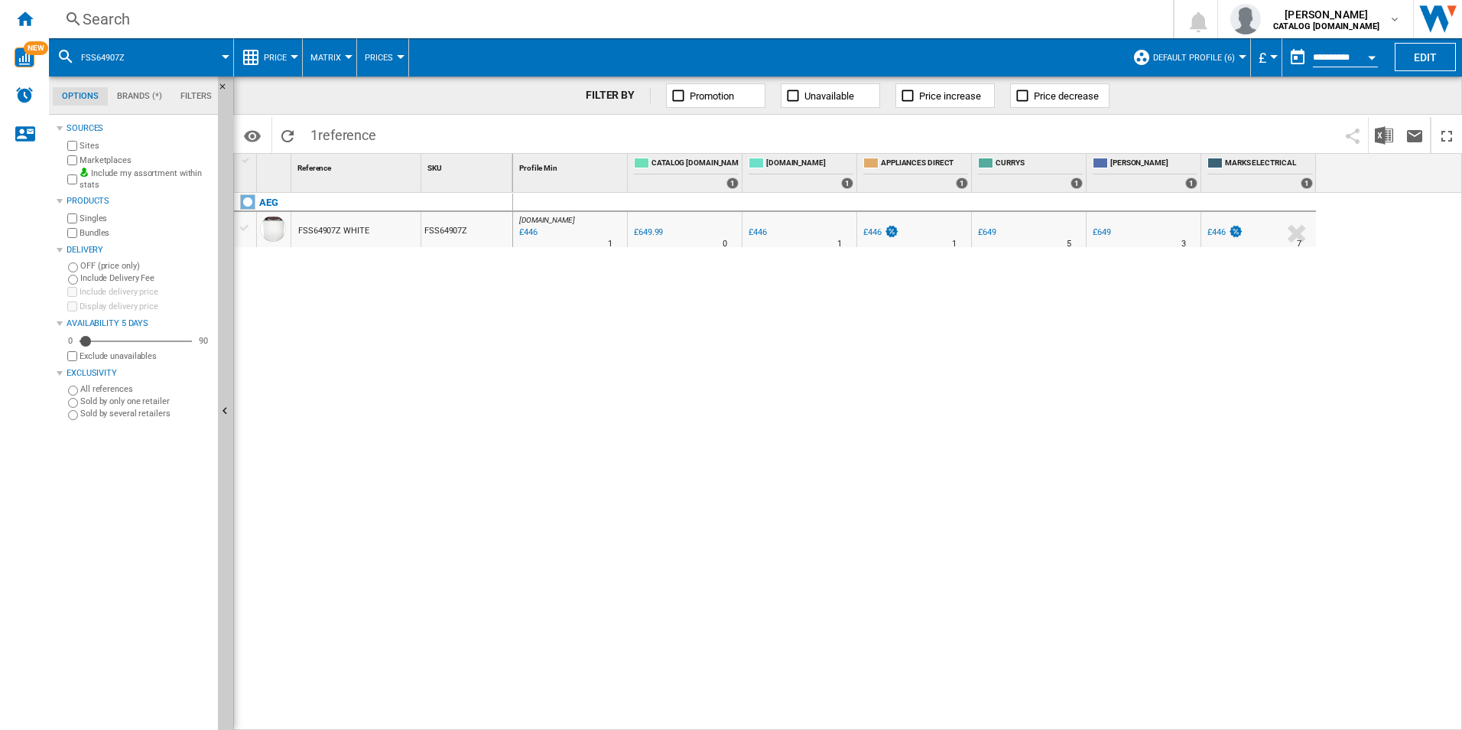
click at [1024, 16] on div "Search" at bounding box center [608, 18] width 1051 height 21
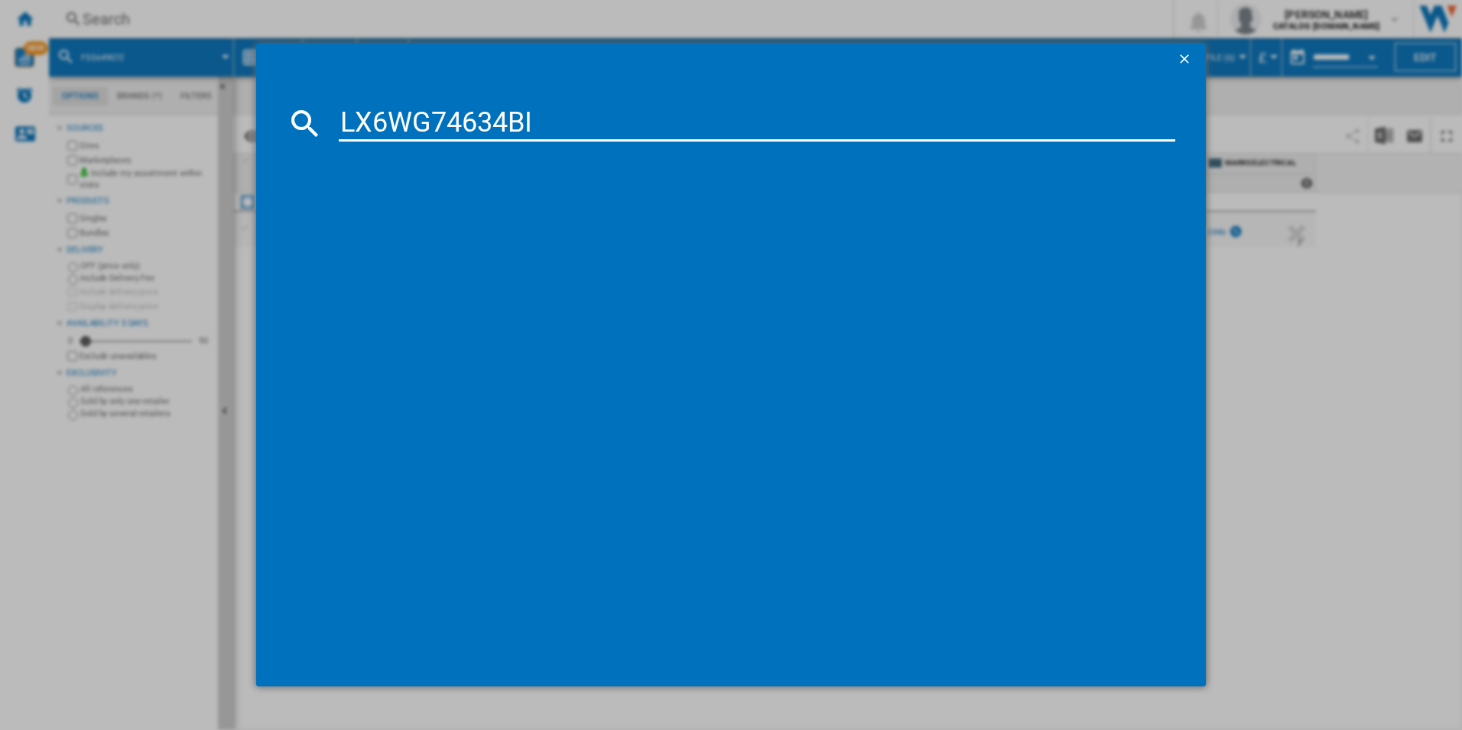
type input "LX6WG74634BI"
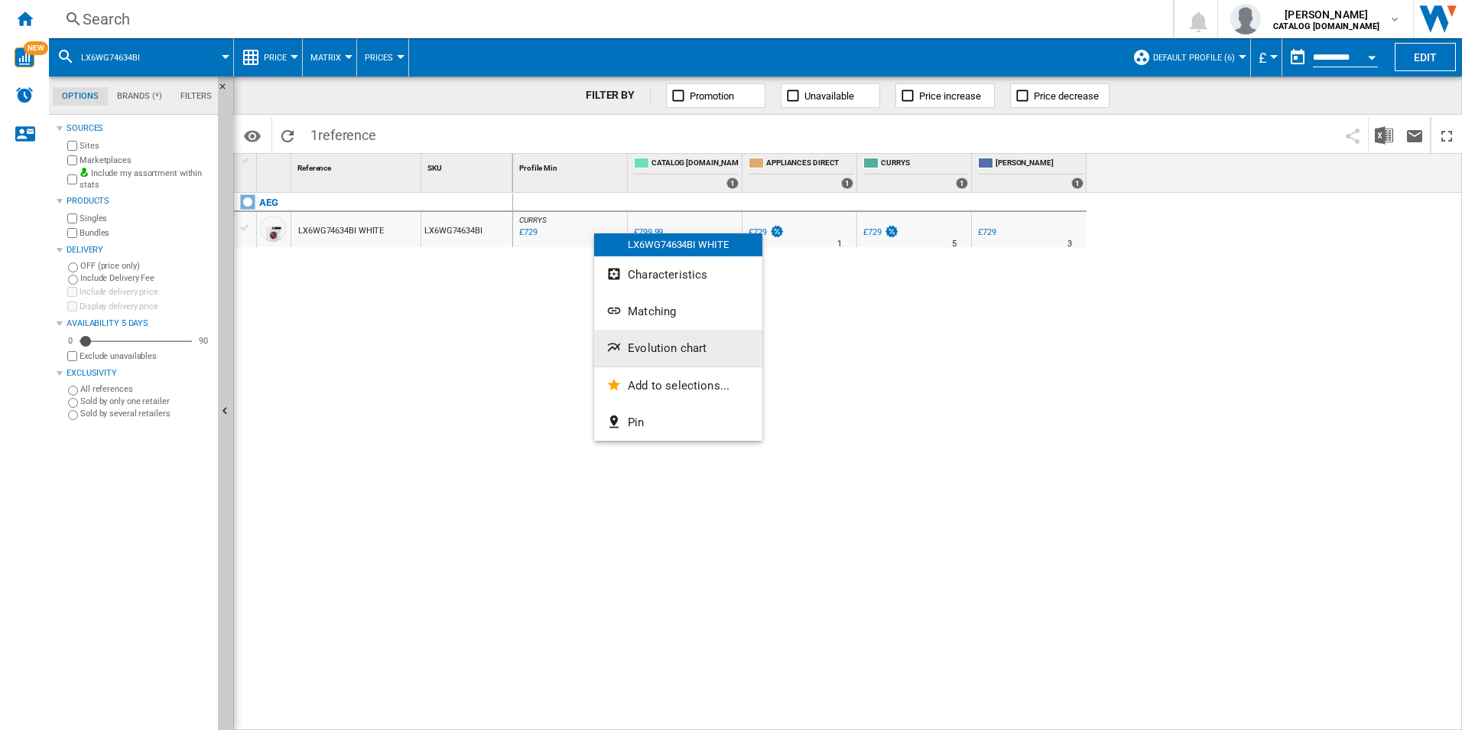
click at [656, 351] on span "Evolution chart" at bounding box center [667, 348] width 79 height 14
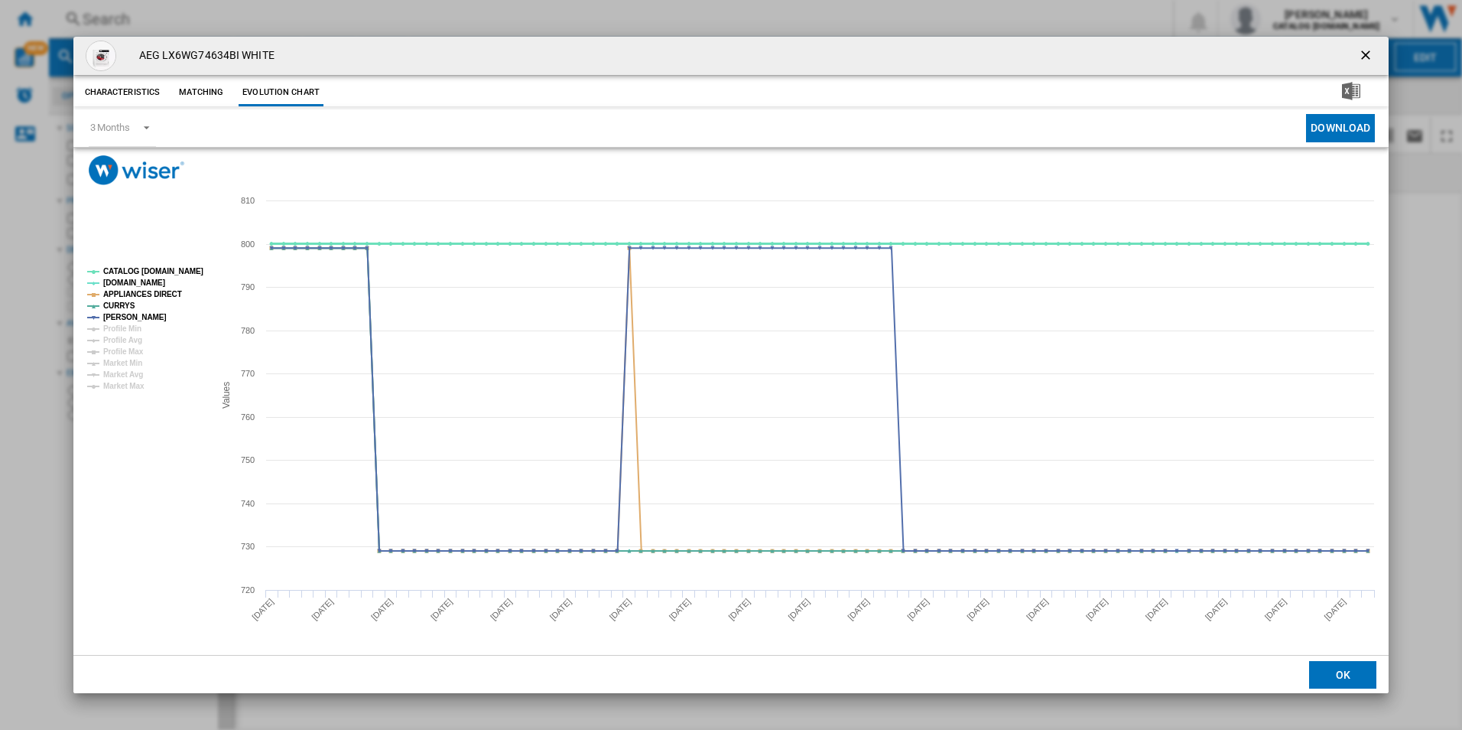
click at [184, 269] on tspan "CATALOG [DOMAIN_NAME]" at bounding box center [153, 271] width 100 height 8
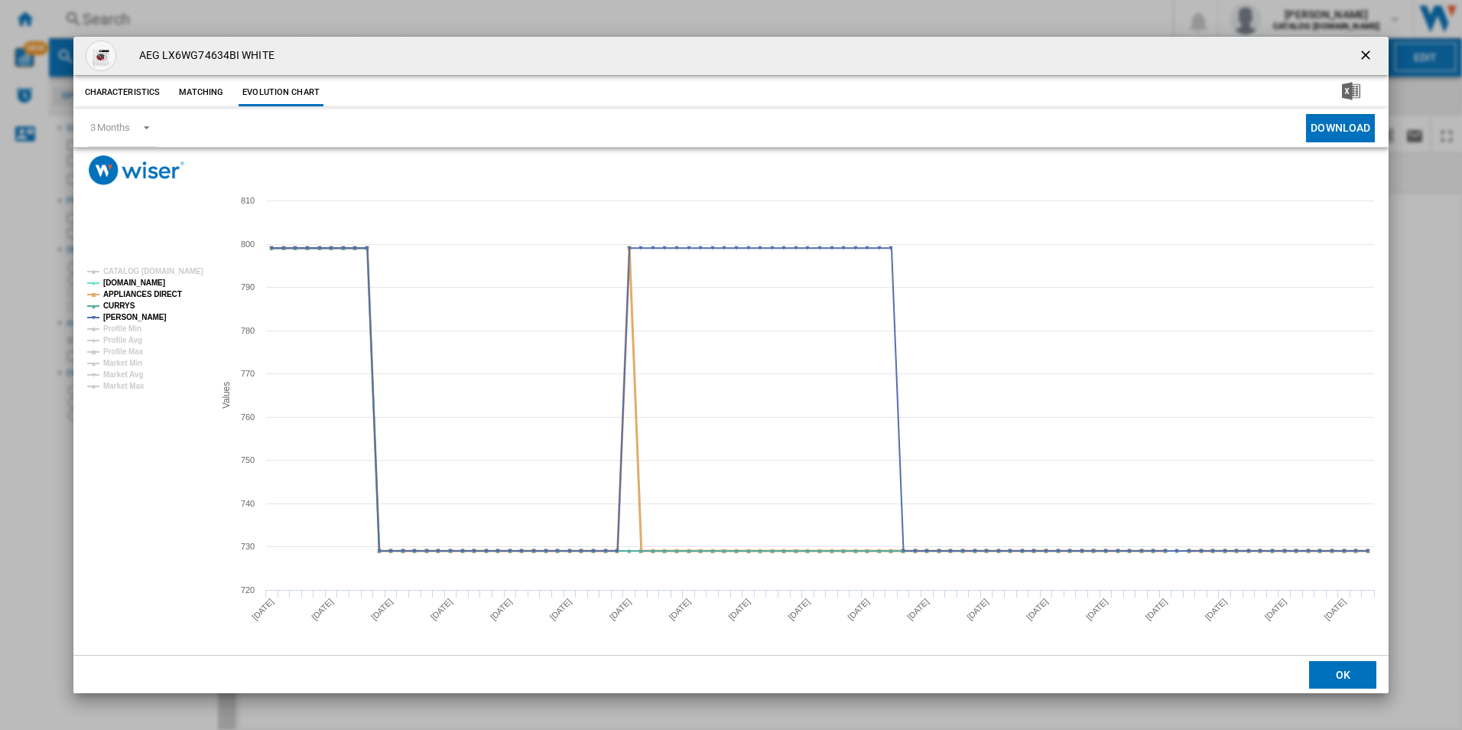
click at [163, 291] on tspan "APPLIANCES DIRECT" at bounding box center [142, 294] width 79 height 8
click at [1368, 53] on ng-md-icon "getI18NText('BUTTONS.CLOSE_DIALOG')" at bounding box center [1367, 56] width 18 height 18
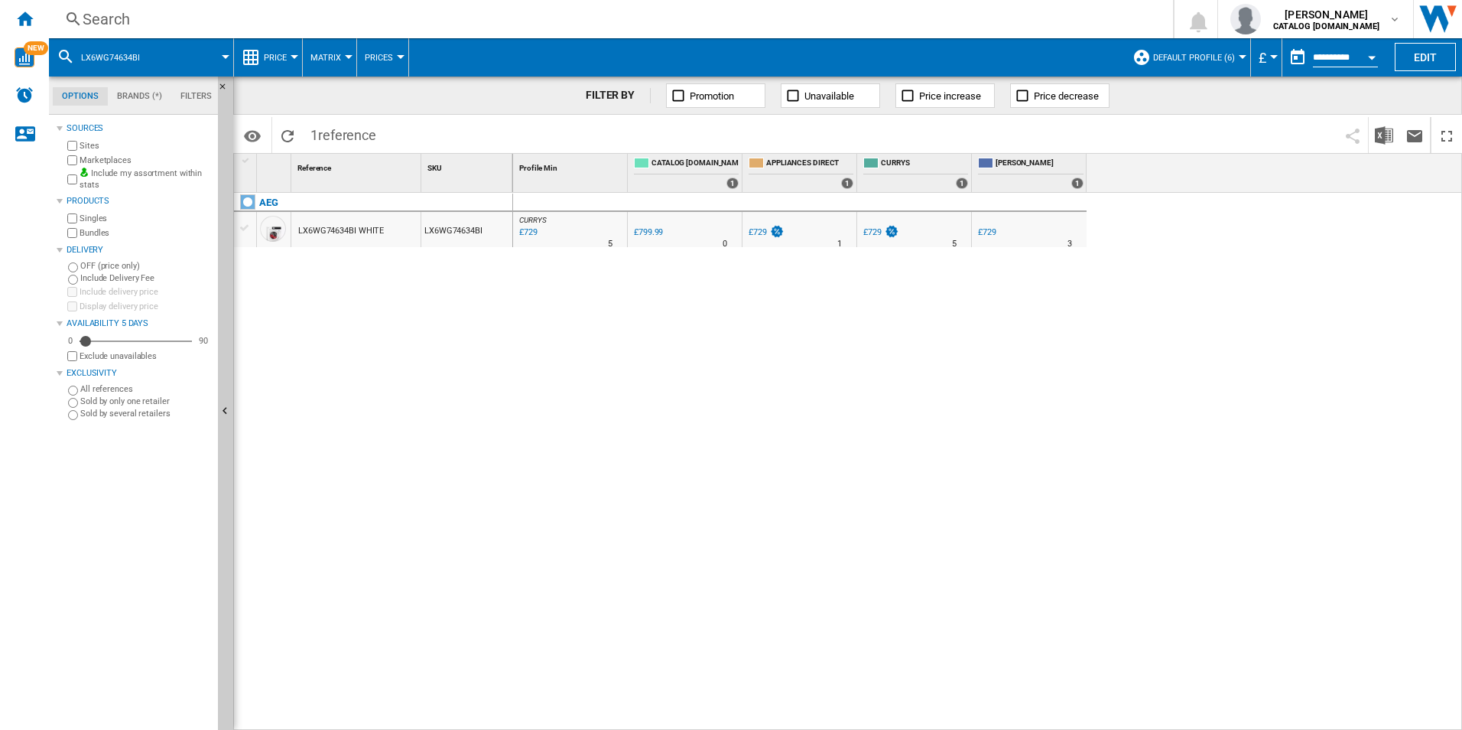
click at [914, 18] on div "Search" at bounding box center [608, 18] width 1051 height 21
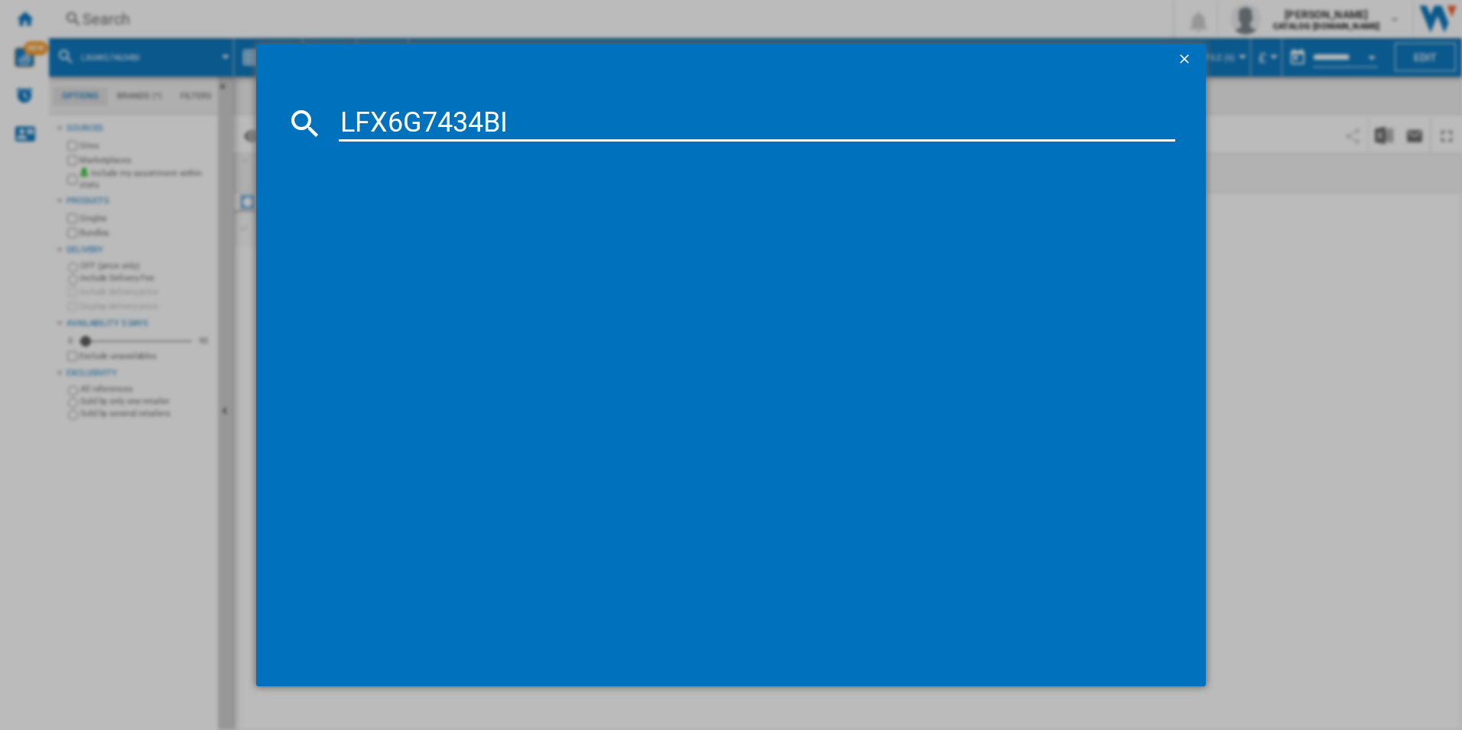
type input "LFX6G7434BI"
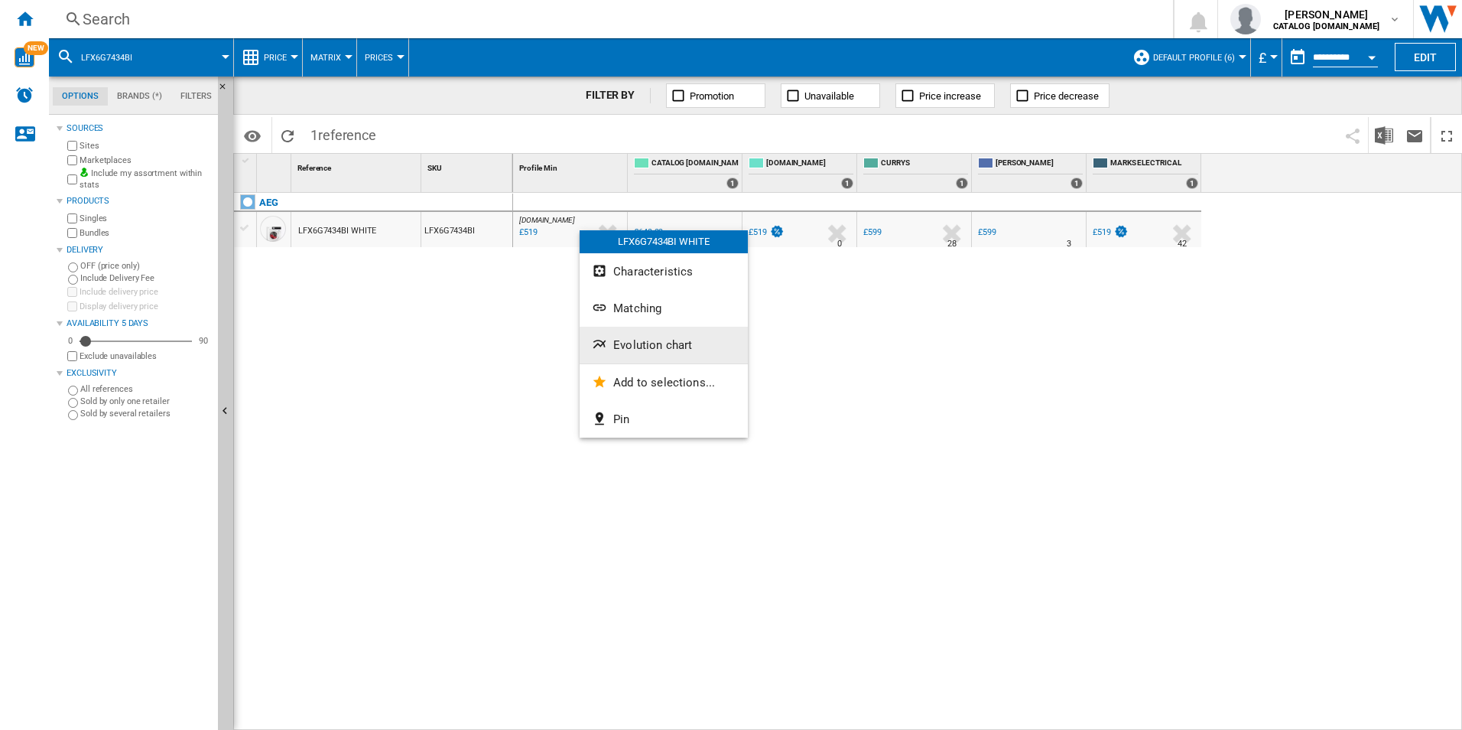
click at [625, 340] on span "Evolution chart" at bounding box center [652, 345] width 79 height 14
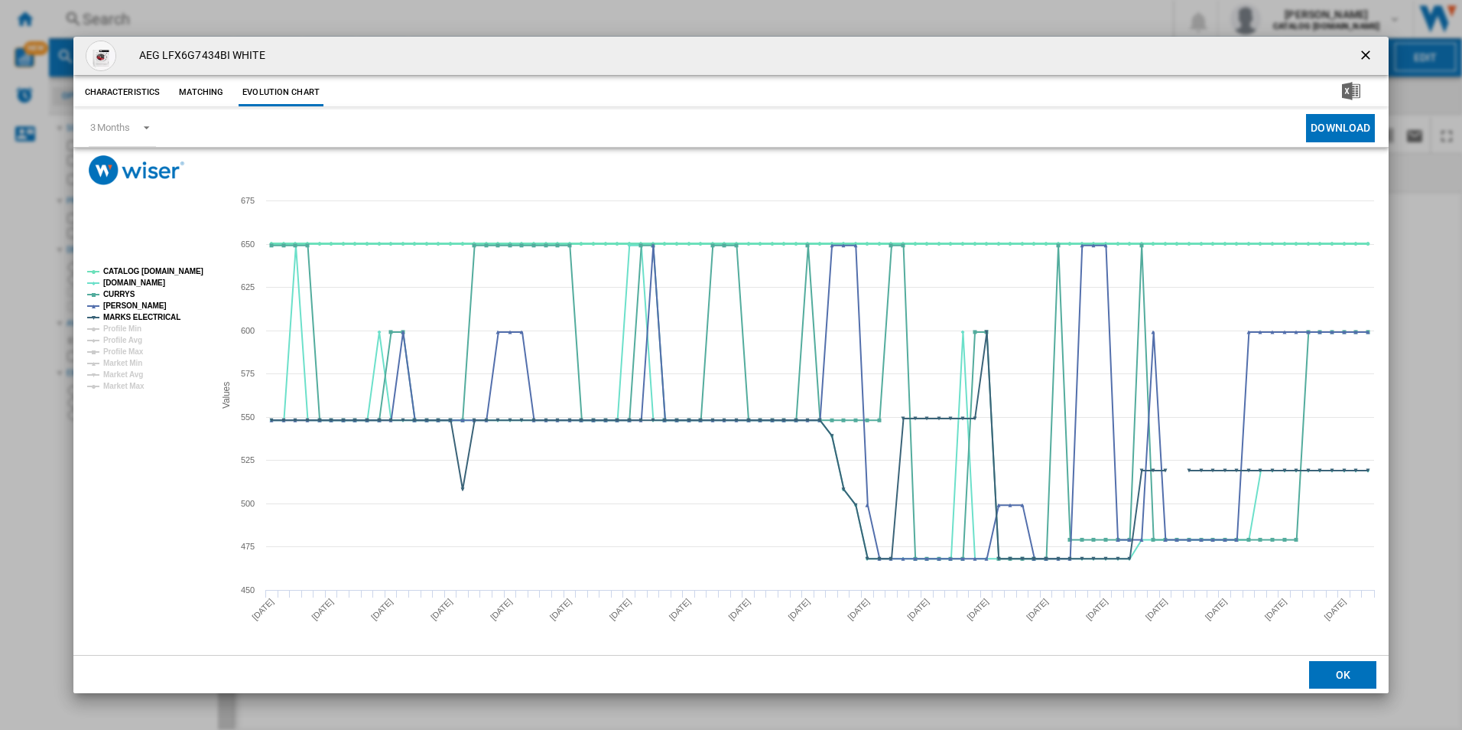
click at [167, 274] on tspan "CATALOG [DOMAIN_NAME]" at bounding box center [153, 271] width 100 height 8
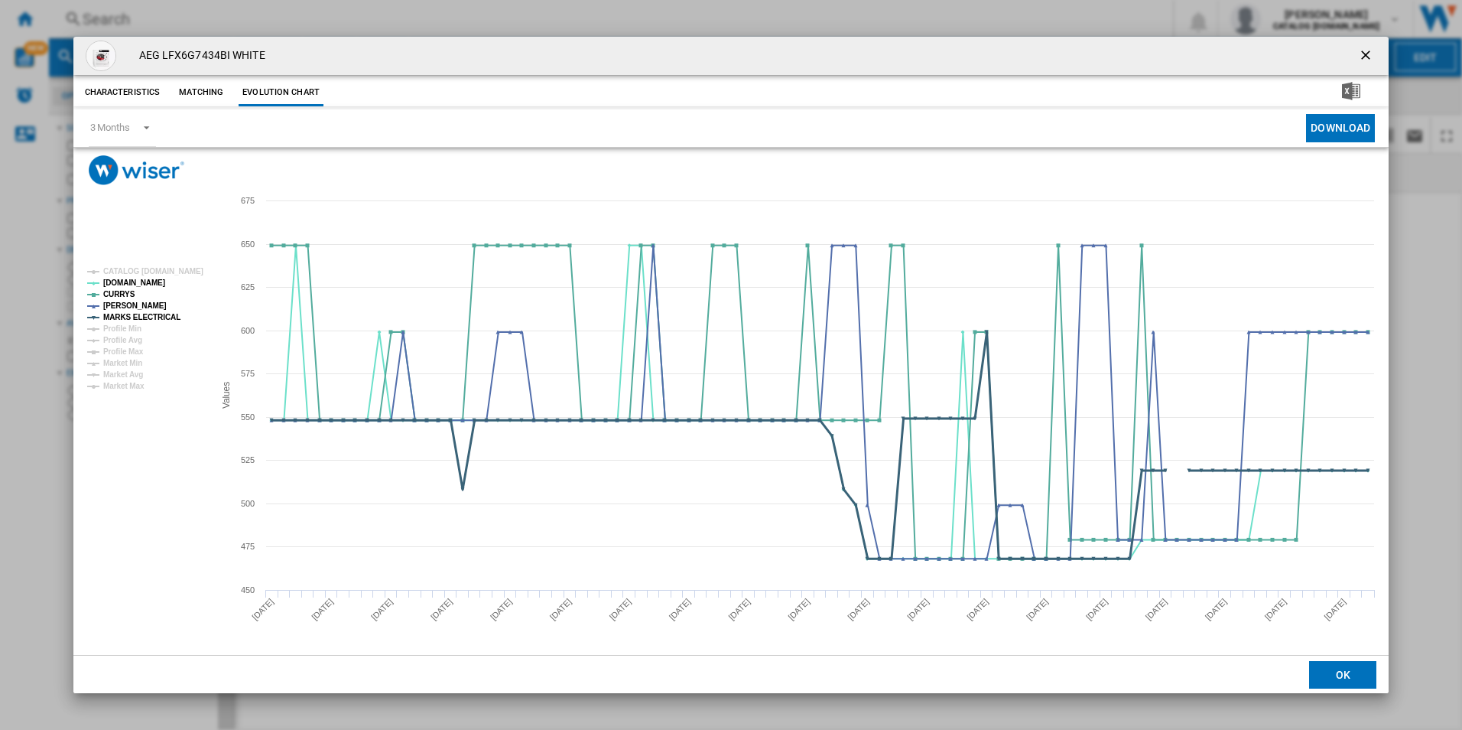
click at [166, 317] on tspan "MARKS ELECTRICAL" at bounding box center [141, 317] width 77 height 8
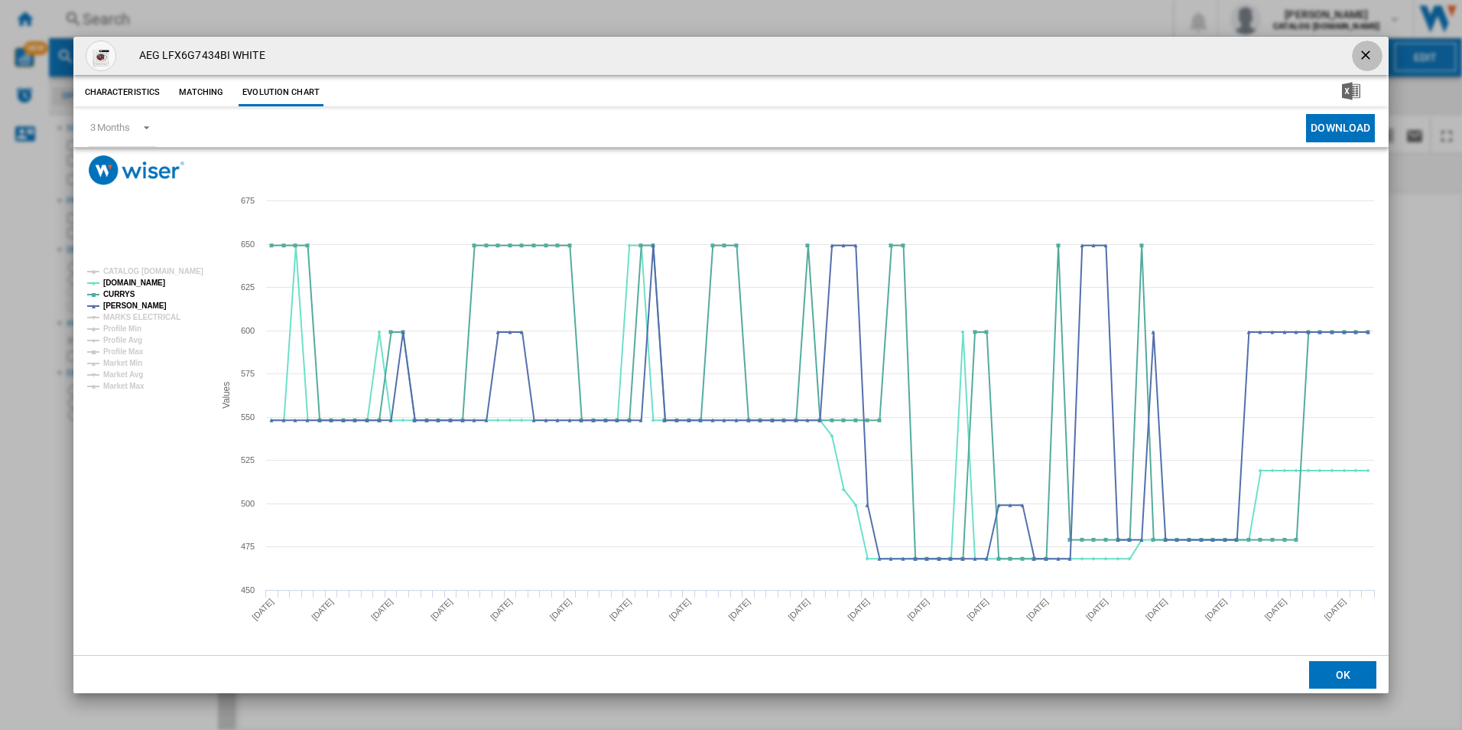
drag, startPoint x: 1365, startPoint y: 52, endPoint x: 1292, endPoint y: 47, distance: 73.6
click at [1364, 51] on ng-md-icon "getI18NText('BUTTONS.CLOSE_DIALOG')" at bounding box center [1367, 56] width 18 height 18
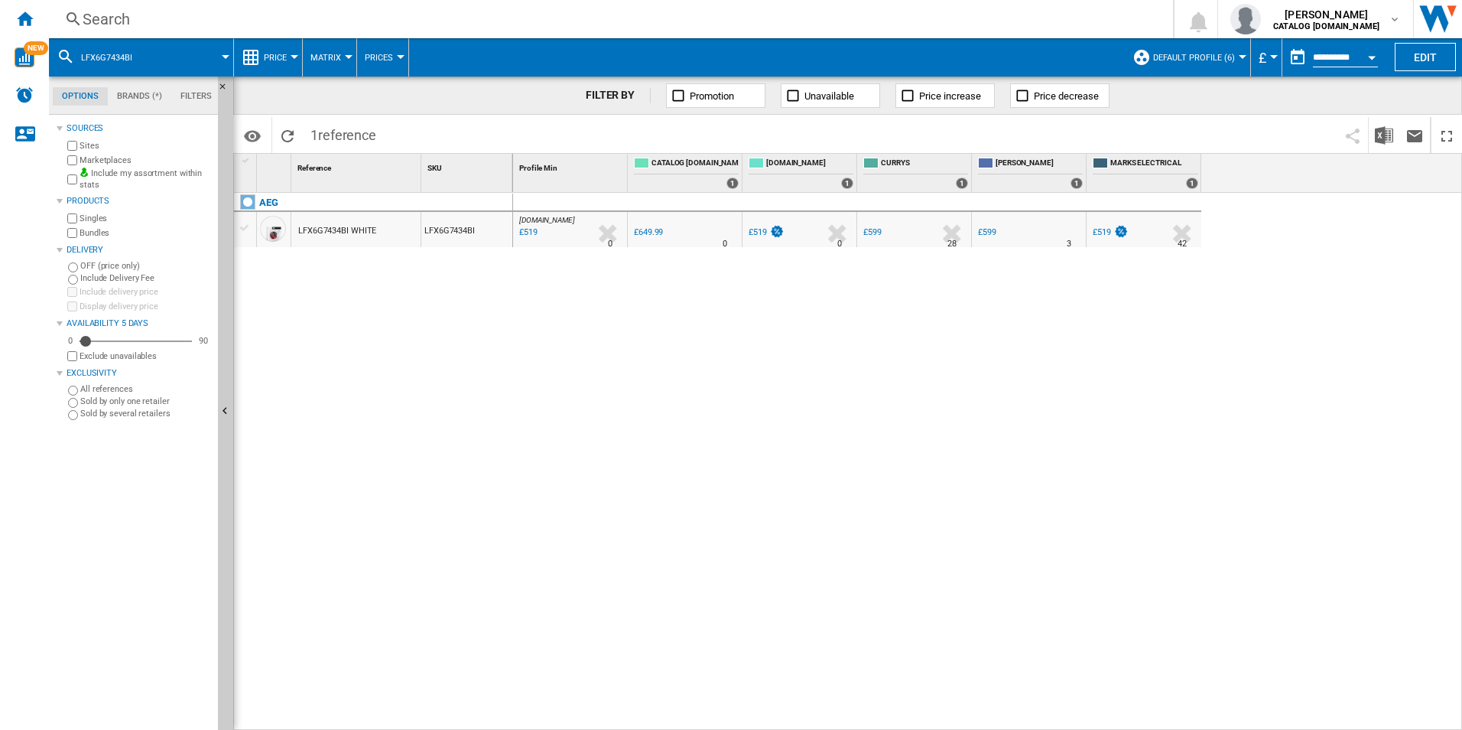
click at [994, 14] on div "Search" at bounding box center [608, 18] width 1051 height 21
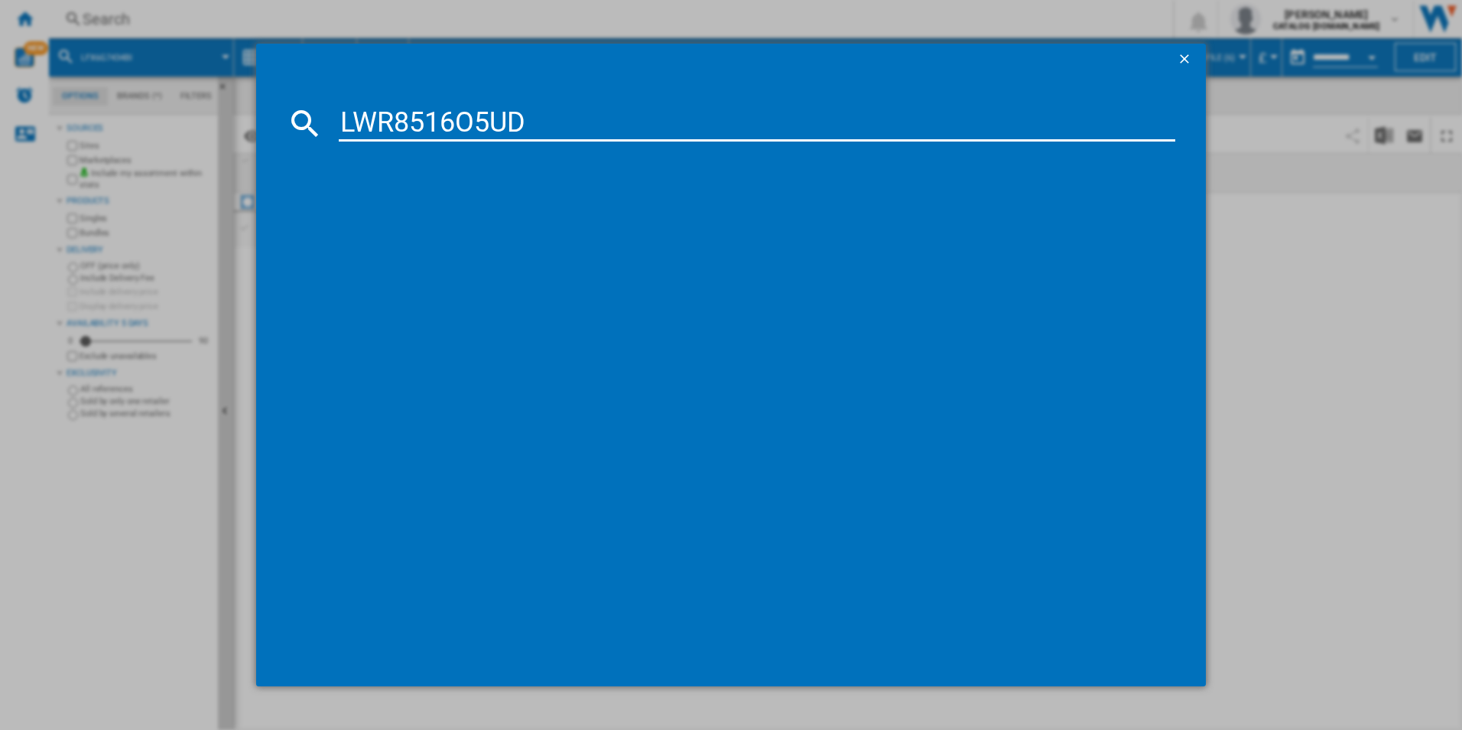
type input "LWR8516O5UD"
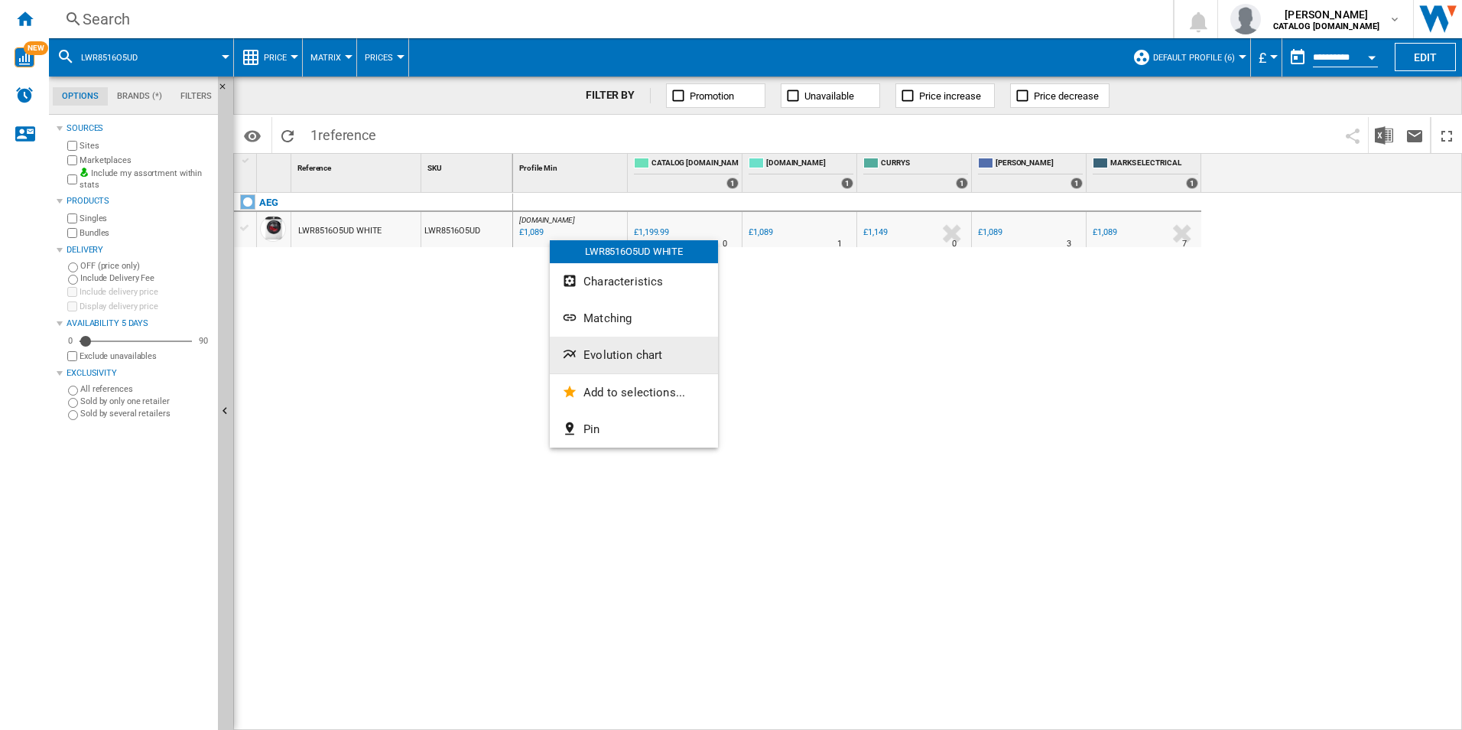
click at [637, 361] on span "Evolution chart" at bounding box center [623, 355] width 79 height 14
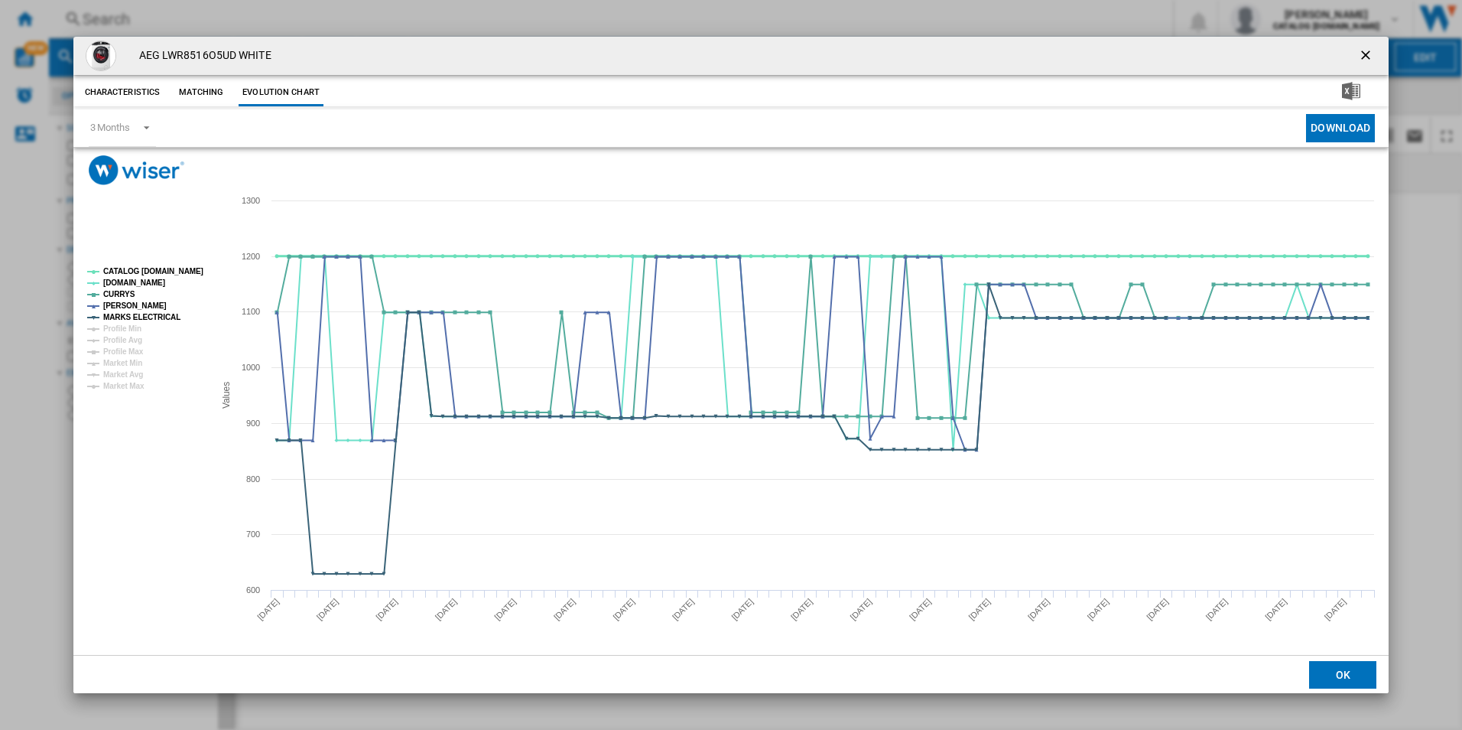
click at [180, 275] on tspan "CATALOG [DOMAIN_NAME]" at bounding box center [153, 271] width 100 height 8
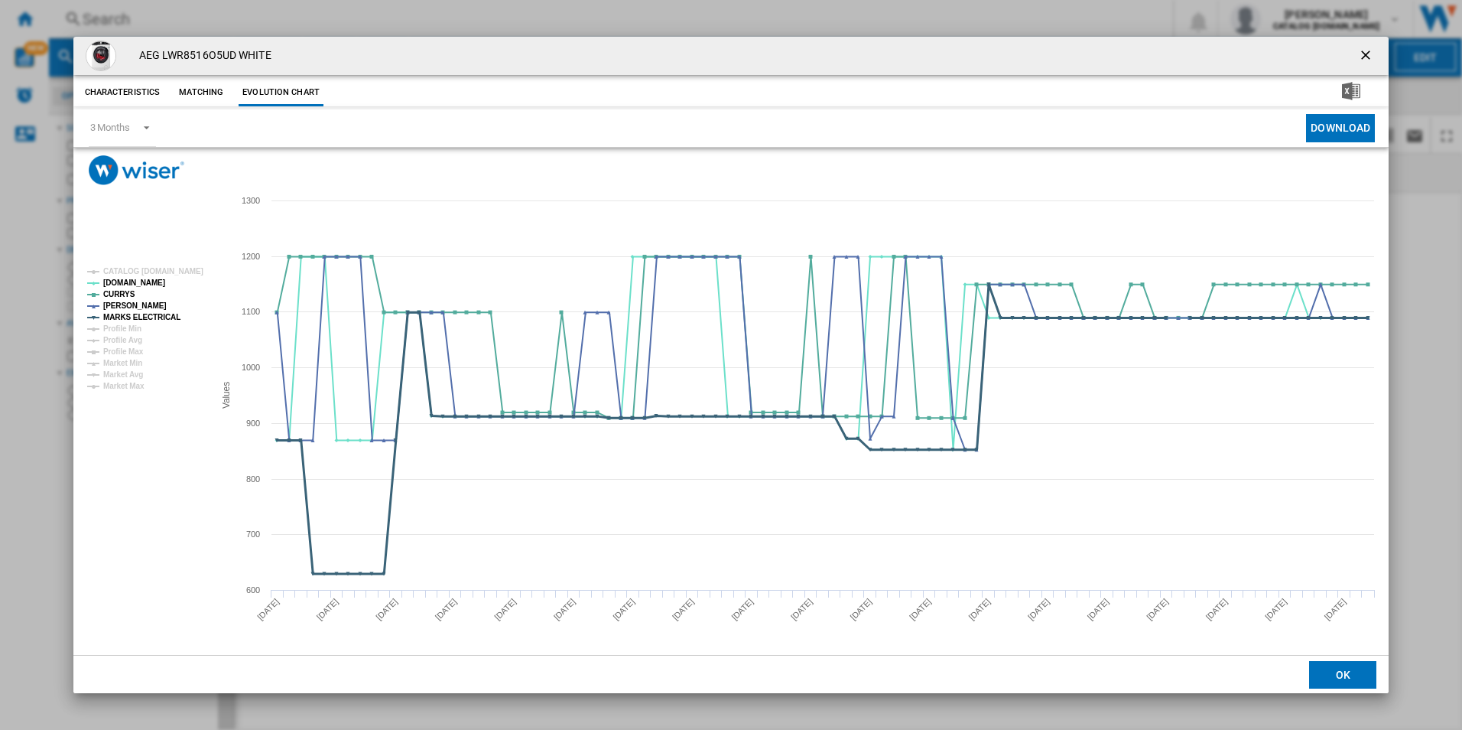
click at [154, 321] on tspan "MARKS ELECTRICAL" at bounding box center [141, 317] width 77 height 8
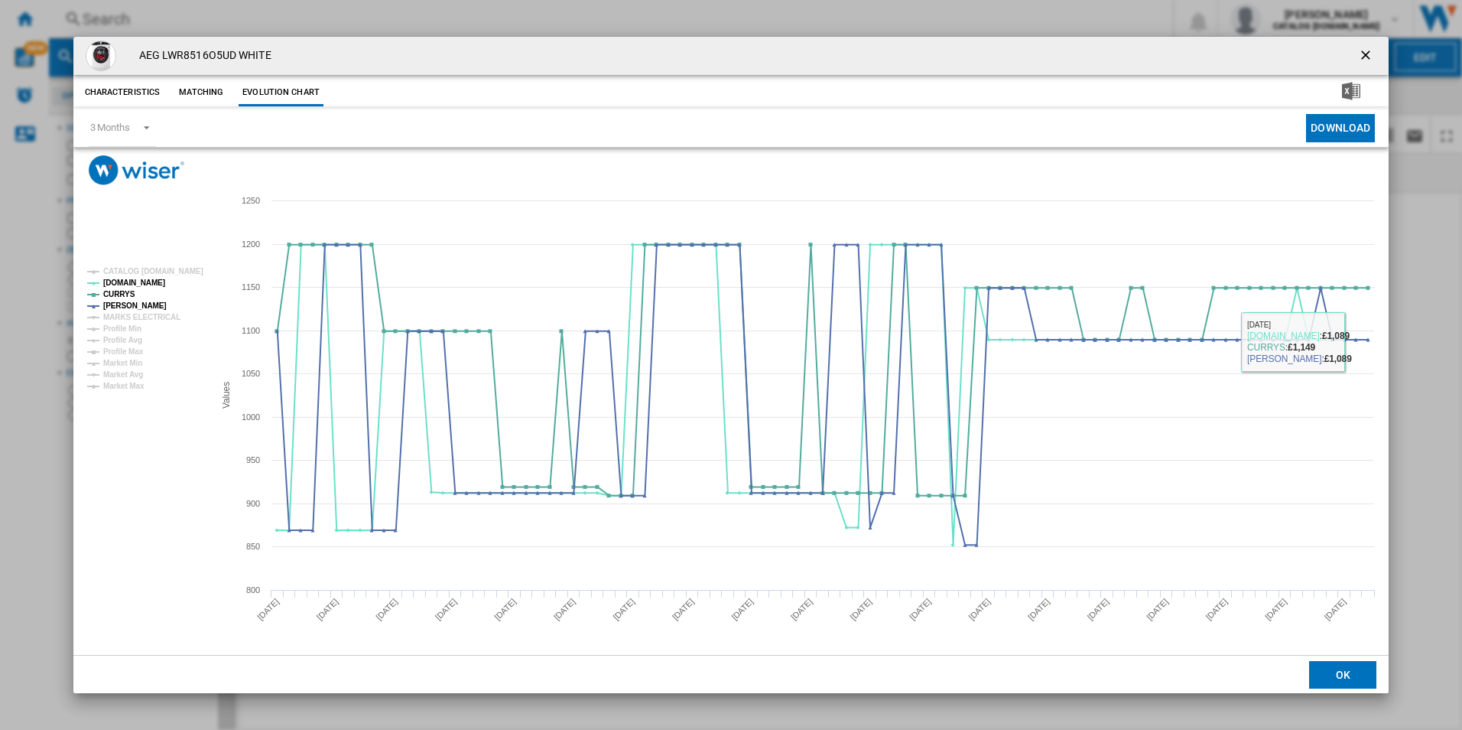
drag, startPoint x: 1371, startPoint y: 57, endPoint x: 1227, endPoint y: 50, distance: 144.0
click at [1371, 57] on ng-md-icon "getI18NText('BUTTONS.CLOSE_DIALOG')" at bounding box center [1367, 56] width 18 height 18
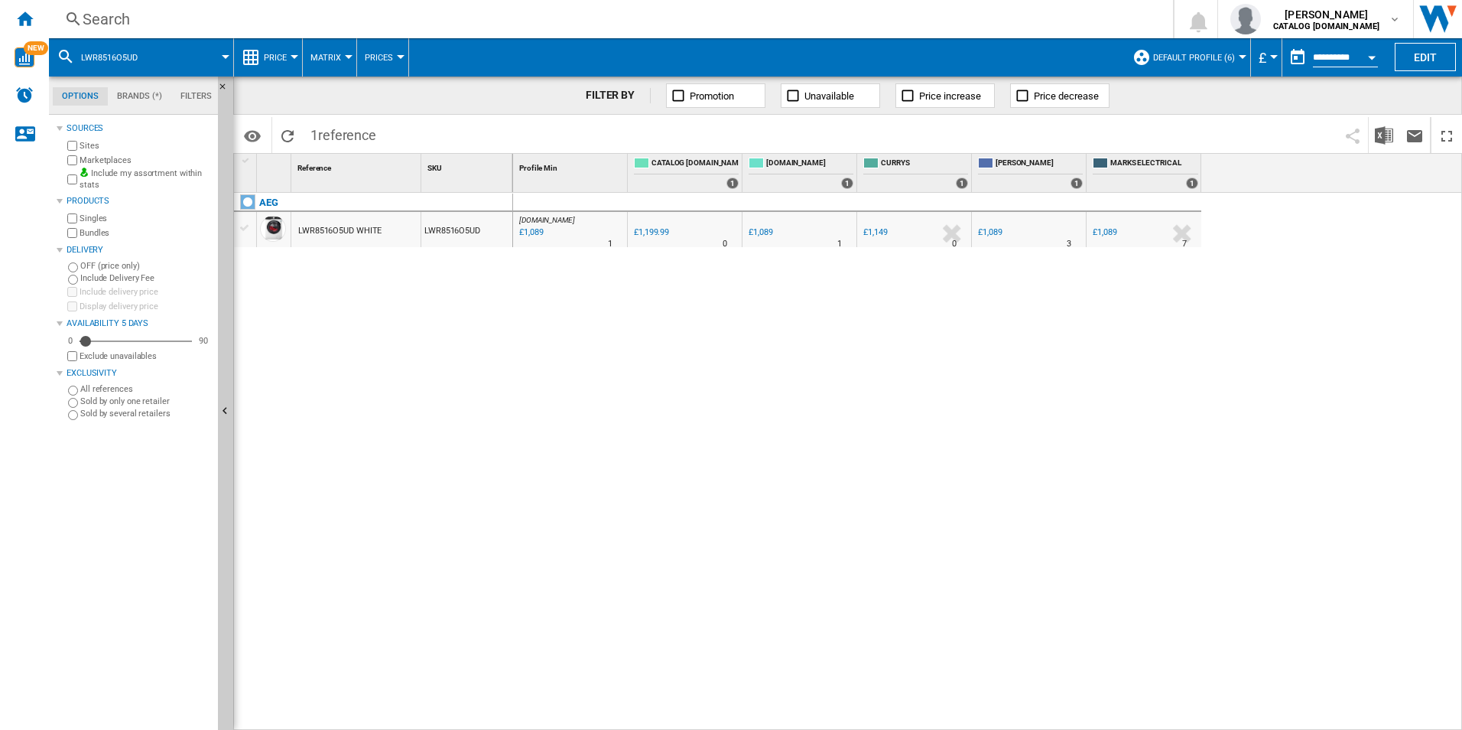
click at [977, 15] on div "Search" at bounding box center [608, 18] width 1051 height 21
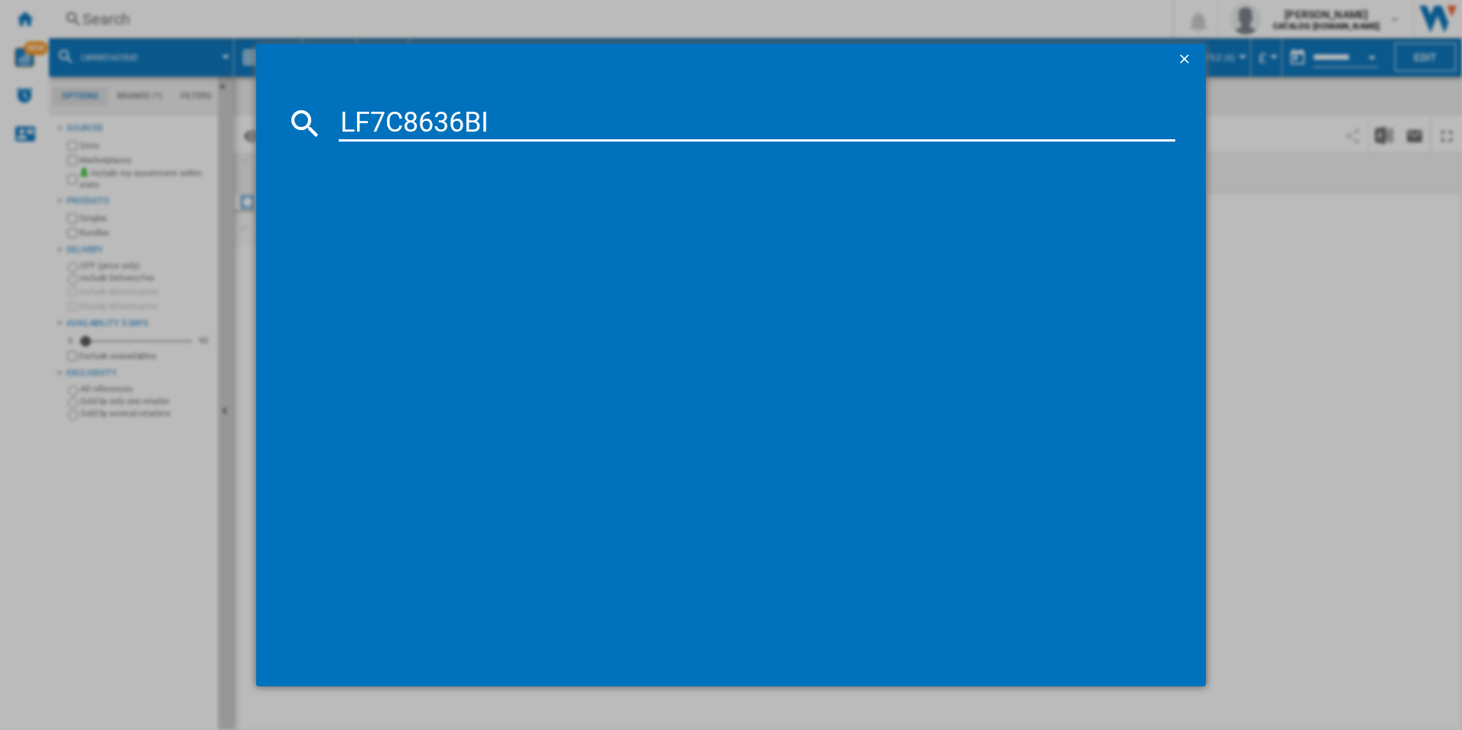
type input "LF7C8636BI"
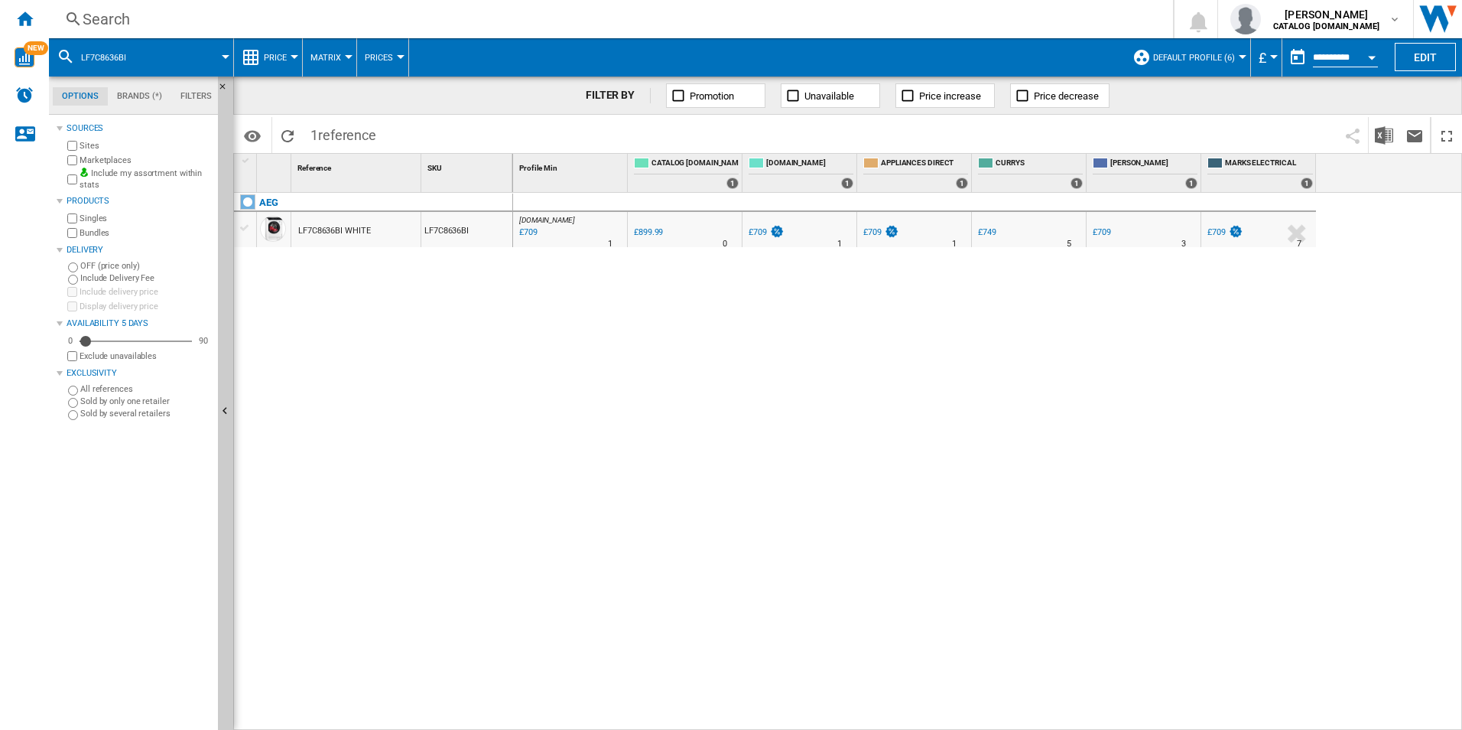
click at [535, 320] on div at bounding box center [731, 365] width 1462 height 730
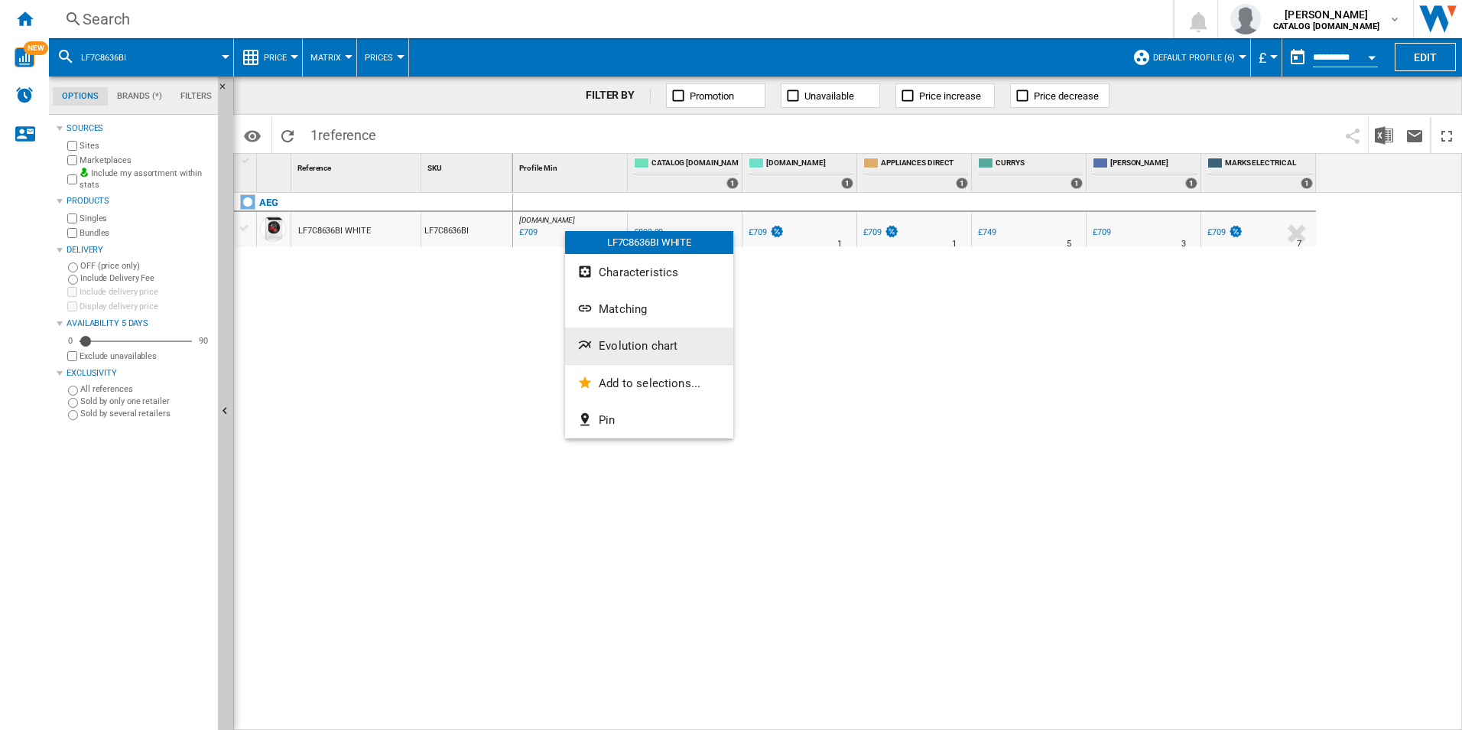
click at [639, 353] on button "Evolution chart" at bounding box center [649, 345] width 168 height 37
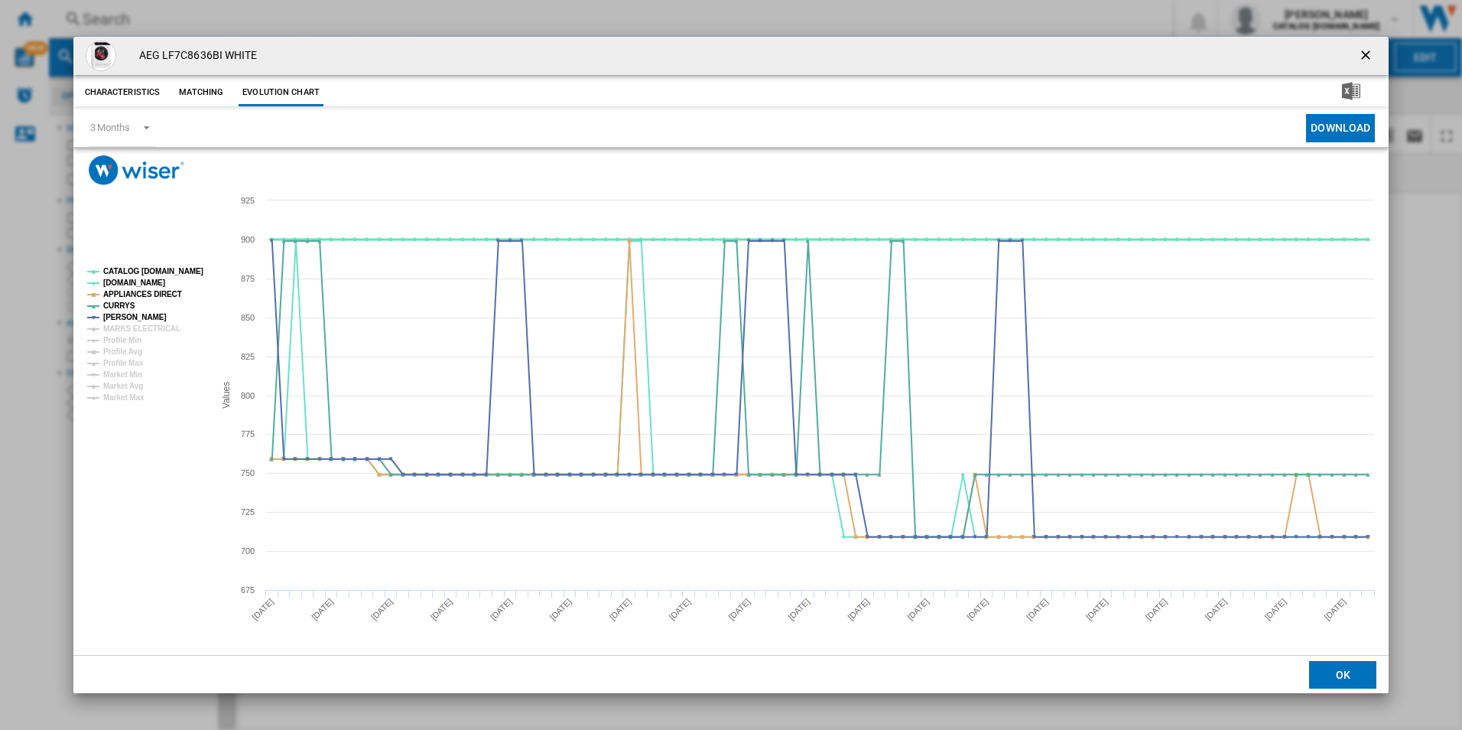
click at [194, 267] on tspan "CATALOG [DOMAIN_NAME]" at bounding box center [153, 271] width 100 height 8
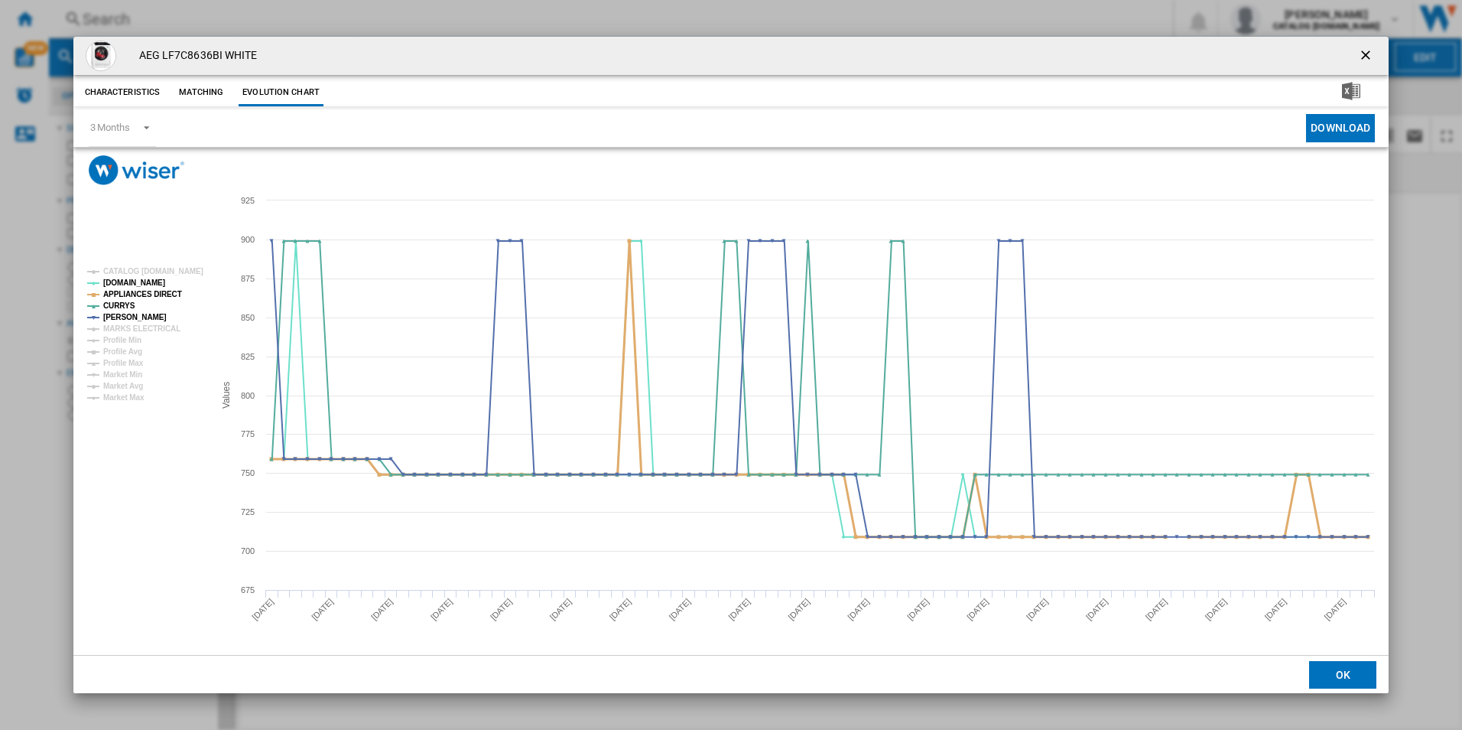
click at [151, 290] on tspan "APPLIANCES DIRECT" at bounding box center [142, 294] width 79 height 8
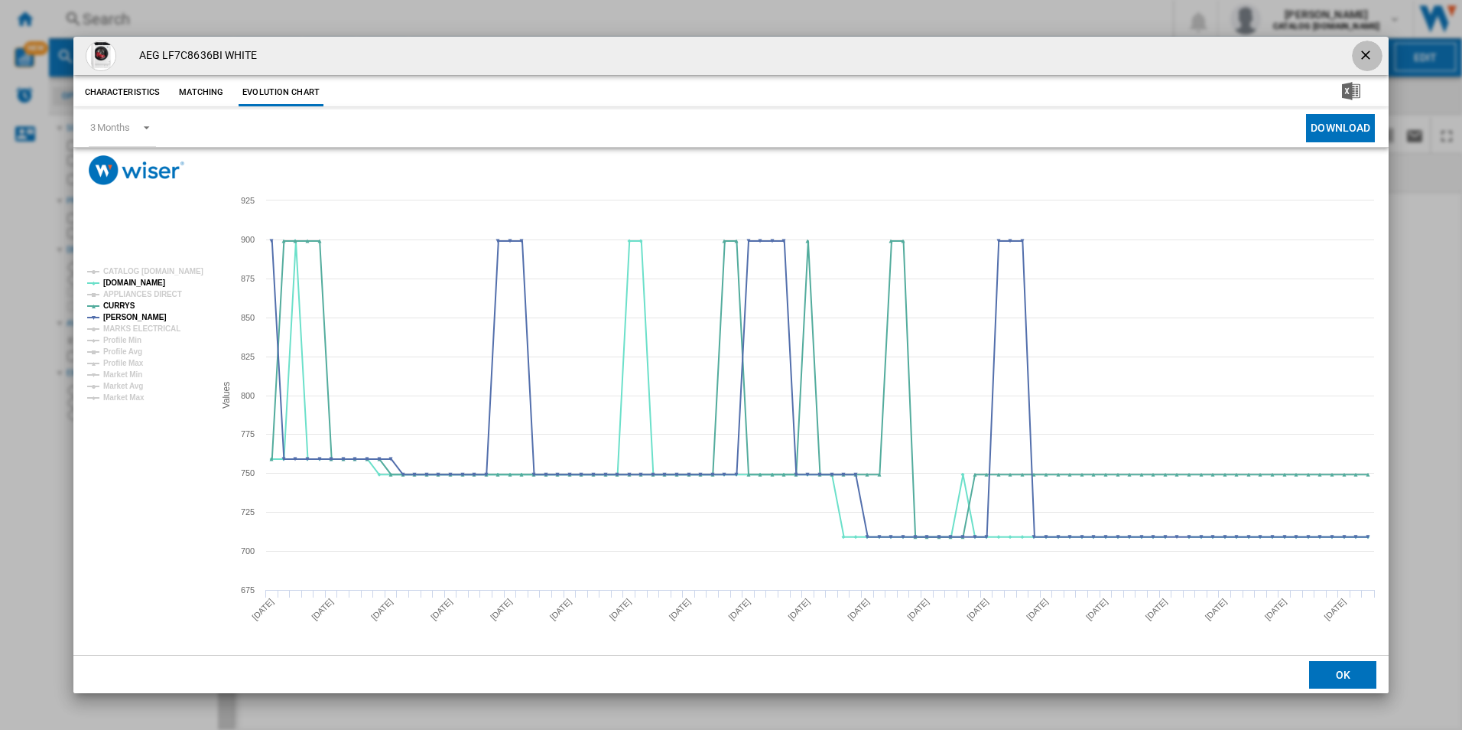
click at [1361, 52] on ng-md-icon "getI18NText('BUTTONS.CLOSE_DIALOG')" at bounding box center [1367, 56] width 18 height 18
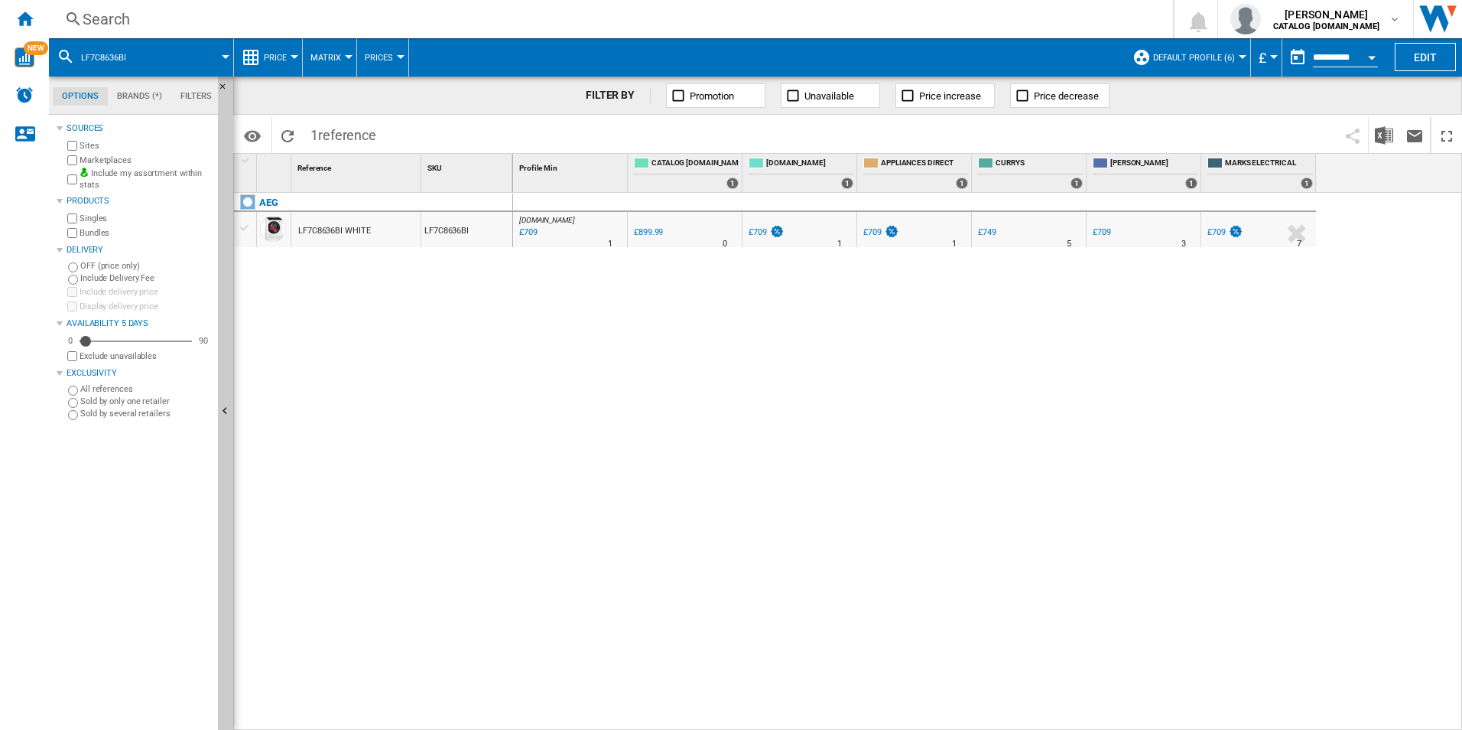
click at [500, 19] on div "Search" at bounding box center [608, 18] width 1051 height 21
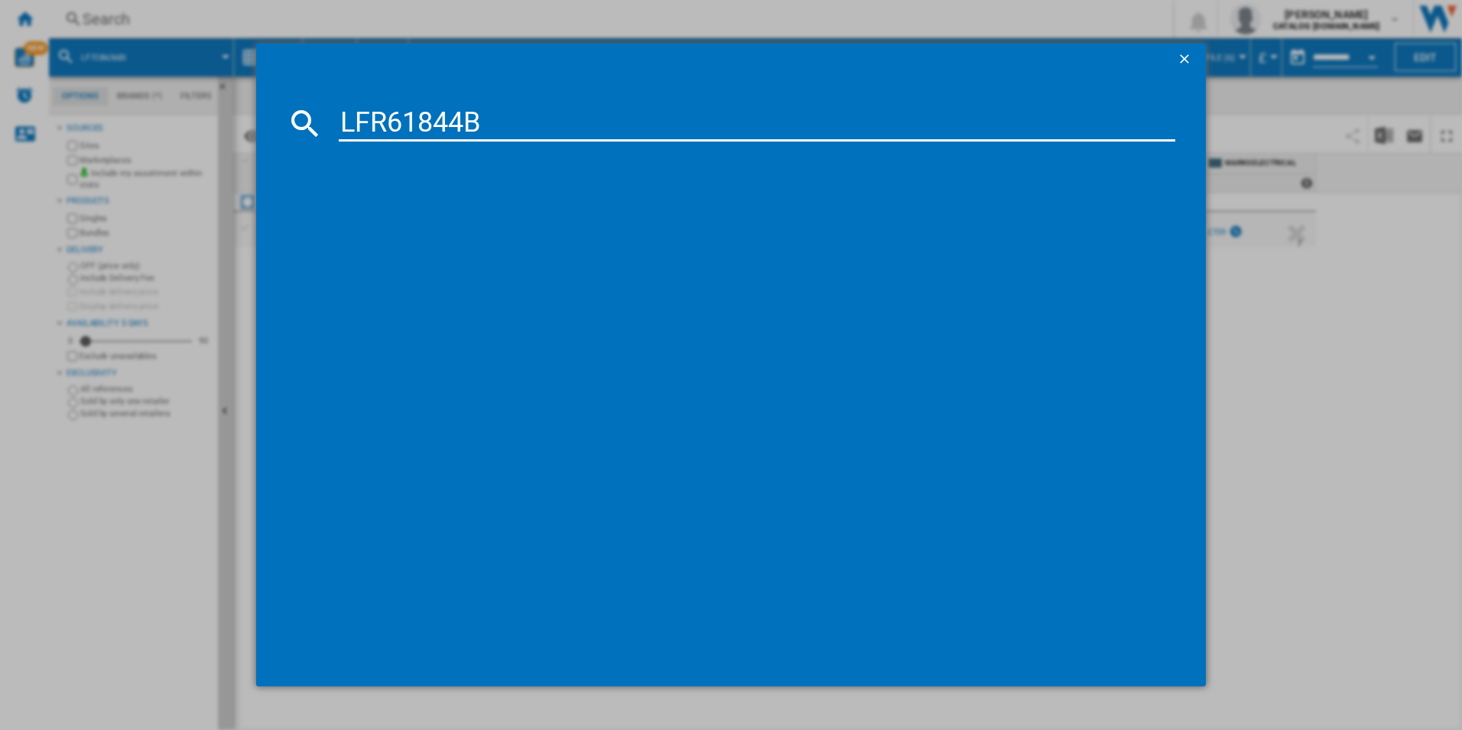
type input "LFR61844B"
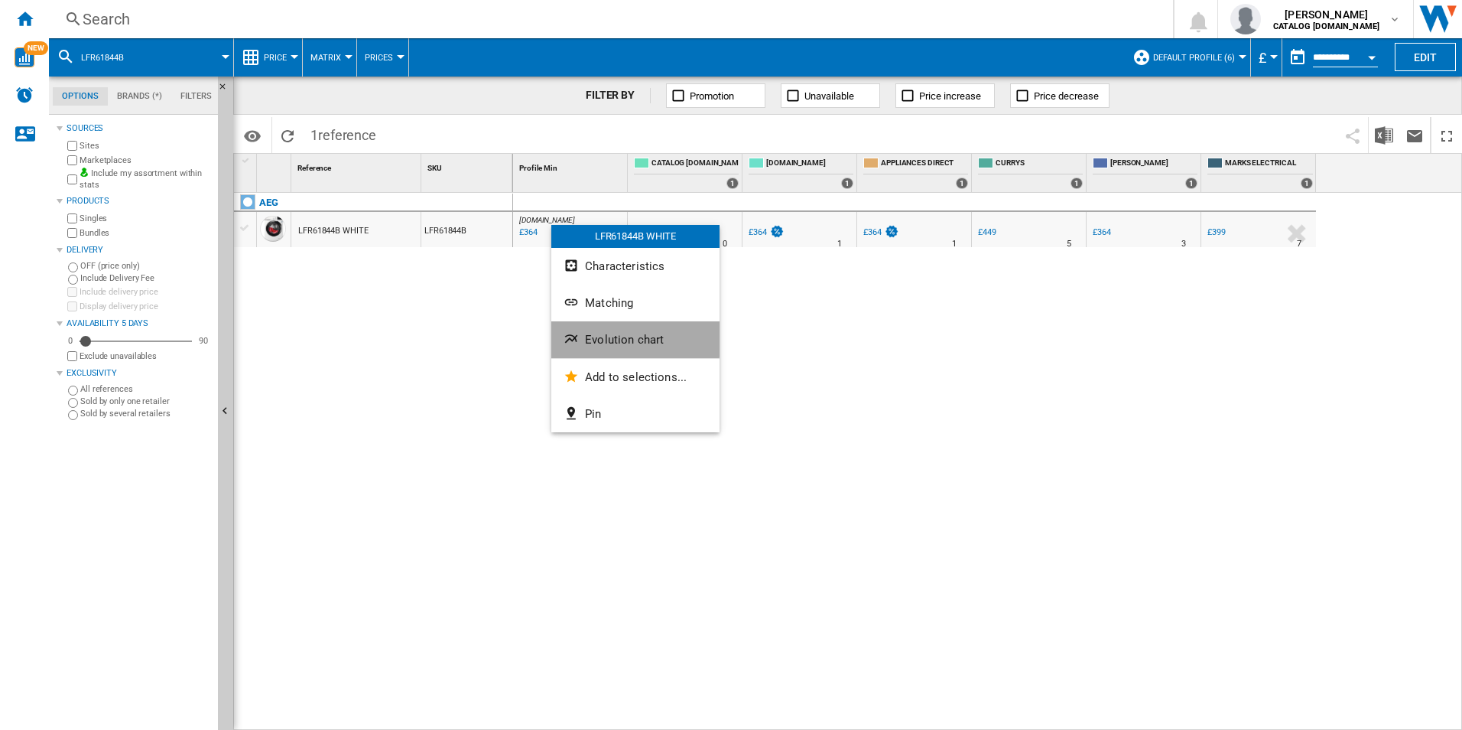
click at [601, 332] on button "Evolution chart" at bounding box center [635, 339] width 168 height 37
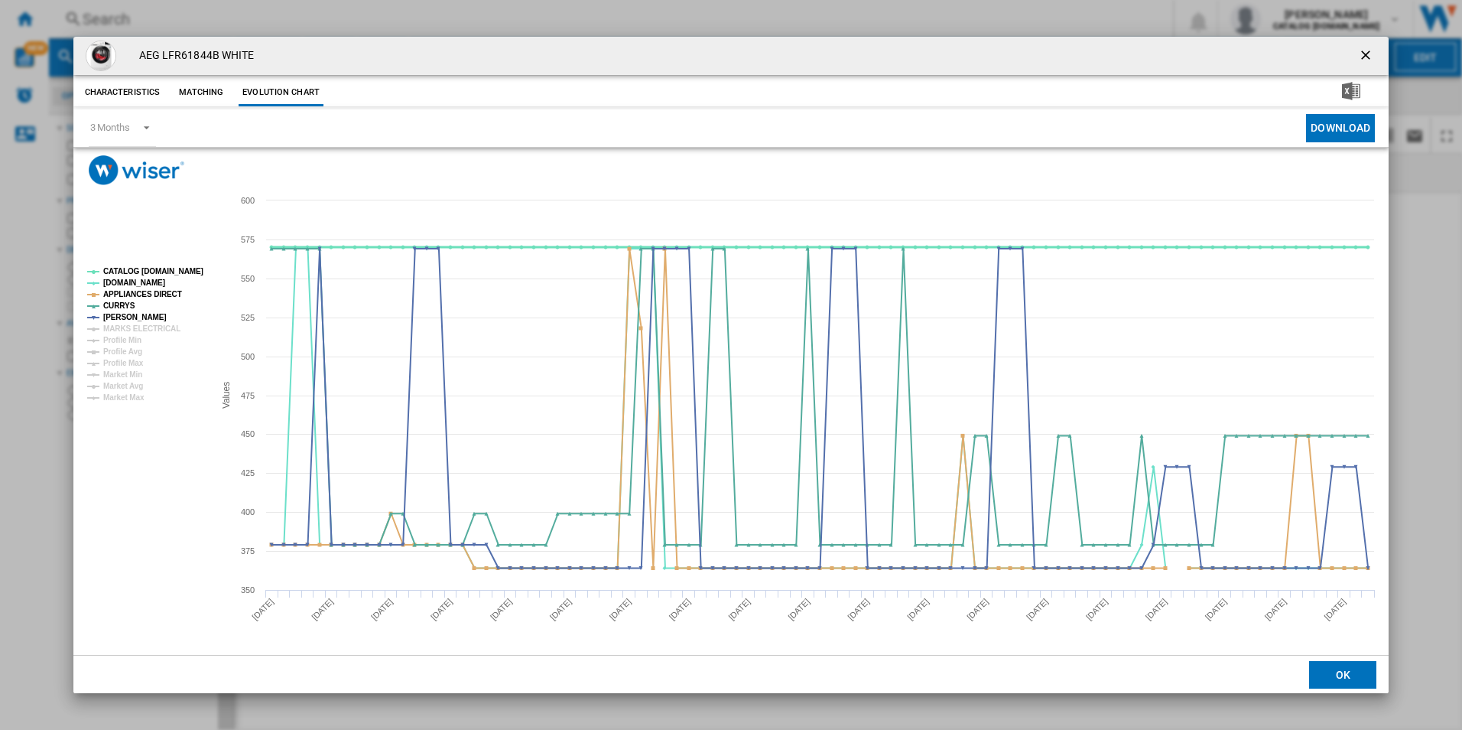
click at [174, 267] on tspan "CATALOG [DOMAIN_NAME]" at bounding box center [153, 271] width 100 height 8
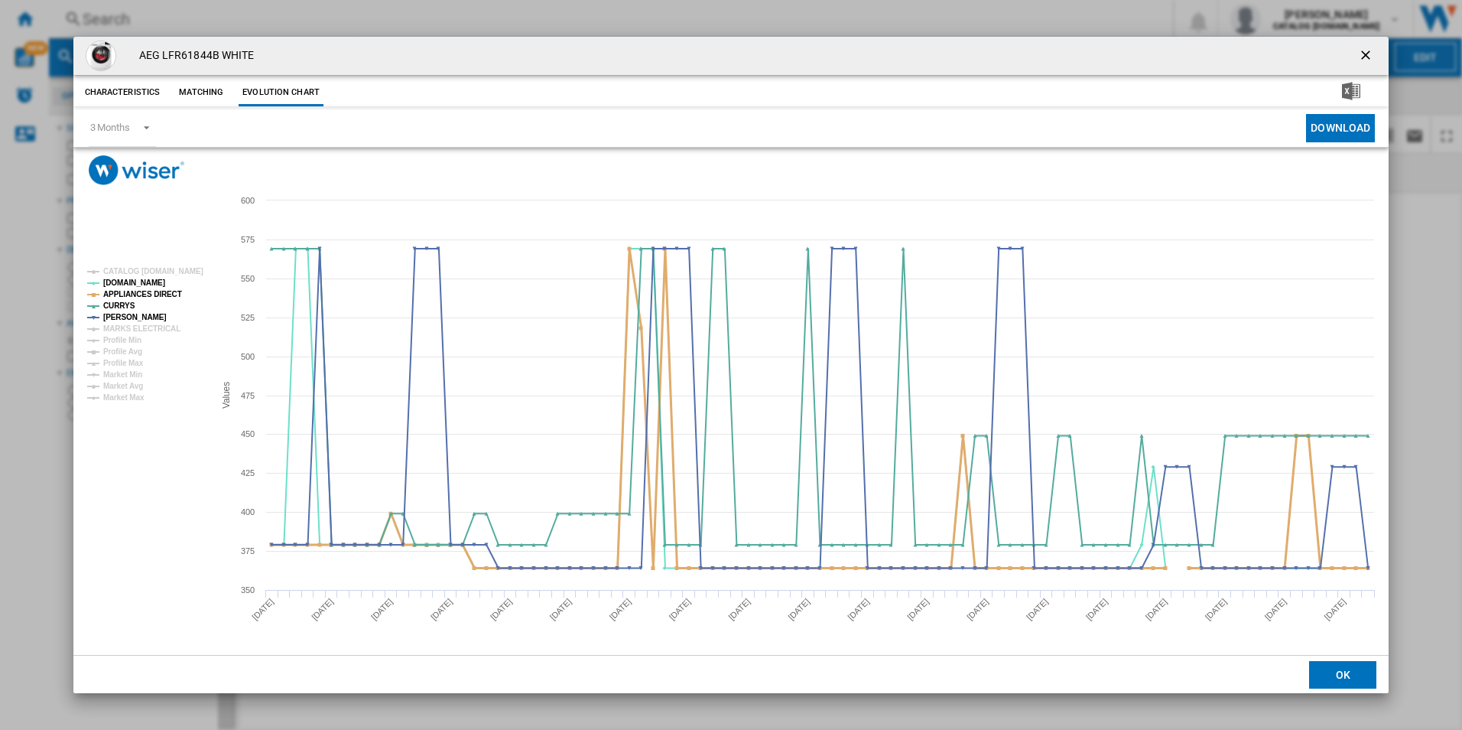
click at [167, 290] on tspan "APPLIANCES DIRECT" at bounding box center [142, 294] width 79 height 8
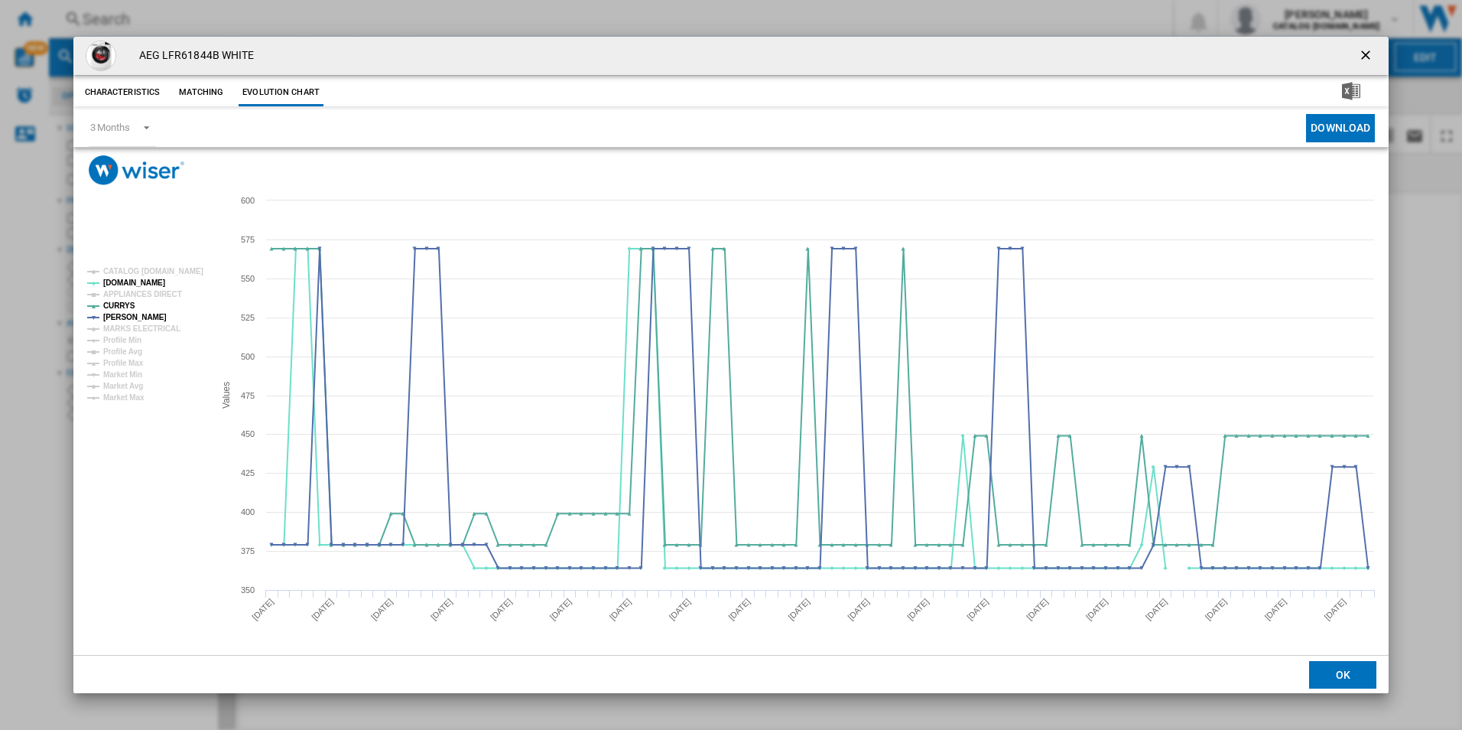
click at [1363, 50] on ng-md-icon "getI18NText('BUTTONS.CLOSE_DIALOG')" at bounding box center [1367, 56] width 18 height 18
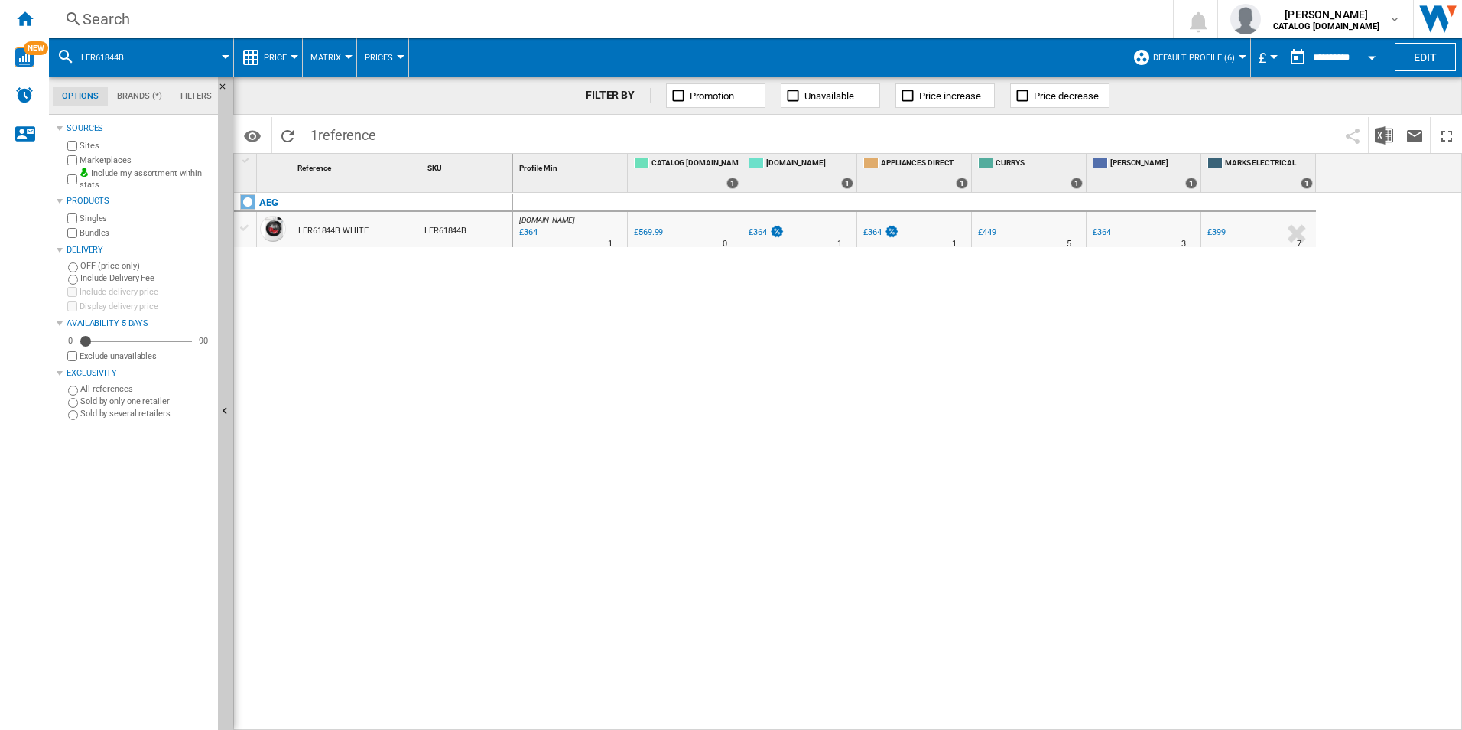
click at [917, 15] on div "Search" at bounding box center [608, 18] width 1051 height 21
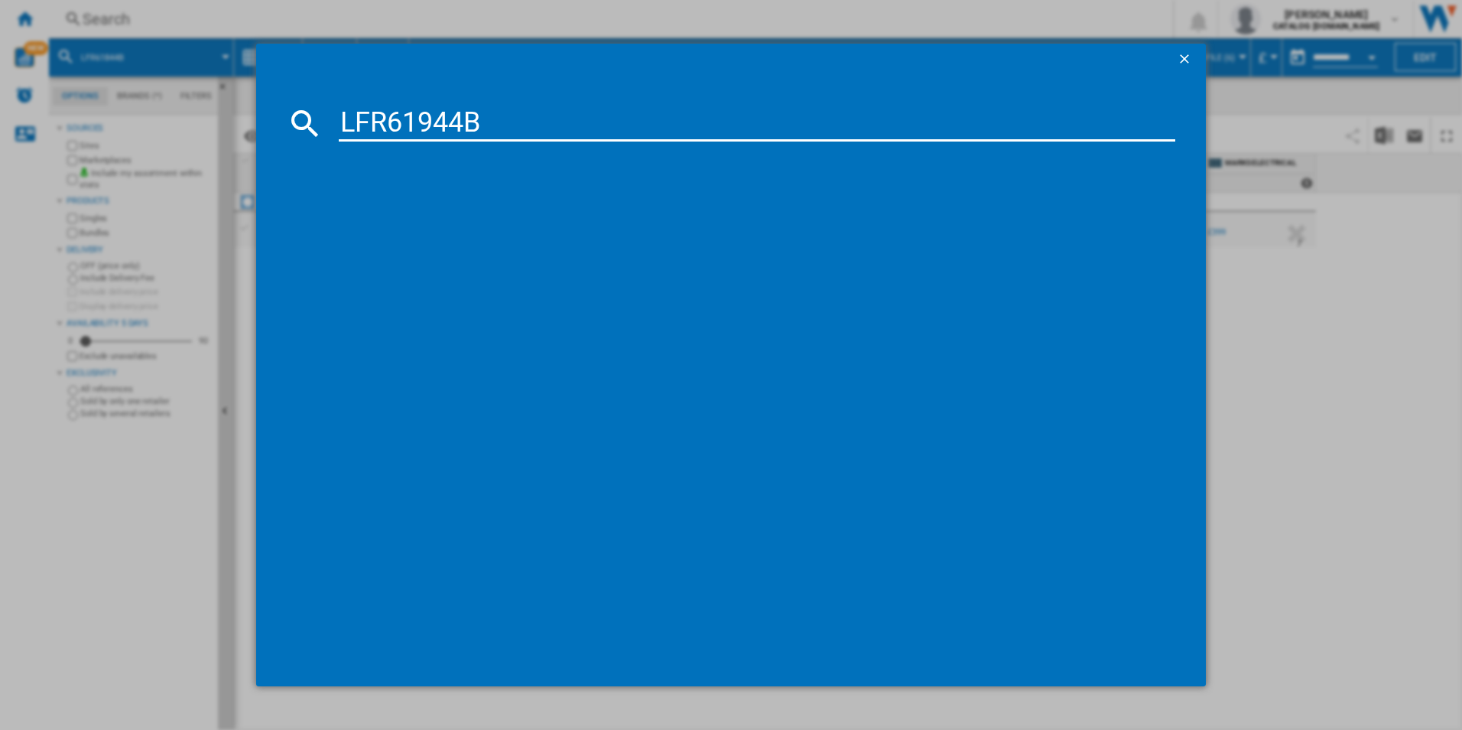
type input "LFR61944B"
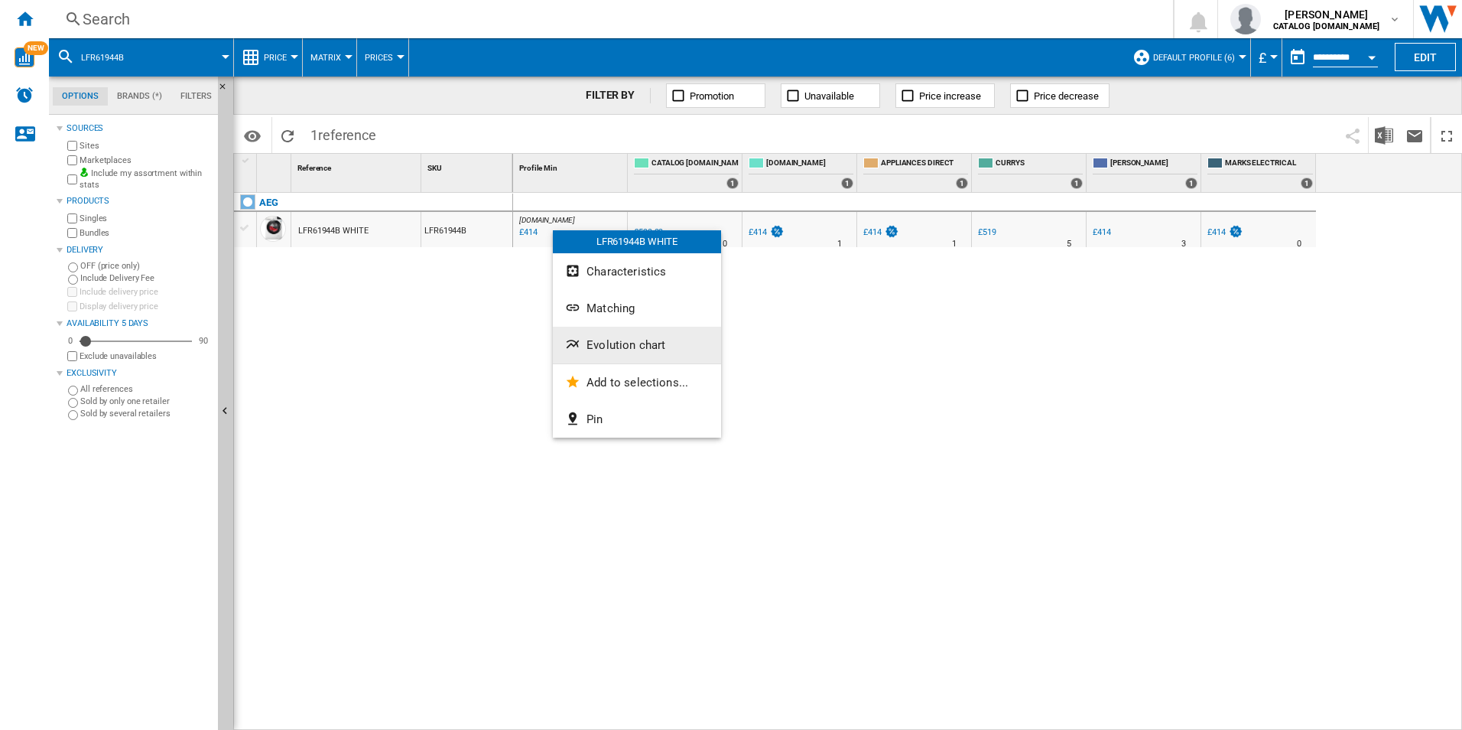
click at [594, 345] on span "Evolution chart" at bounding box center [626, 345] width 79 height 14
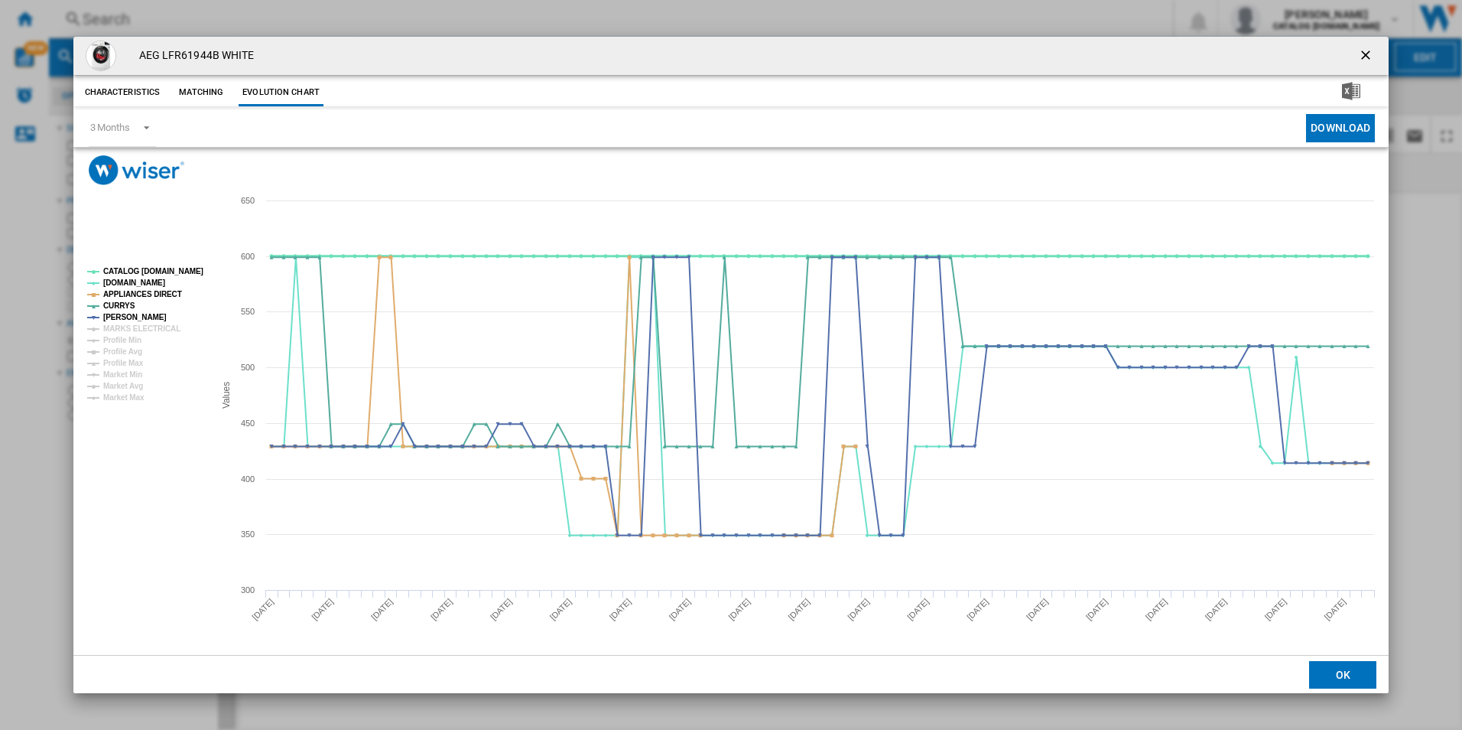
click at [170, 272] on tspan "CATALOG [DOMAIN_NAME]" at bounding box center [153, 271] width 100 height 8
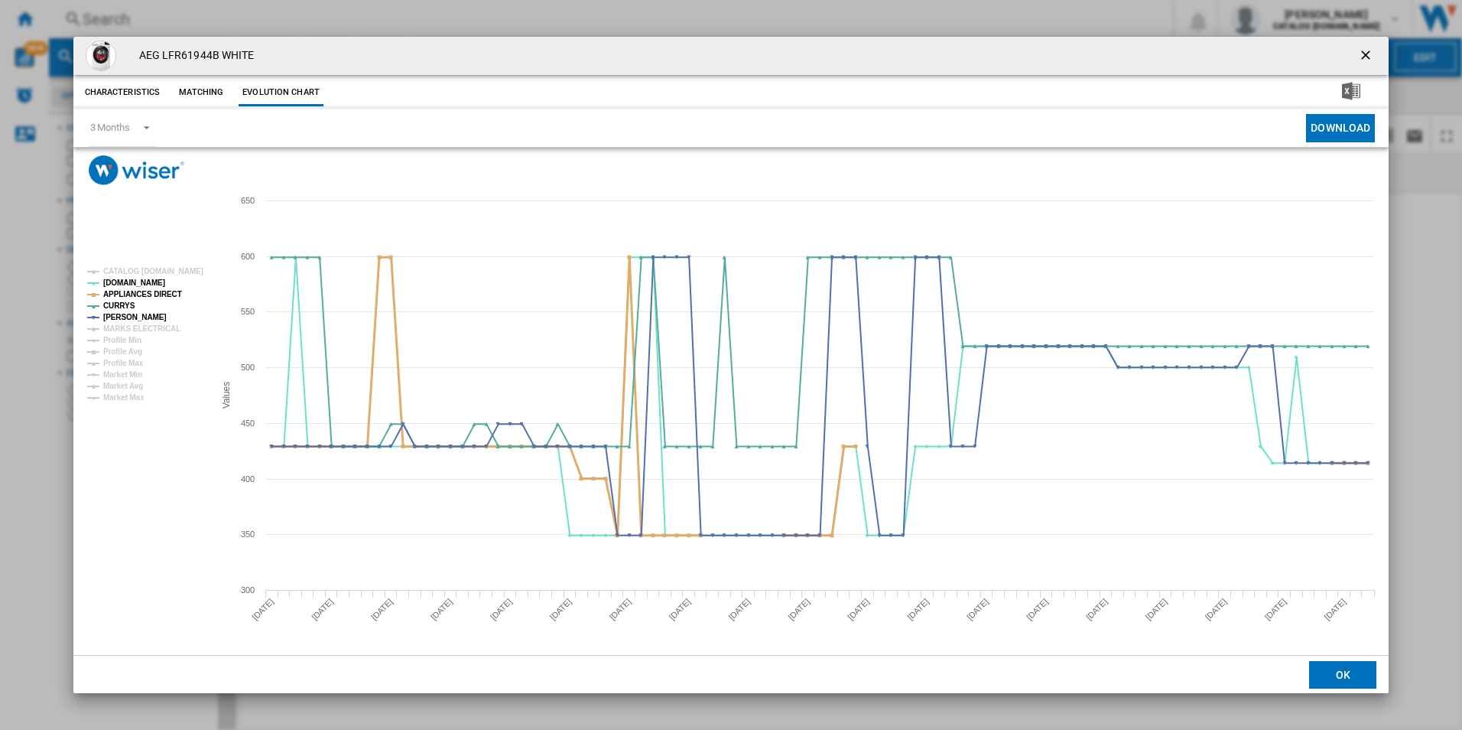
click at [164, 290] on tspan "APPLIANCES DIRECT" at bounding box center [142, 294] width 79 height 8
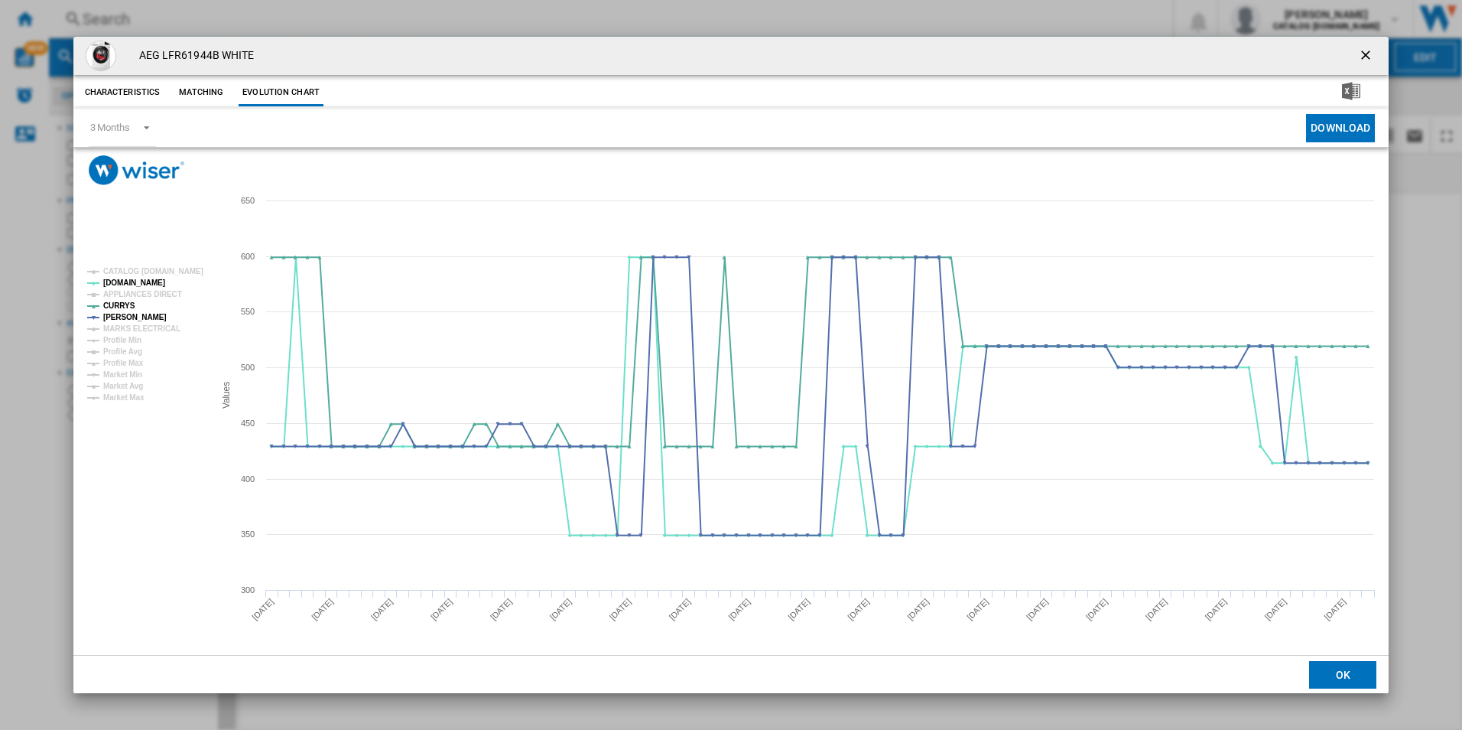
drag, startPoint x: 1371, startPoint y: 53, endPoint x: 1357, endPoint y: 52, distance: 13.8
click at [1371, 53] on ng-md-icon "getI18NText('BUTTONS.CLOSE_DIALOG')" at bounding box center [1367, 56] width 18 height 18
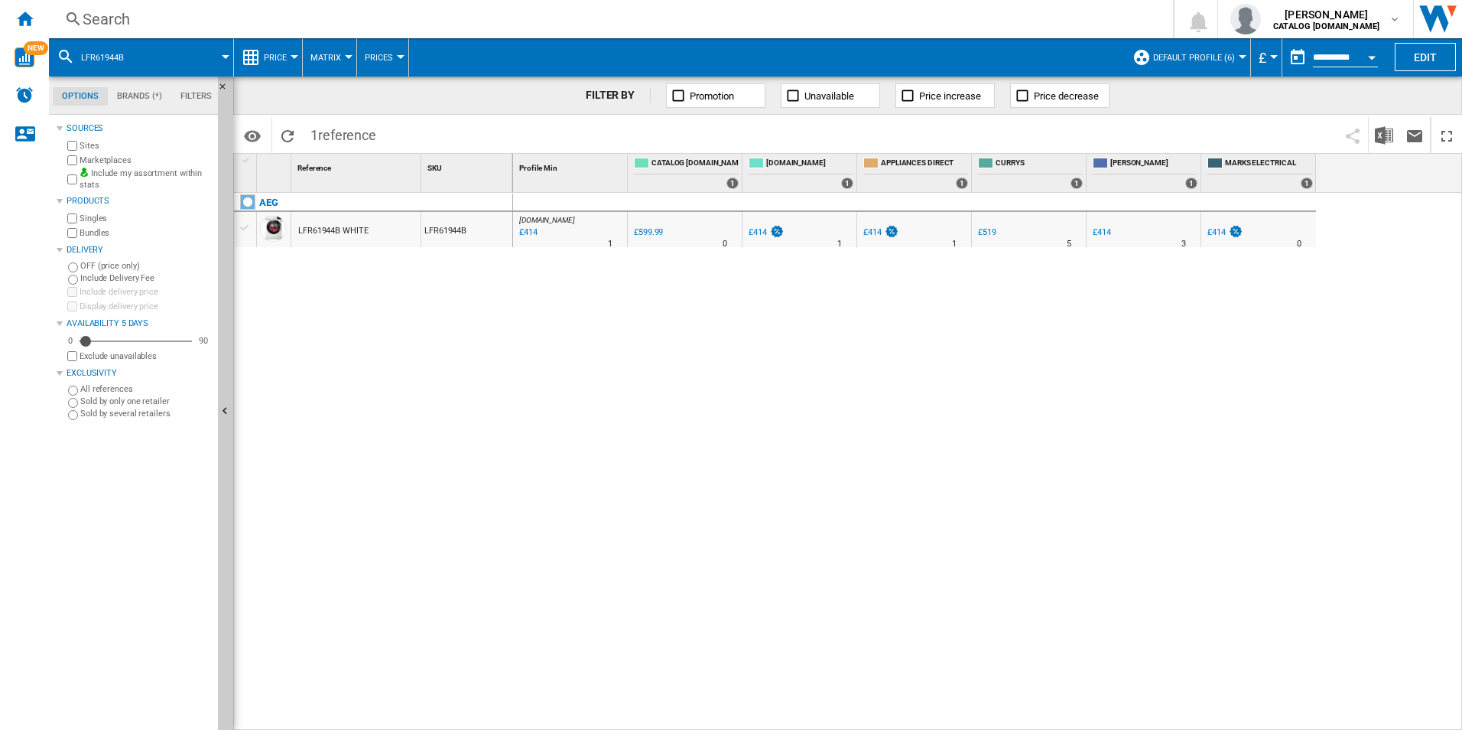
click at [922, 18] on div "Search" at bounding box center [608, 18] width 1051 height 21
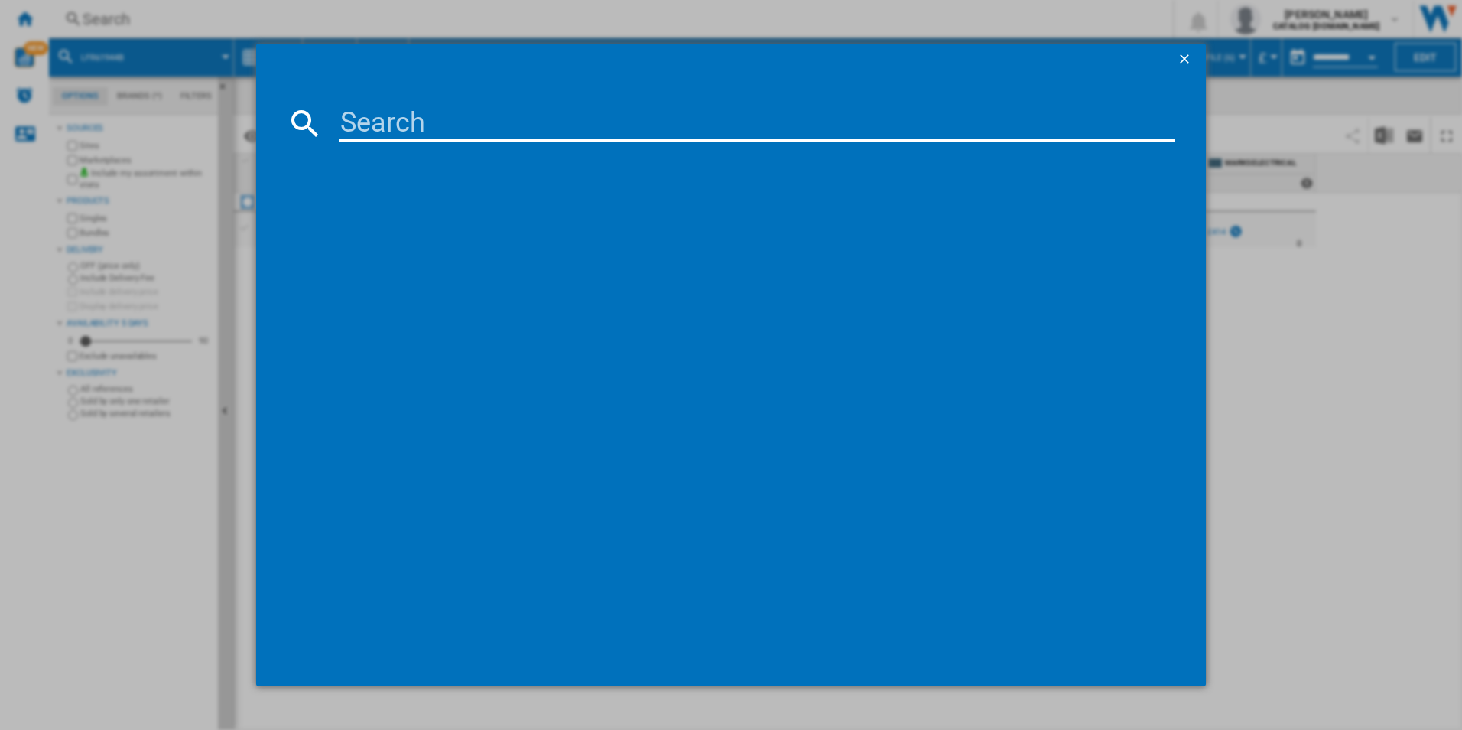
type input "LFR61144B"
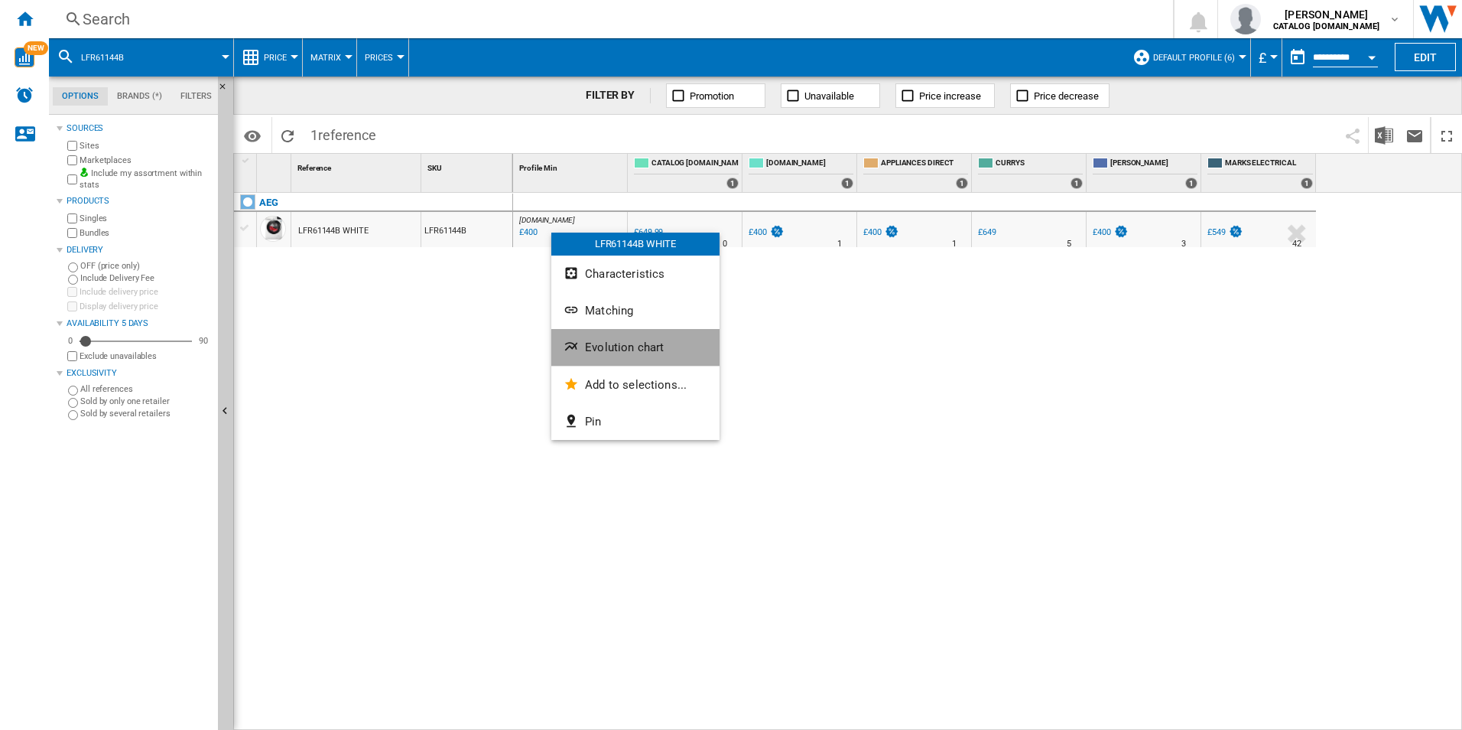
click at [663, 357] on button "Evolution chart" at bounding box center [635, 347] width 168 height 37
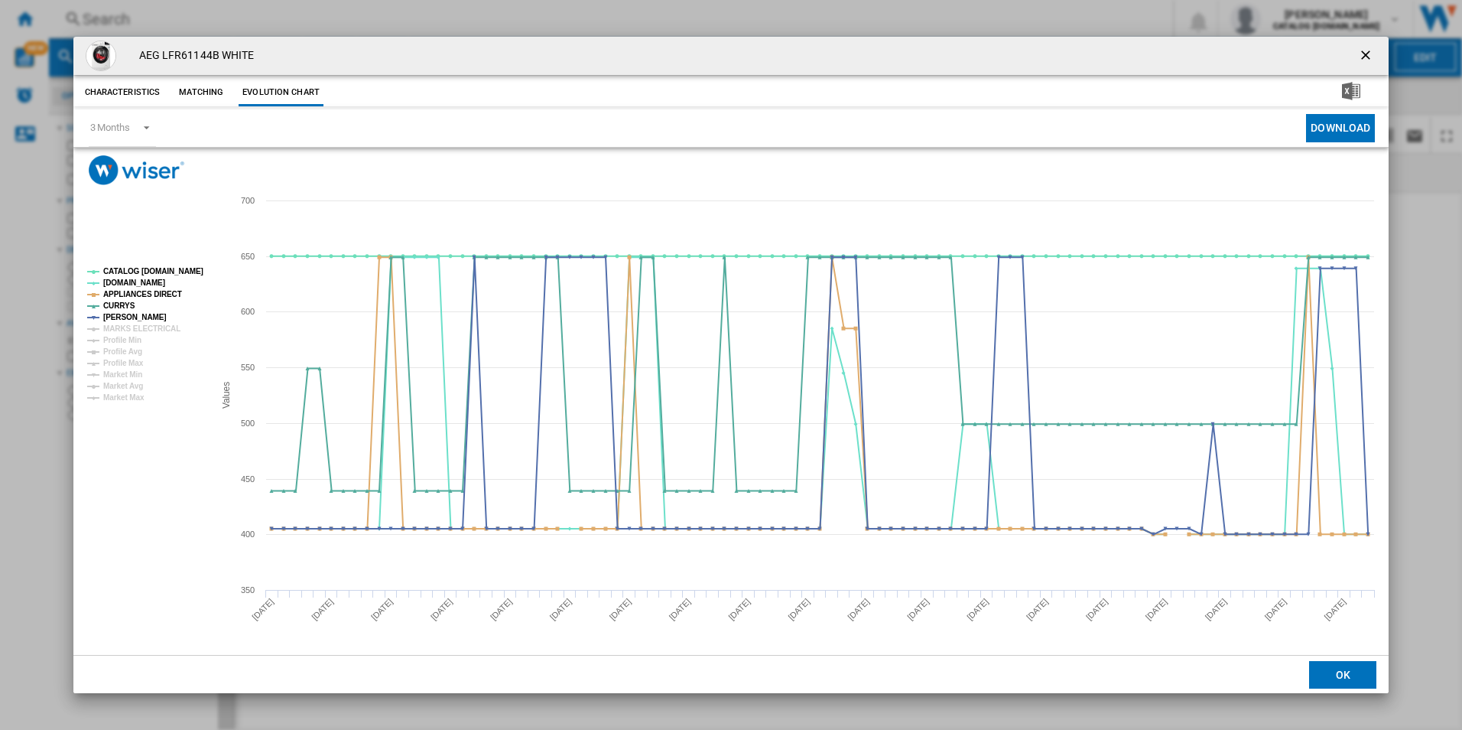
click at [185, 275] on tspan "CATALOG [DOMAIN_NAME]" at bounding box center [153, 271] width 100 height 8
click at [170, 297] on tspan "APPLIANCES DIRECT" at bounding box center [142, 294] width 79 height 8
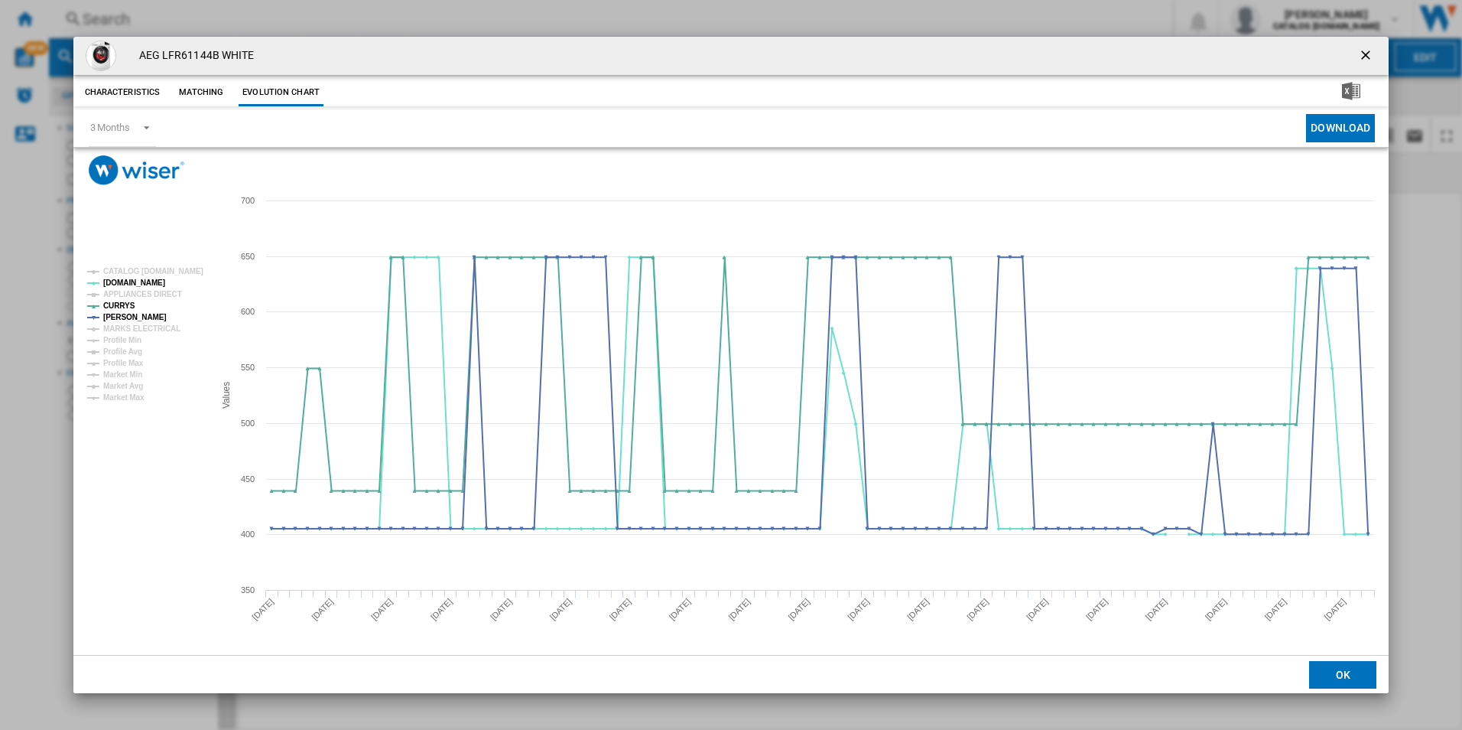
drag, startPoint x: 1368, startPoint y: 53, endPoint x: 1354, endPoint y: 65, distance: 19.0
click at [1368, 53] on ng-md-icon "getI18NText('BUTTONS.CLOSE_DIALOG')" at bounding box center [1367, 56] width 18 height 18
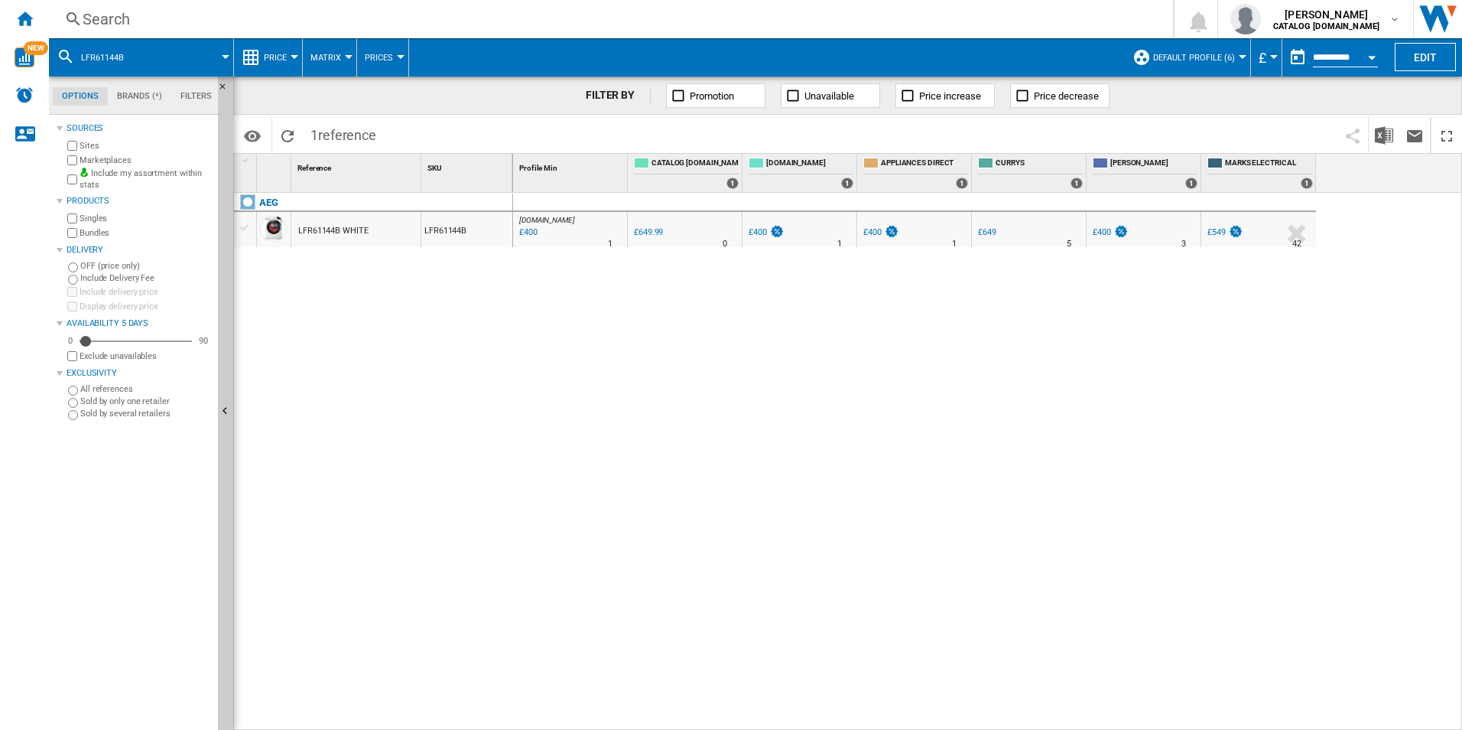
click at [918, 5] on div "Search Search 0 adam barber CATALOG ELECTROLUX.UK CATALOG ELECTROLUX.UK My sett…" at bounding box center [755, 19] width 1413 height 38
click at [919, 22] on div "Search" at bounding box center [608, 18] width 1051 height 21
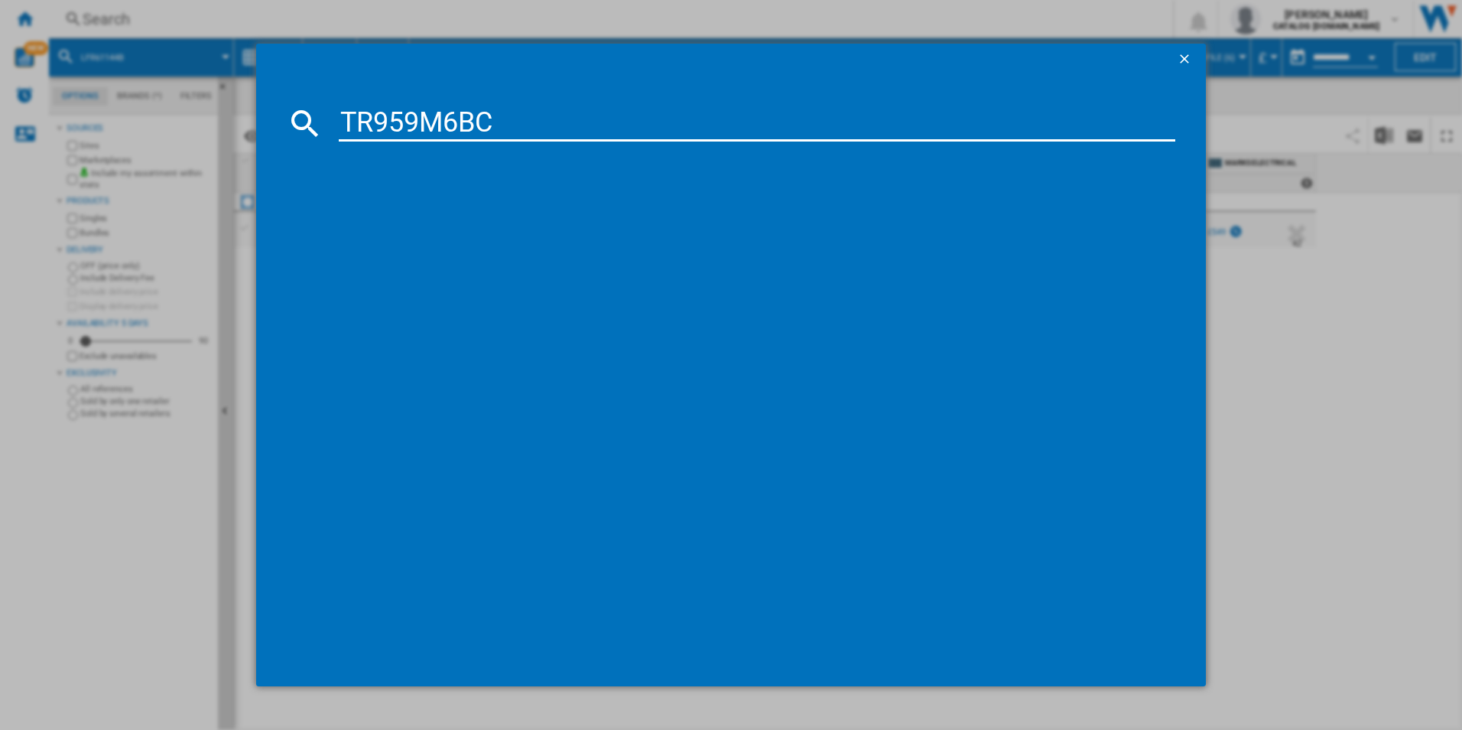
type input "TR959M6BC"
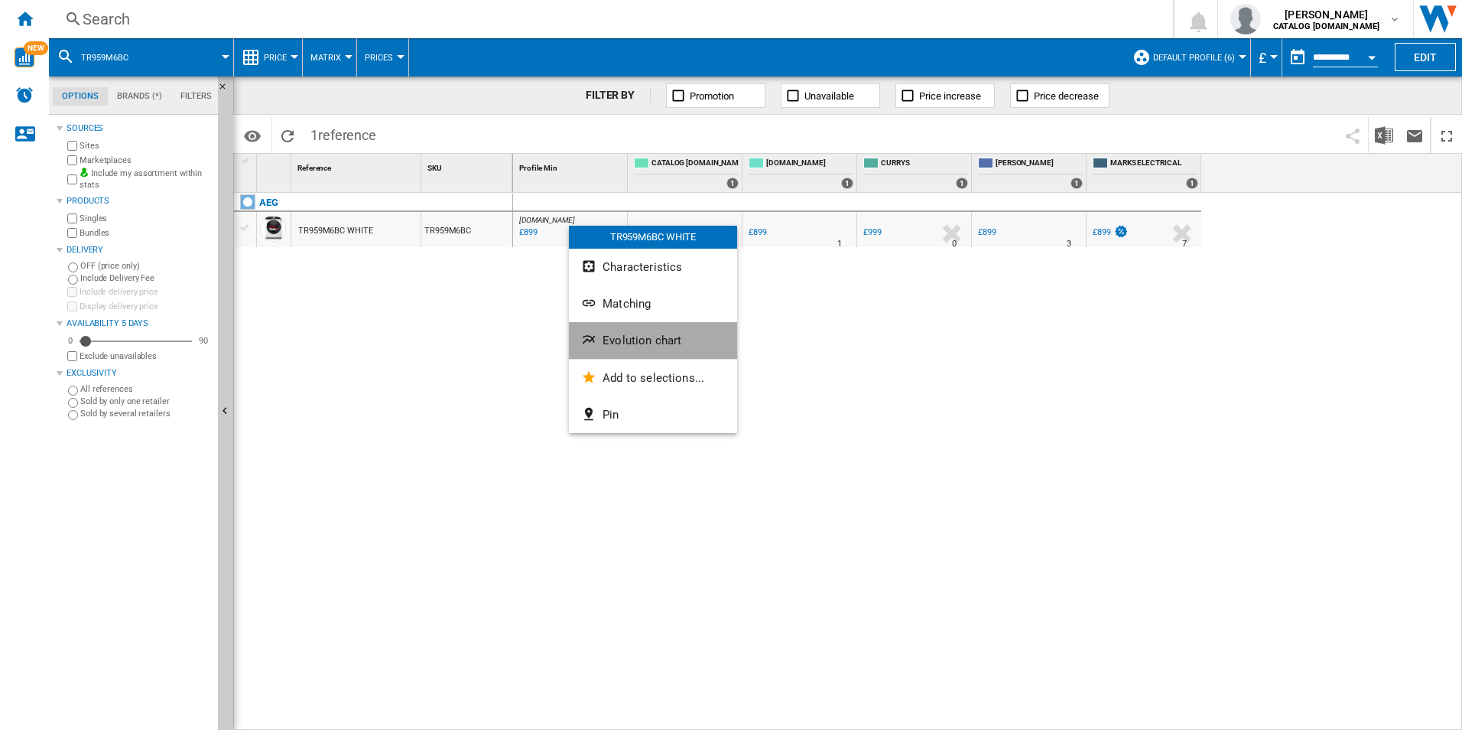
click at [618, 332] on button "Evolution chart" at bounding box center [653, 340] width 168 height 37
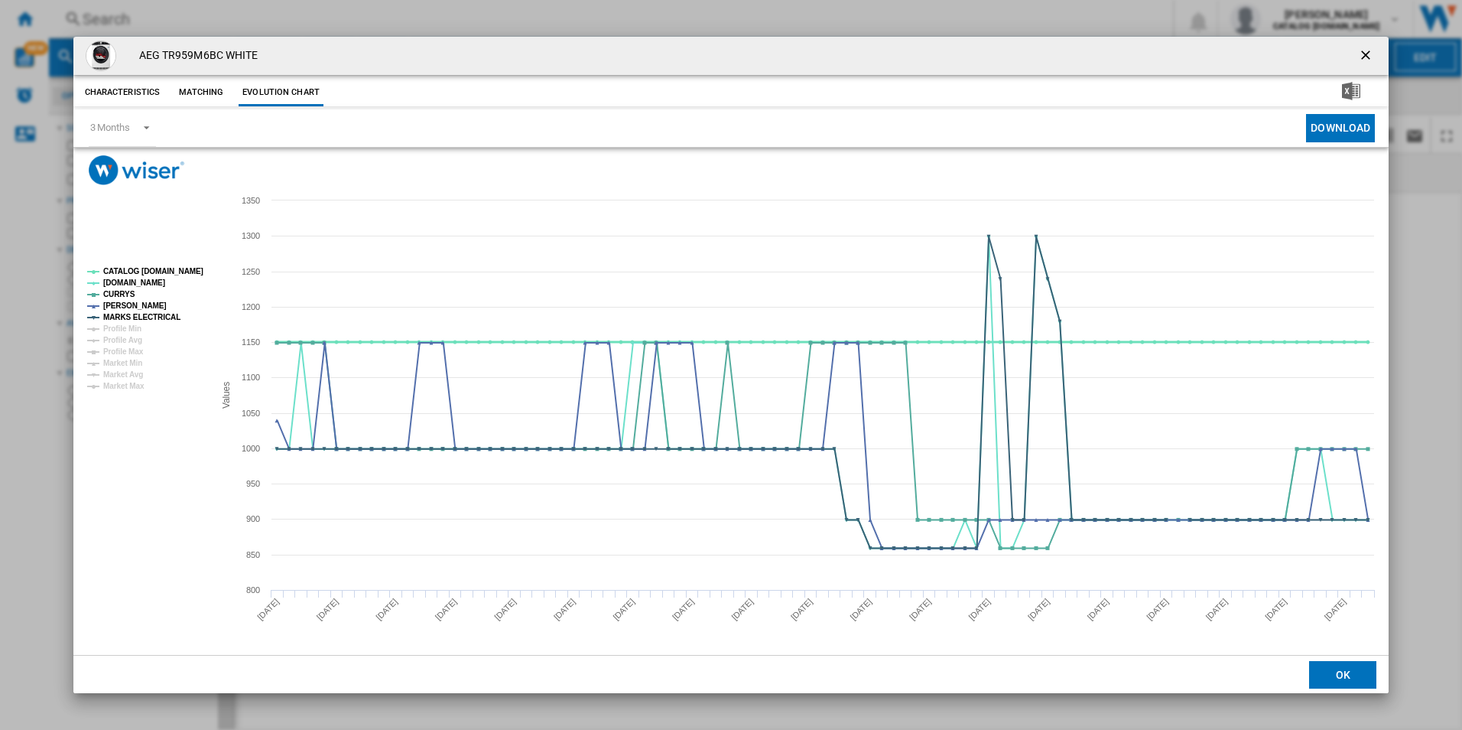
click at [168, 273] on tspan "CATALOG [DOMAIN_NAME]" at bounding box center [153, 271] width 100 height 8
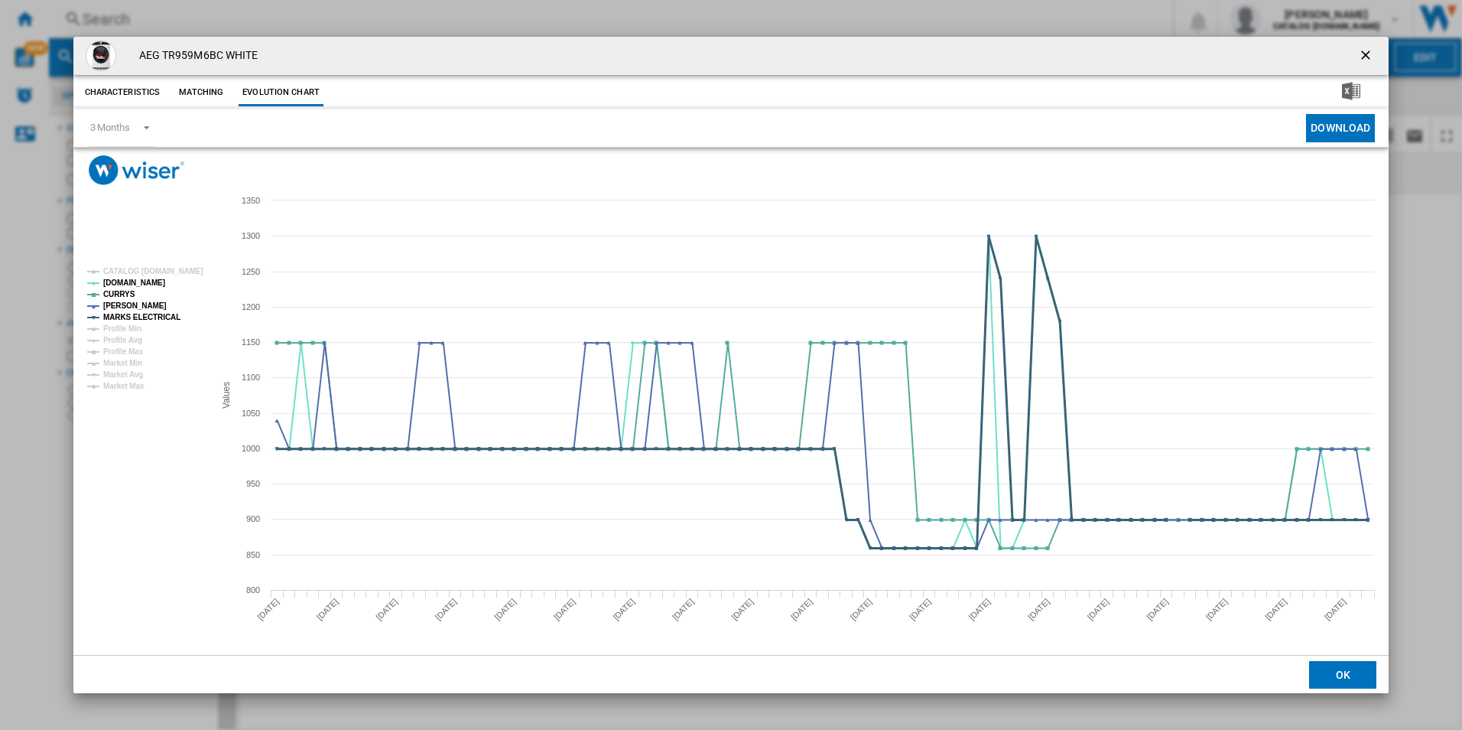
click at [154, 321] on tspan "MARKS ELECTRICAL" at bounding box center [141, 317] width 77 height 8
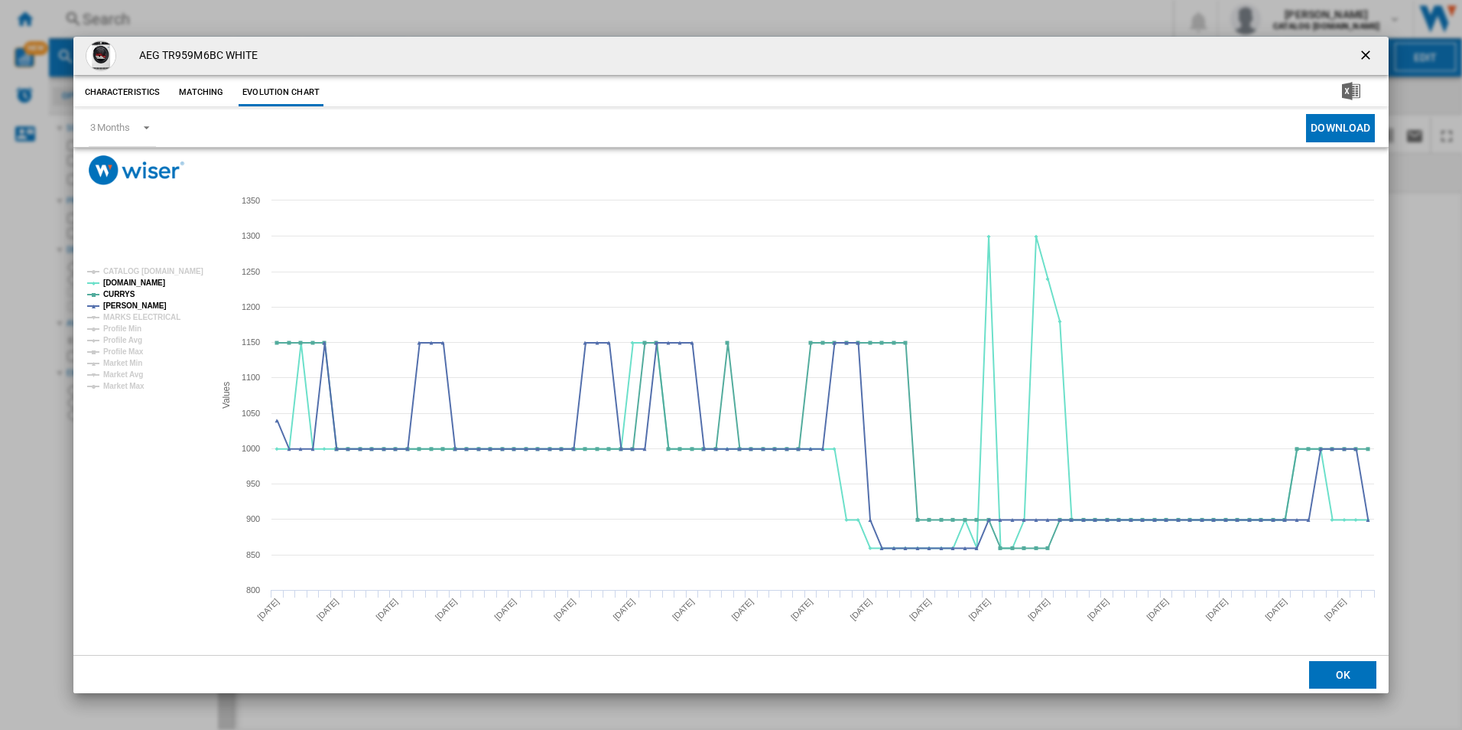
click at [1361, 56] on ng-md-icon "getI18NText('BUTTONS.CLOSE_DIALOG')" at bounding box center [1367, 56] width 18 height 18
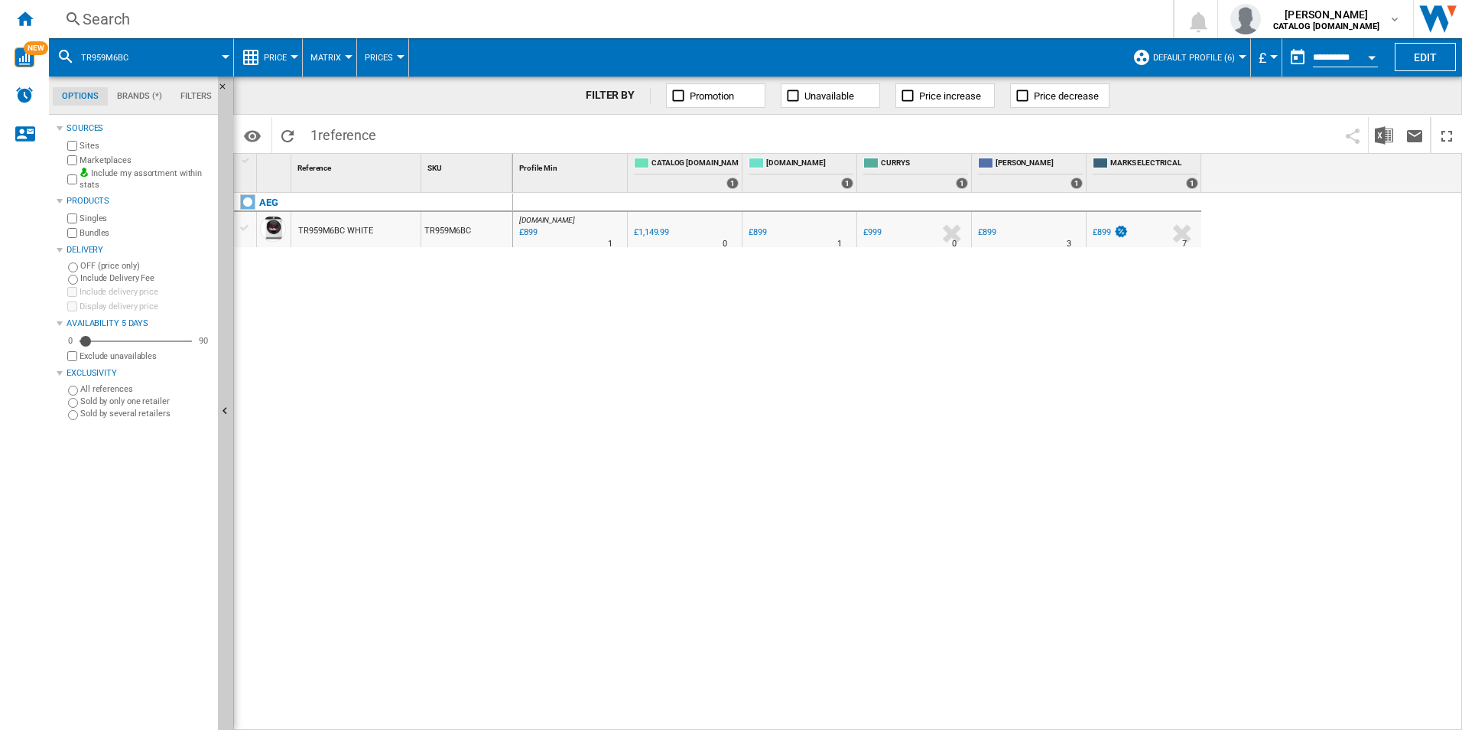
click at [944, 20] on div "Search" at bounding box center [608, 18] width 1051 height 21
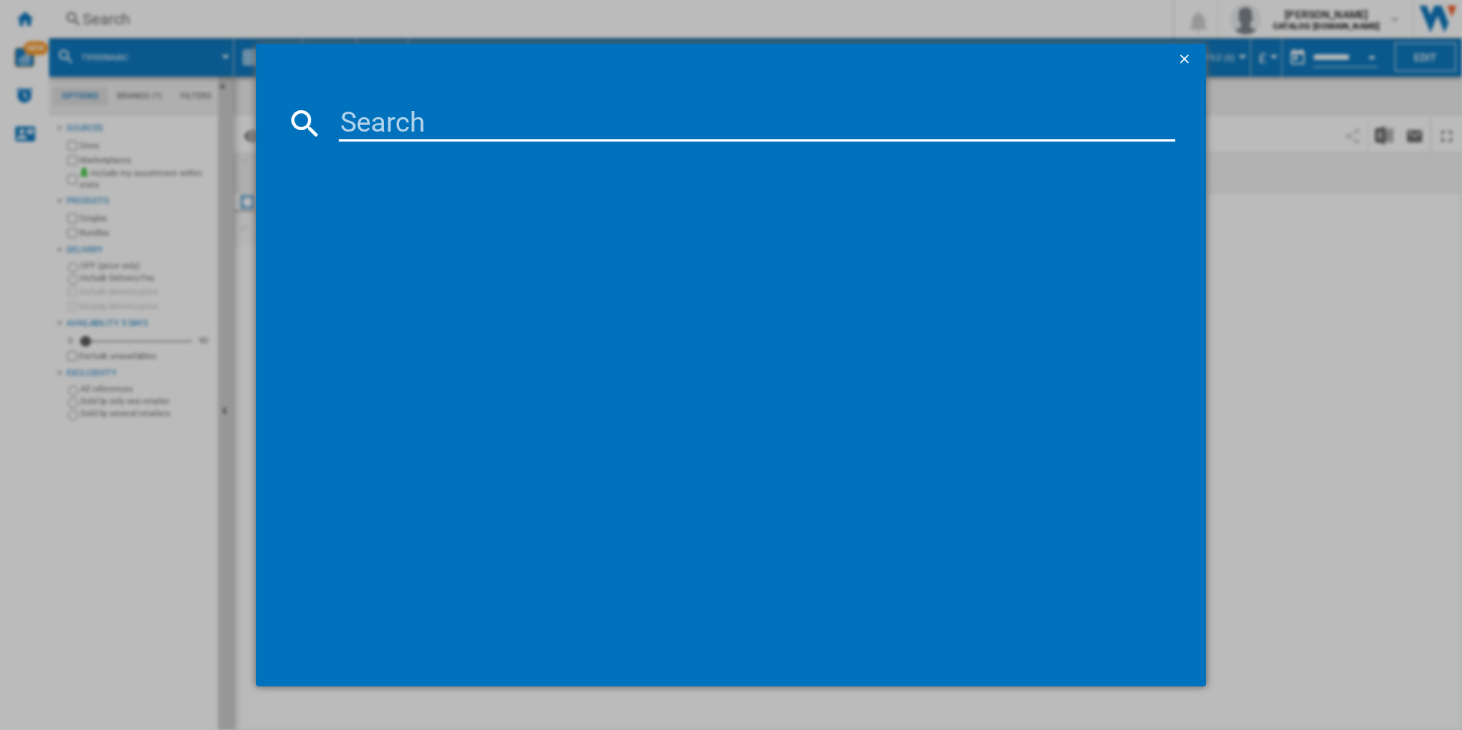
click at [644, 121] on input at bounding box center [757, 123] width 837 height 37
paste input "TXH508A4R"
type input "TXH508A4R"
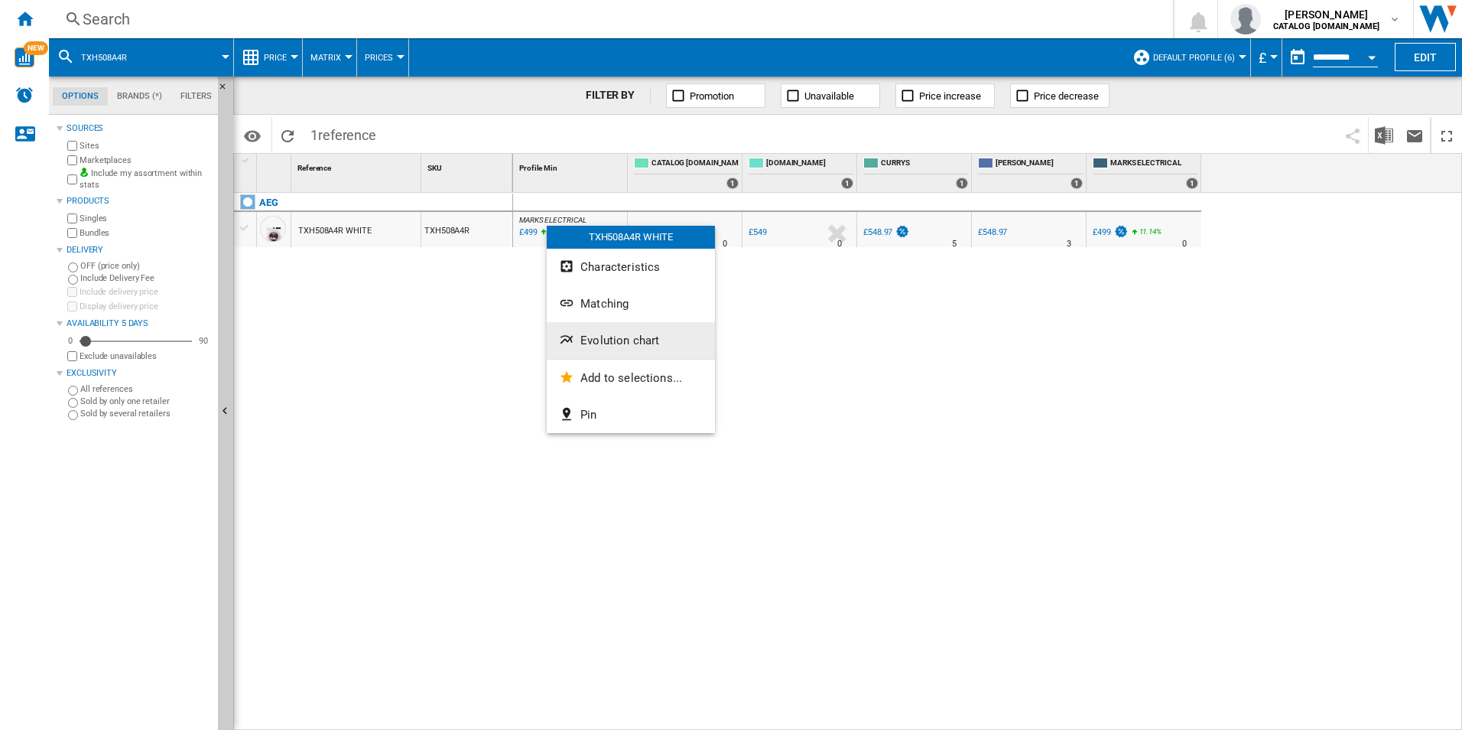
click at [593, 346] on span "Evolution chart" at bounding box center [620, 340] width 79 height 14
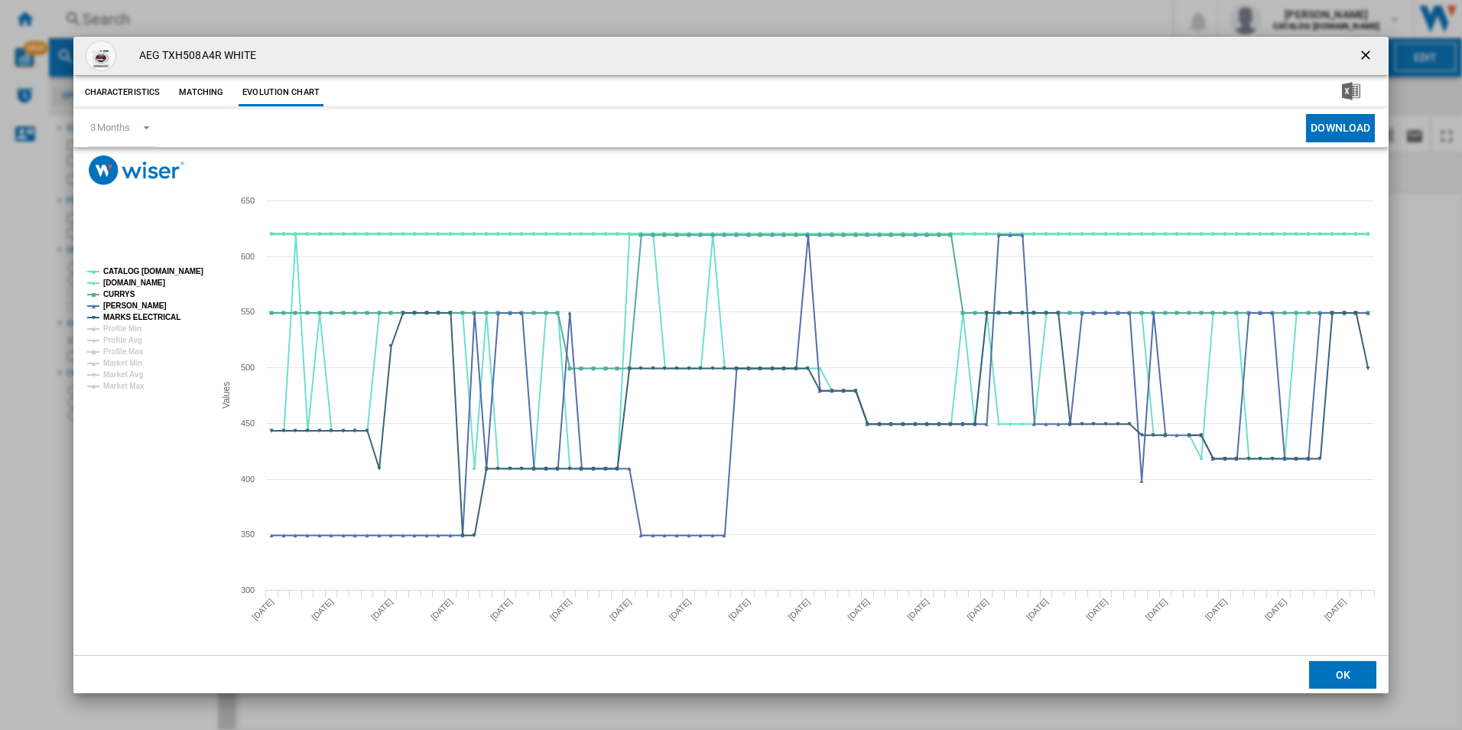
click at [178, 272] on tspan "CATALOG [DOMAIN_NAME]" at bounding box center [153, 271] width 100 height 8
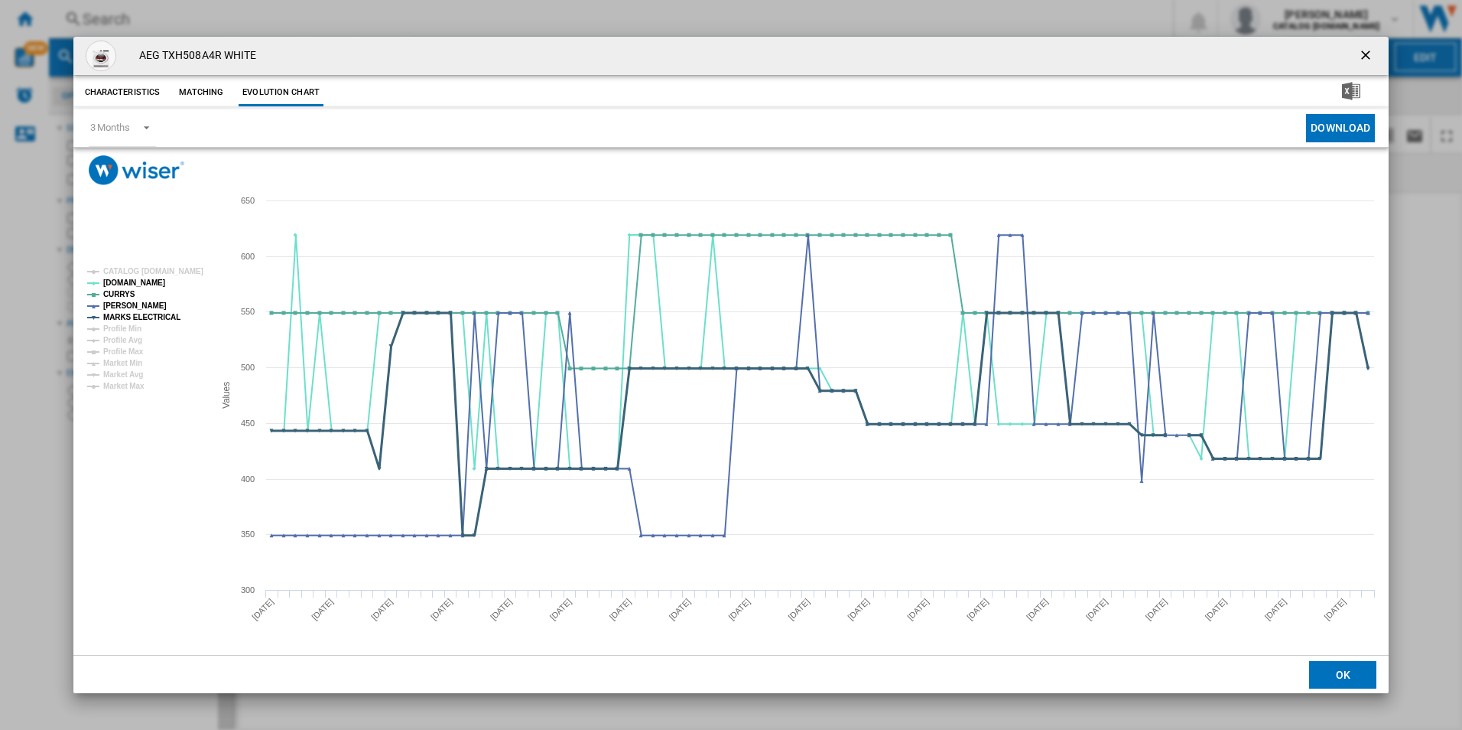
click at [145, 313] on tspan "MARKS ELECTRICAL" at bounding box center [141, 317] width 77 height 8
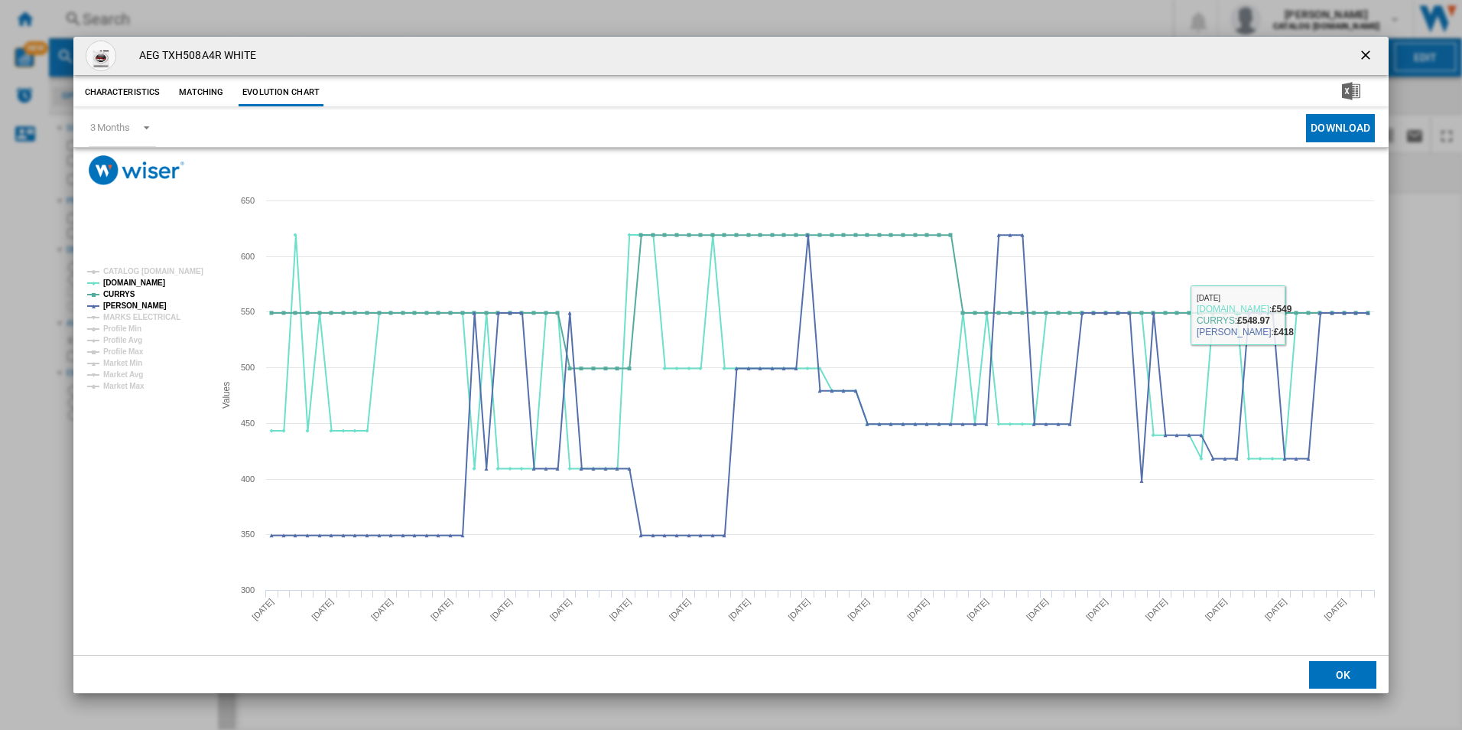
click at [1368, 48] on ng-md-icon "getI18NText('BUTTONS.CLOSE_DIALOG')" at bounding box center [1367, 56] width 18 height 18
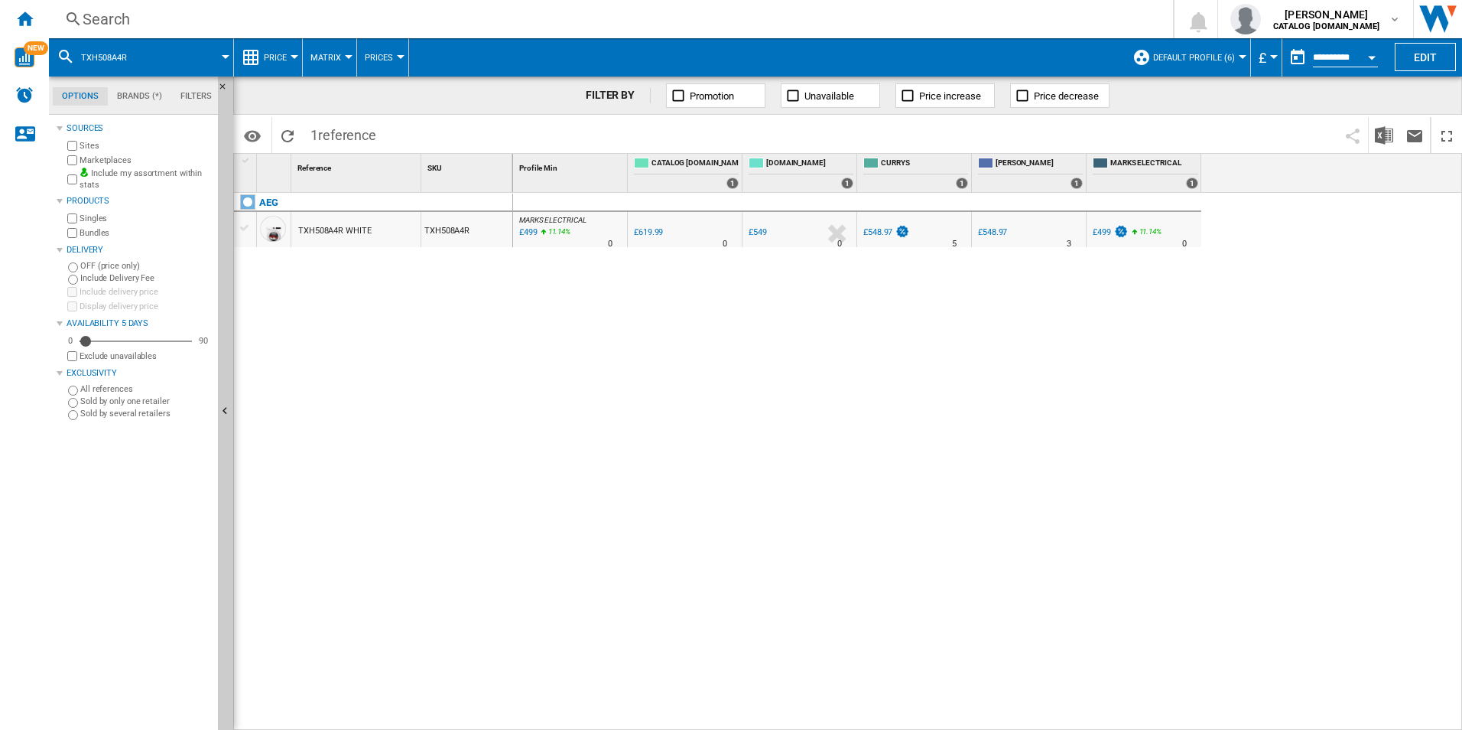
click at [607, 22] on div "Search" at bounding box center [608, 18] width 1051 height 21
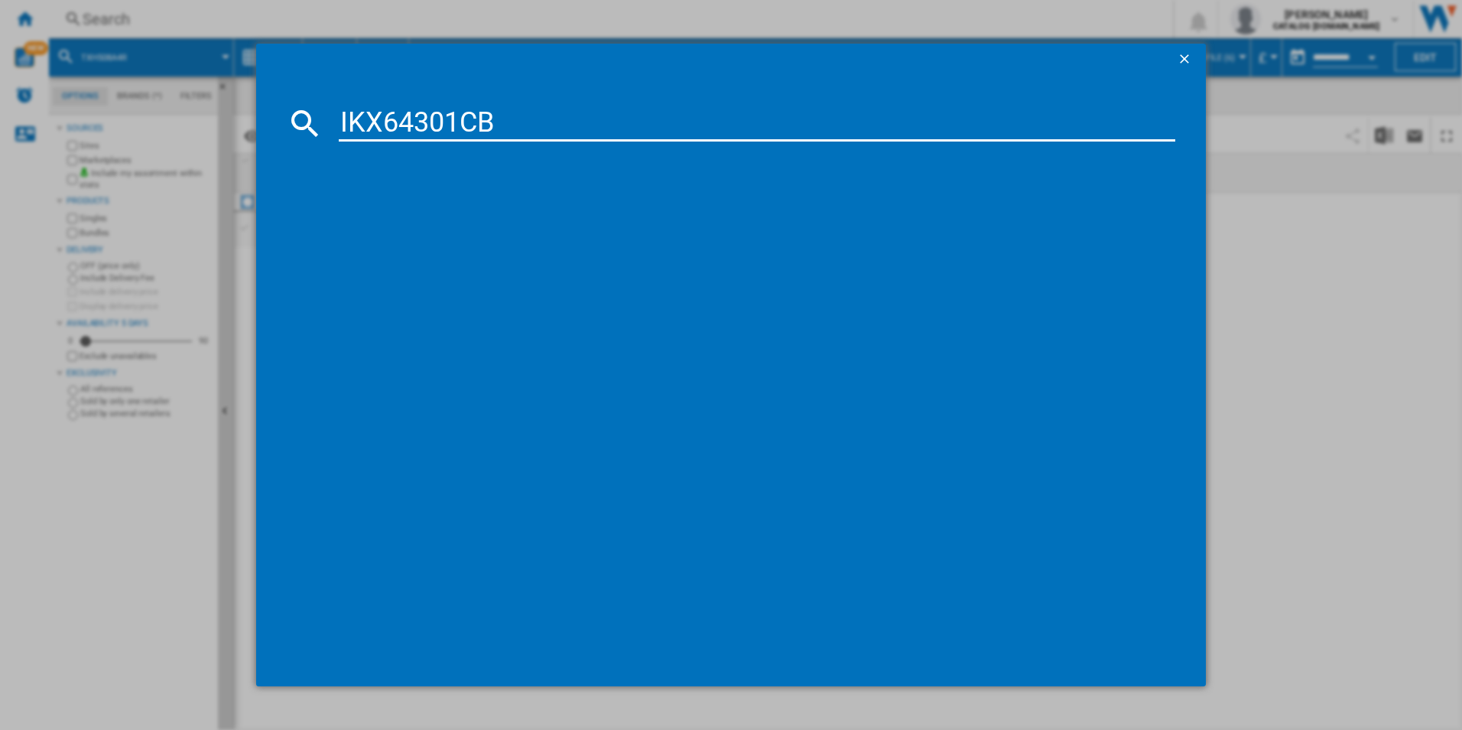
type input "IKX64301CB"
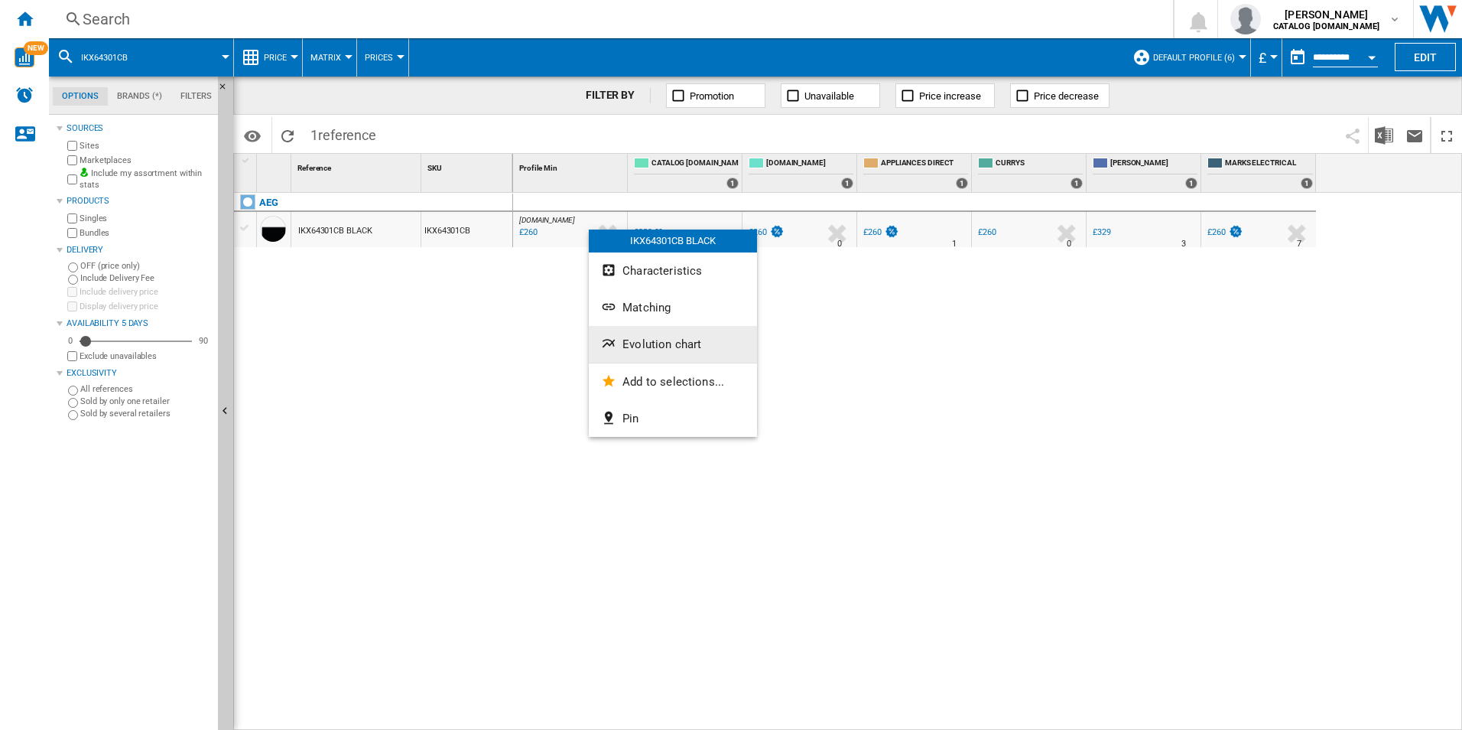
click at [639, 356] on button "Evolution chart" at bounding box center [673, 344] width 168 height 37
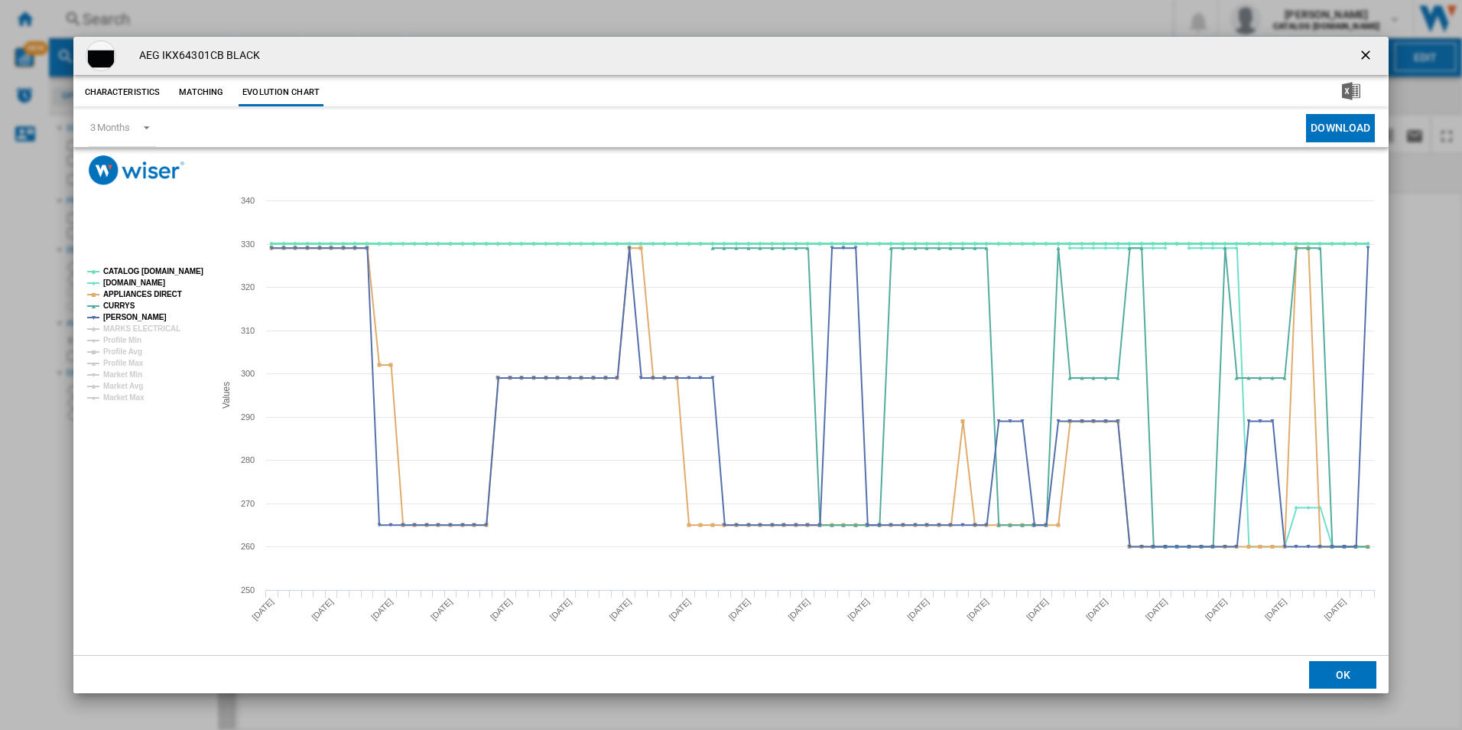
click at [183, 270] on tspan "CATALOG [DOMAIN_NAME]" at bounding box center [153, 271] width 100 height 8
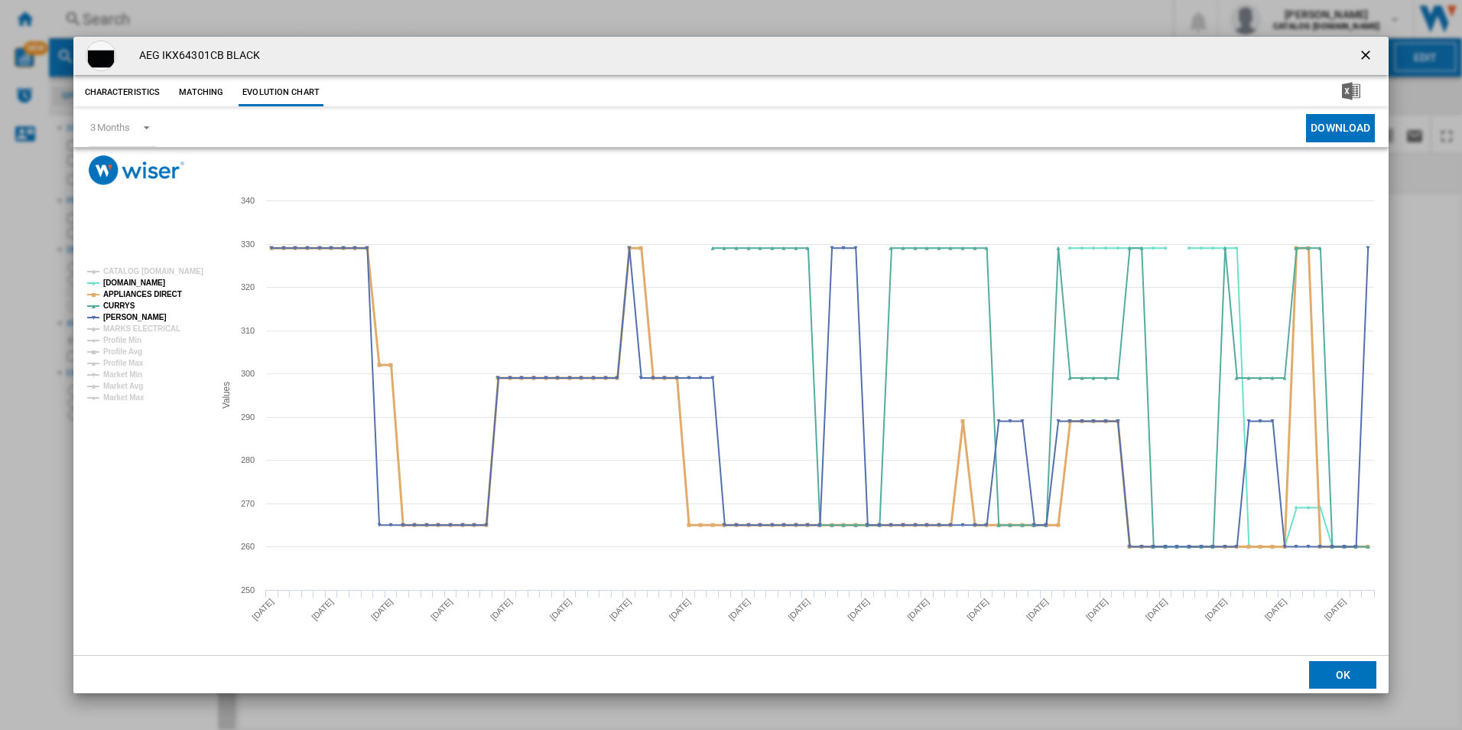
click at [151, 298] on tspan "APPLIANCES DIRECT" at bounding box center [142, 294] width 79 height 8
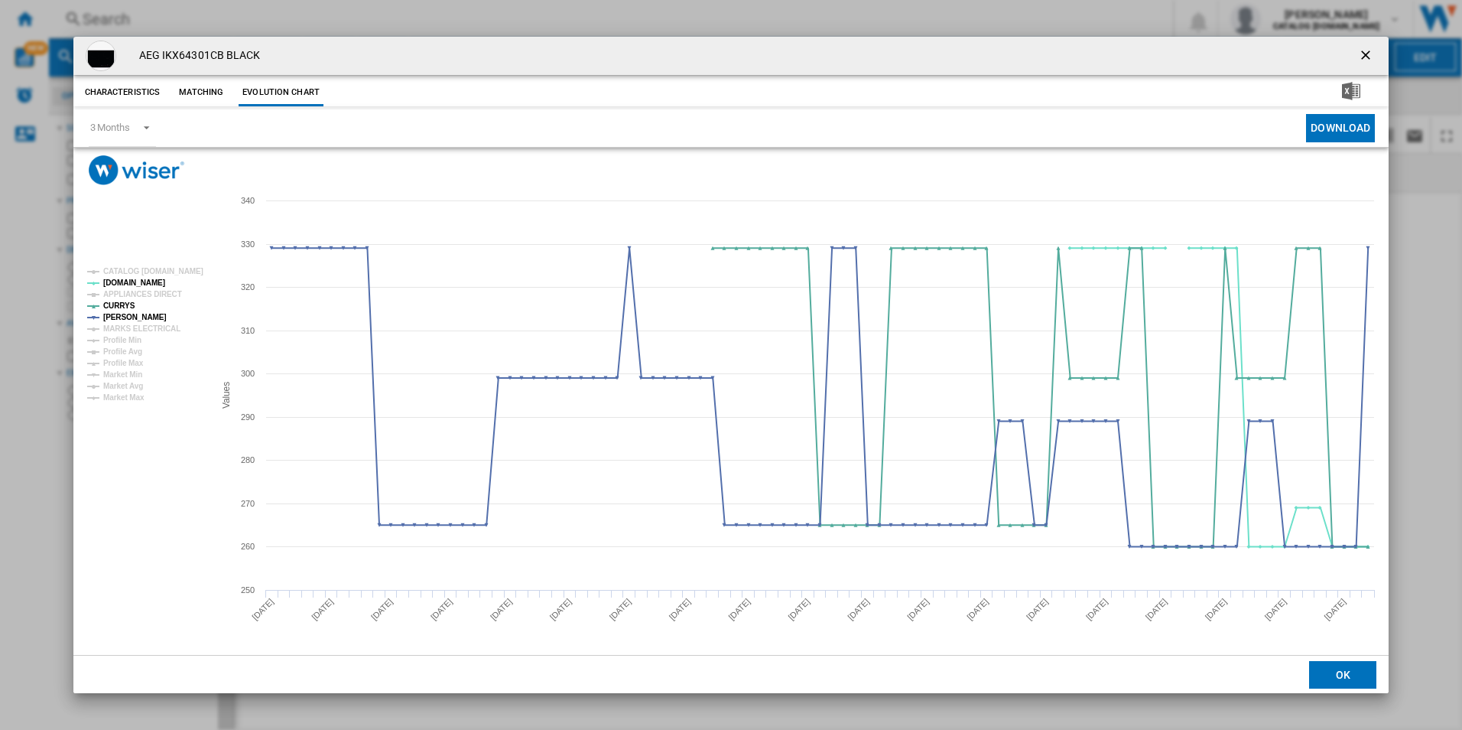
click at [1368, 50] on ng-md-icon "getI18NText('BUTTONS.CLOSE_DIALOG')" at bounding box center [1367, 56] width 18 height 18
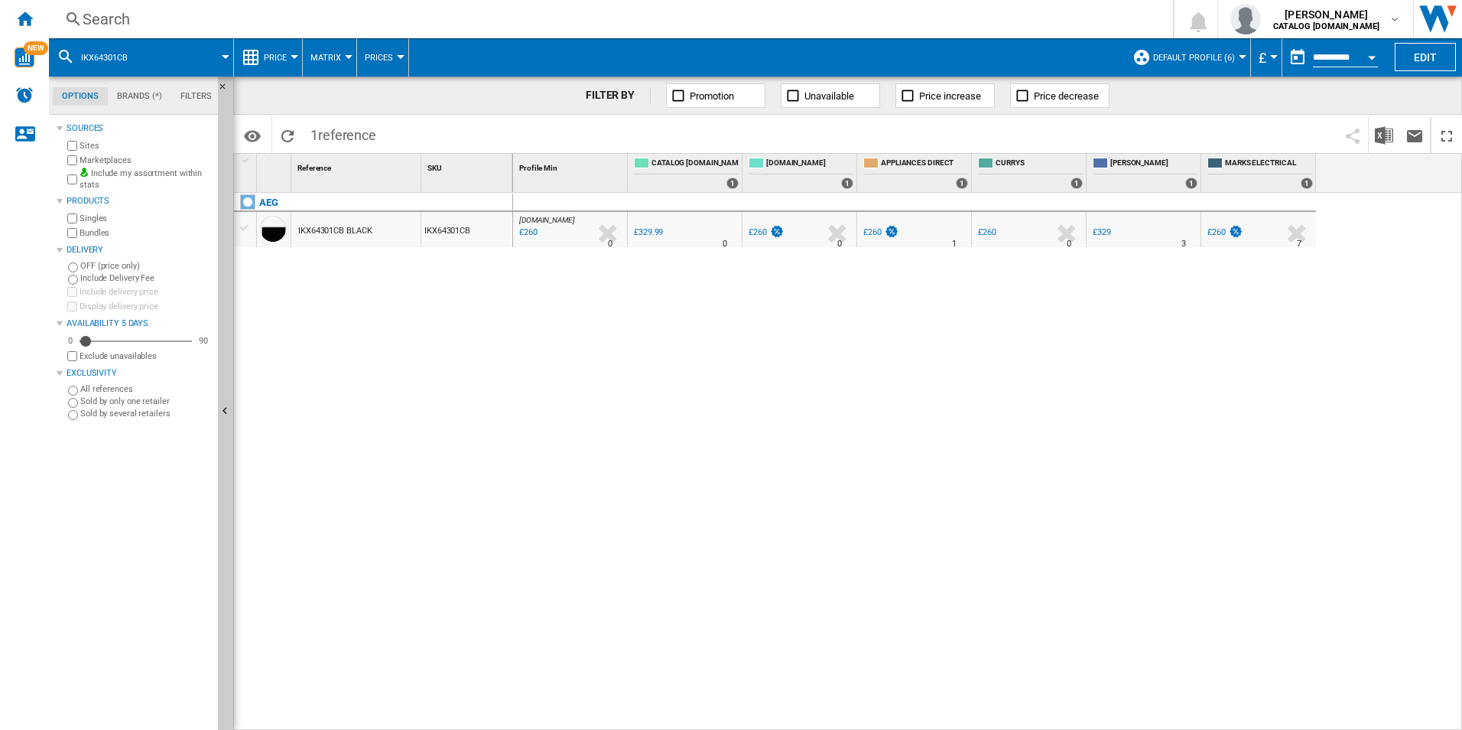
click at [1046, 11] on div "Search" at bounding box center [608, 18] width 1051 height 21
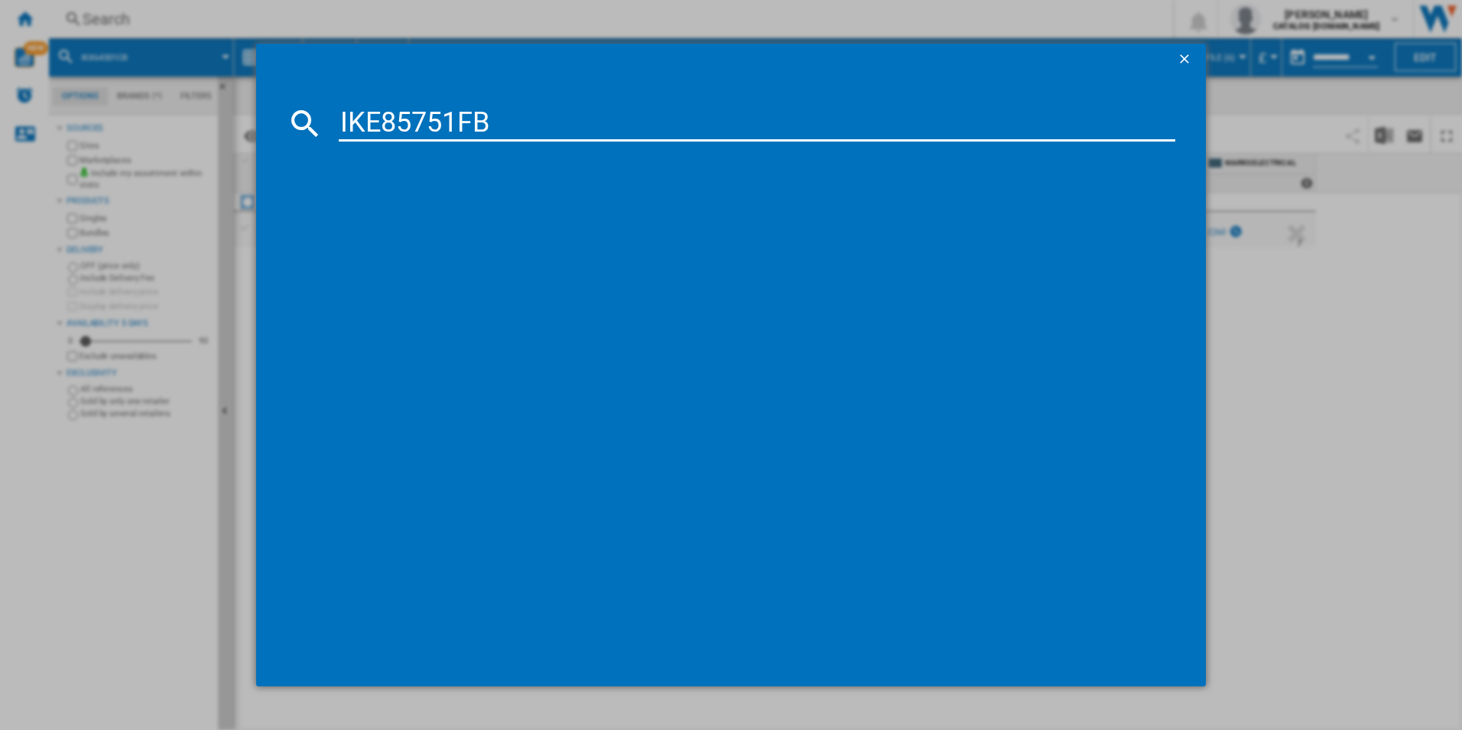
type input "IKE85751FB"
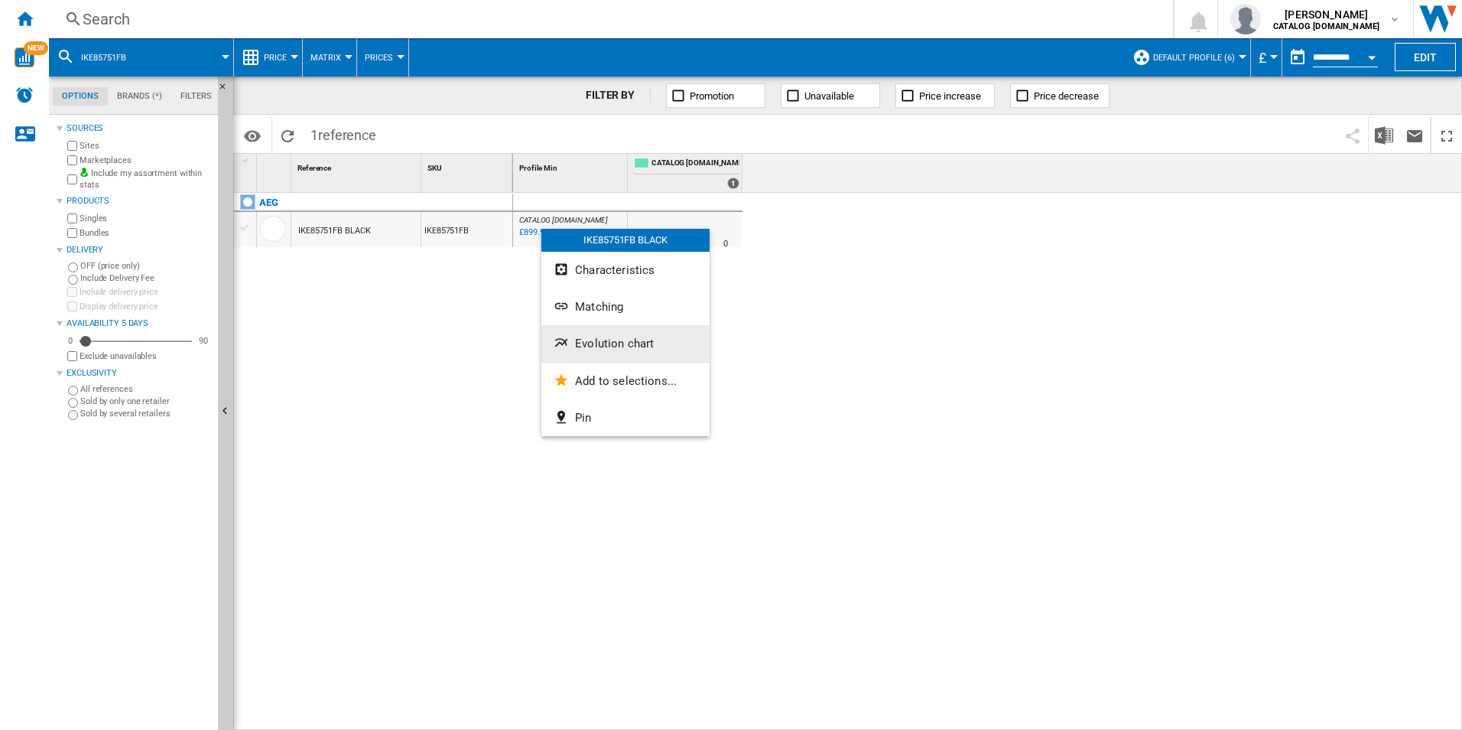
click at [592, 346] on span "Evolution chart" at bounding box center [614, 344] width 79 height 14
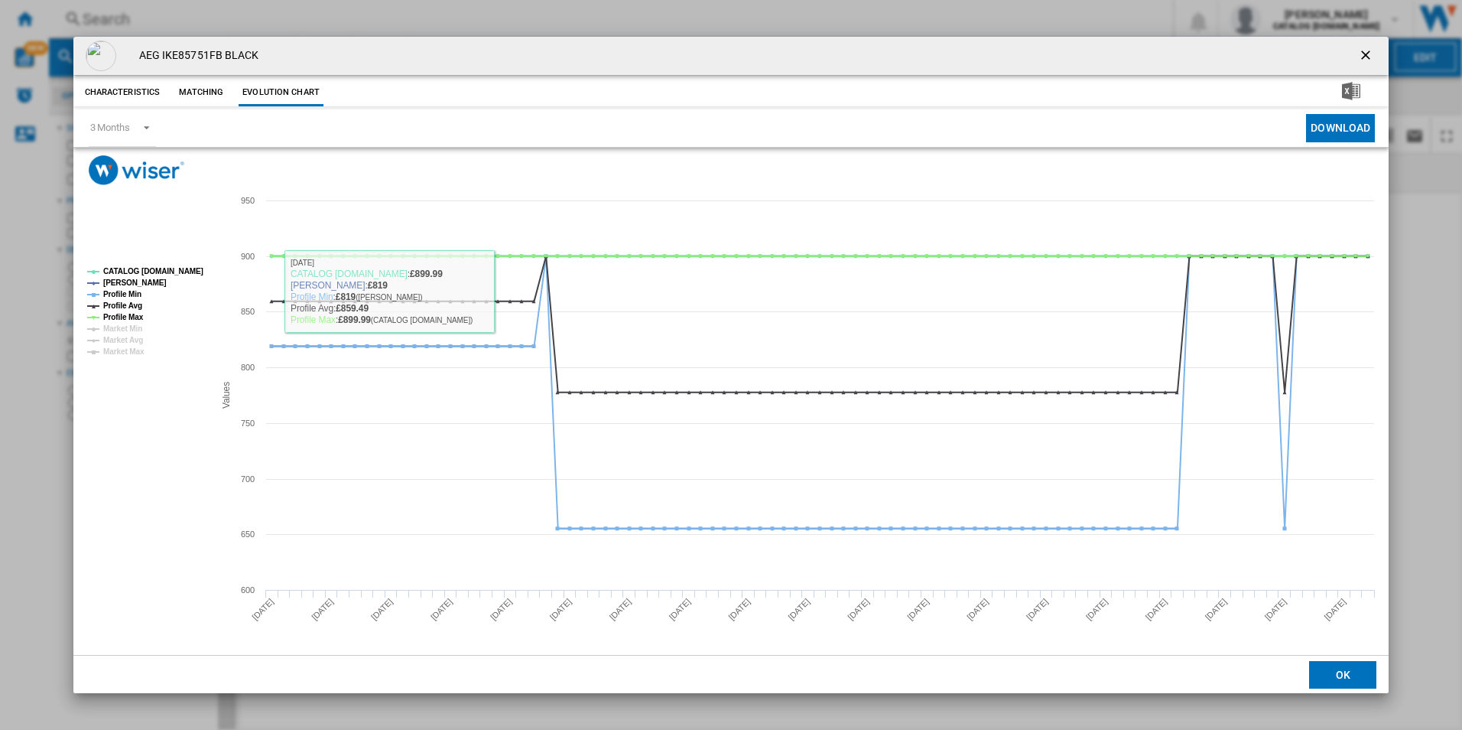
click at [177, 268] on tspan "CATALOG [DOMAIN_NAME]" at bounding box center [153, 271] width 100 height 8
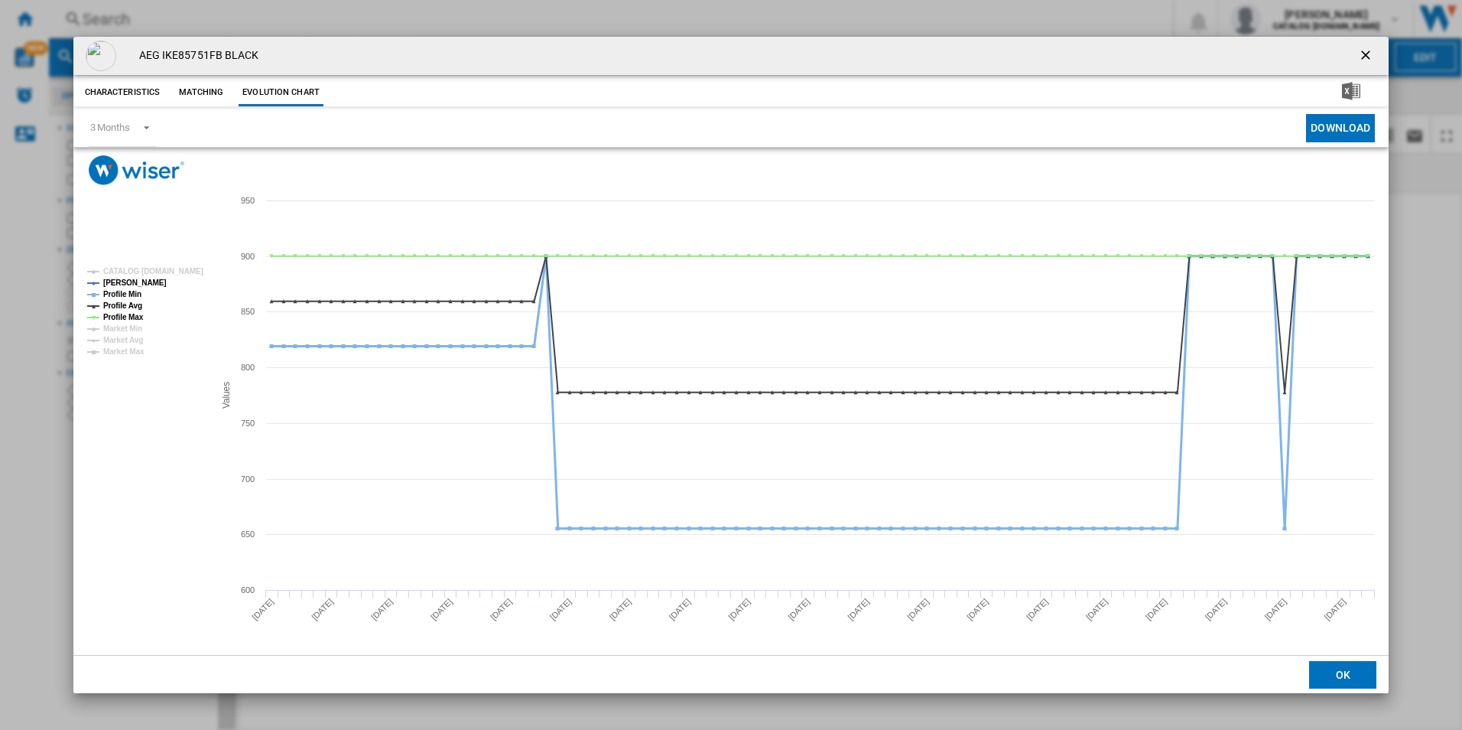
click at [136, 290] on tspan "Profile Min" at bounding box center [122, 294] width 38 height 8
click at [138, 303] on tspan "Profile Avg" at bounding box center [122, 305] width 39 height 8
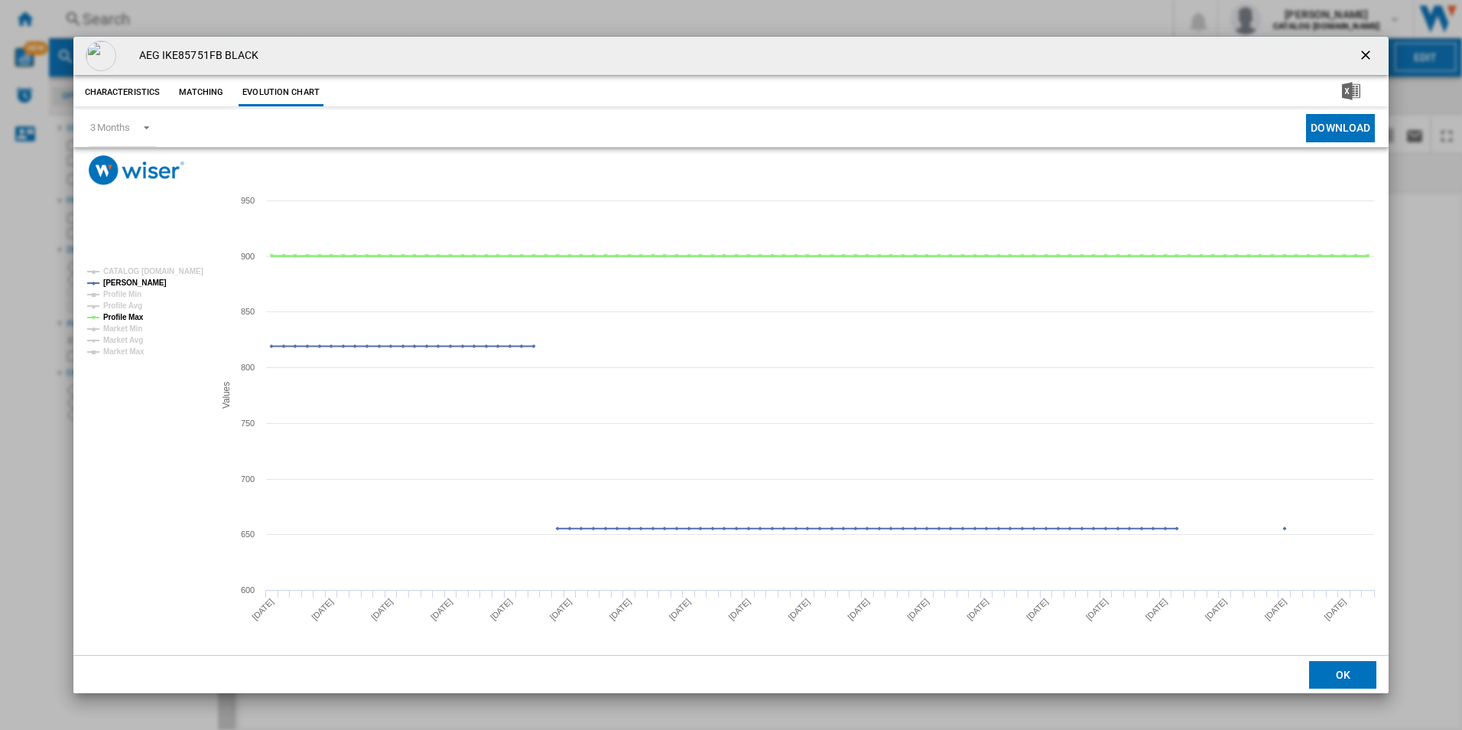
click at [135, 316] on tspan "Profile Max" at bounding box center [123, 317] width 41 height 8
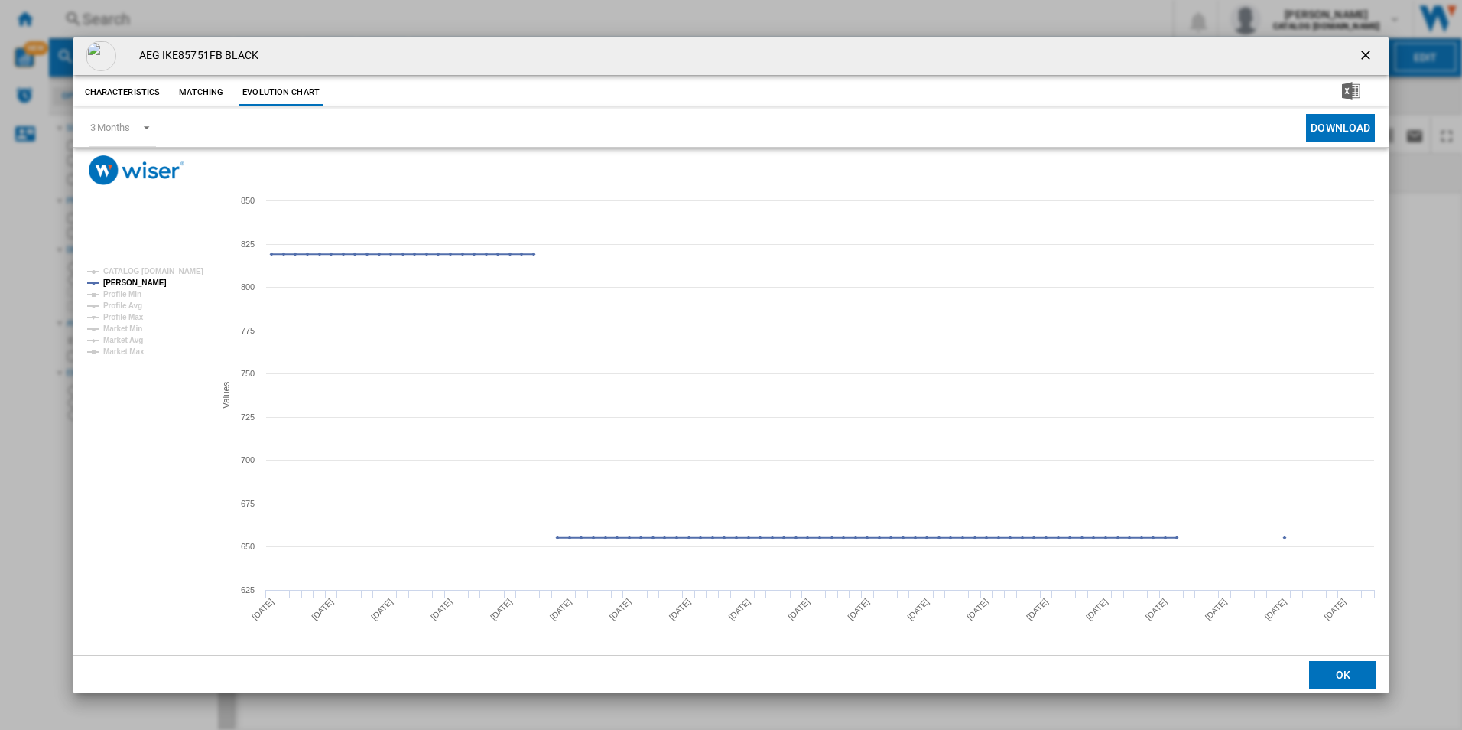
drag, startPoint x: 1367, startPoint y: 51, endPoint x: 1261, endPoint y: 55, distance: 105.6
click at [1367, 51] on ng-md-icon "getI18NText('BUTTONS.CLOSE_DIALOG')" at bounding box center [1367, 56] width 18 height 18
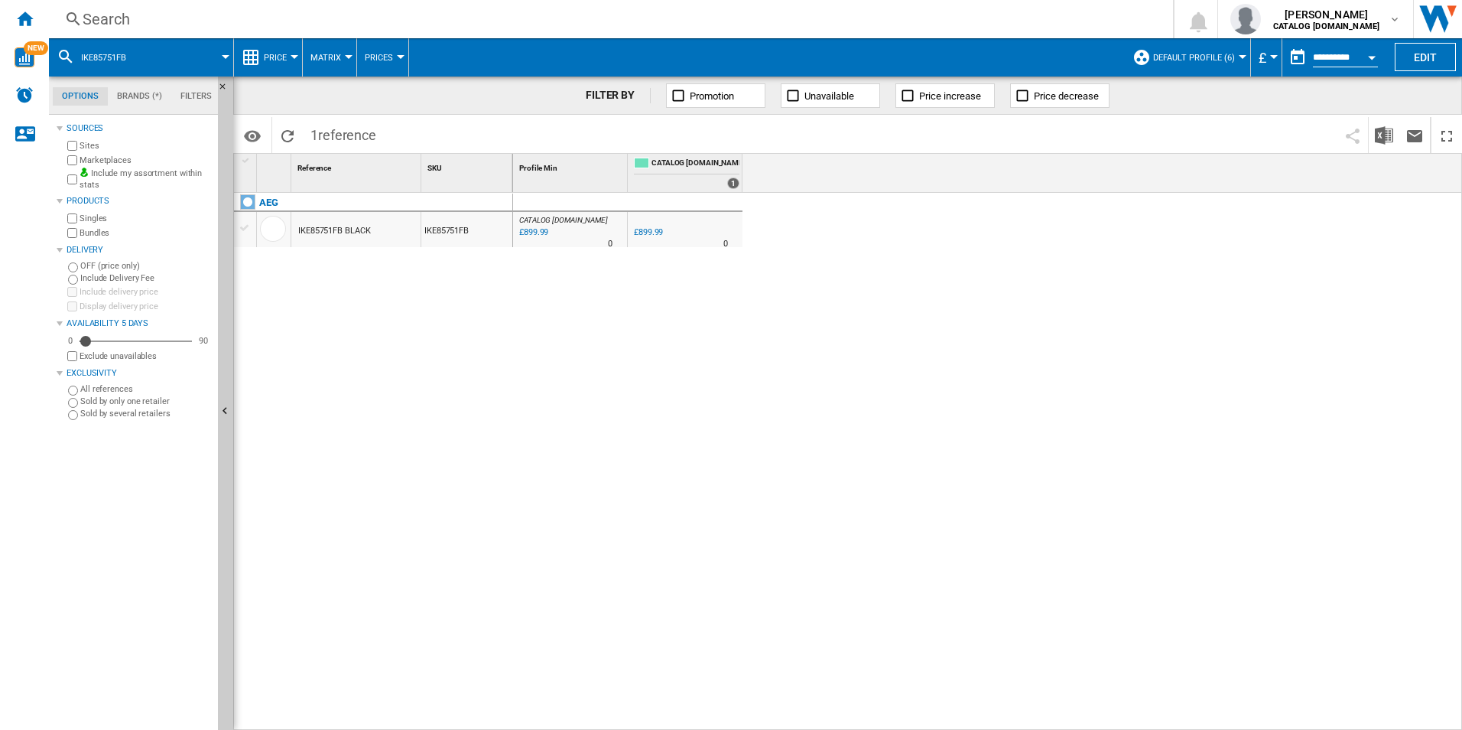
click at [938, 21] on div "Search" at bounding box center [608, 18] width 1051 height 21
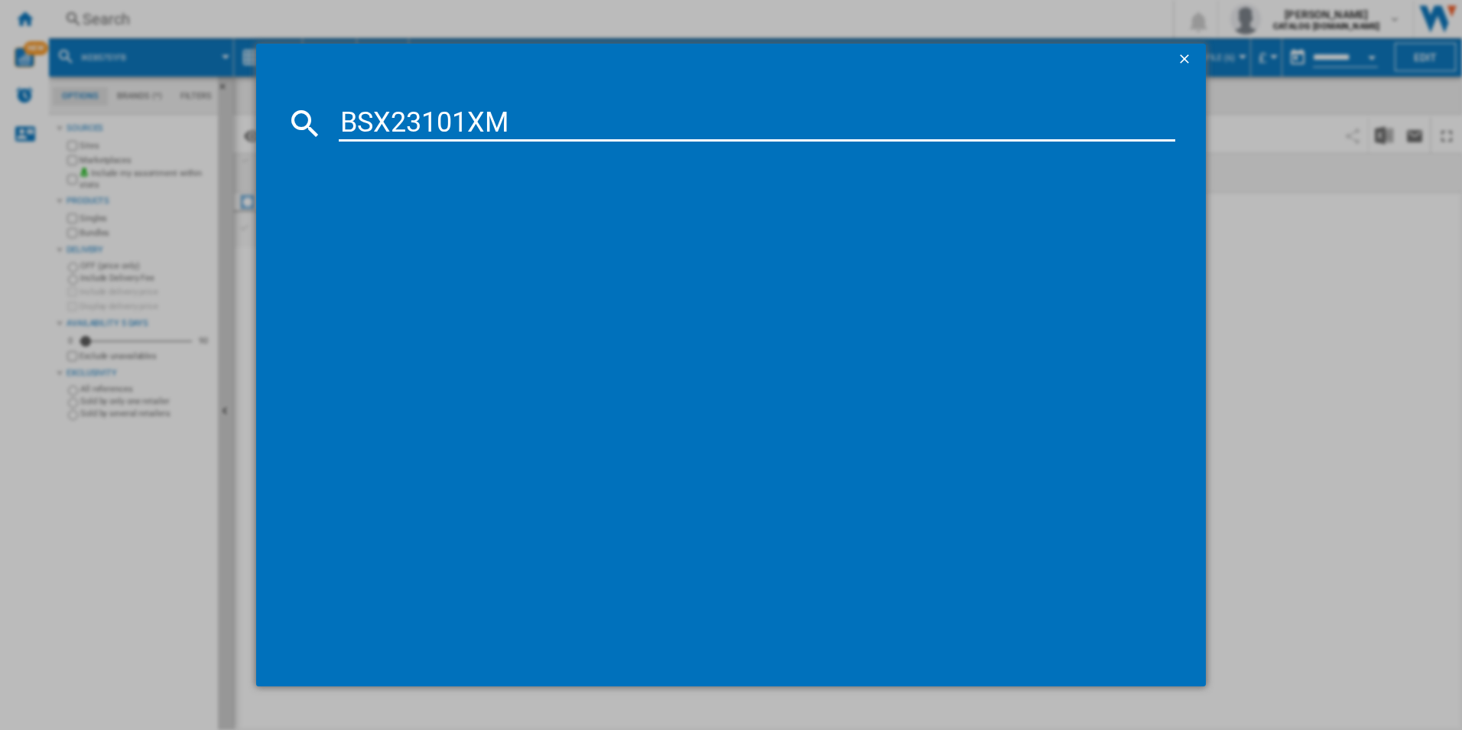
type input "BSX23101XM"
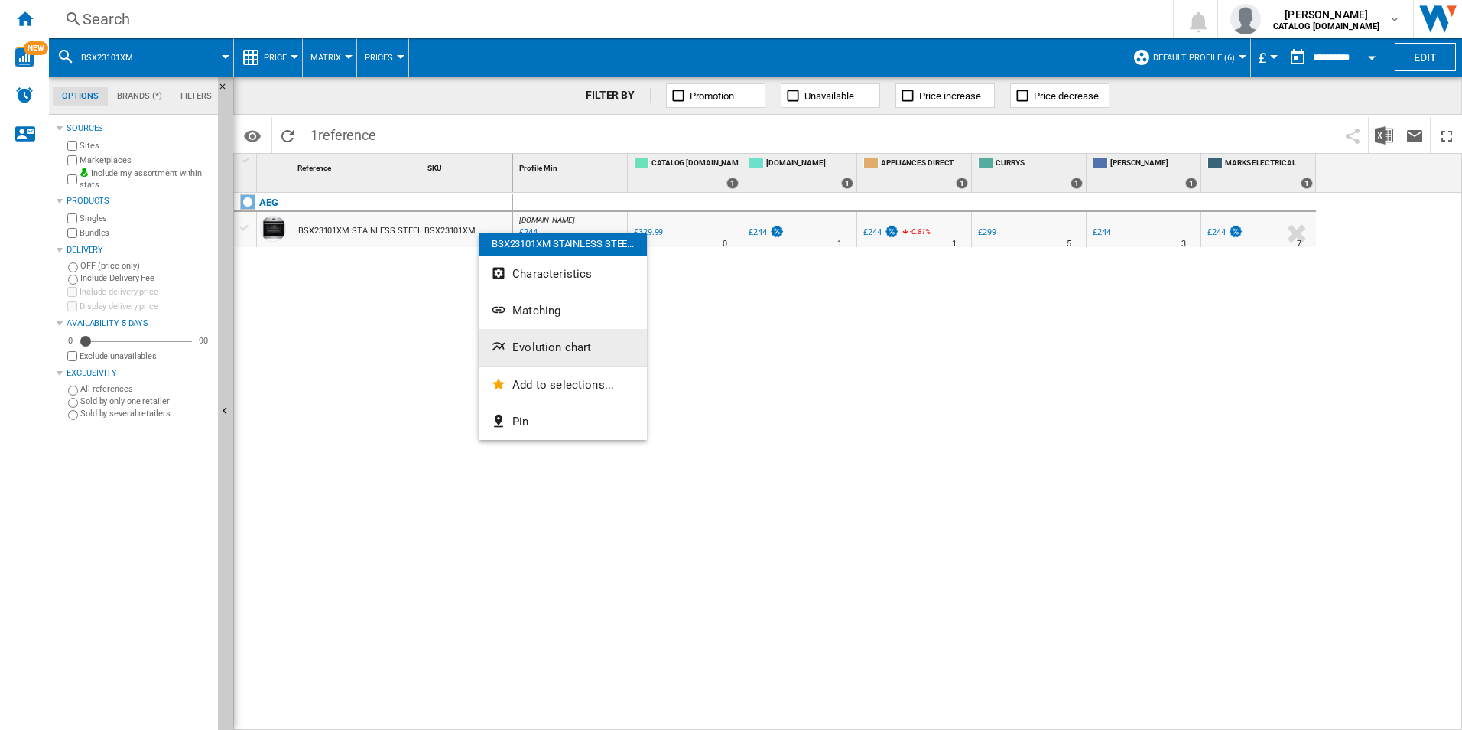
click at [541, 333] on button "Evolution chart" at bounding box center [563, 347] width 168 height 37
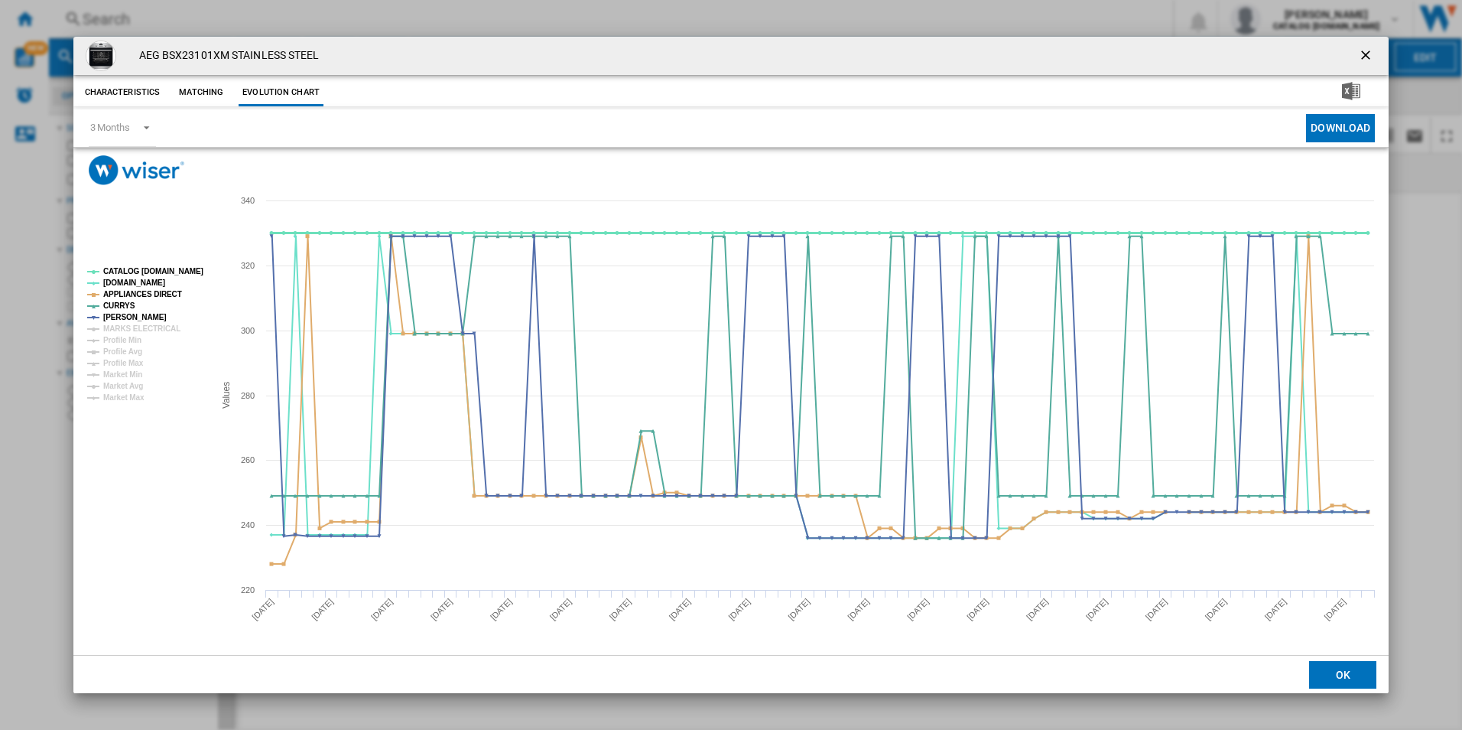
click at [187, 267] on tspan "CATALOG [DOMAIN_NAME]" at bounding box center [153, 271] width 100 height 8
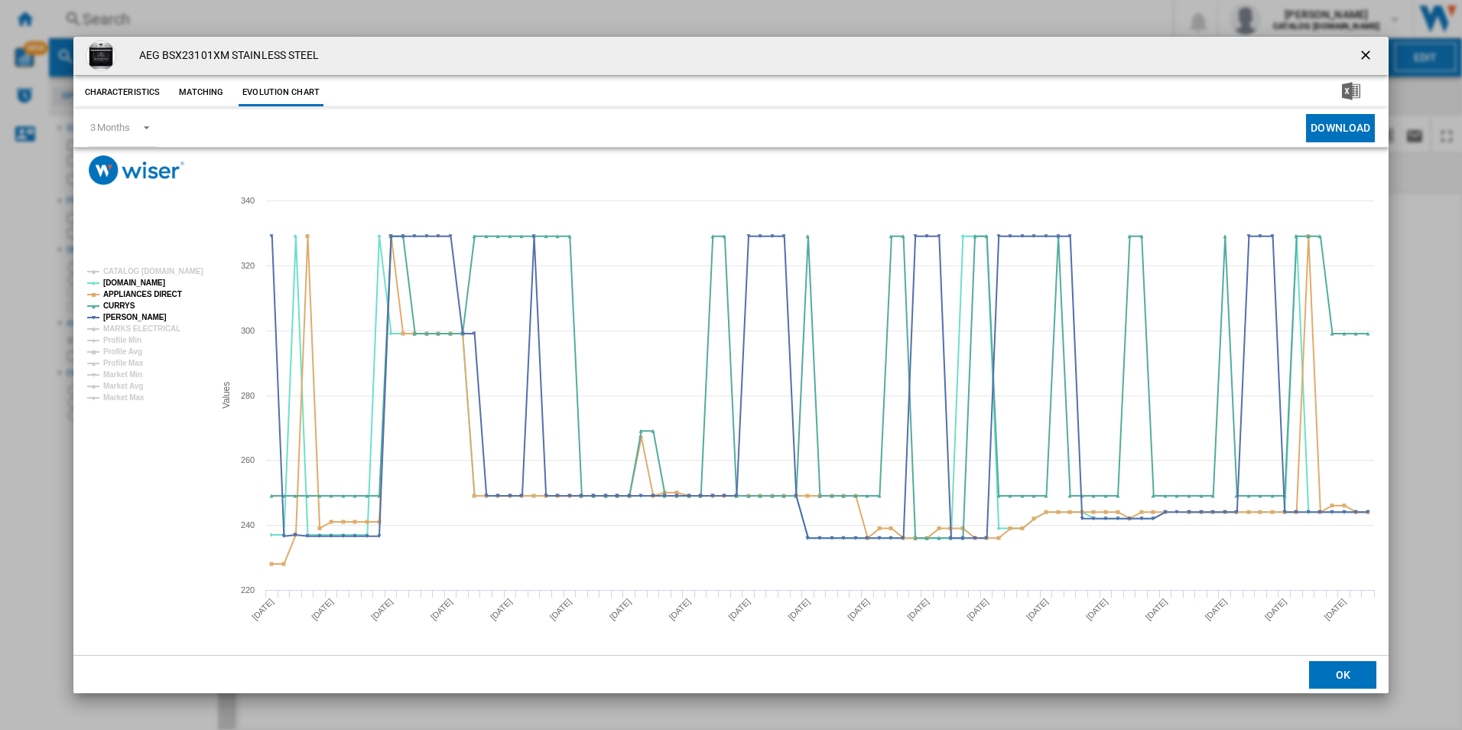
click at [155, 290] on tspan "APPLIANCES DIRECT" at bounding box center [142, 294] width 79 height 8
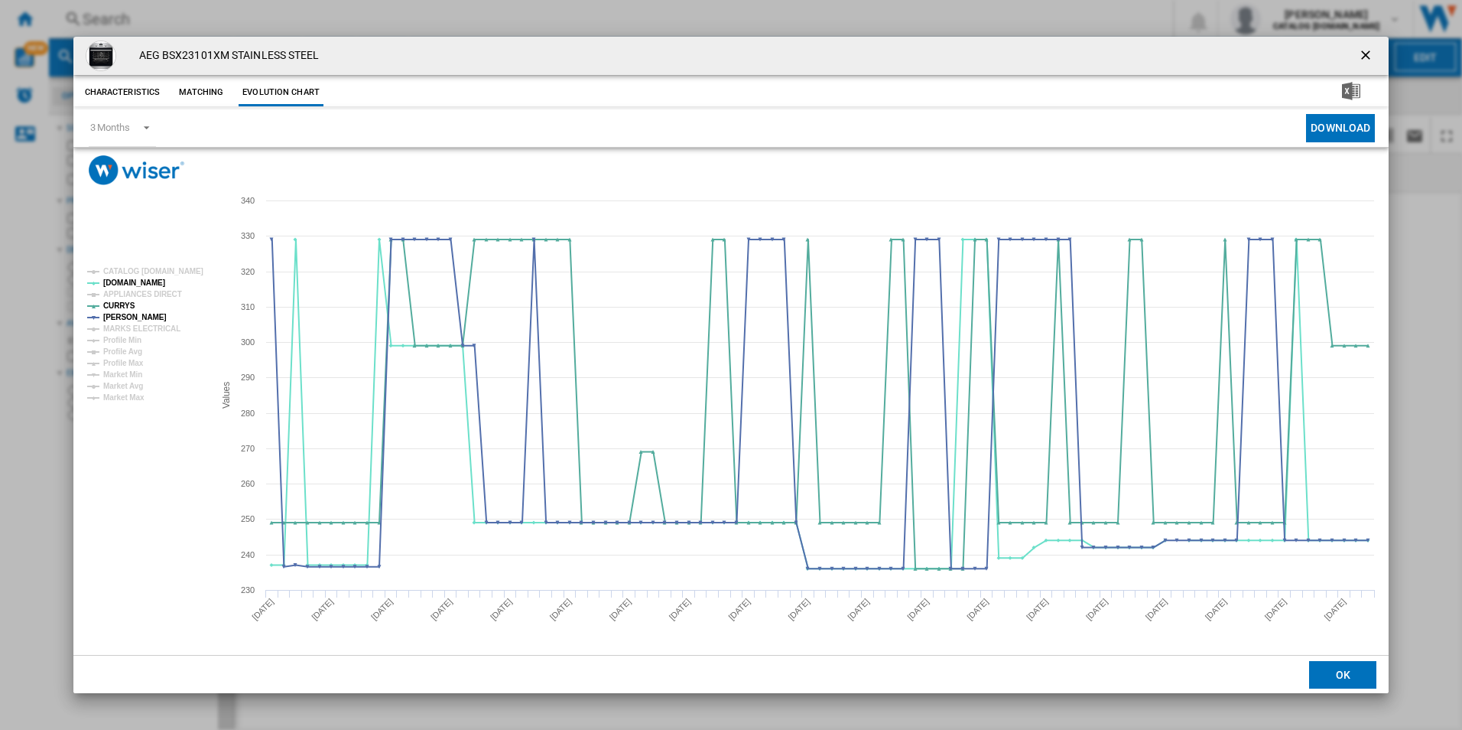
drag, startPoint x: 1366, startPoint y: 56, endPoint x: 1185, endPoint y: 80, distance: 182.1
click at [1366, 56] on ng-md-icon "getI18NText('BUTTONS.CLOSE_DIALOG')" at bounding box center [1367, 56] width 18 height 18
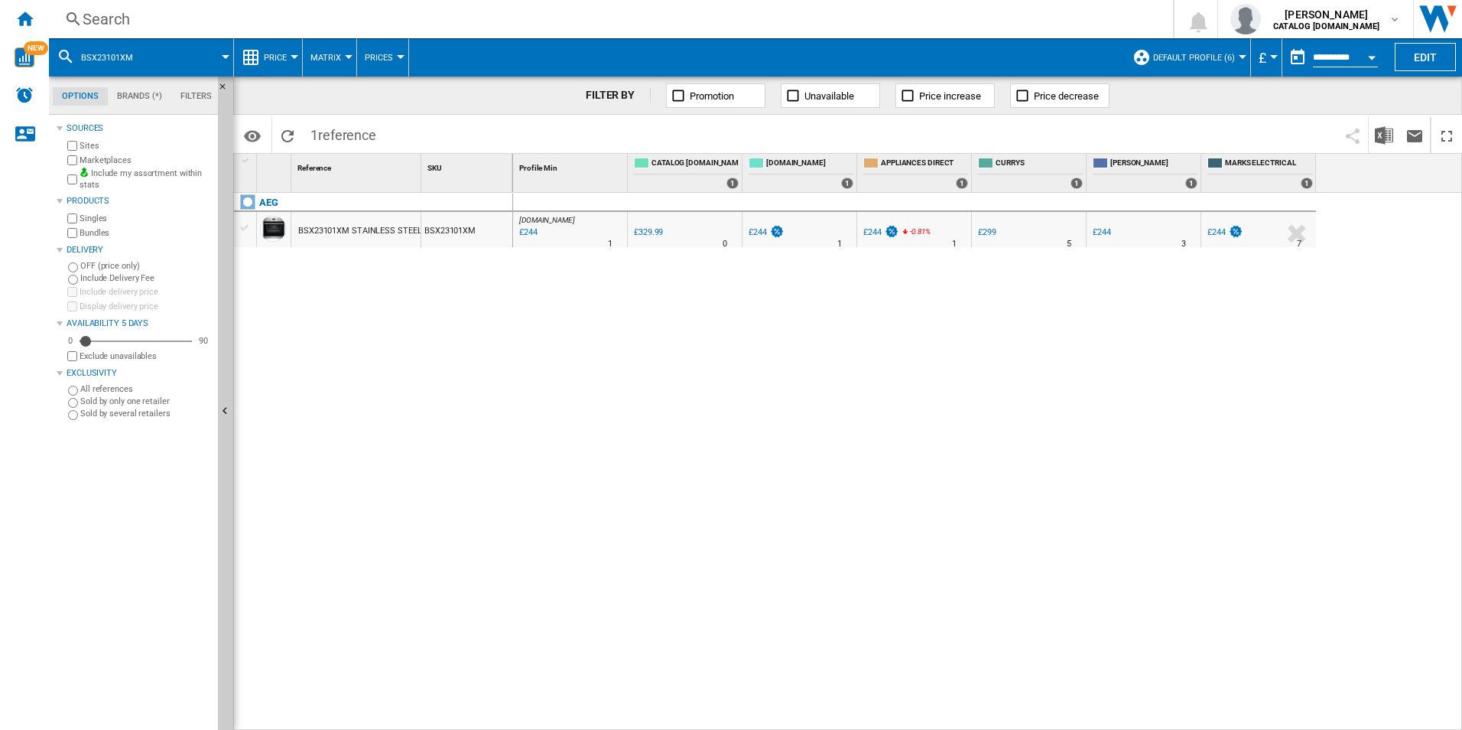
click at [916, 18] on div "Search" at bounding box center [608, 18] width 1051 height 21
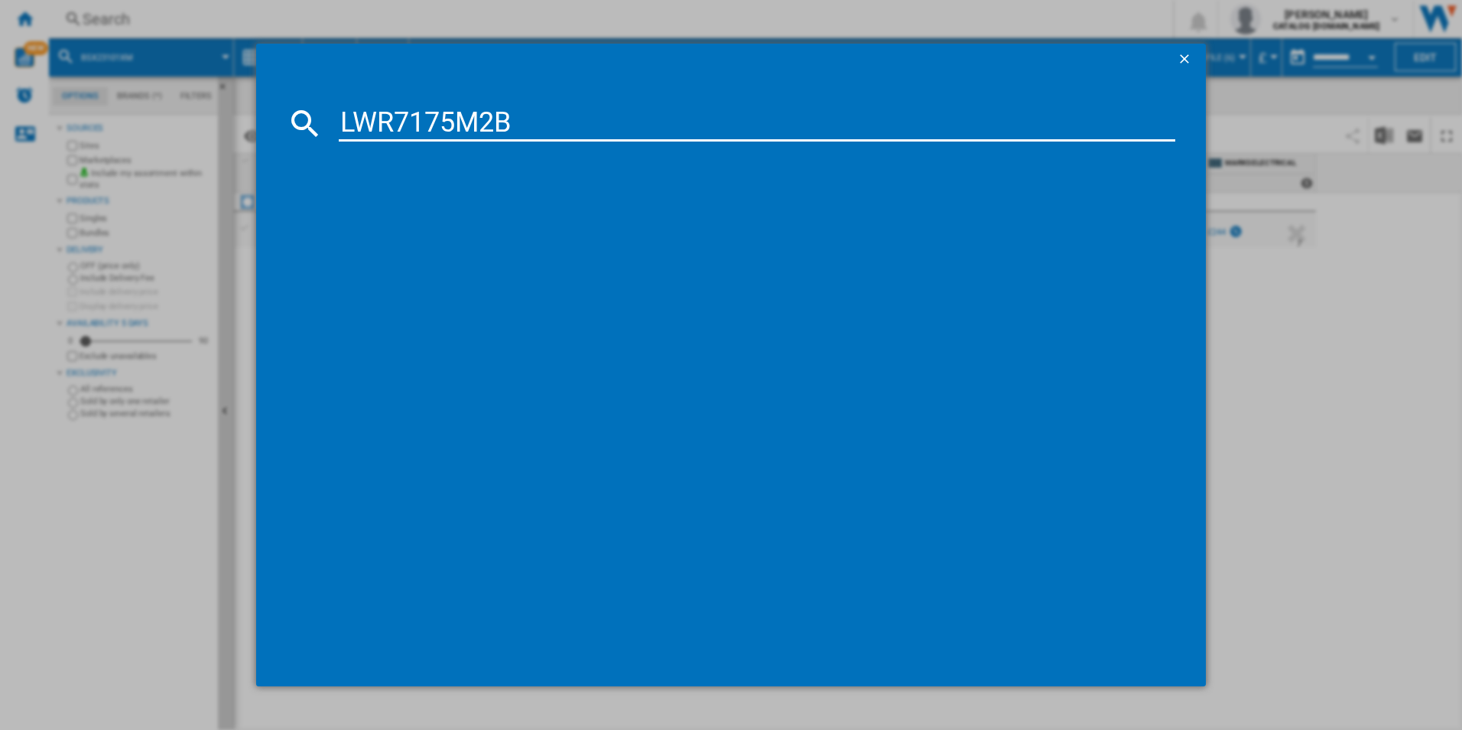
type input "LWR7175M2B"
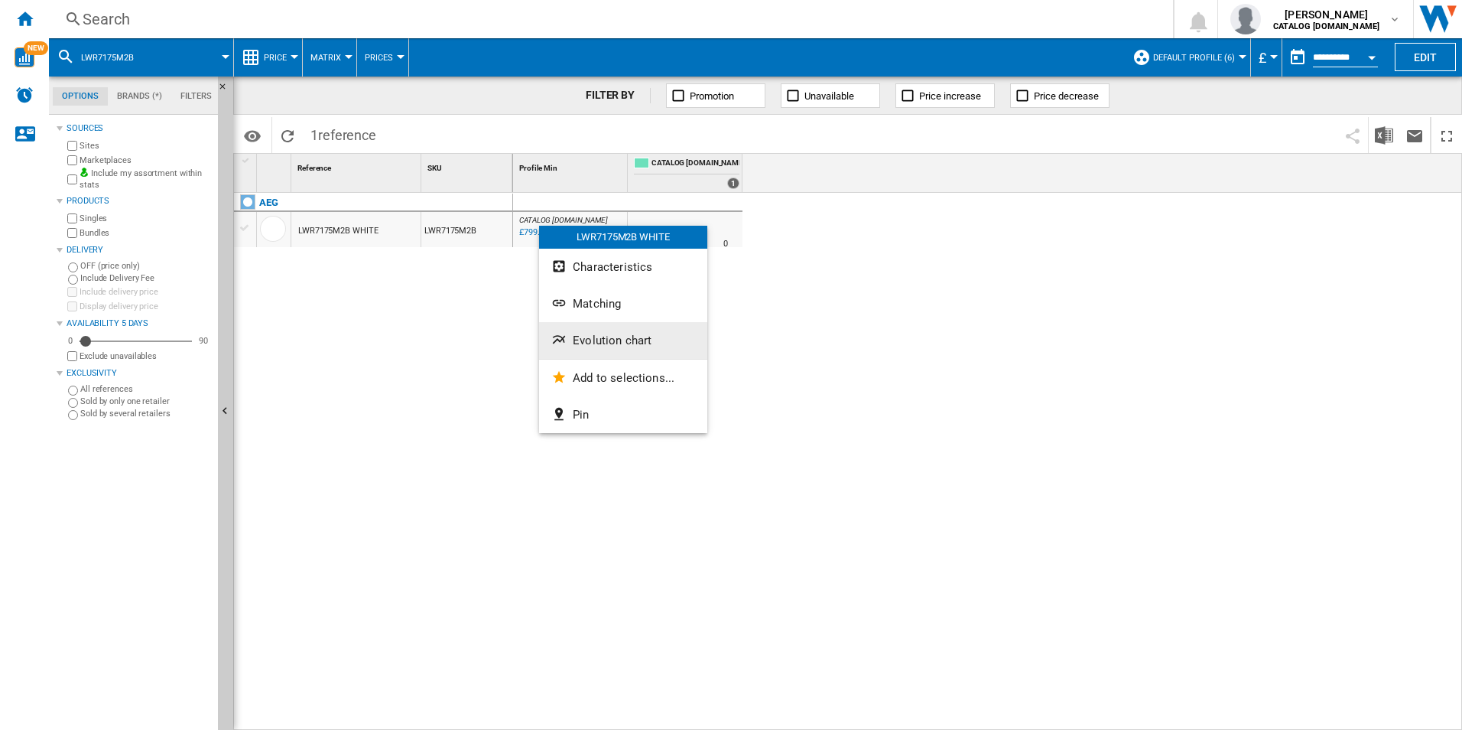
click at [620, 322] on button "Evolution chart" at bounding box center [623, 340] width 168 height 37
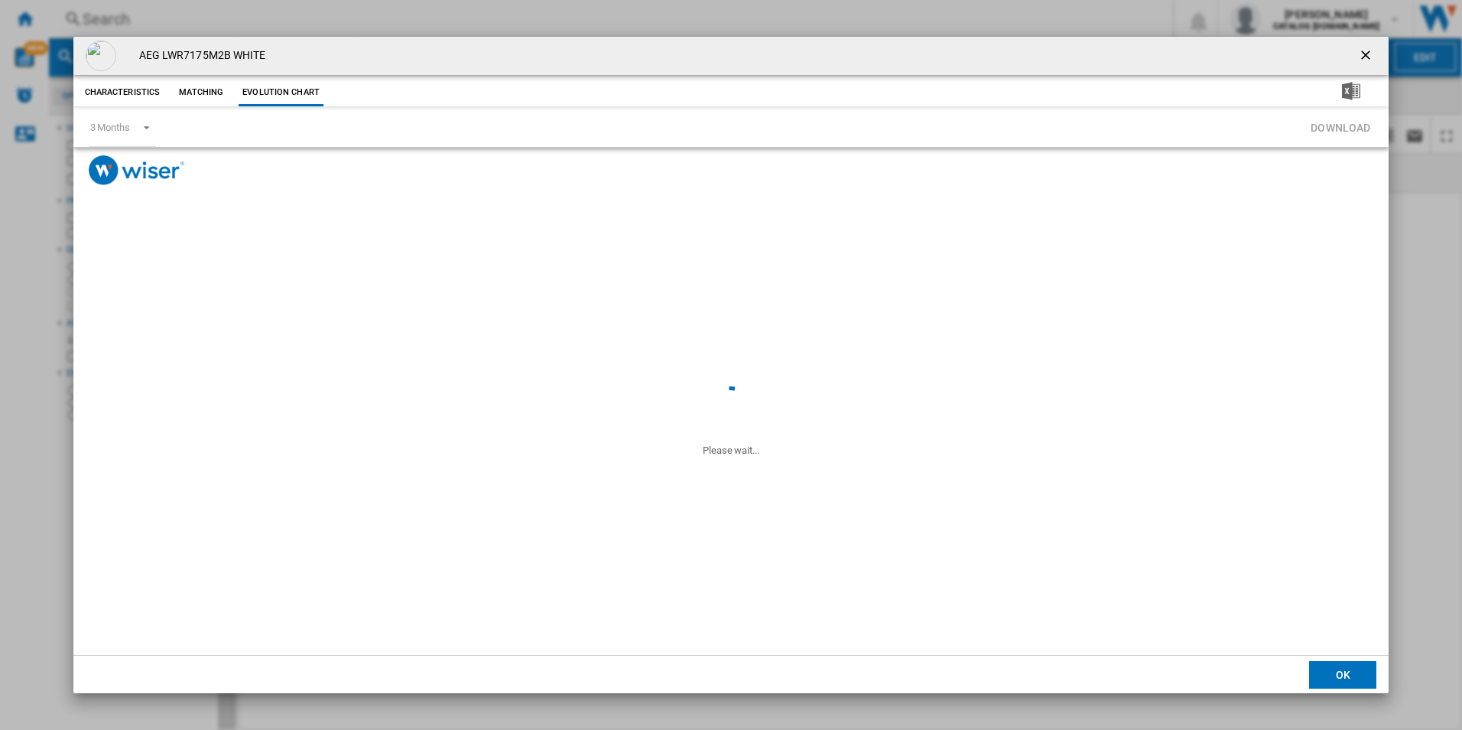
click at [616, 324] on md-dialog-content "Characteristics Matching Evolution chart Please wait... 3 Months 3 Months 6 Mon…" at bounding box center [731, 365] width 1316 height 581
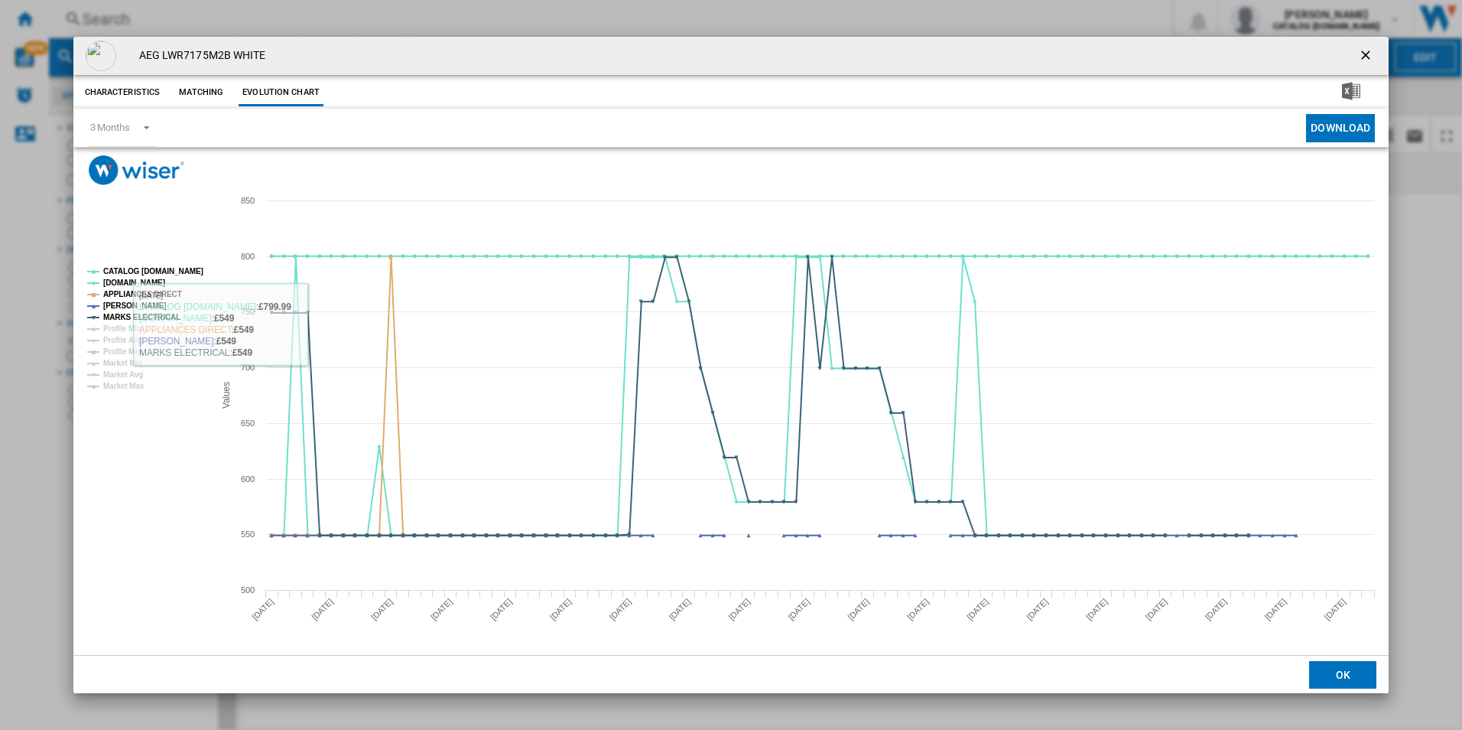
click at [200, 267] on rect "Product popup" at bounding box center [144, 329] width 127 height 135
click at [189, 267] on tspan "CATALOG [DOMAIN_NAME]" at bounding box center [153, 271] width 100 height 8
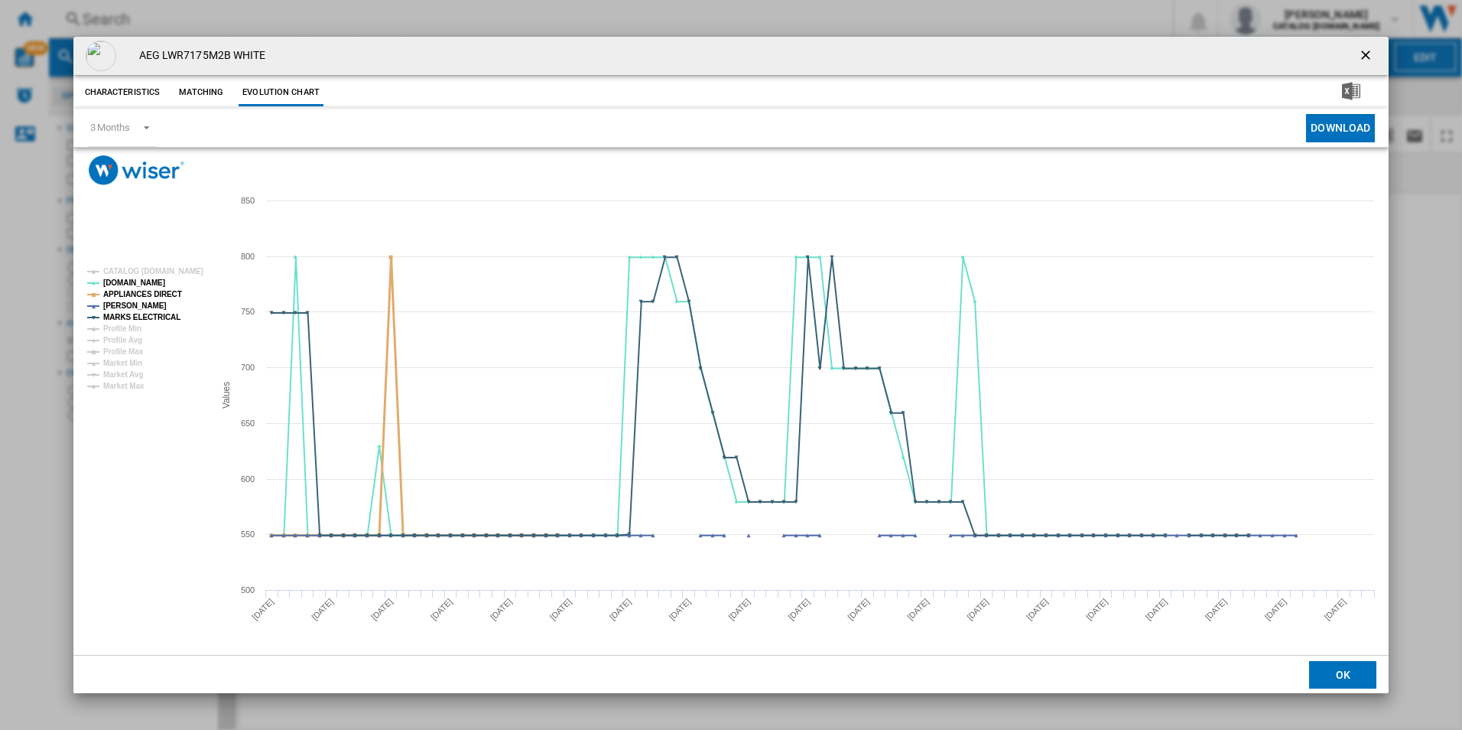
click at [164, 290] on tspan "APPLIANCES DIRECT" at bounding box center [142, 294] width 79 height 8
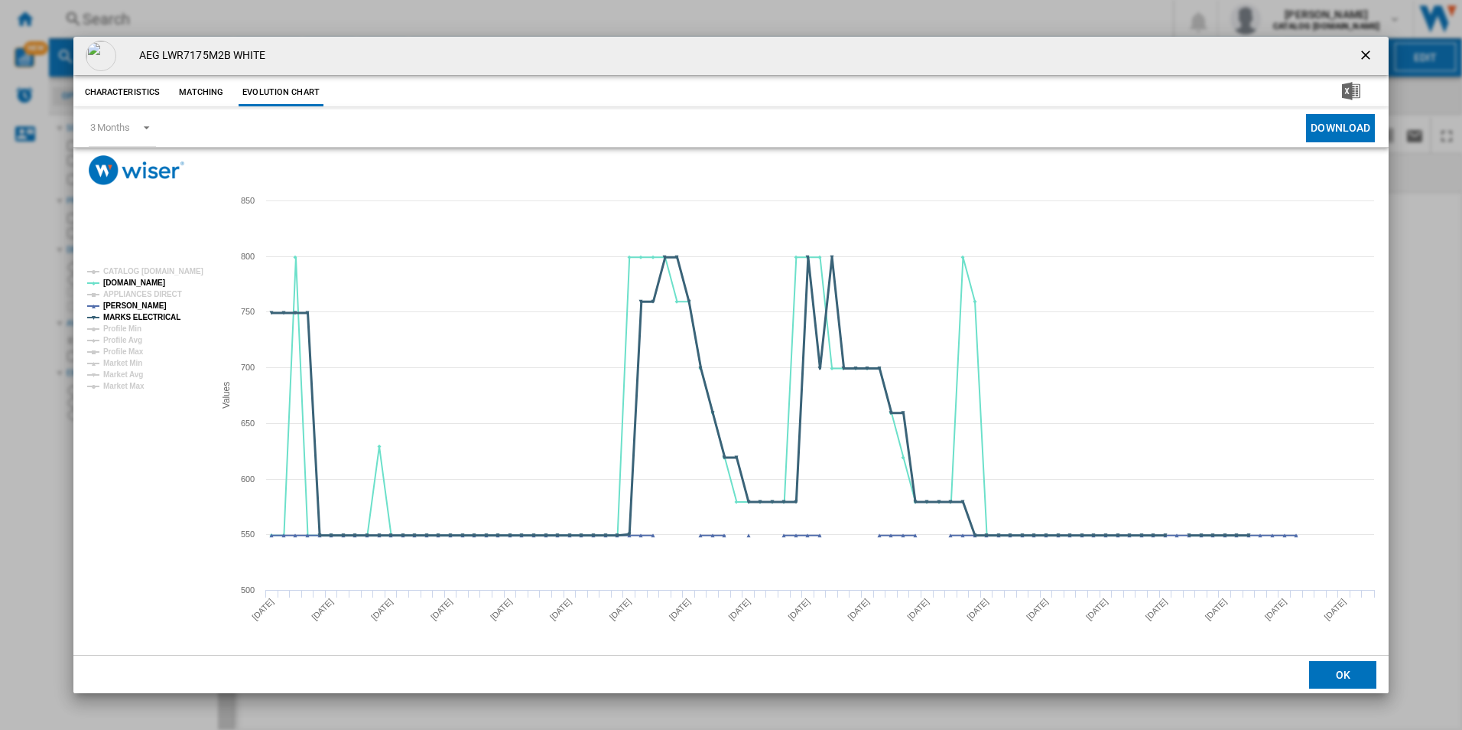
click at [162, 317] on tspan "MARKS ELECTRICAL" at bounding box center [141, 317] width 77 height 8
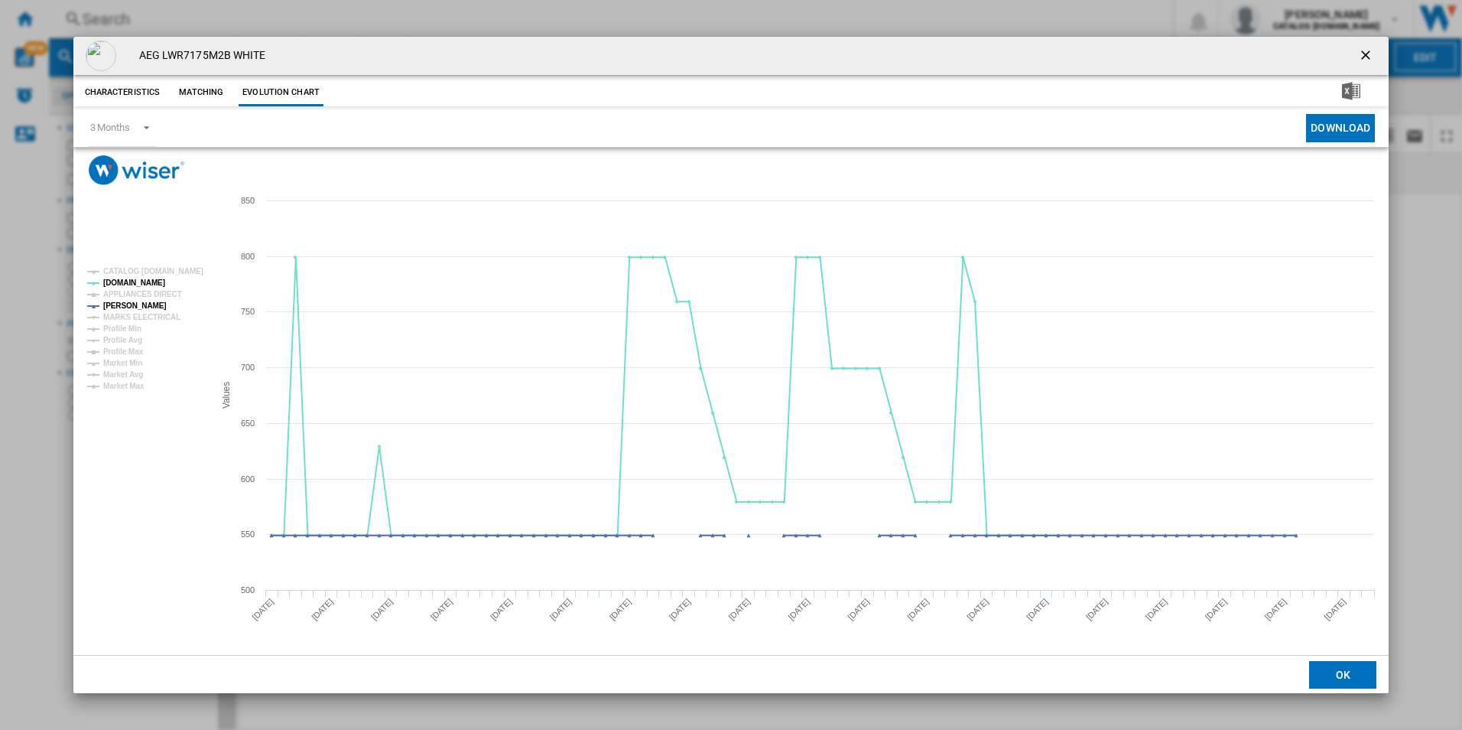
click at [1367, 58] on ng-md-icon "getI18NText('BUTTONS.CLOSE_DIALOG')" at bounding box center [1367, 56] width 18 height 18
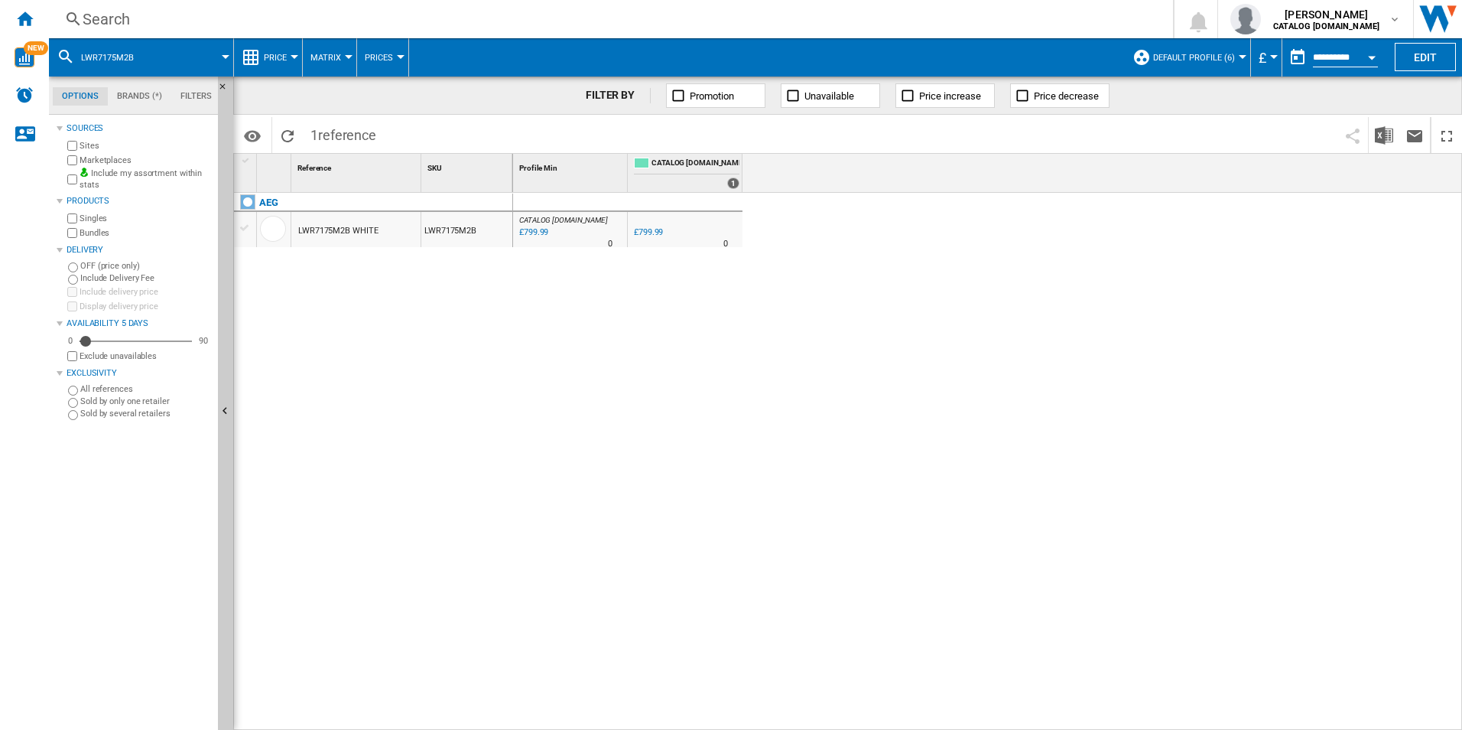
click at [775, 17] on div "Search" at bounding box center [608, 18] width 1051 height 21
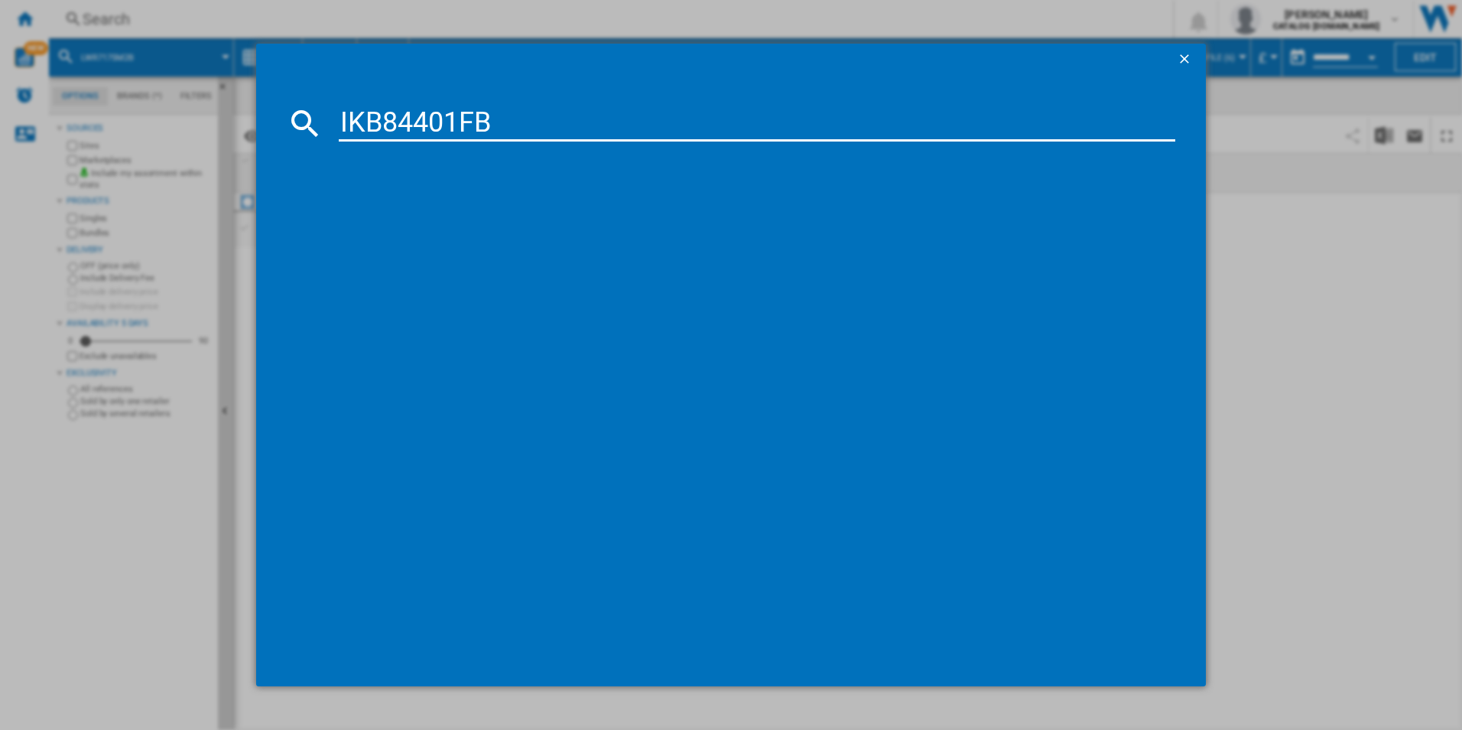
type input "IKB84401FB"
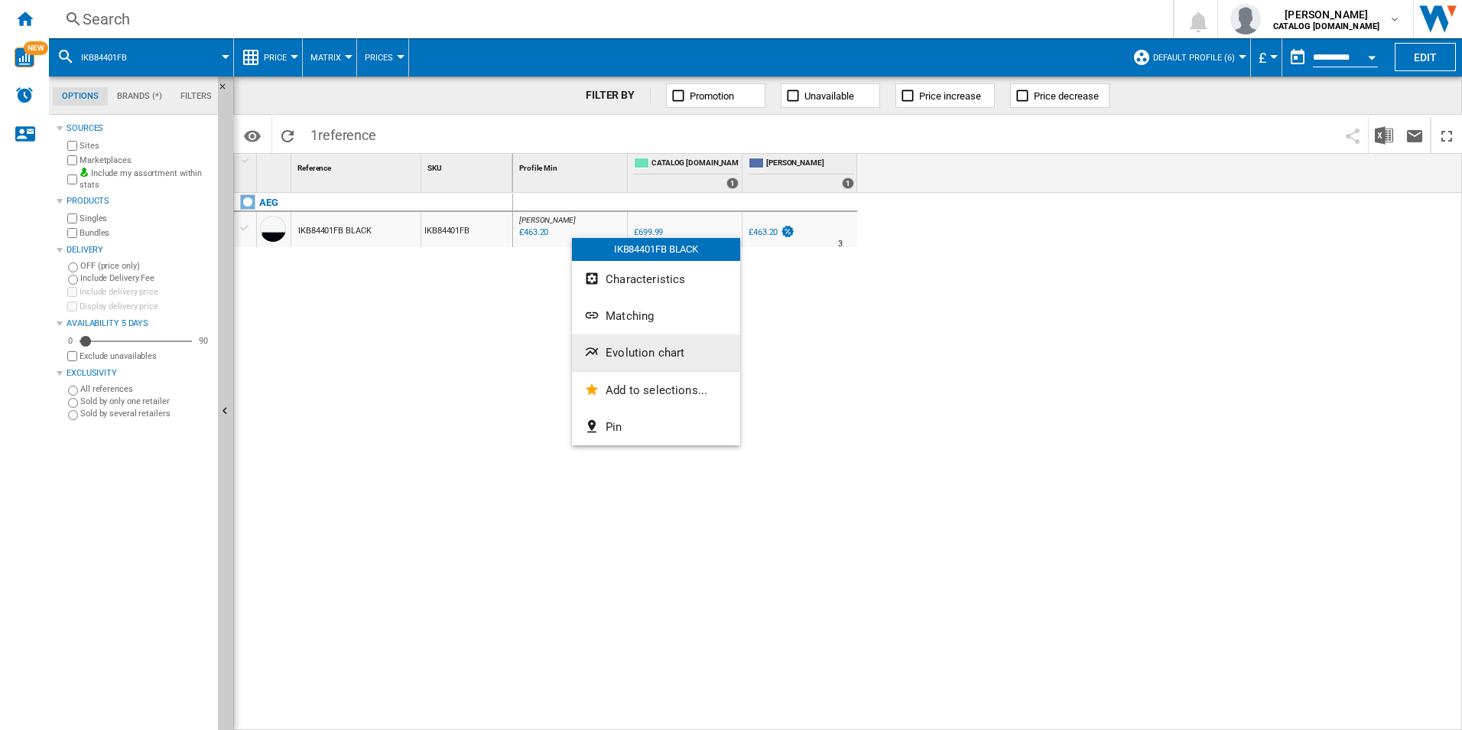
click at [646, 350] on span "Evolution chart" at bounding box center [645, 353] width 79 height 14
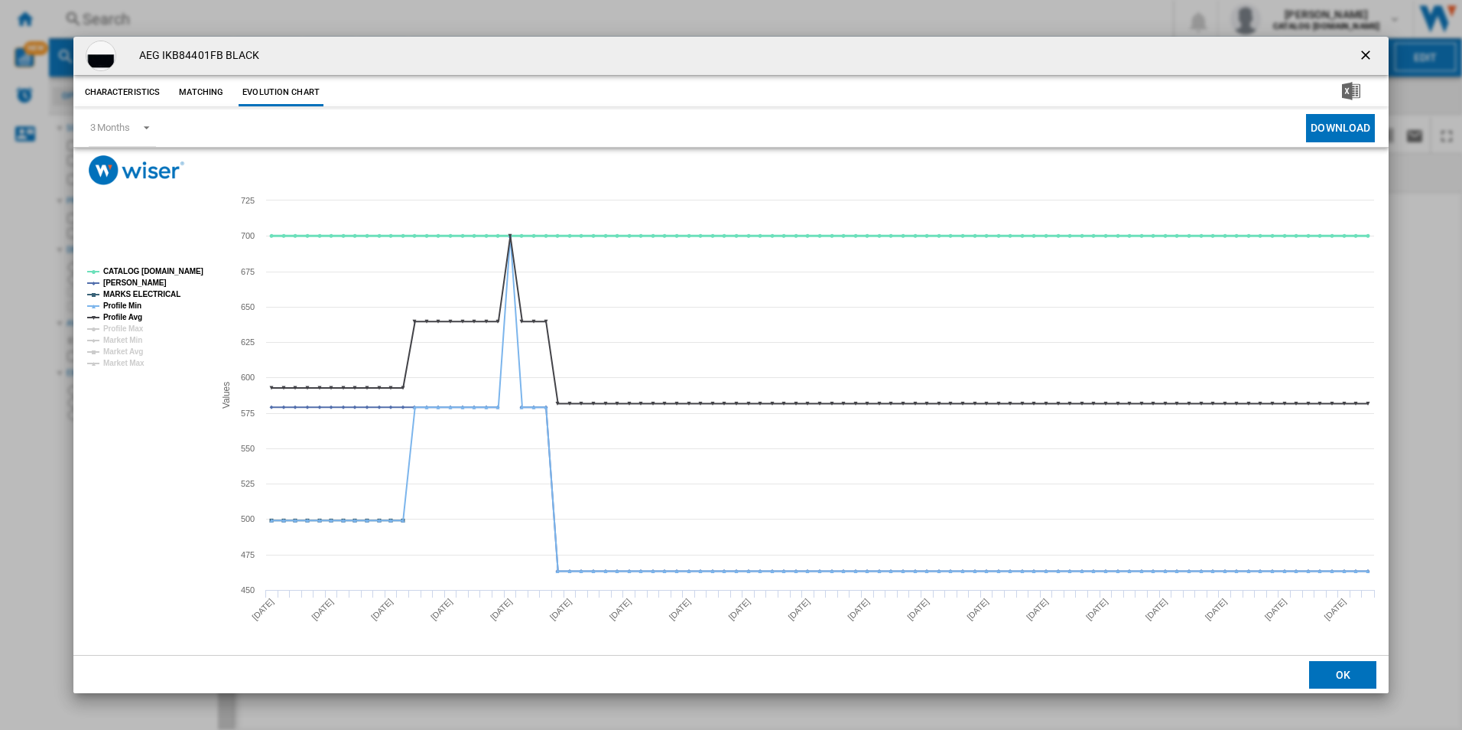
click at [175, 275] on tspan "CATALOG [DOMAIN_NAME]" at bounding box center [153, 271] width 100 height 8
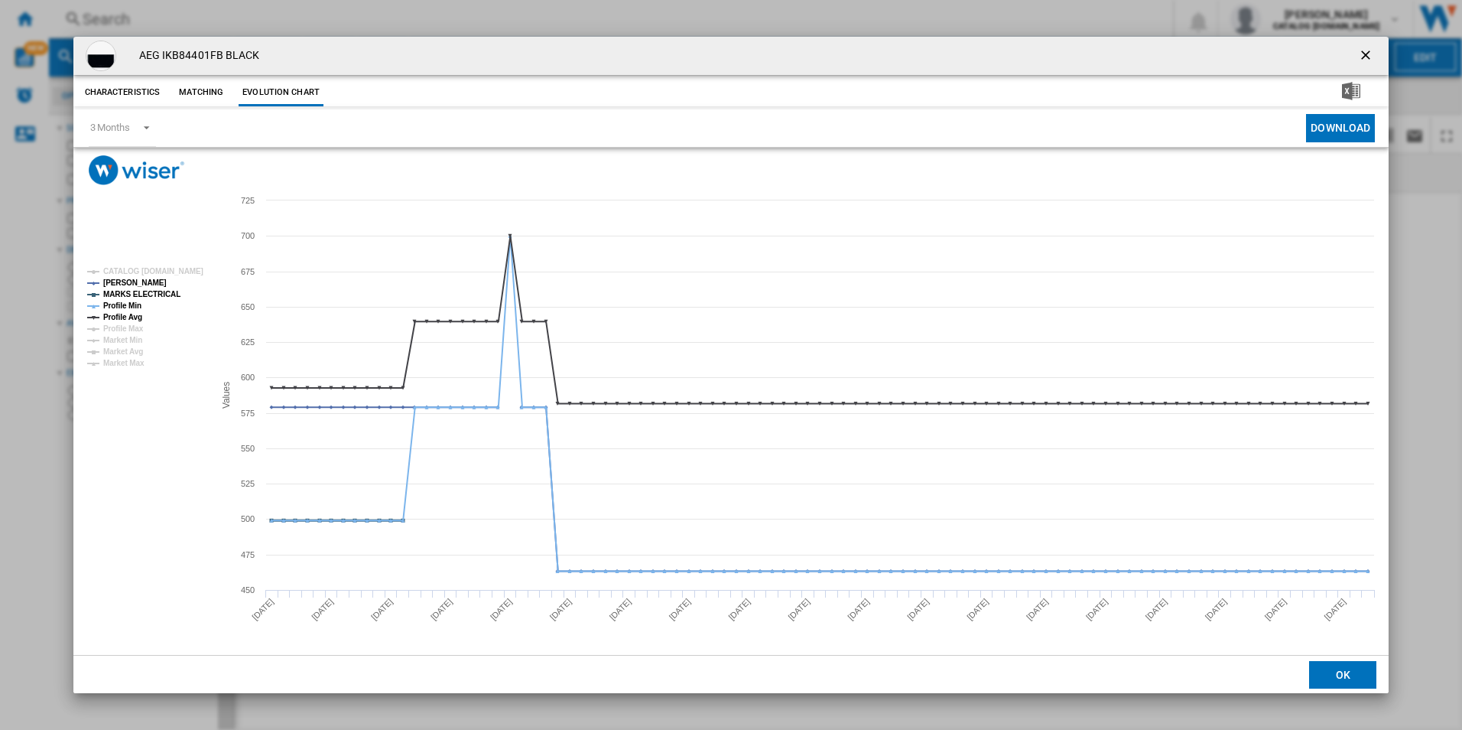
click at [161, 291] on tspan "MARKS ELECTRICAL" at bounding box center [141, 294] width 77 height 8
click at [137, 308] on tspan "Profile Min" at bounding box center [122, 305] width 38 height 8
click at [135, 326] on tspan "Profile Max" at bounding box center [123, 328] width 41 height 8
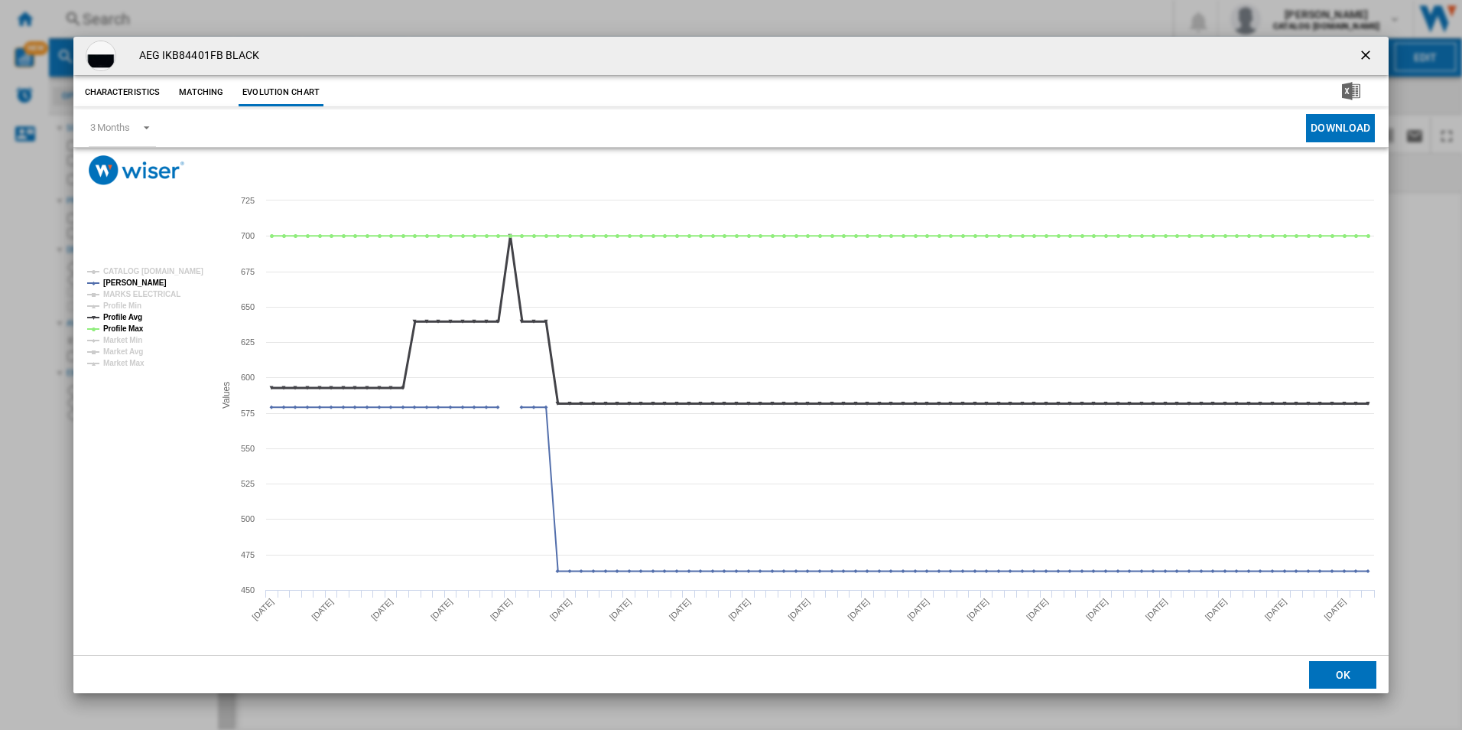
click at [133, 317] on tspan "Profile Avg" at bounding box center [122, 317] width 39 height 8
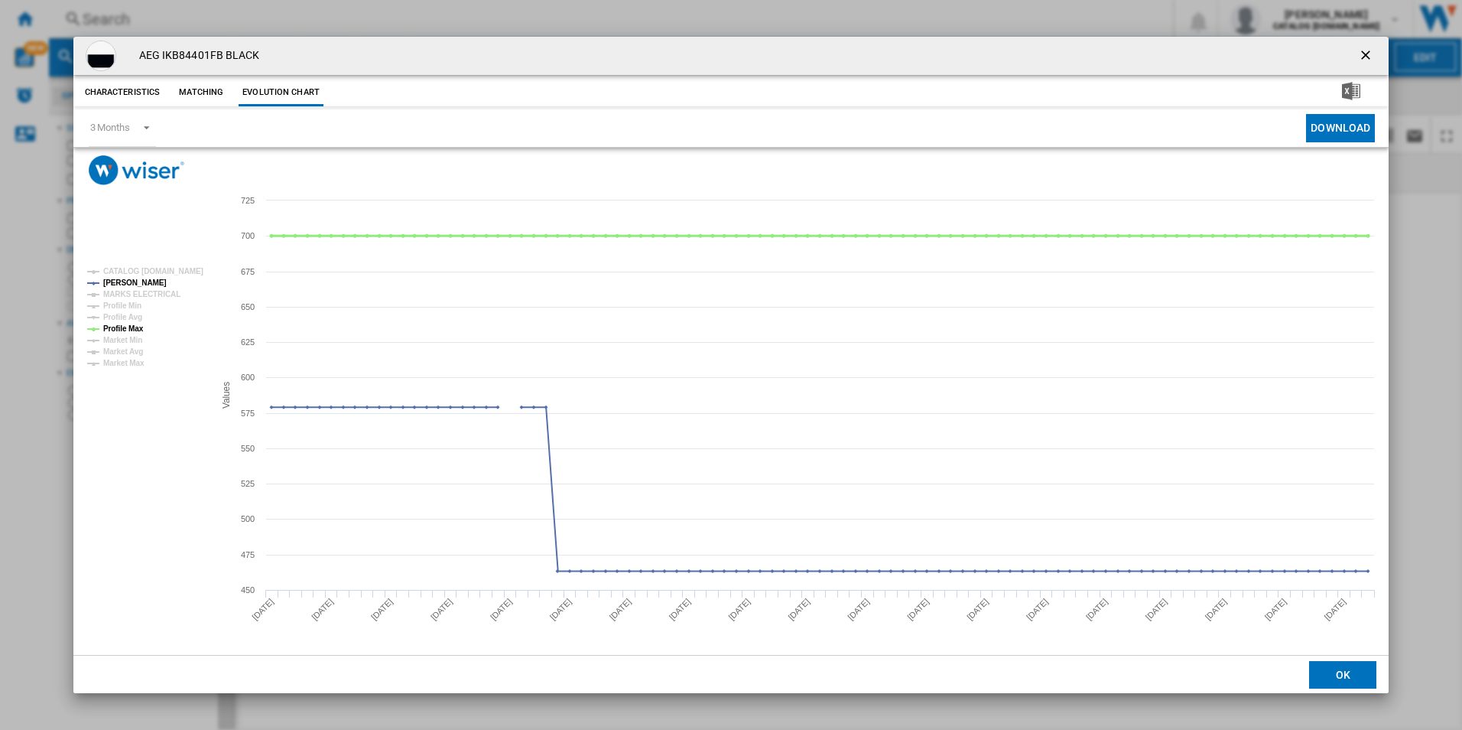
click at [134, 326] on tspan "Profile Max" at bounding box center [123, 328] width 41 height 8
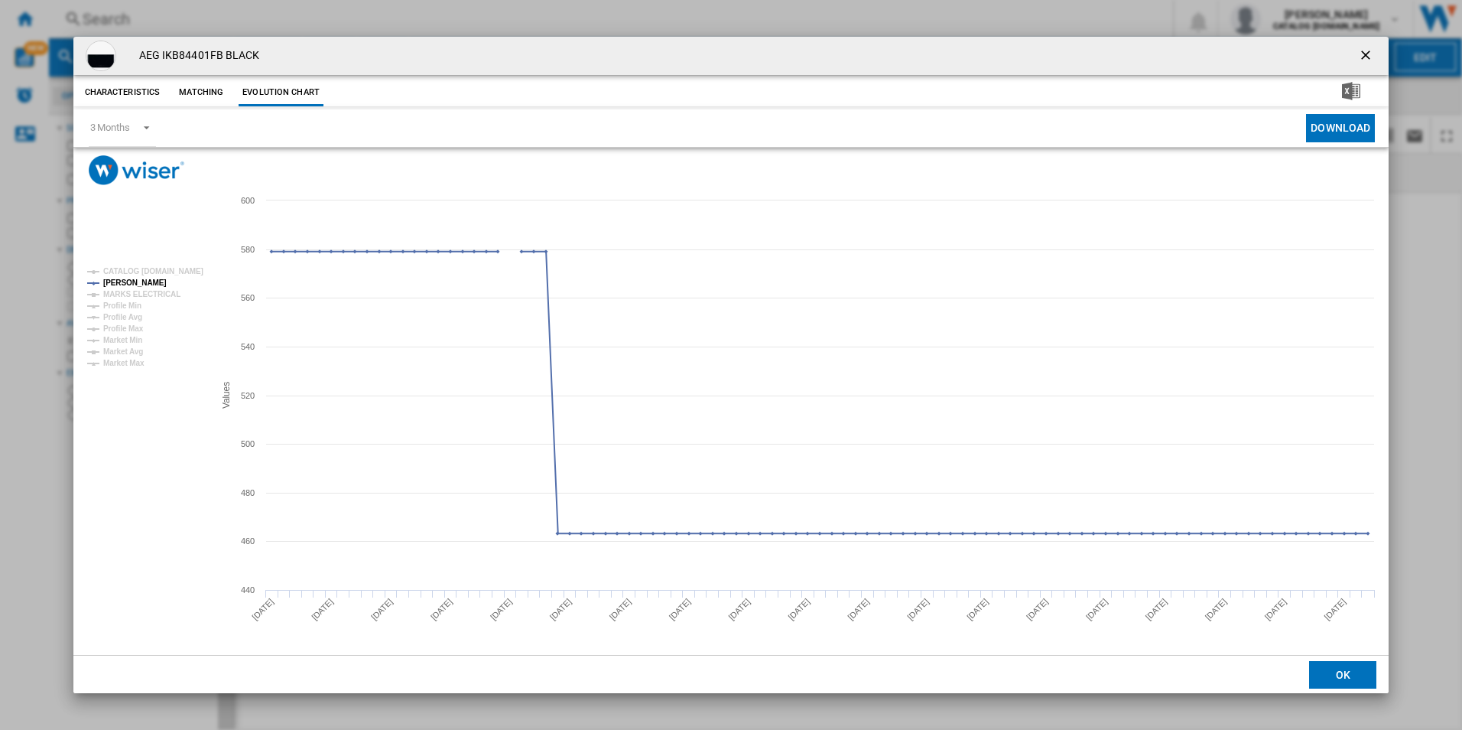
click at [1361, 56] on ng-md-icon "getI18NText('BUTTONS.CLOSE_DIALOG')" at bounding box center [1367, 56] width 18 height 18
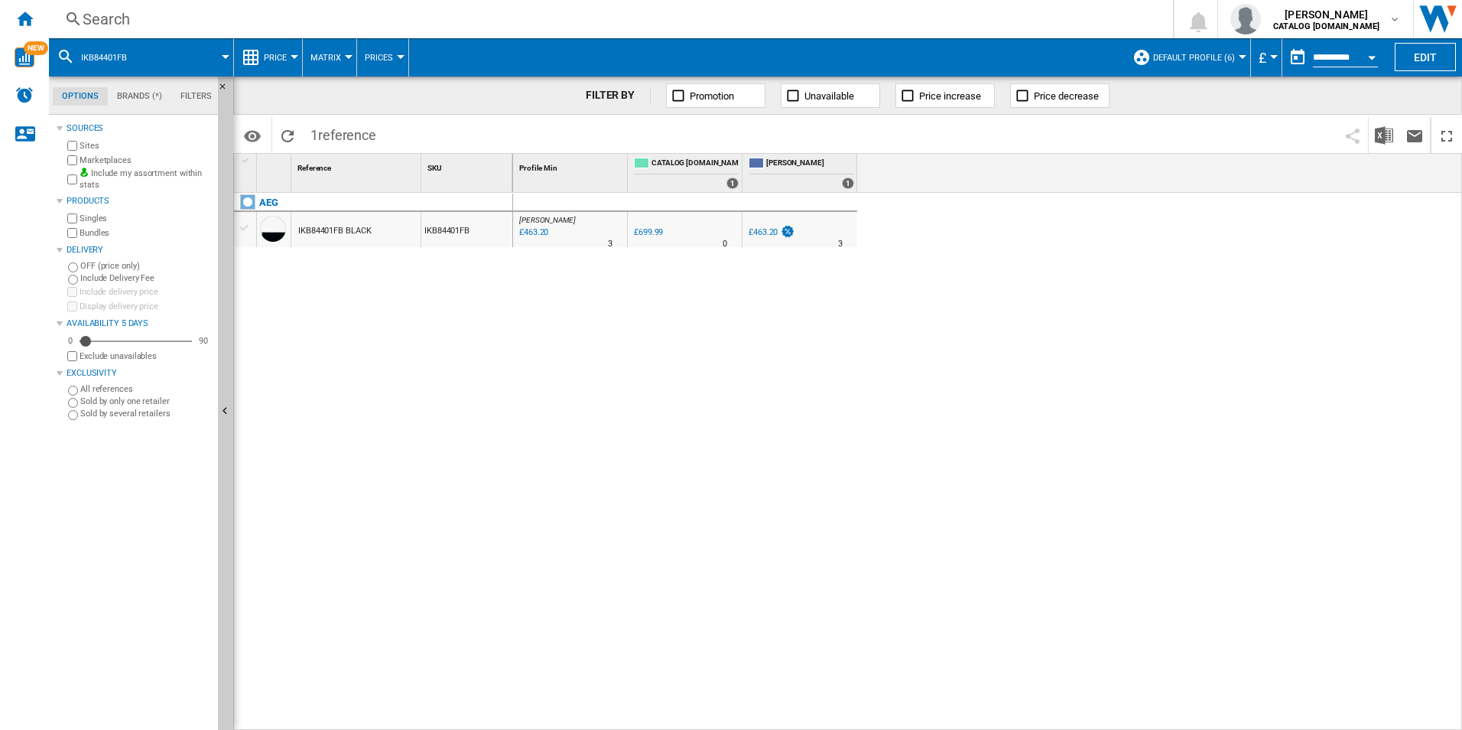
click at [428, 18] on div "Search" at bounding box center [608, 18] width 1051 height 21
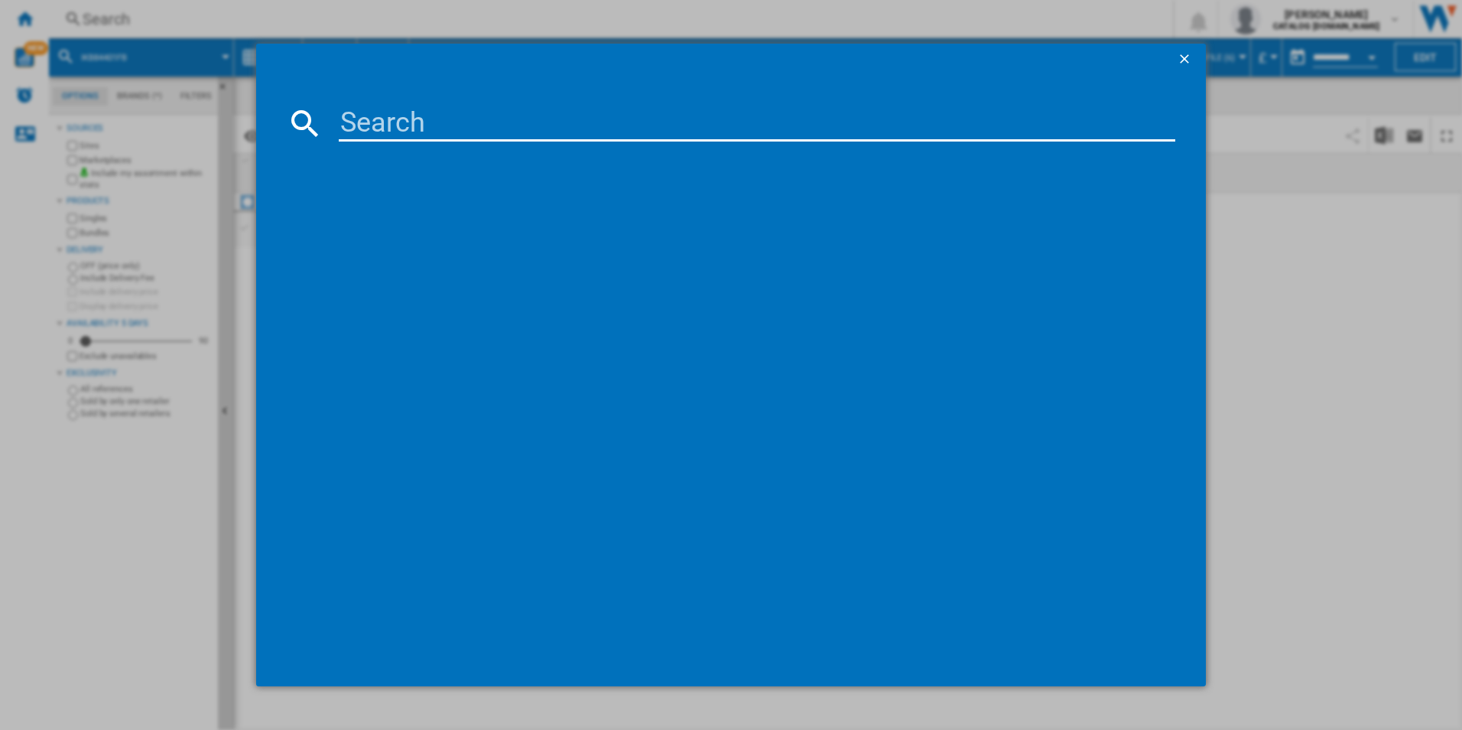
type input "DCE731110M"
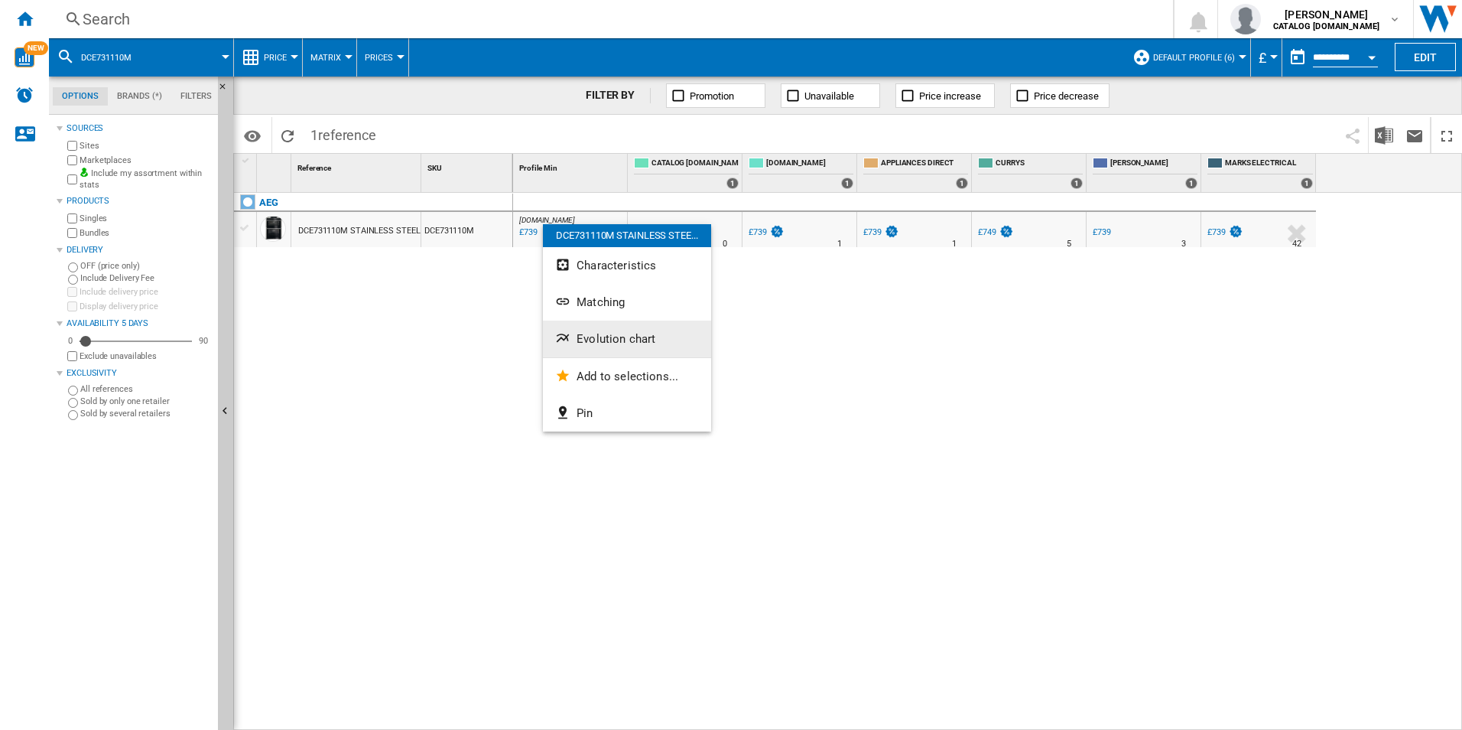
click at [629, 350] on button "Evolution chart" at bounding box center [627, 338] width 168 height 37
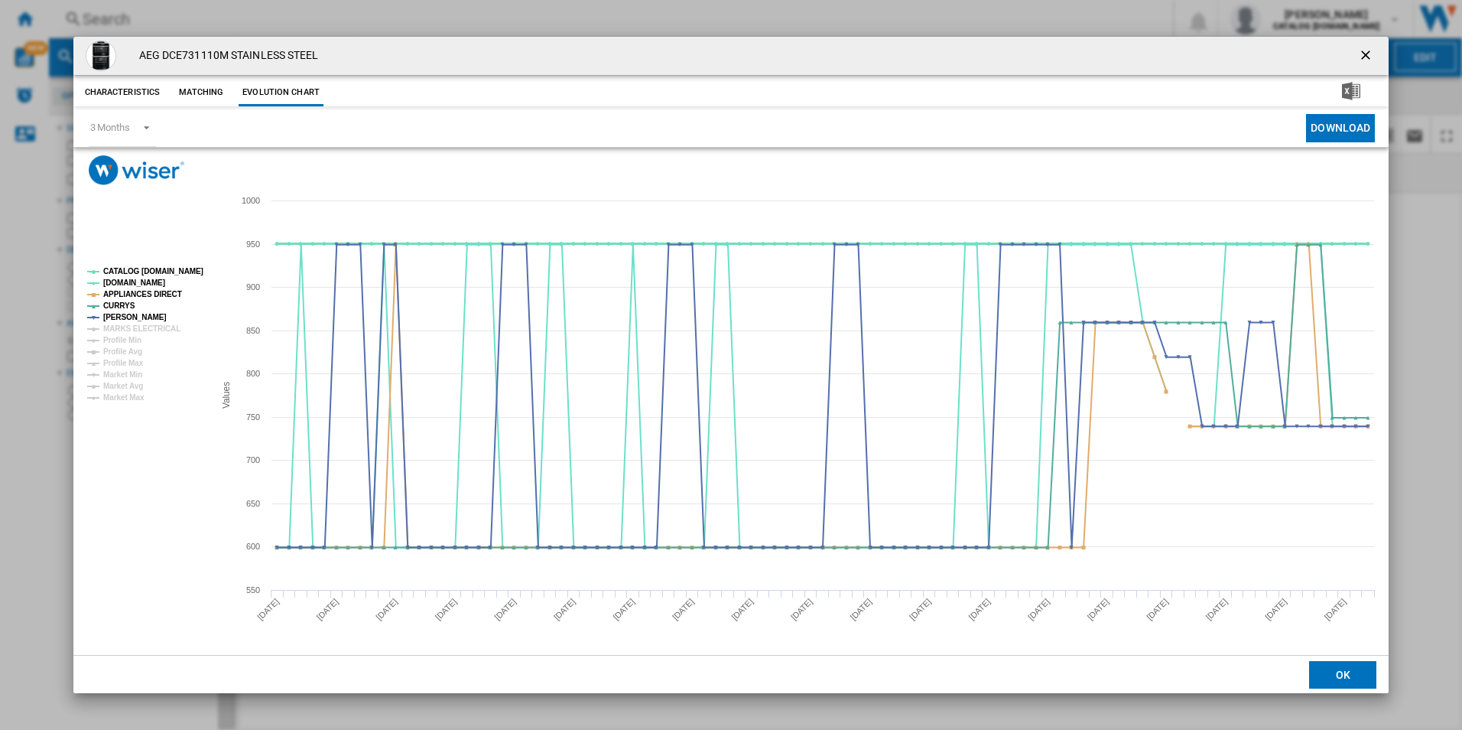
click at [177, 267] on tspan "CATALOG [DOMAIN_NAME]" at bounding box center [153, 271] width 100 height 8
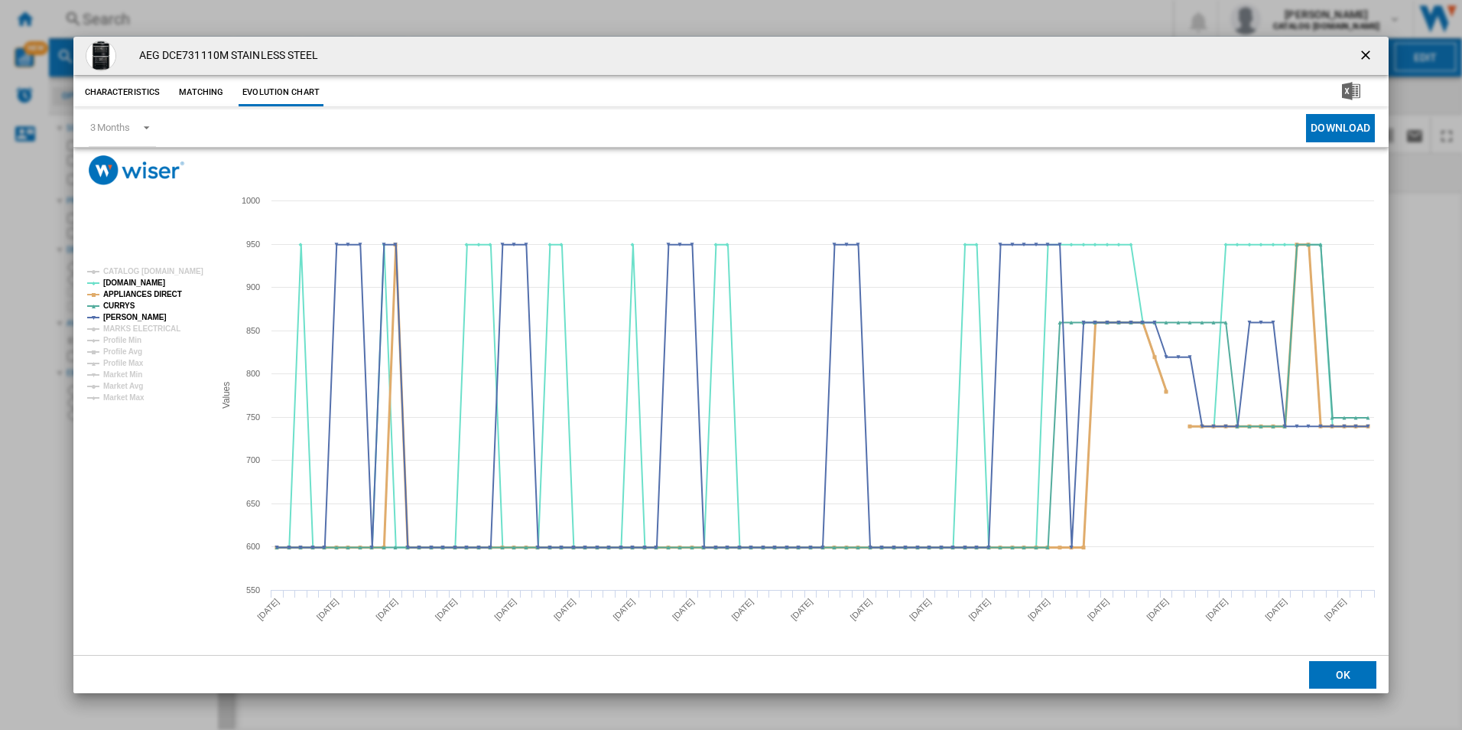
click at [167, 290] on tspan "APPLIANCES DIRECT" at bounding box center [142, 294] width 79 height 8
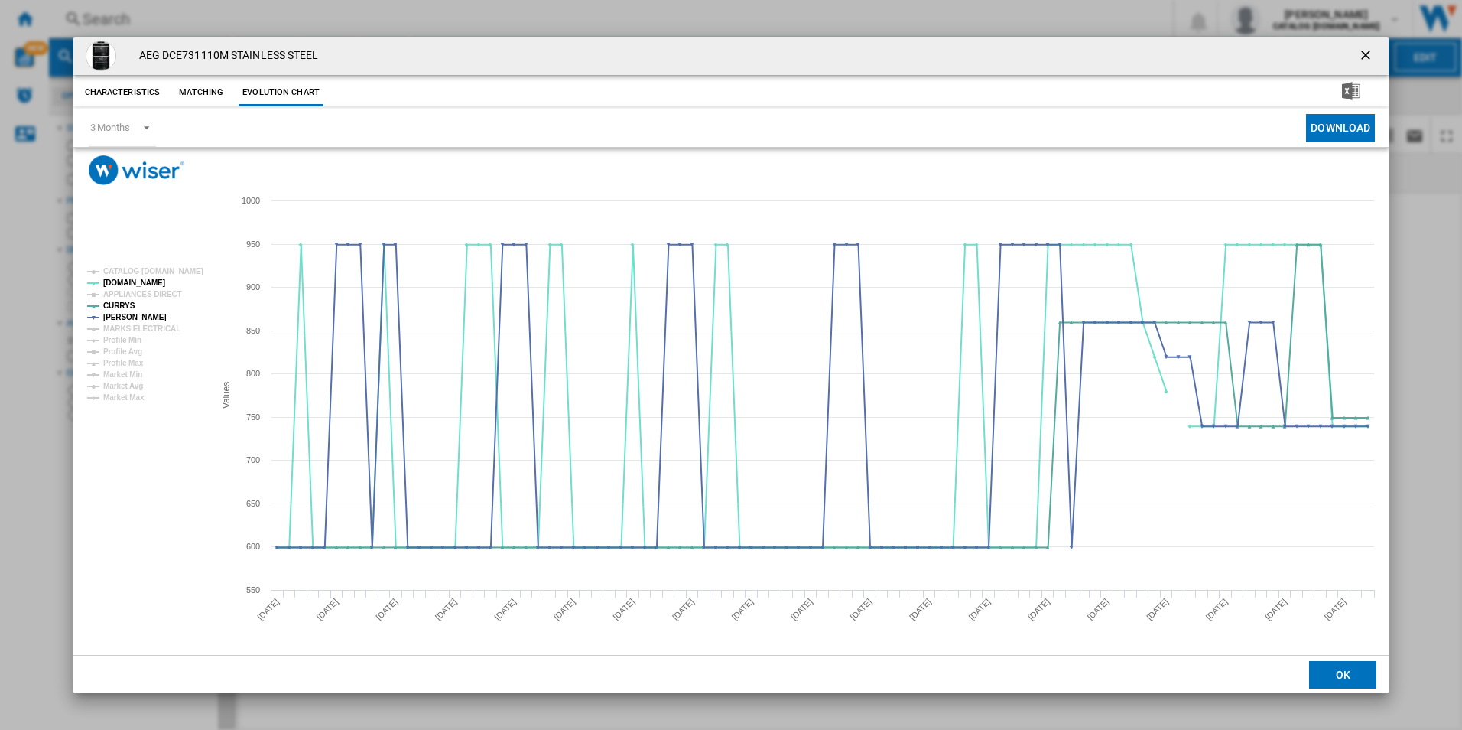
click at [1366, 50] on ng-md-icon "getI18NText('BUTTONS.CLOSE_DIALOG')" at bounding box center [1367, 56] width 18 height 18
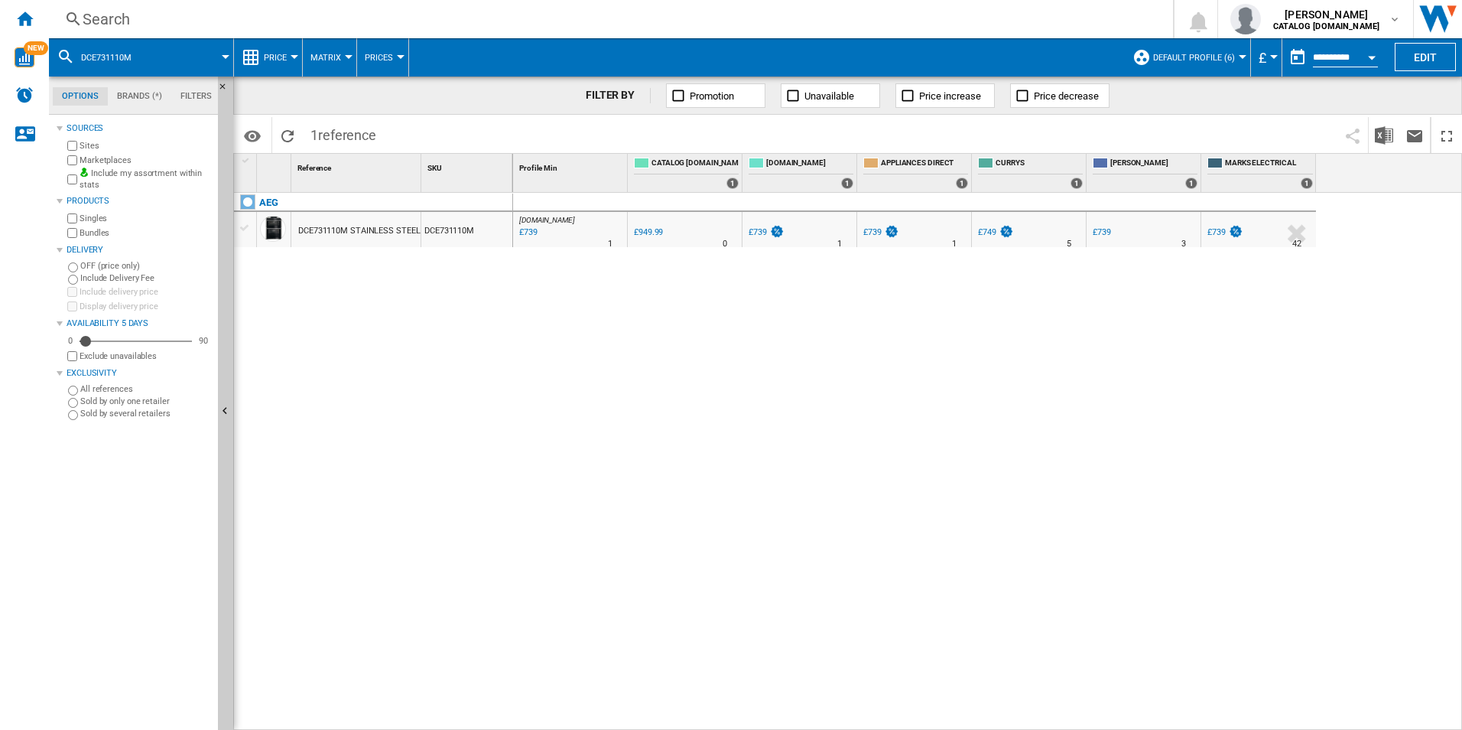
click at [756, 18] on div "Search" at bounding box center [608, 18] width 1051 height 21
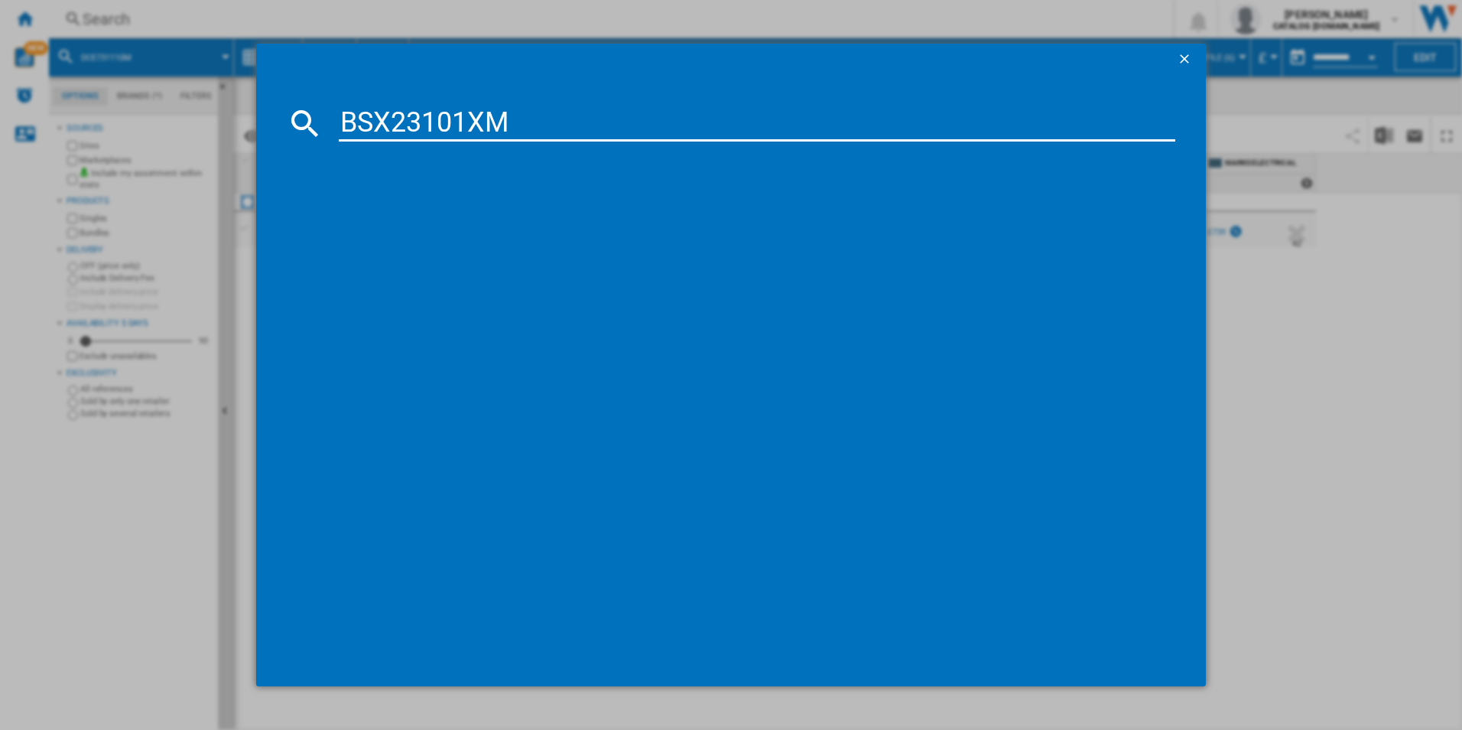
type input "BSX23101XM"
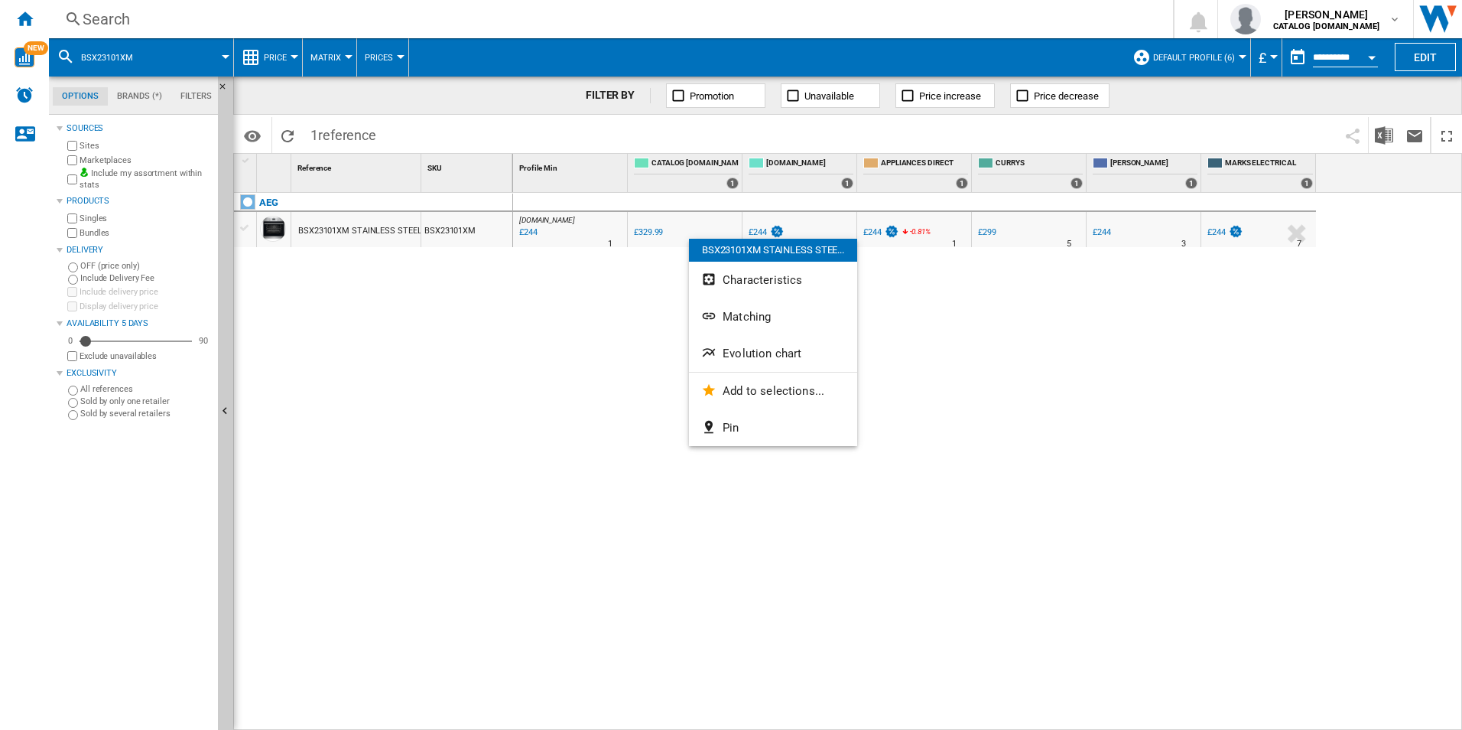
drag, startPoint x: 586, startPoint y: 234, endPoint x: 545, endPoint y: 274, distance: 56.8
click at [545, 274] on div at bounding box center [731, 365] width 1462 height 730
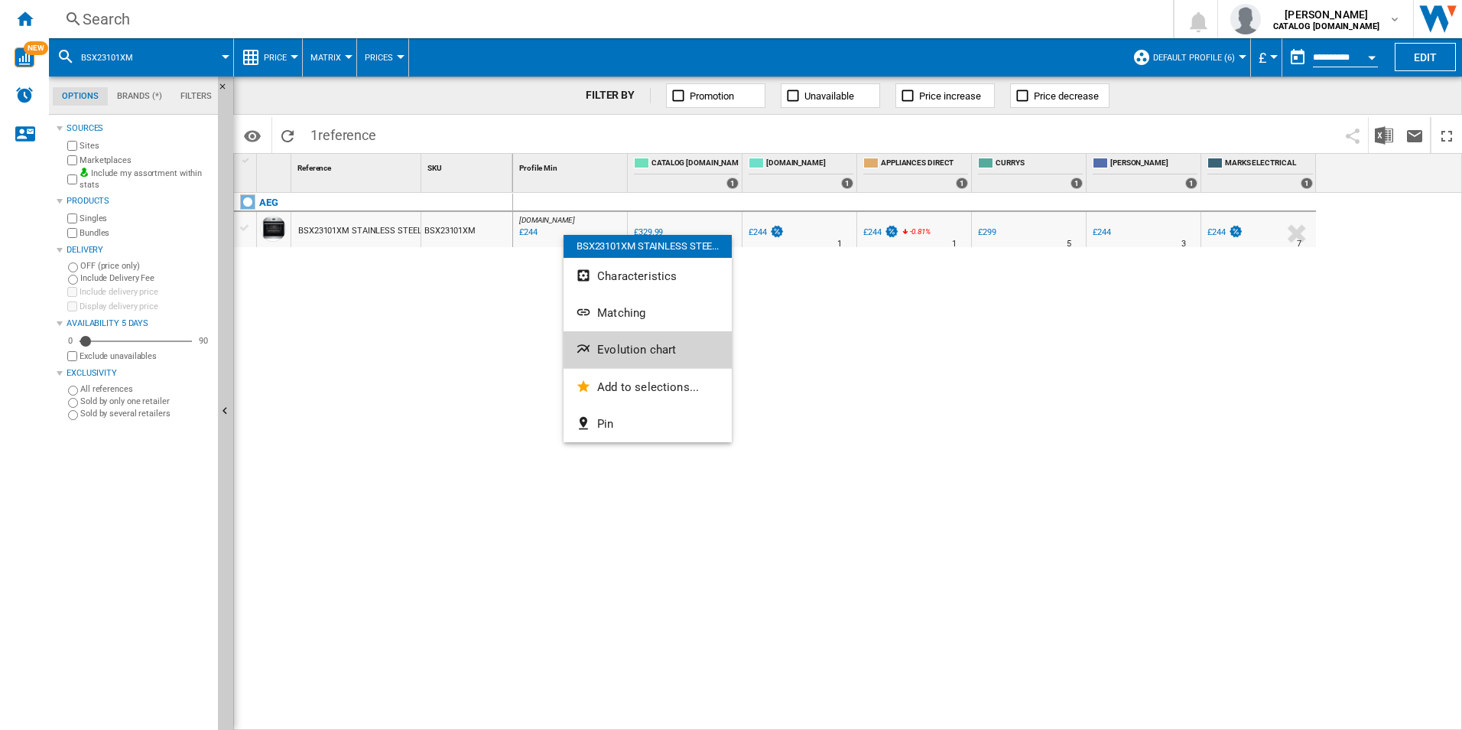
click at [596, 342] on button "Evolution chart" at bounding box center [648, 349] width 168 height 37
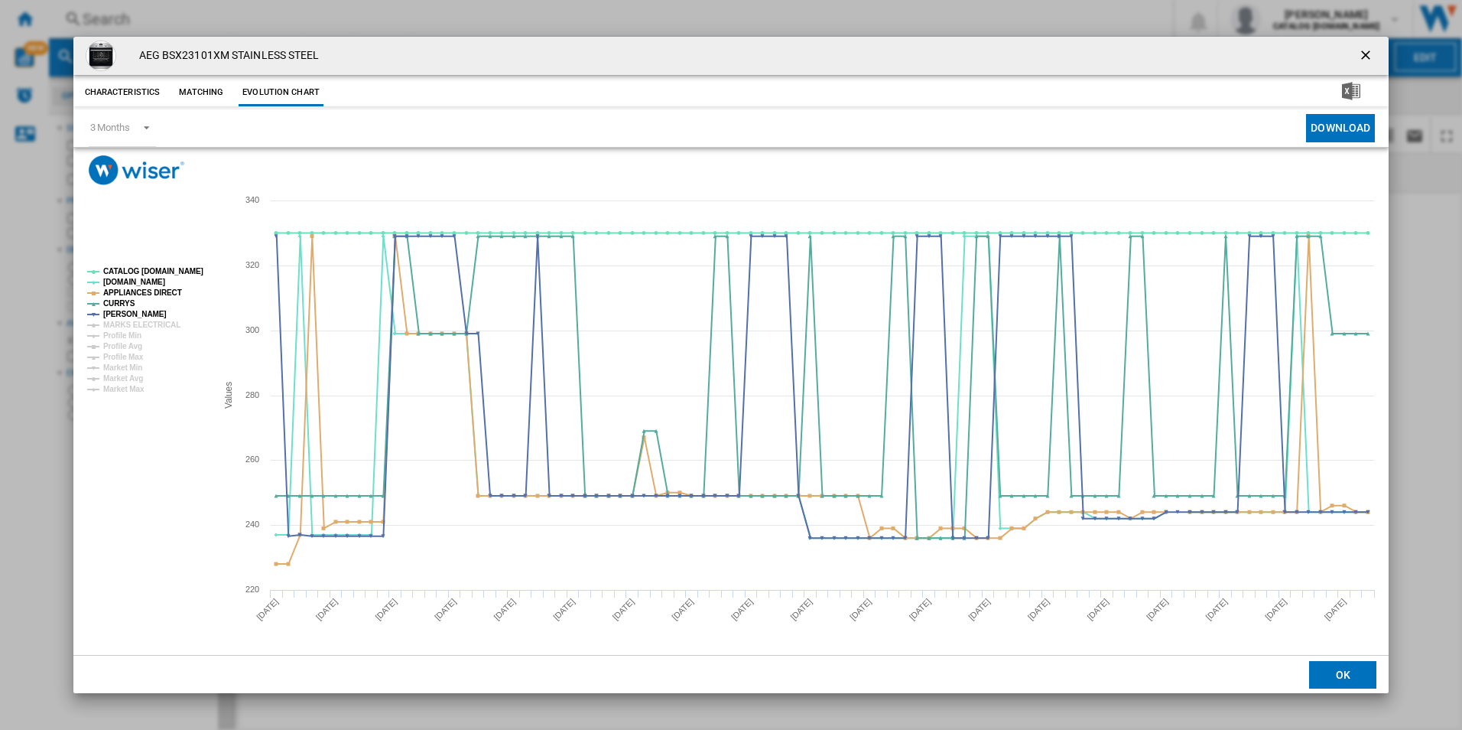
click at [191, 264] on rect "Product popup" at bounding box center [145, 330] width 129 height 137
click at [193, 267] on tspan "CATALOG [DOMAIN_NAME]" at bounding box center [153, 271] width 100 height 8
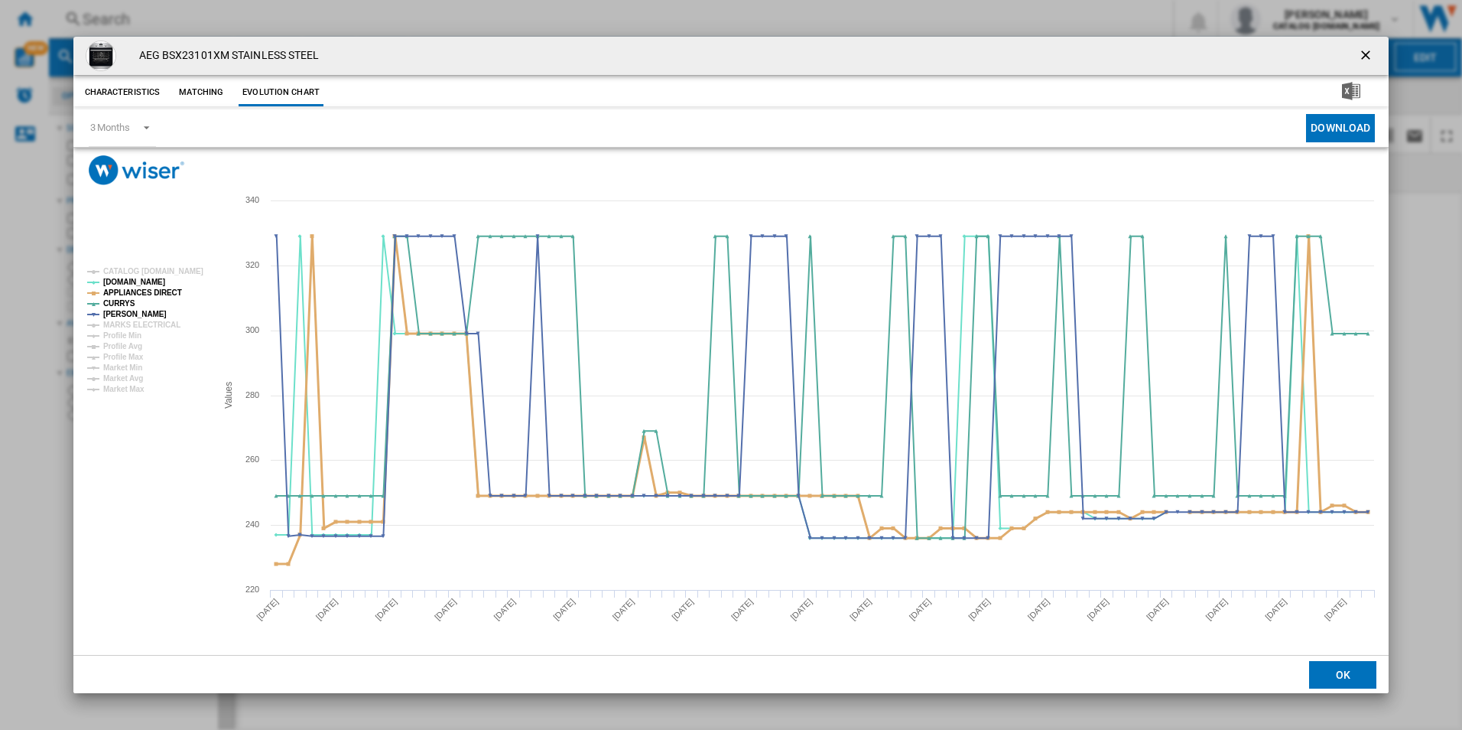
click at [164, 289] on tspan "APPLIANCES DIRECT" at bounding box center [142, 292] width 79 height 8
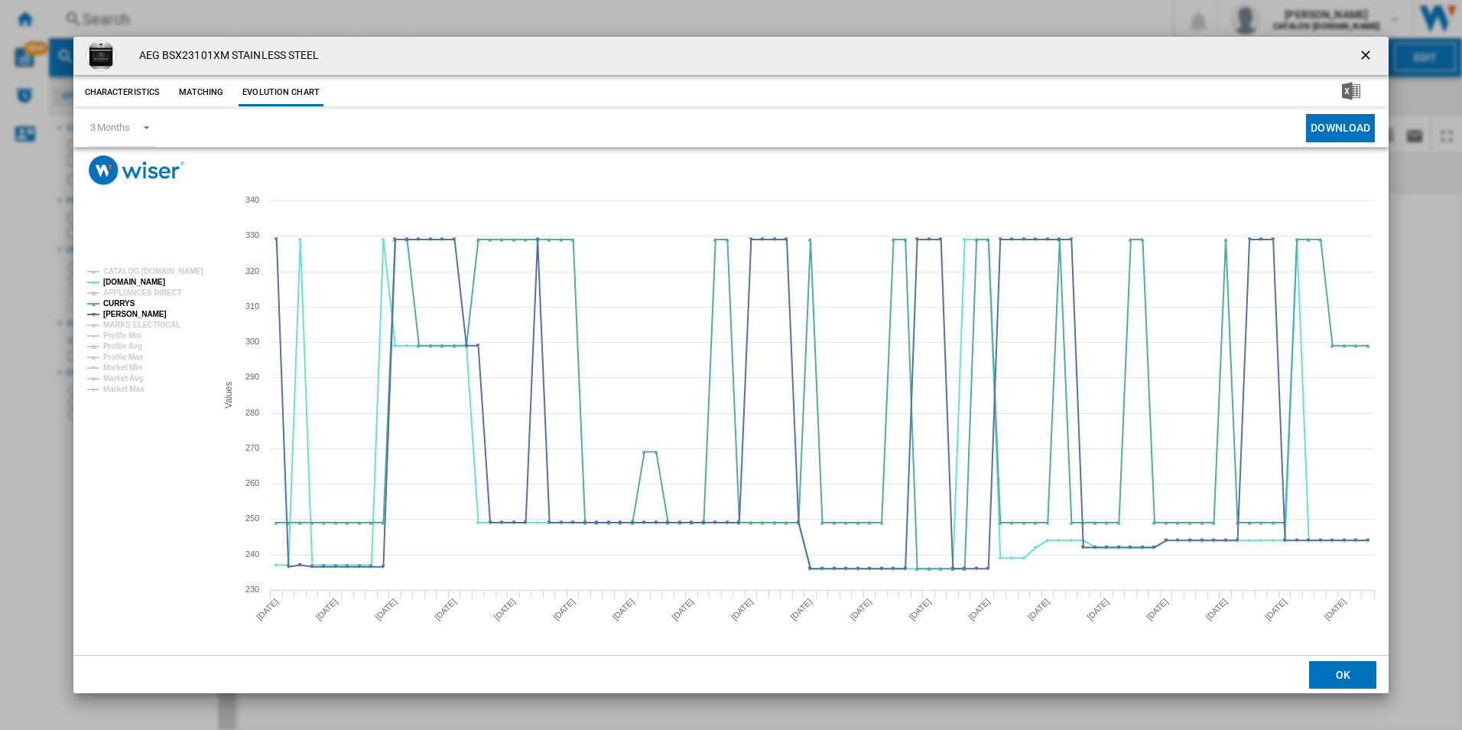
drag, startPoint x: 1364, startPoint y: 48, endPoint x: 925, endPoint y: 60, distance: 439.2
click at [1364, 48] on ng-md-icon "getI18NText('BUTTONS.CLOSE_DIALOG')" at bounding box center [1367, 56] width 18 height 18
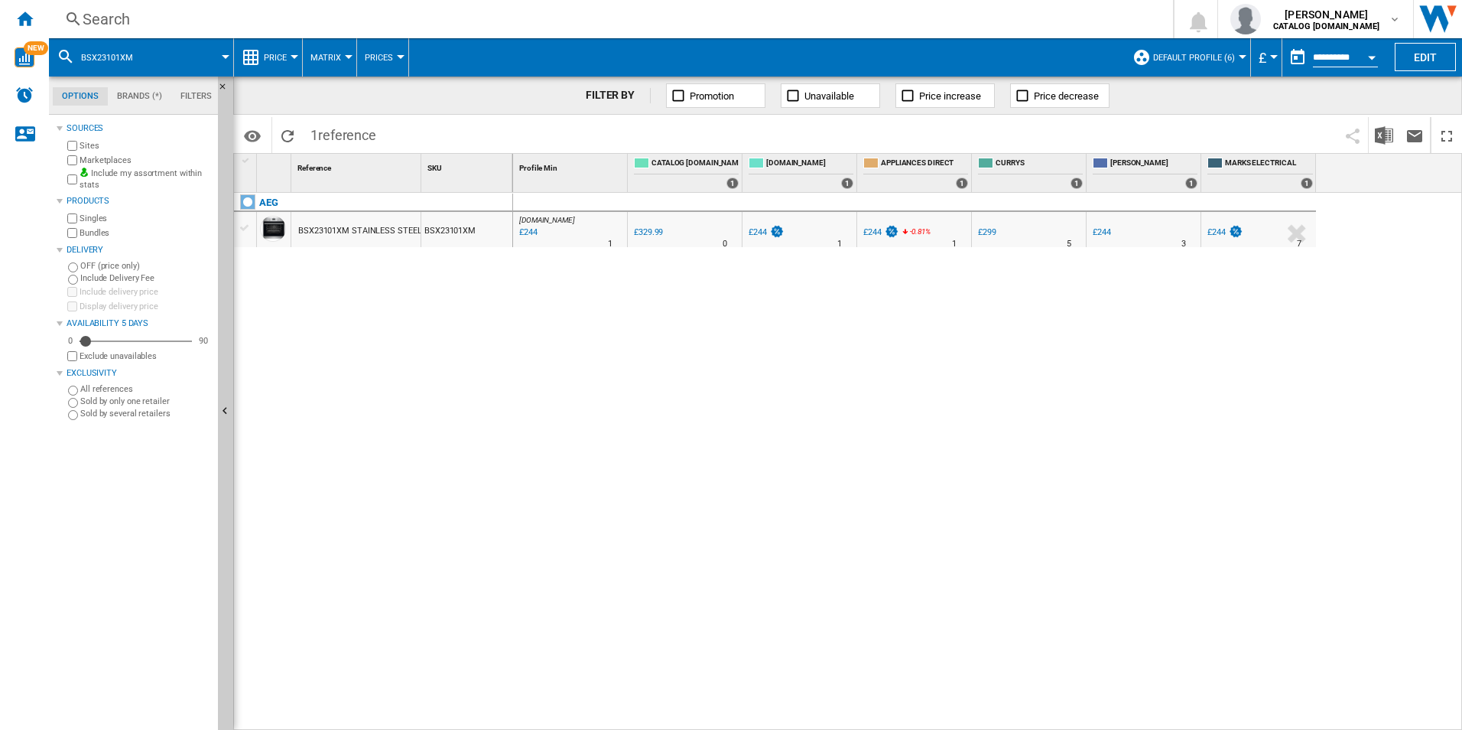
click at [769, 15] on div "Search" at bounding box center [608, 18] width 1051 height 21
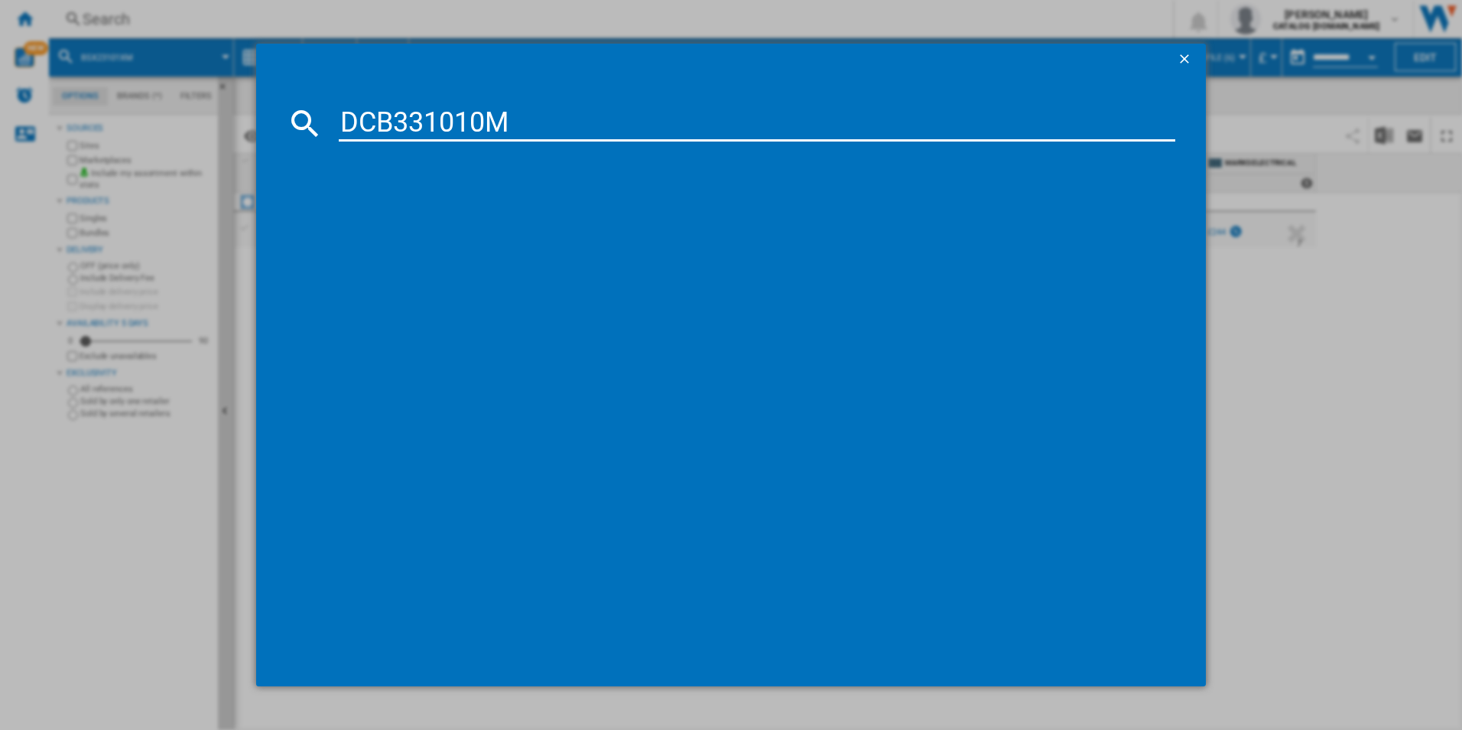
type input "DCB331010M"
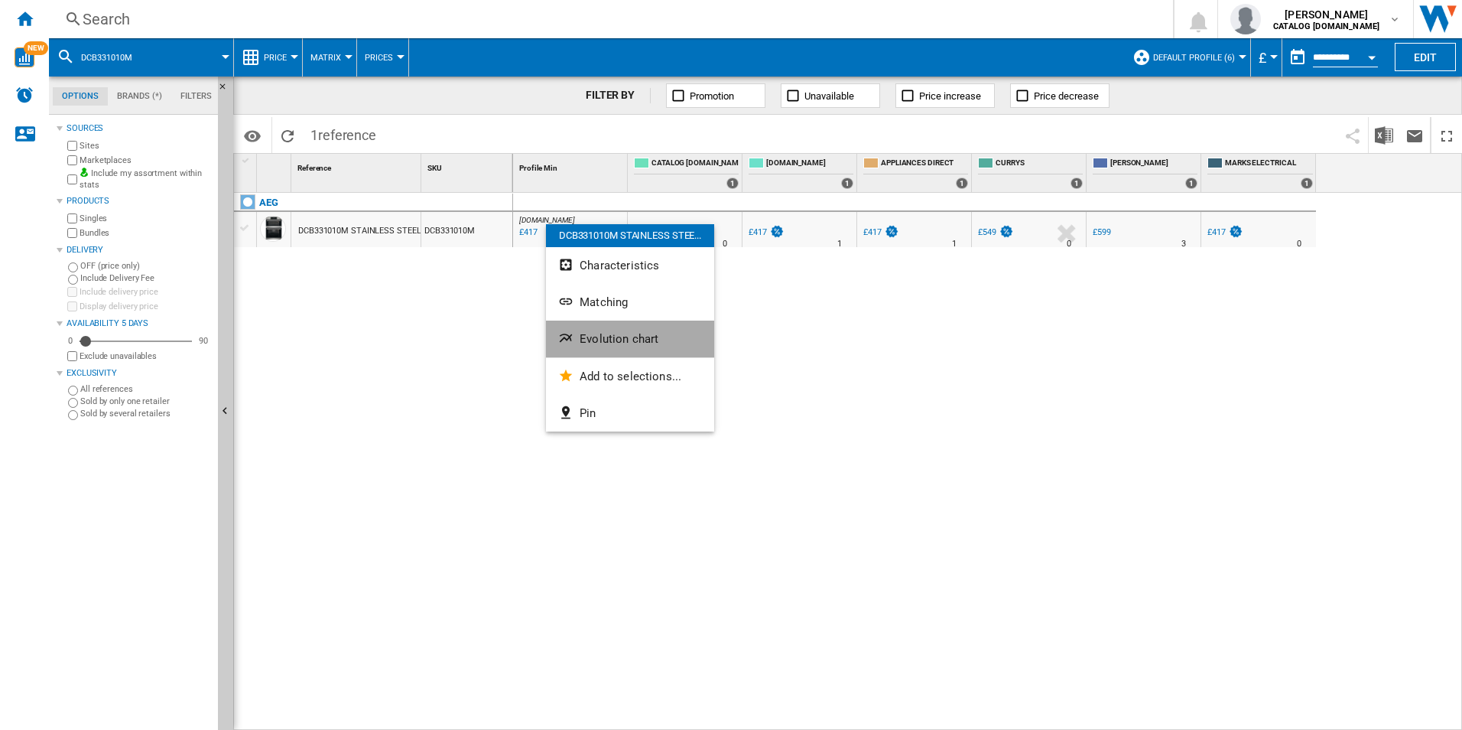
click at [607, 342] on span "Evolution chart" at bounding box center [619, 339] width 79 height 14
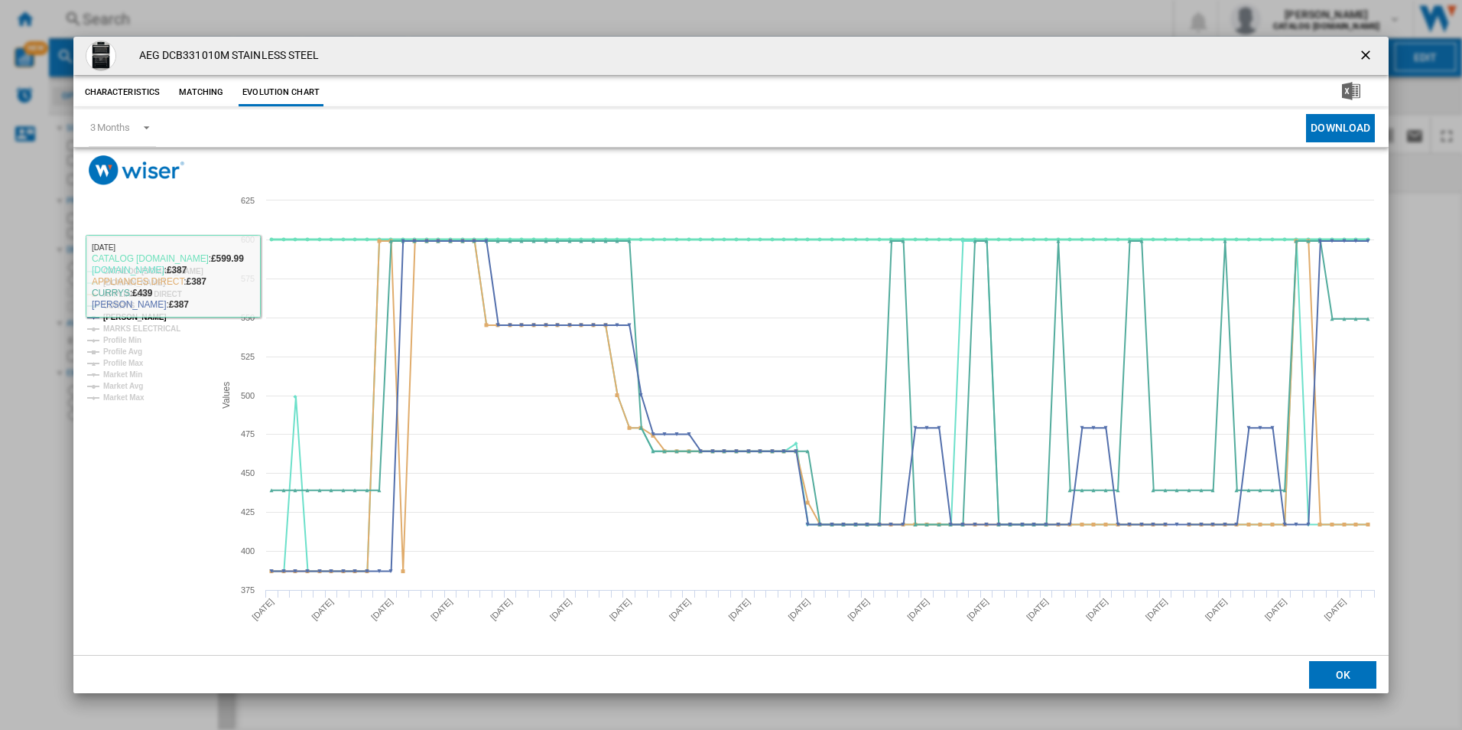
click at [177, 268] on tspan "CATALOG [DOMAIN_NAME]" at bounding box center [153, 271] width 100 height 8
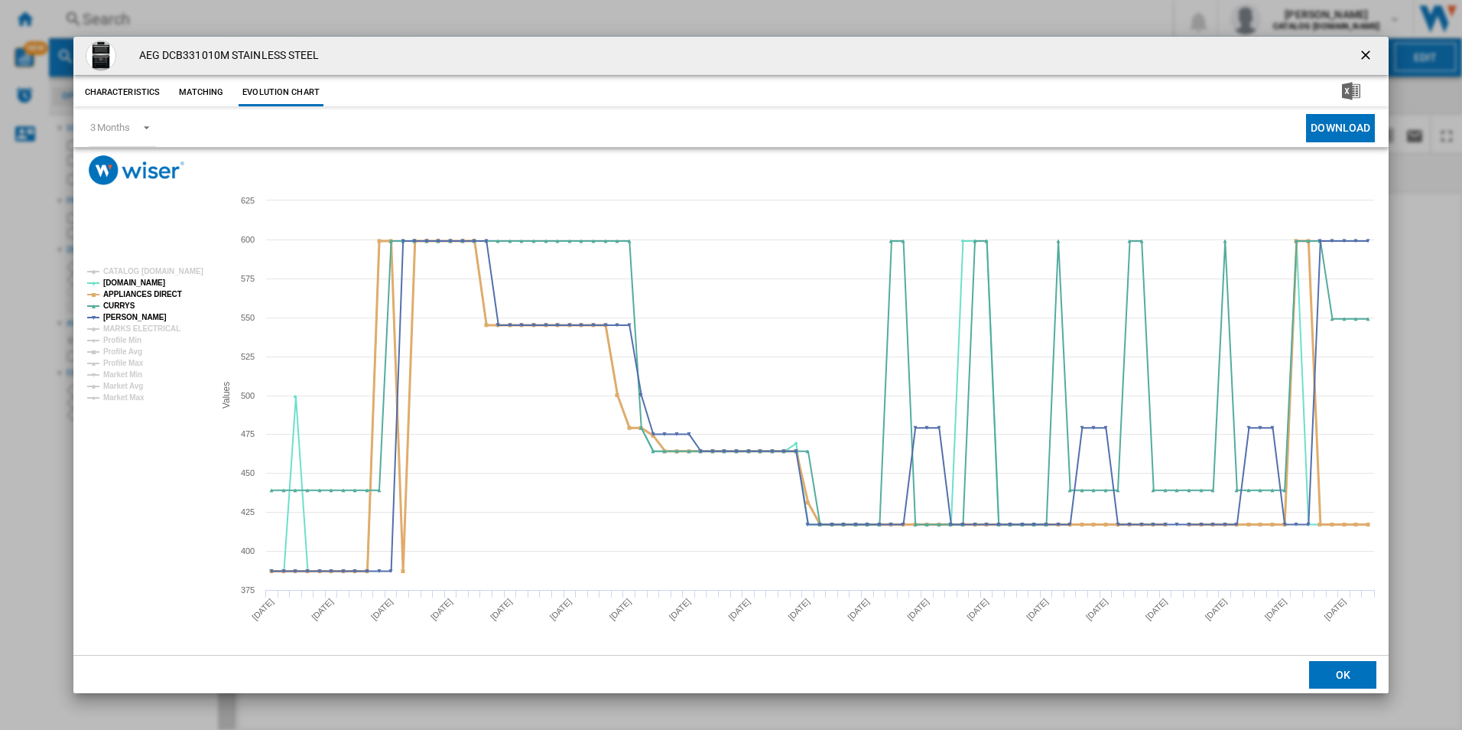
click at [171, 290] on tspan "APPLIANCES DIRECT" at bounding box center [142, 294] width 79 height 8
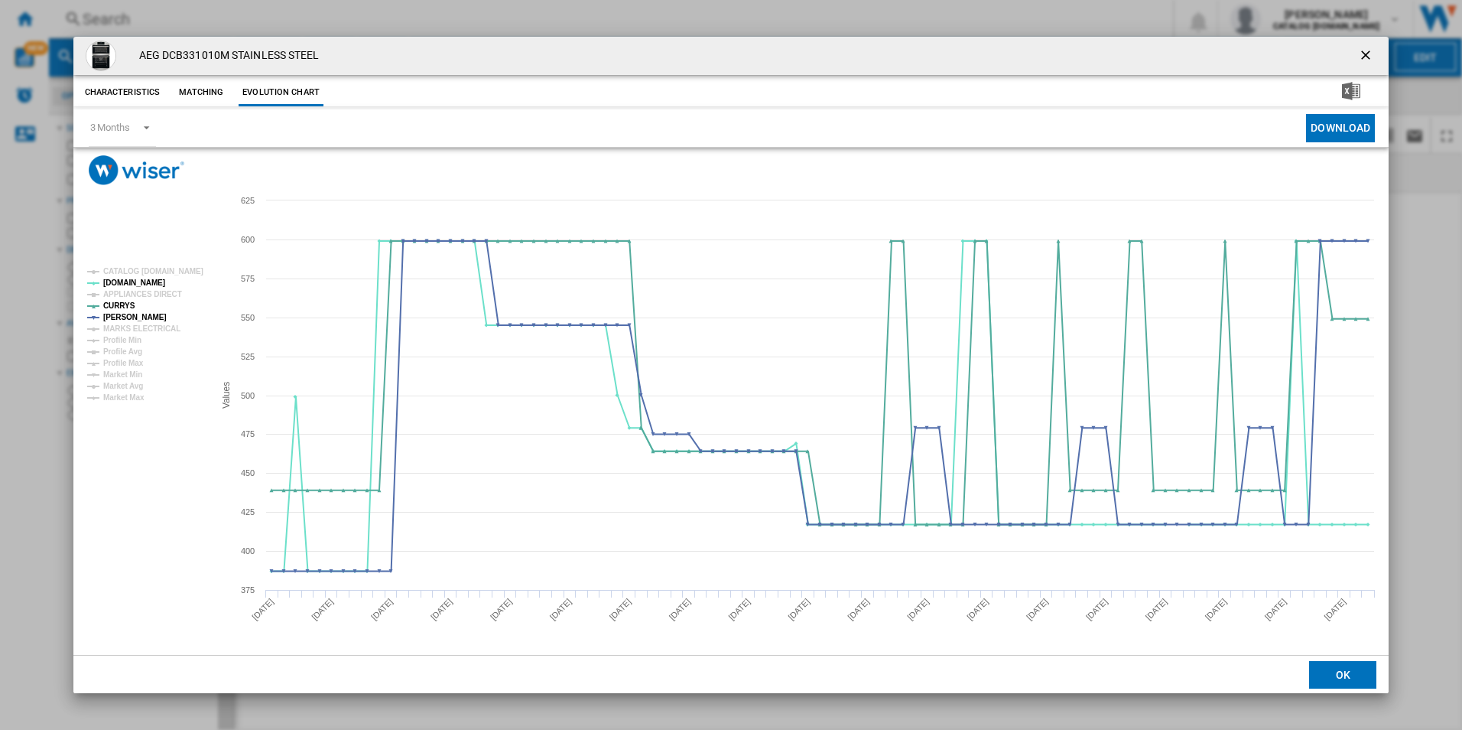
drag, startPoint x: 1368, startPoint y: 60, endPoint x: 1363, endPoint y: 92, distance: 32.6
click at [1368, 60] on ng-md-icon "getI18NText('BUTTONS.CLOSE_DIALOG')" at bounding box center [1367, 56] width 18 height 18
